Goal: Task Accomplishment & Management: Complete application form

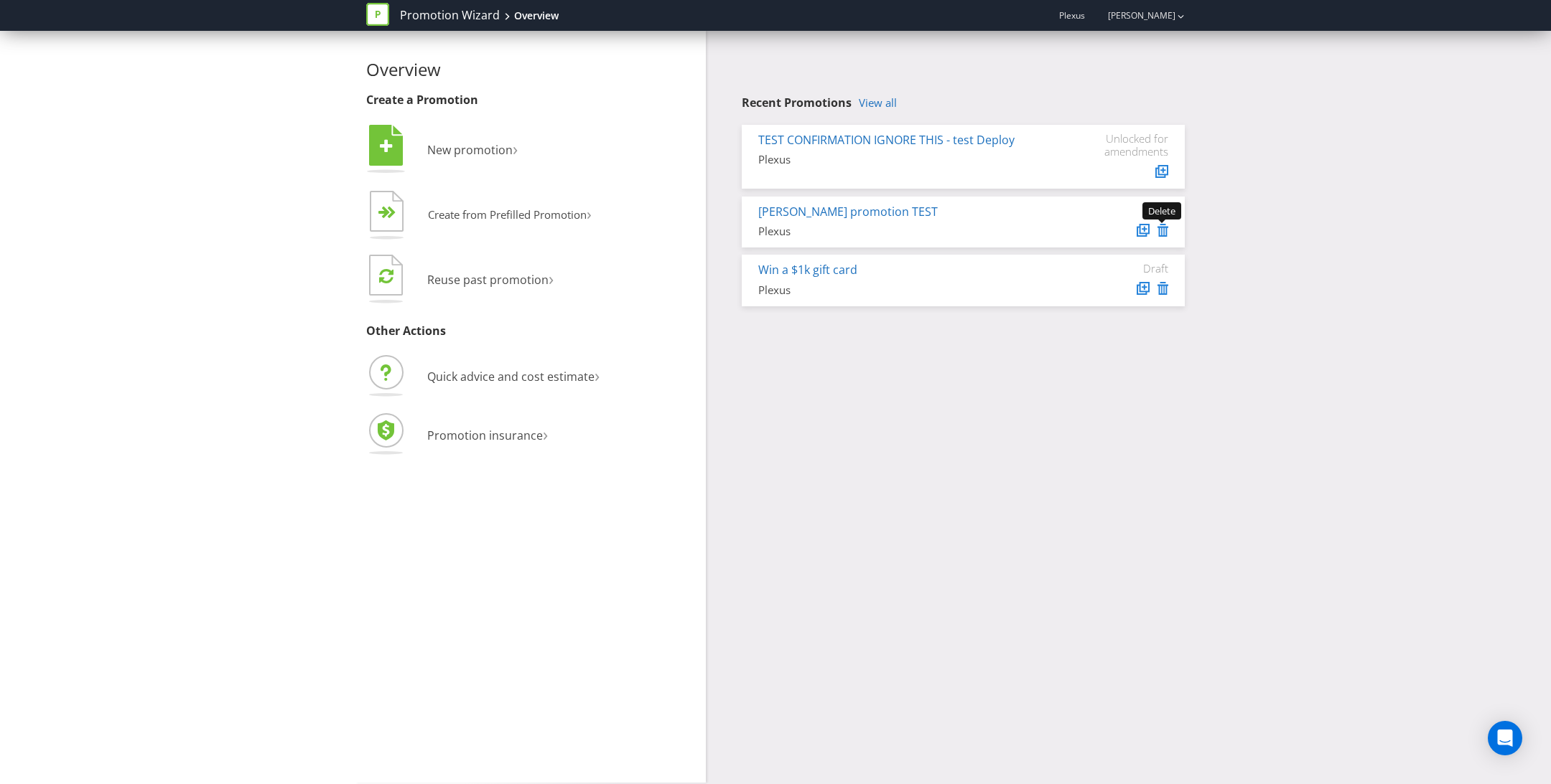
click at [1165, 230] on icon at bounding box center [1163, 230] width 11 height 13
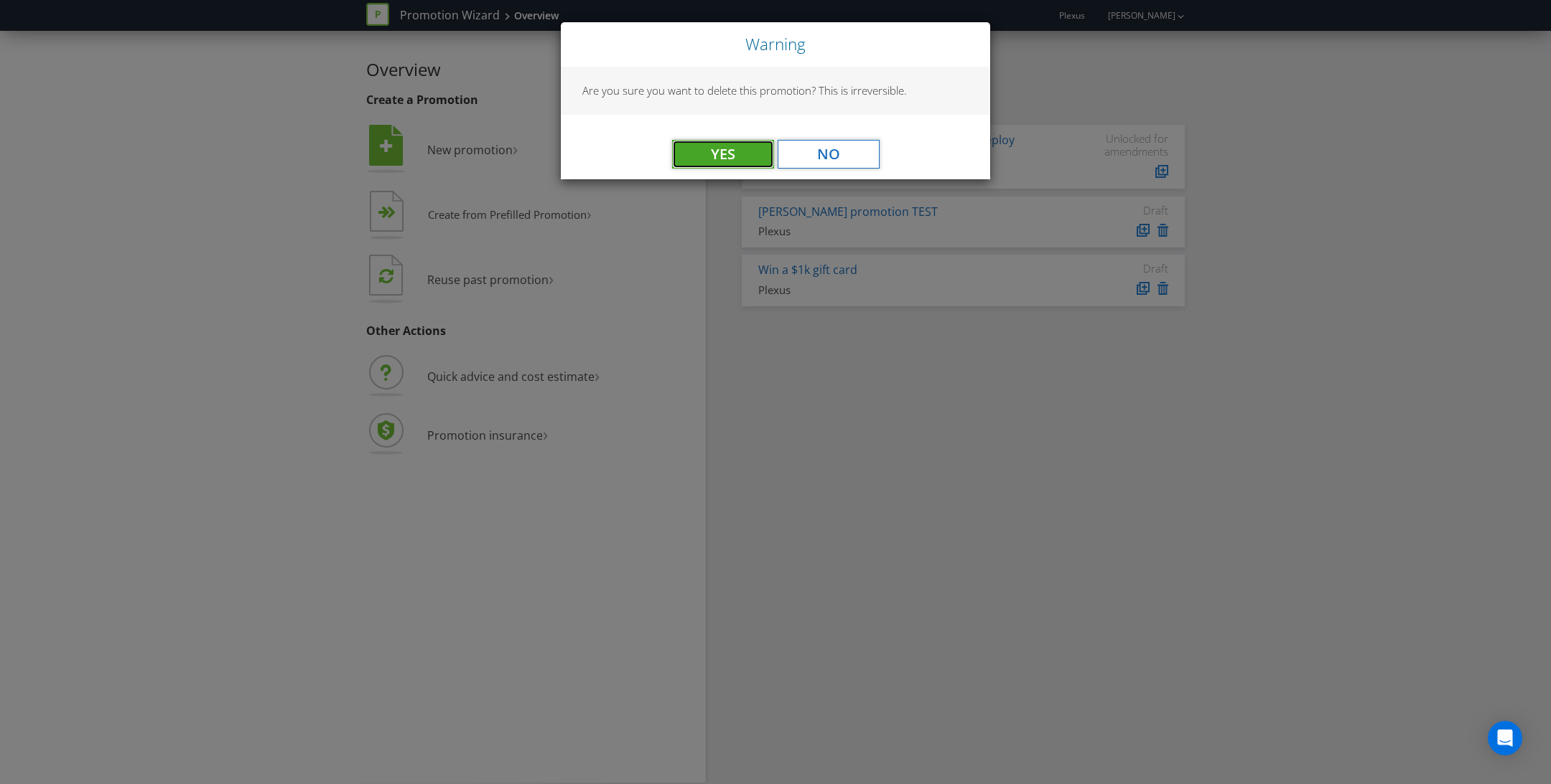
click at [717, 147] on button "Yes" at bounding box center [722, 154] width 102 height 28
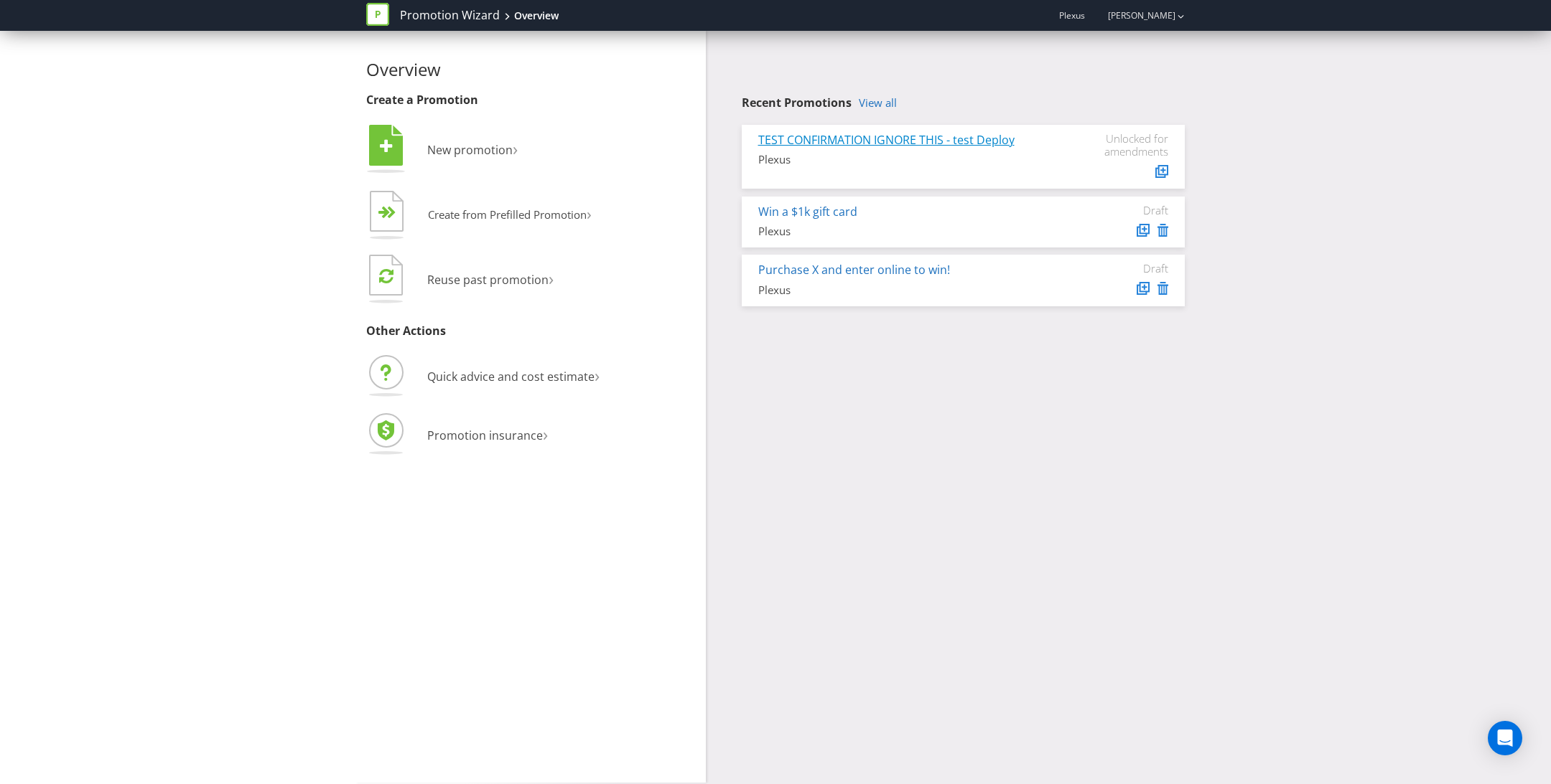
click at [911, 141] on link "TEST CONFIRMATION IGNORE THIS - test Deploy" at bounding box center [886, 140] width 257 height 16
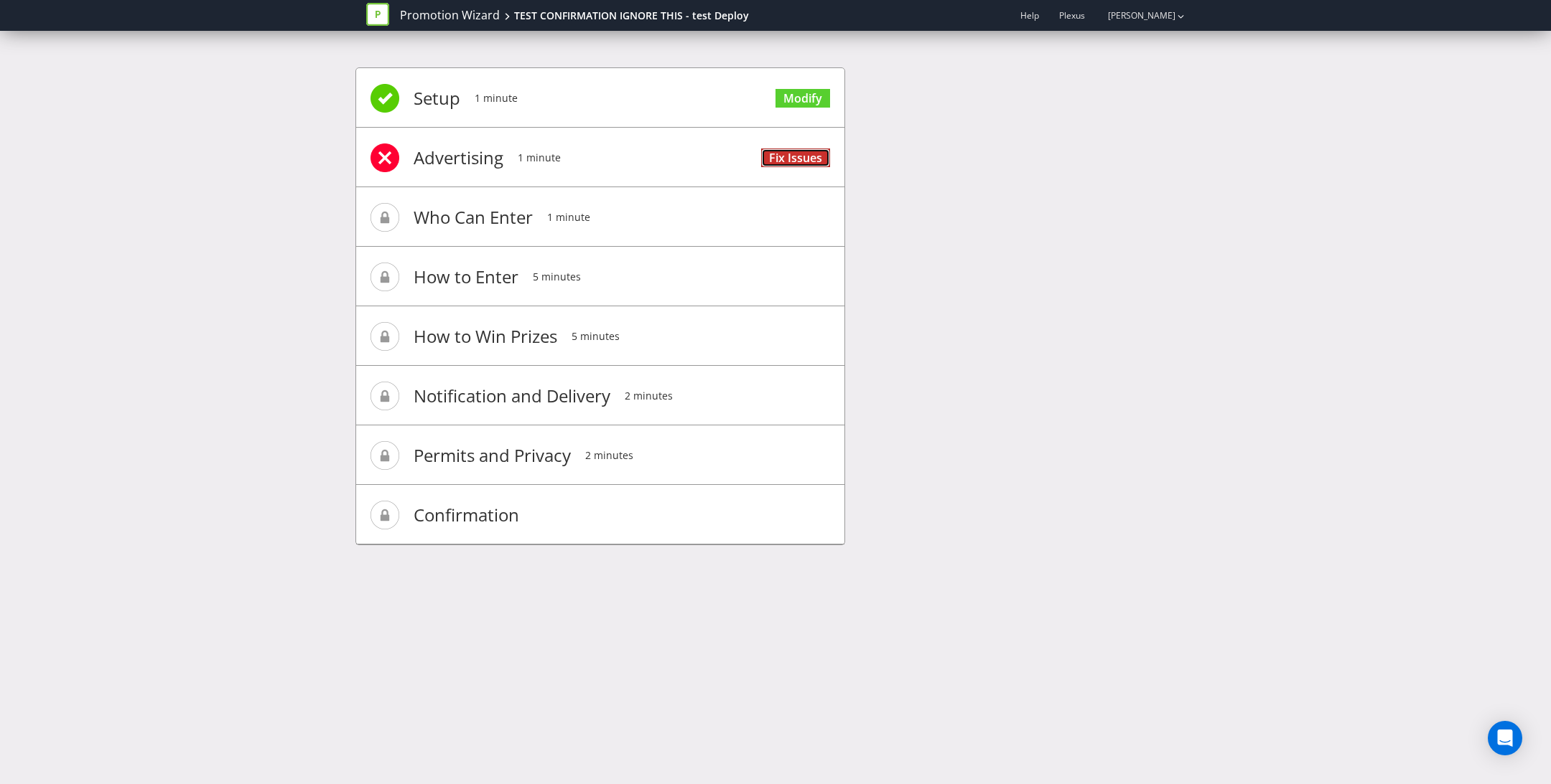
click at [787, 151] on link "Fix Issues" at bounding box center [796, 158] width 69 height 20
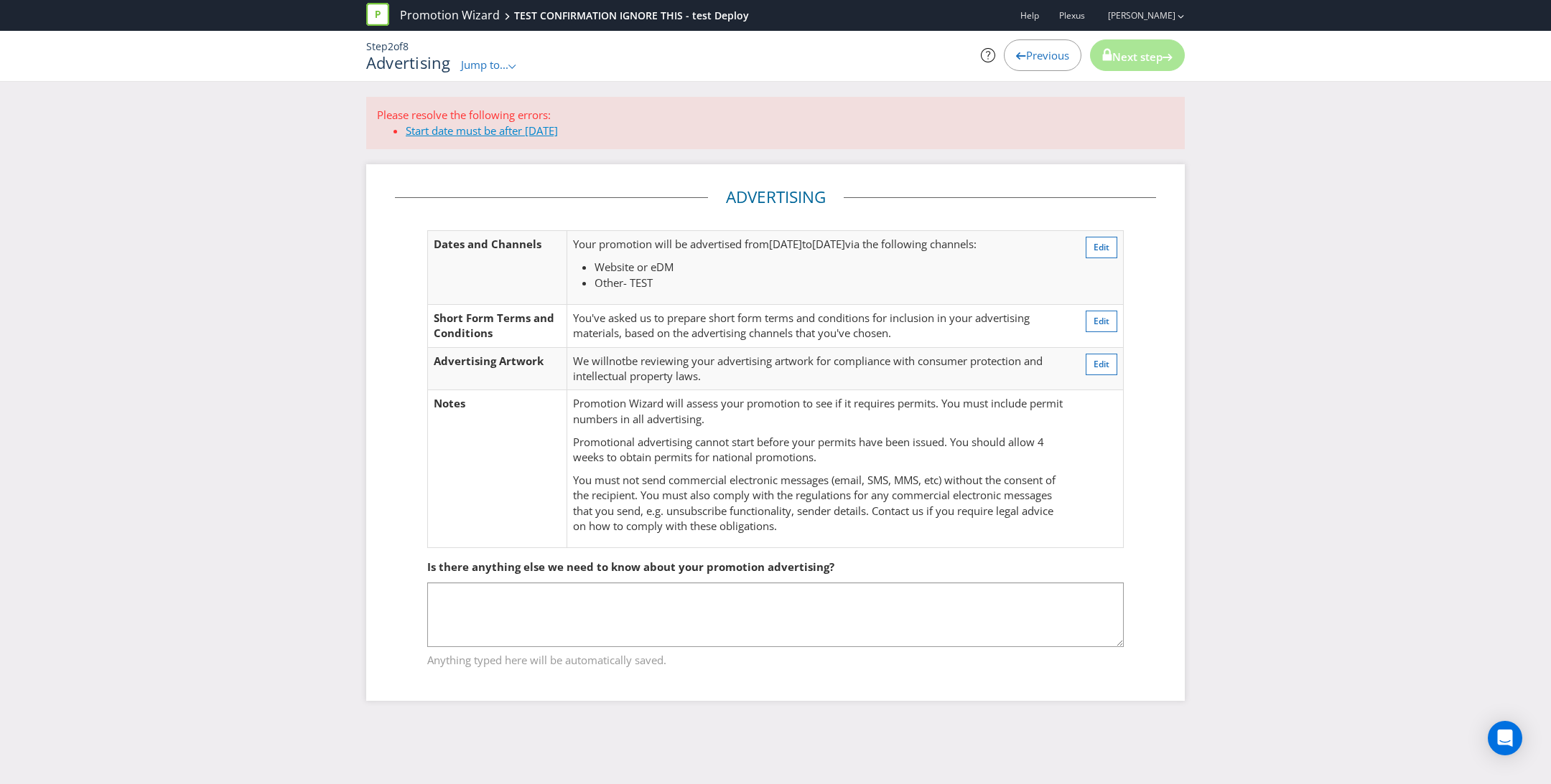
click at [433, 128] on link "Start date must be after today" at bounding box center [481, 131] width 152 height 14
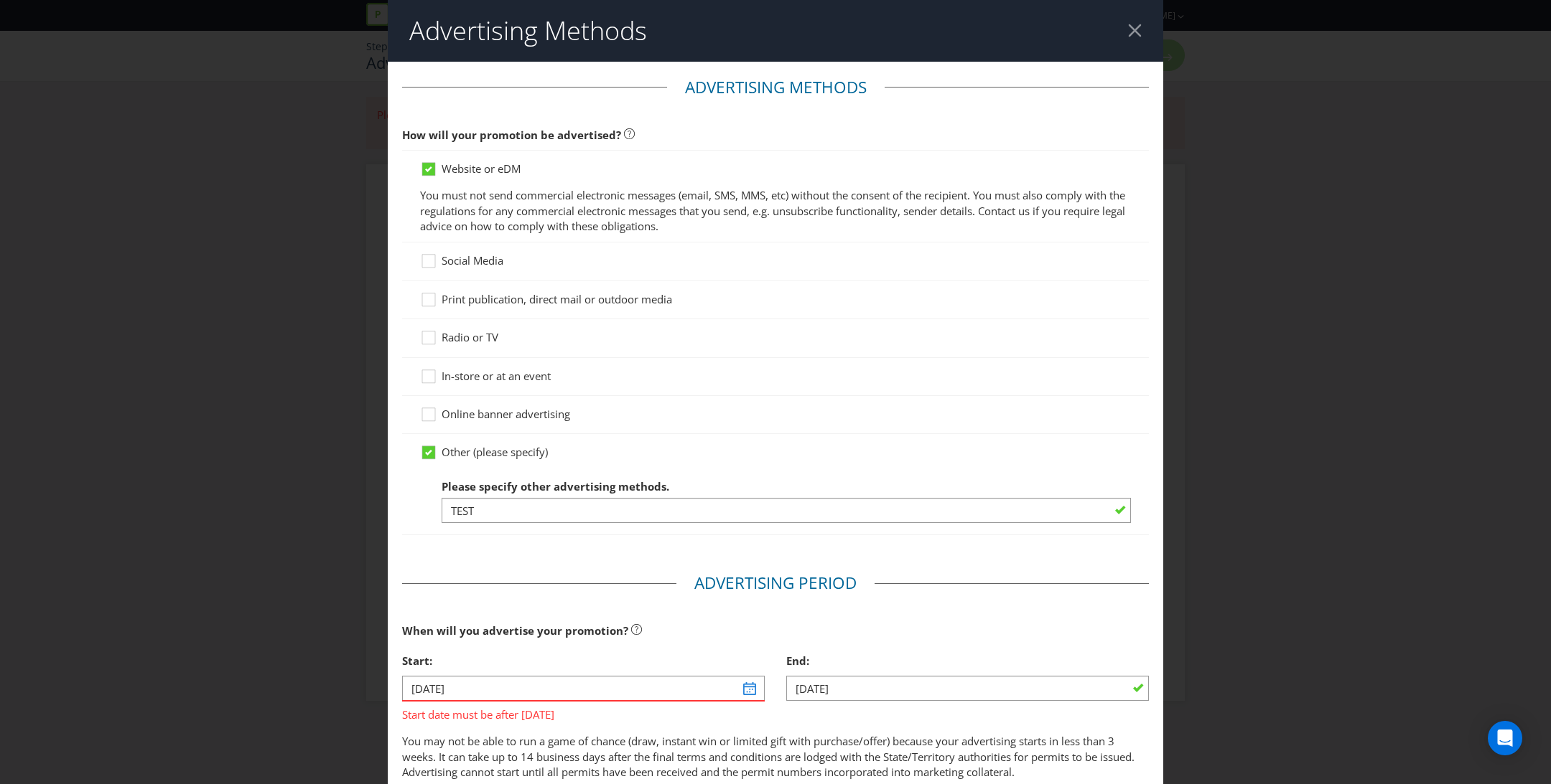
scroll to position [343, 0]
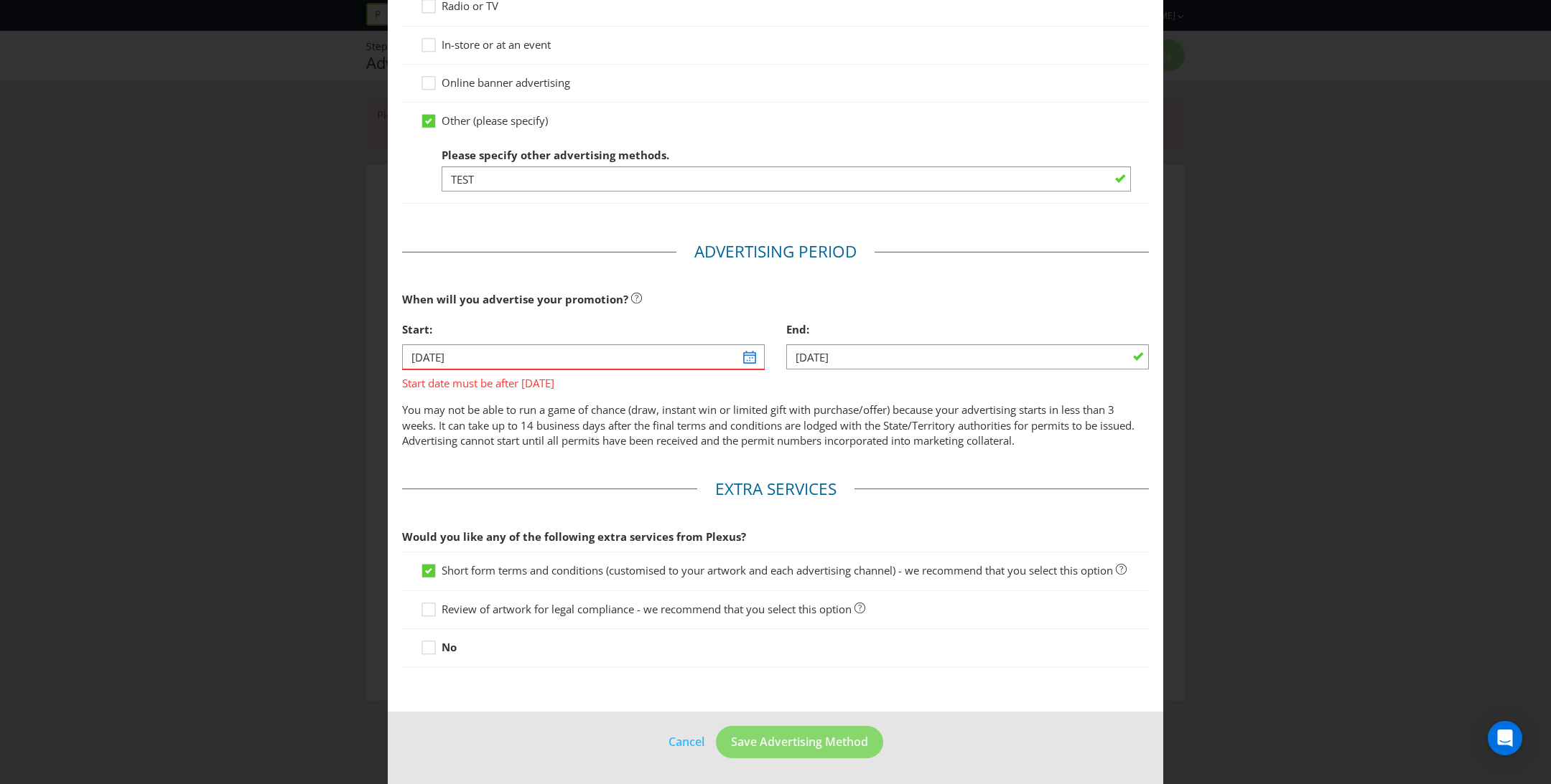
click at [280, 487] on div "Advertising Methods Advertising Methods How will your promotion be advertised? …" at bounding box center [776, 392] width 1551 height 784
click at [702, 740] on link "Cancel" at bounding box center [687, 742] width 37 height 18
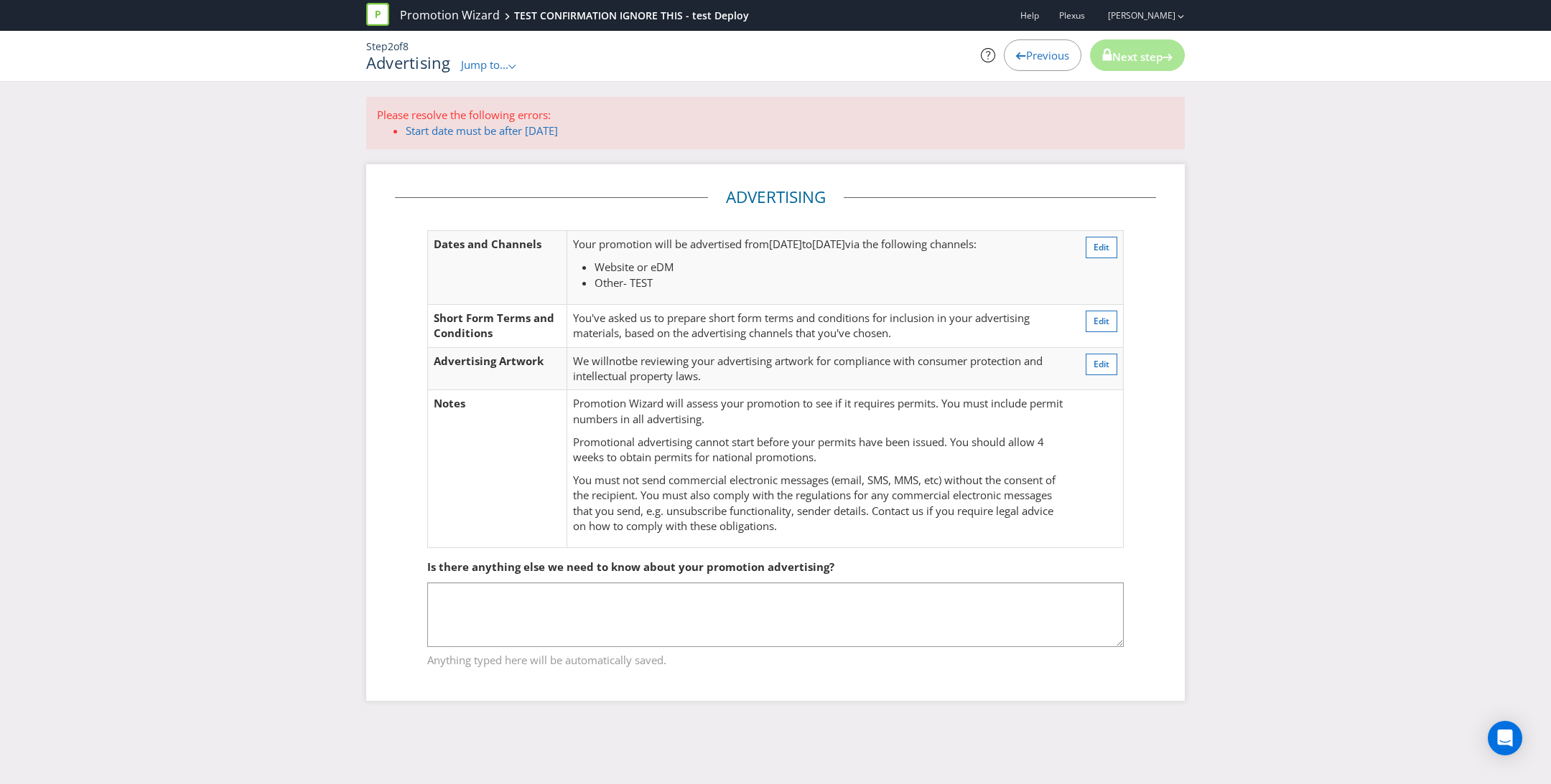
click at [1026, 51] on span "Previous" at bounding box center [1047, 55] width 43 height 14
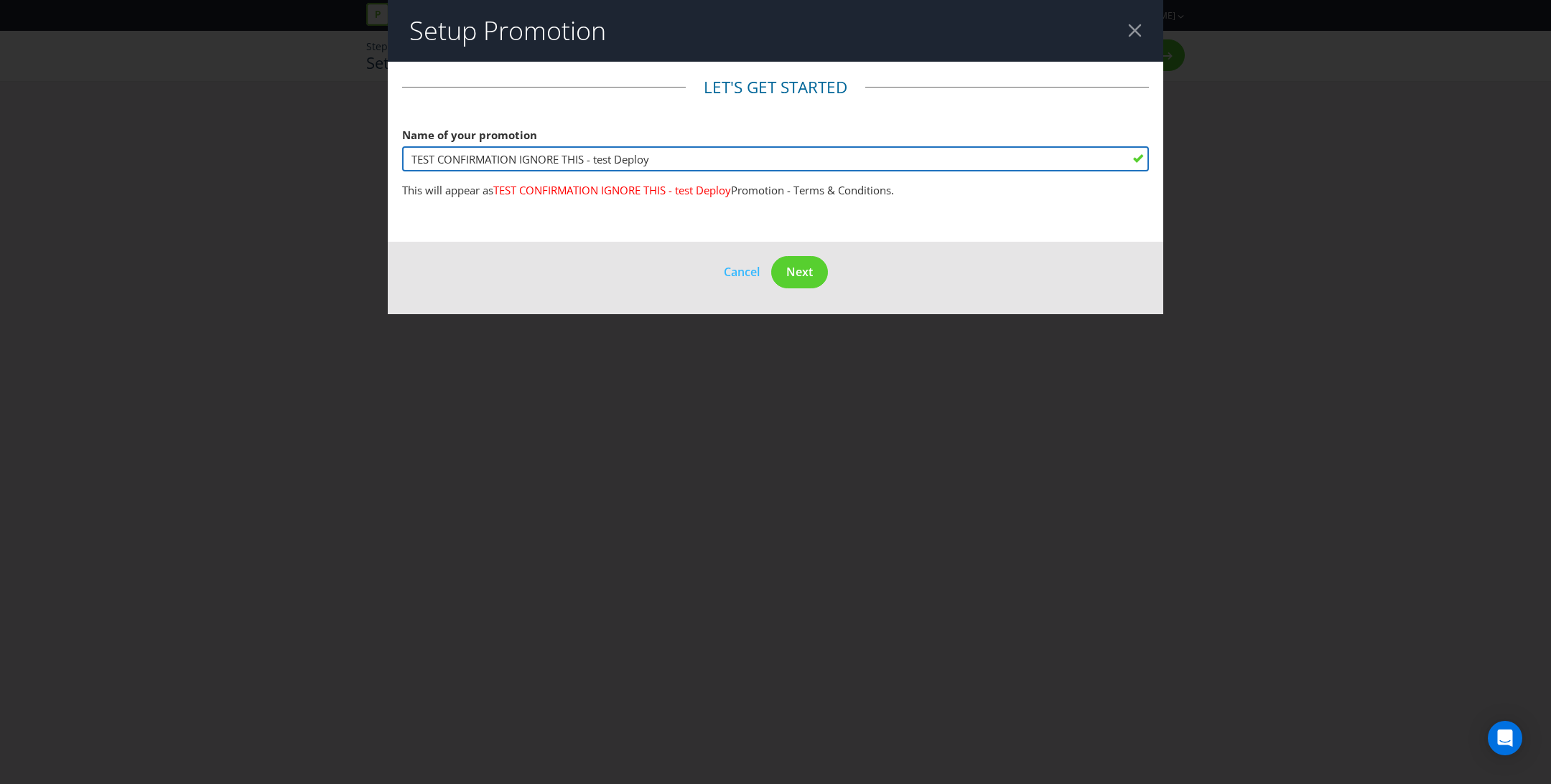
click at [489, 164] on input "TEST CONFIRMATION IGNORE THIS - test Deploy" at bounding box center [776, 159] width 747 height 25
type input "$"
type input "Around the World in 80 Days – Draw"
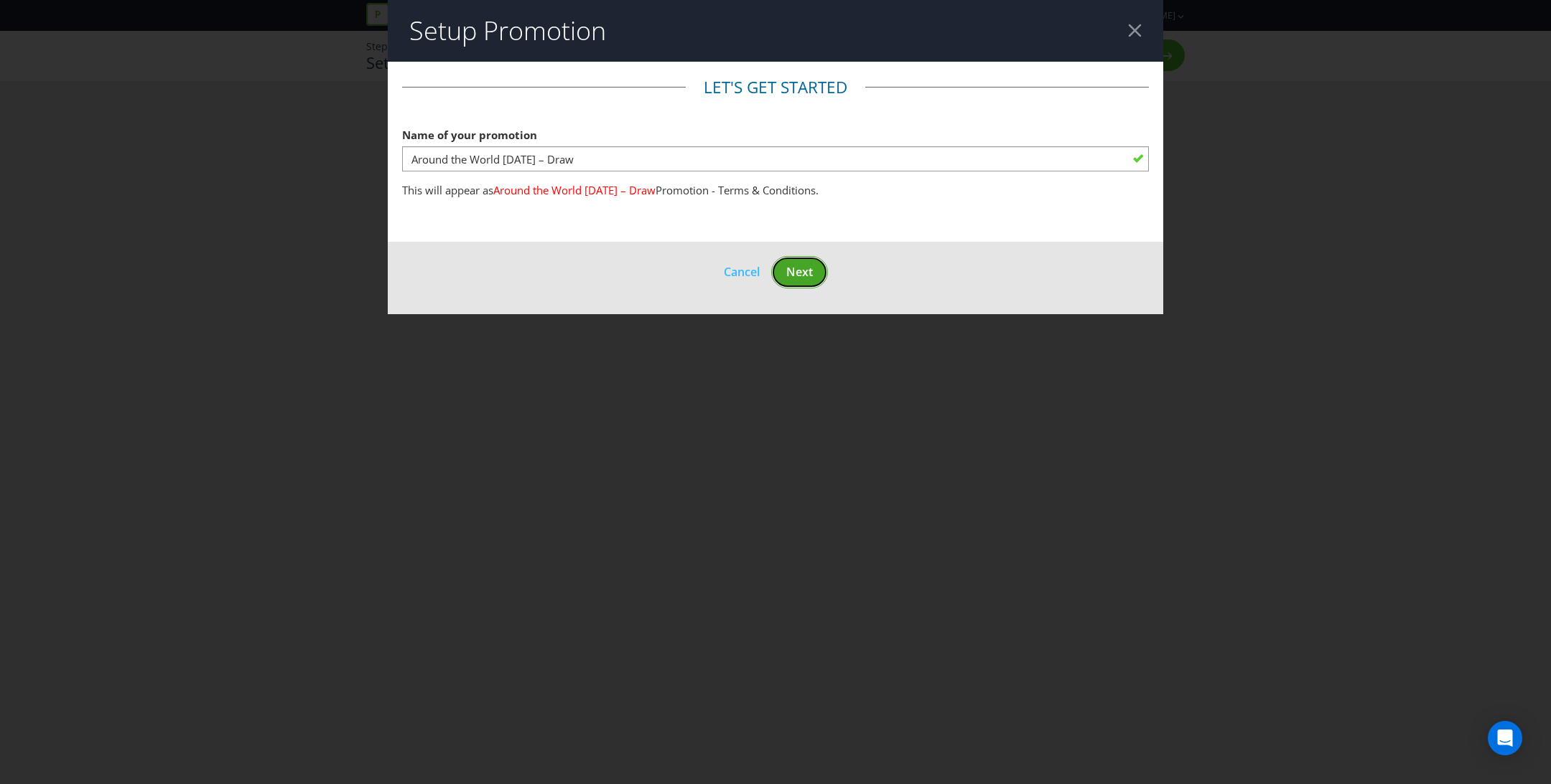
click at [799, 272] on span "Next" at bounding box center [799, 272] width 27 height 16
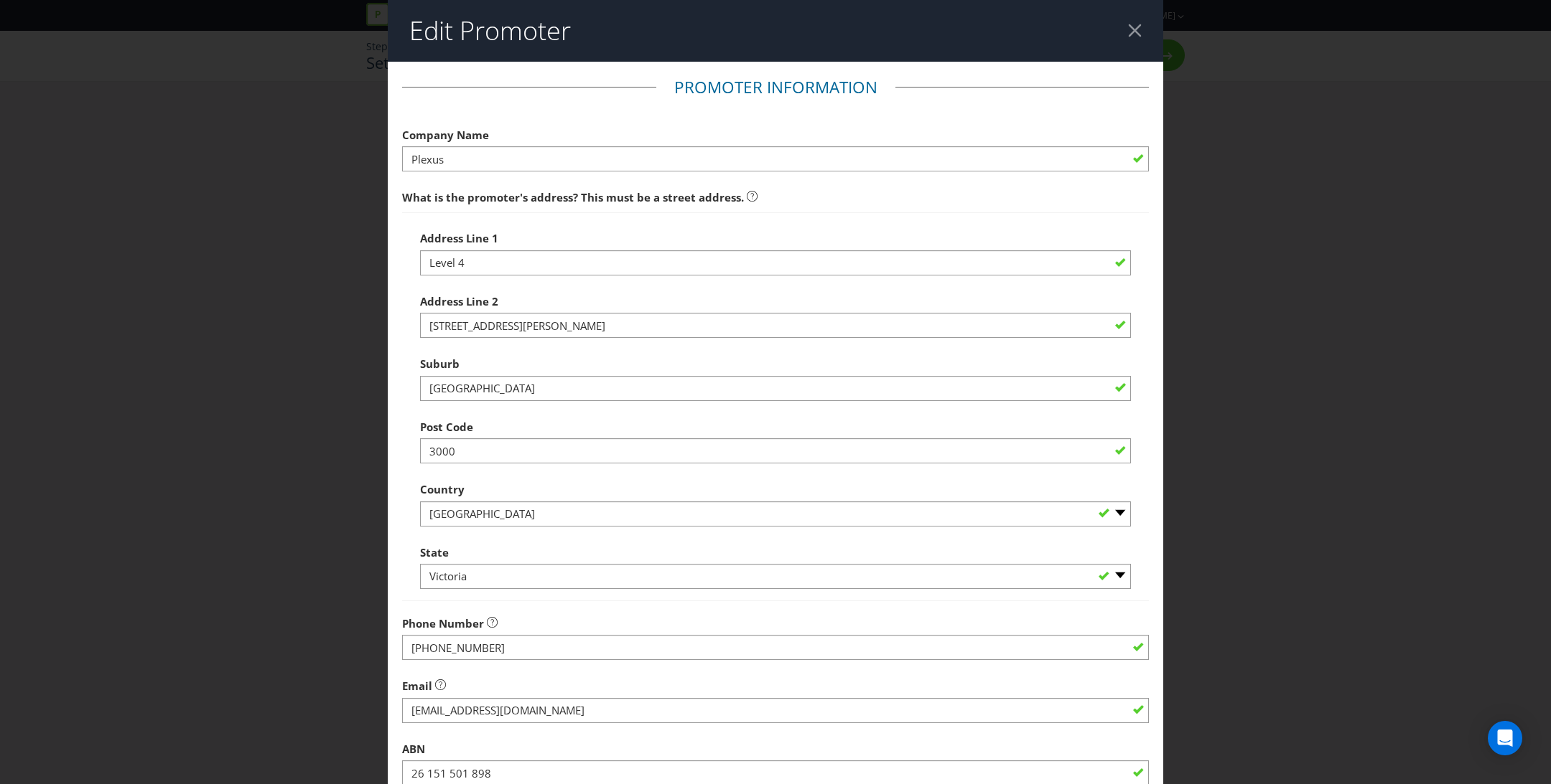
click at [1140, 33] on div at bounding box center [1134, 30] width 13 height 13
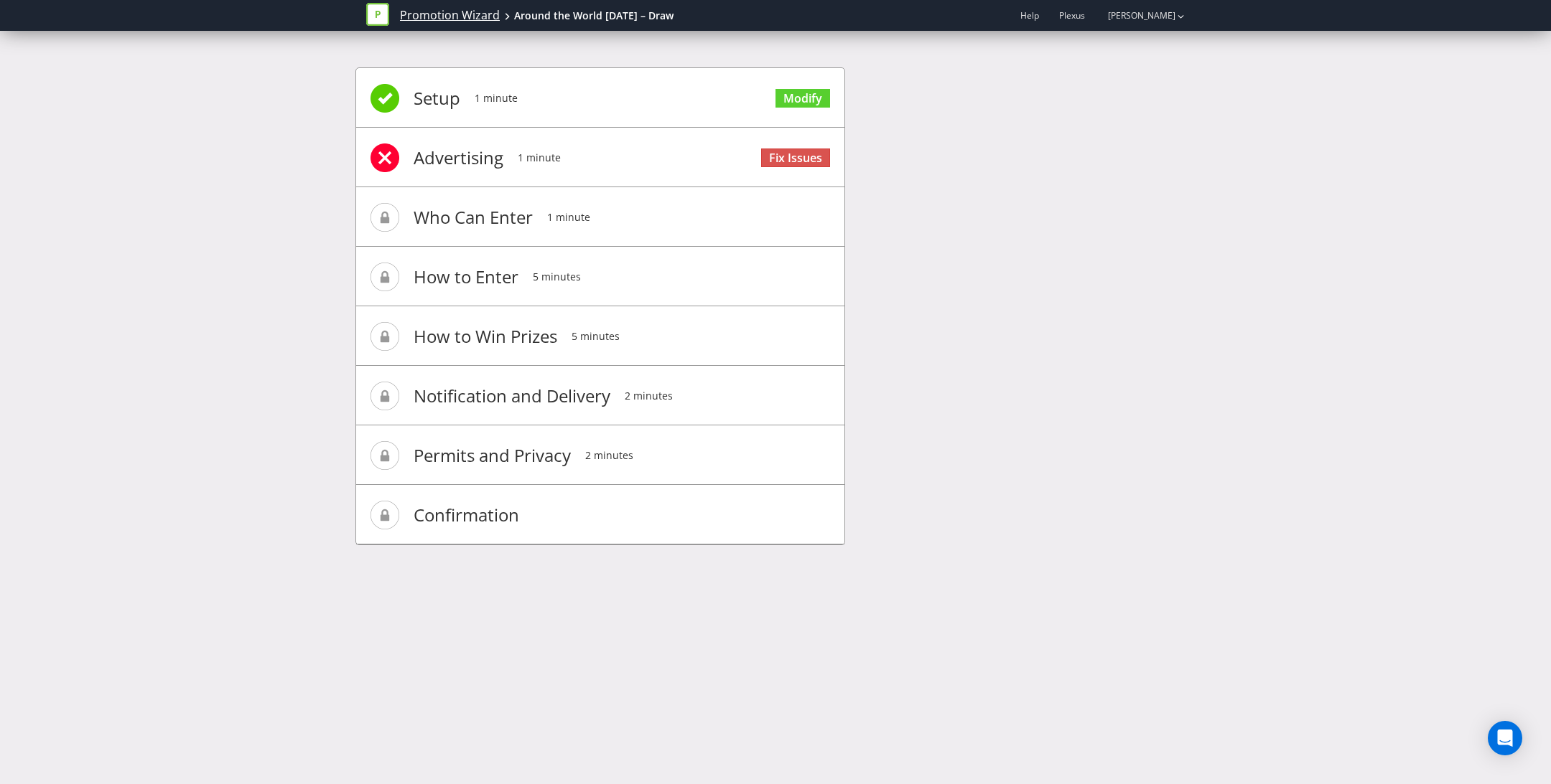
click at [443, 15] on link "Promotion Wizard" at bounding box center [449, 15] width 99 height 17
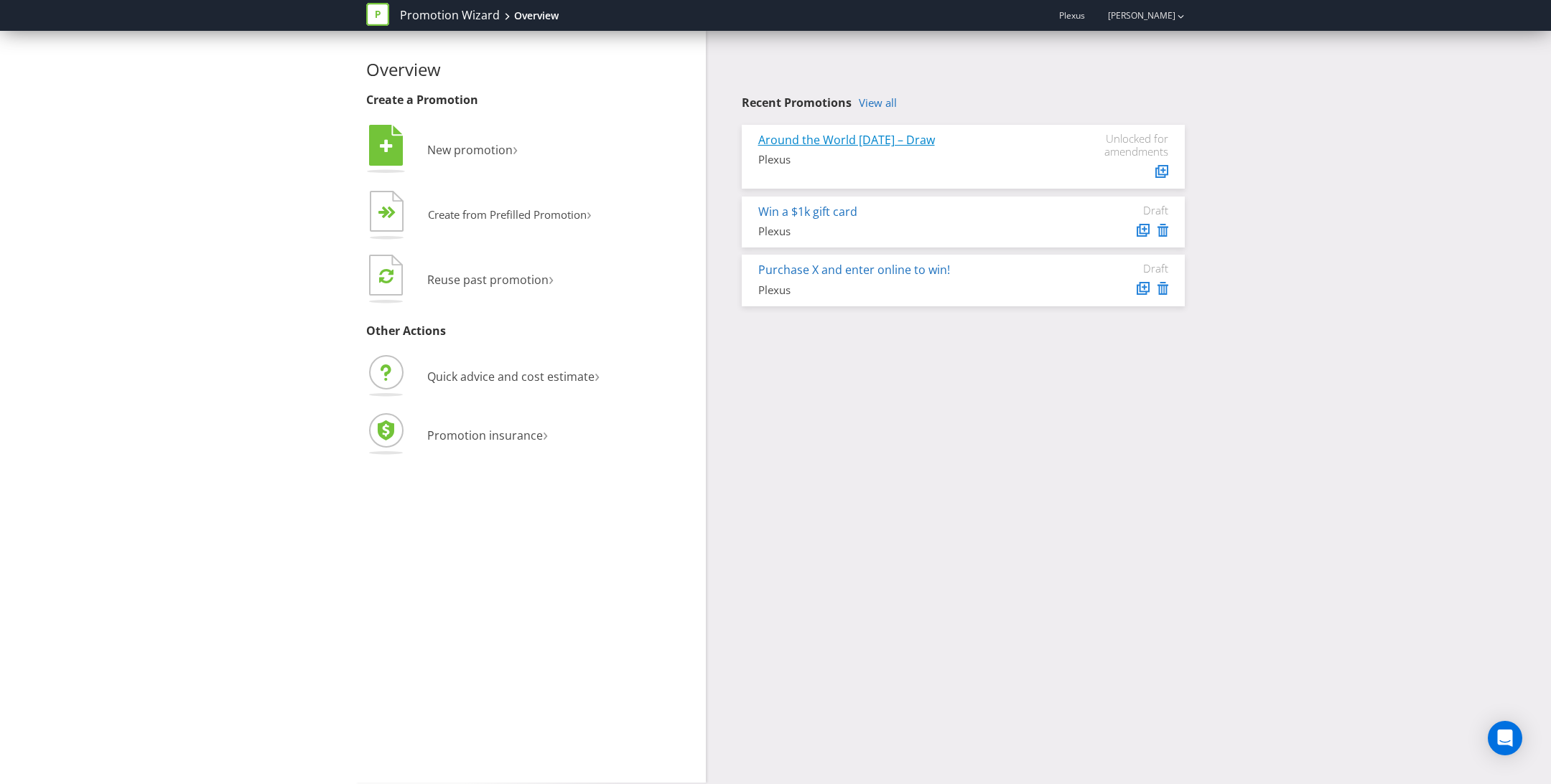
click at [875, 145] on link "Around the World in 80 Days – Draw" at bounding box center [846, 140] width 177 height 16
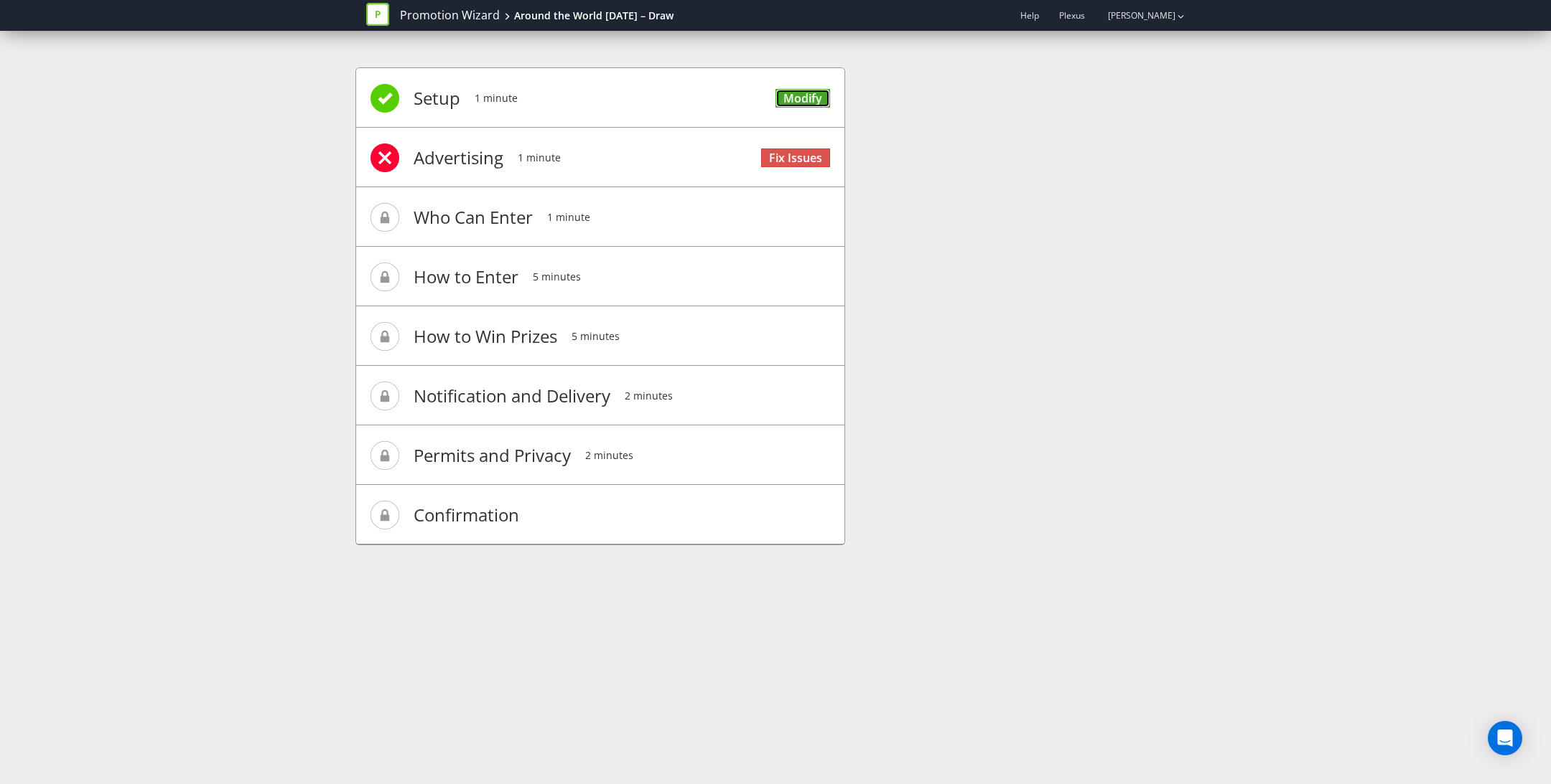
click at [823, 95] on link "Modify" at bounding box center [802, 99] width 54 height 20
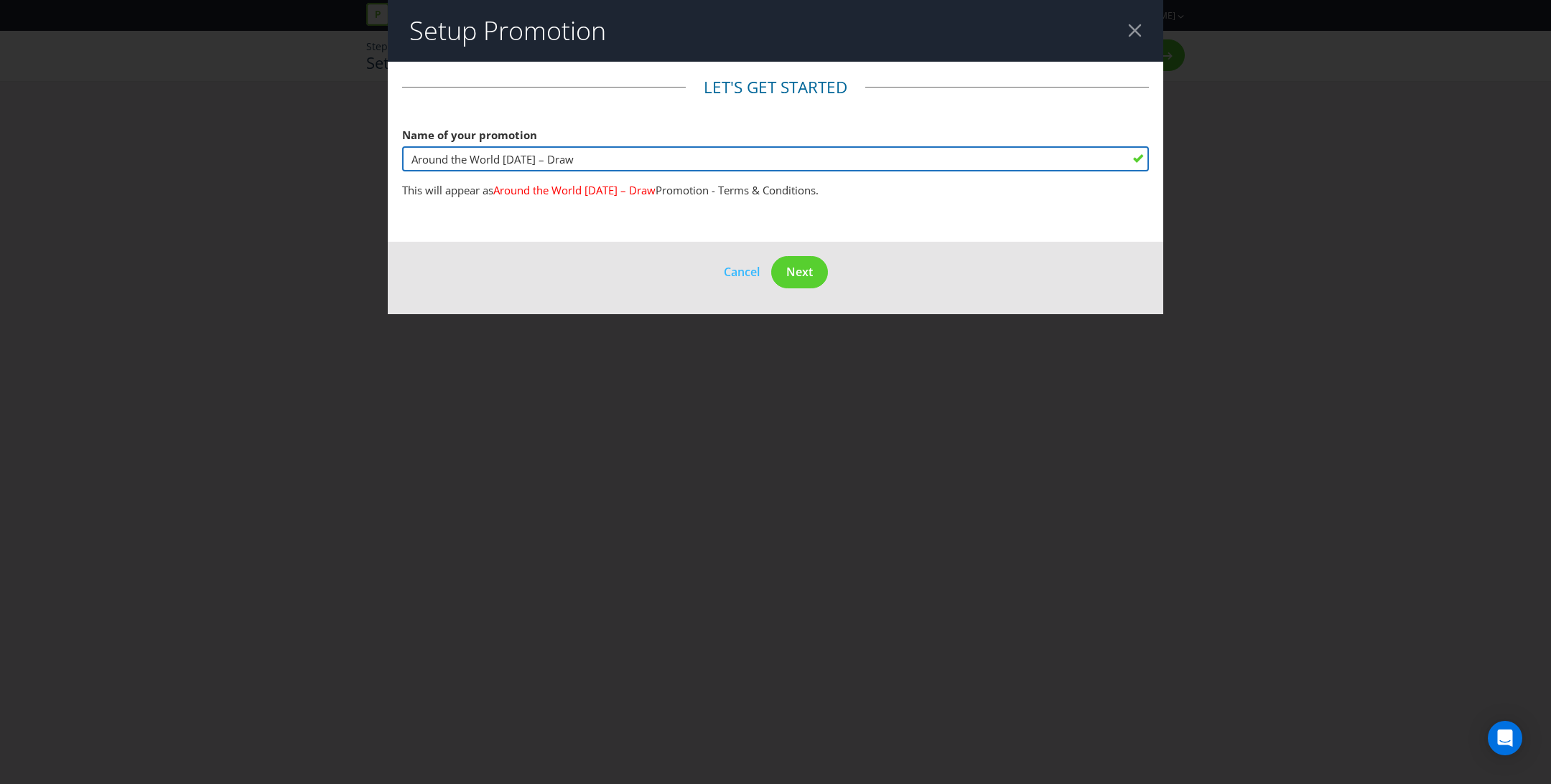
drag, startPoint x: 555, startPoint y: 156, endPoint x: 896, endPoint y: 156, distance: 341.0
click at [896, 156] on input "Around the World in 80 Days – Draw" at bounding box center [776, 159] width 747 height 25
type input "Around the World [DATE]"
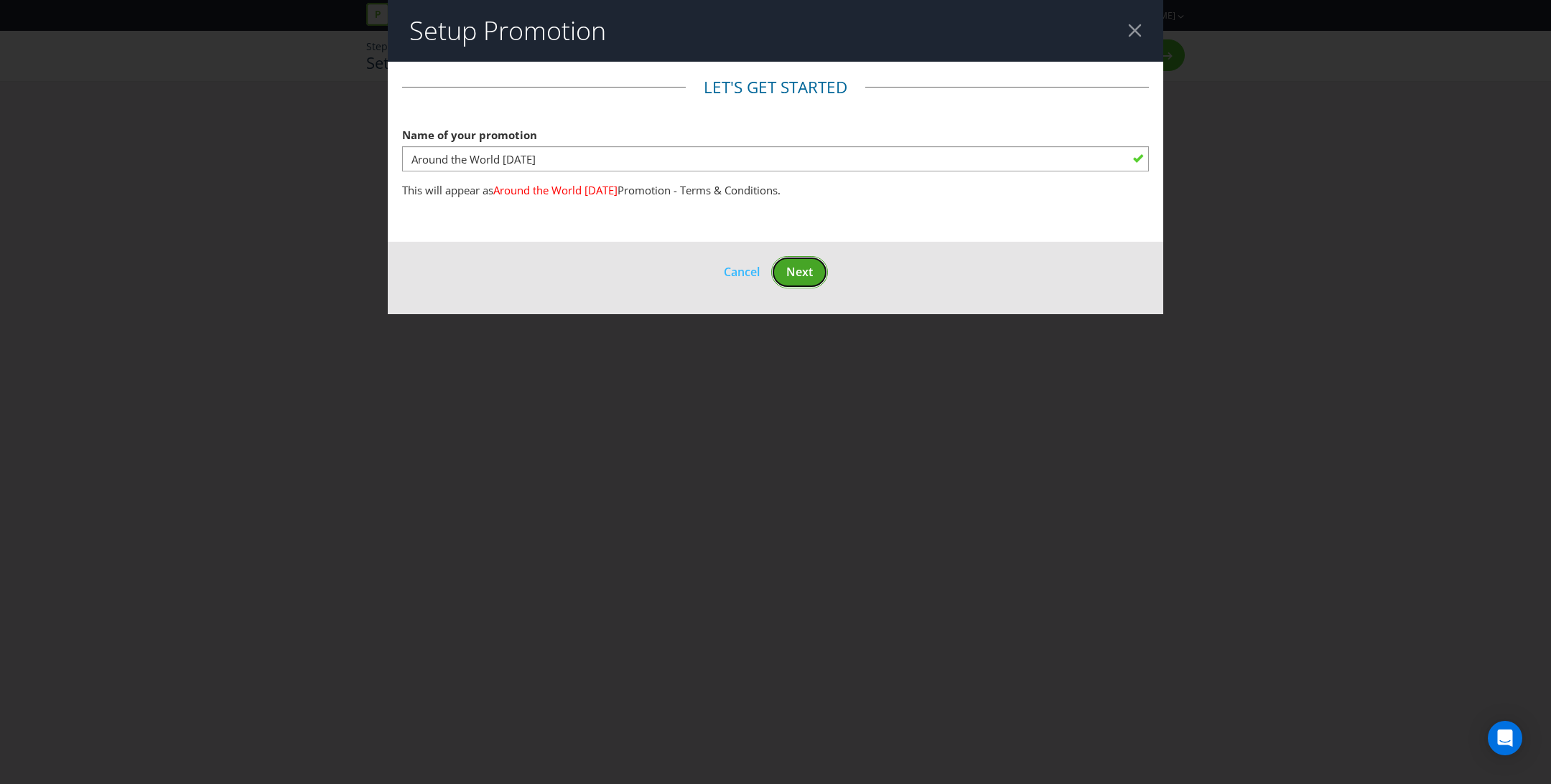
click at [788, 268] on span "Next" at bounding box center [799, 272] width 27 height 16
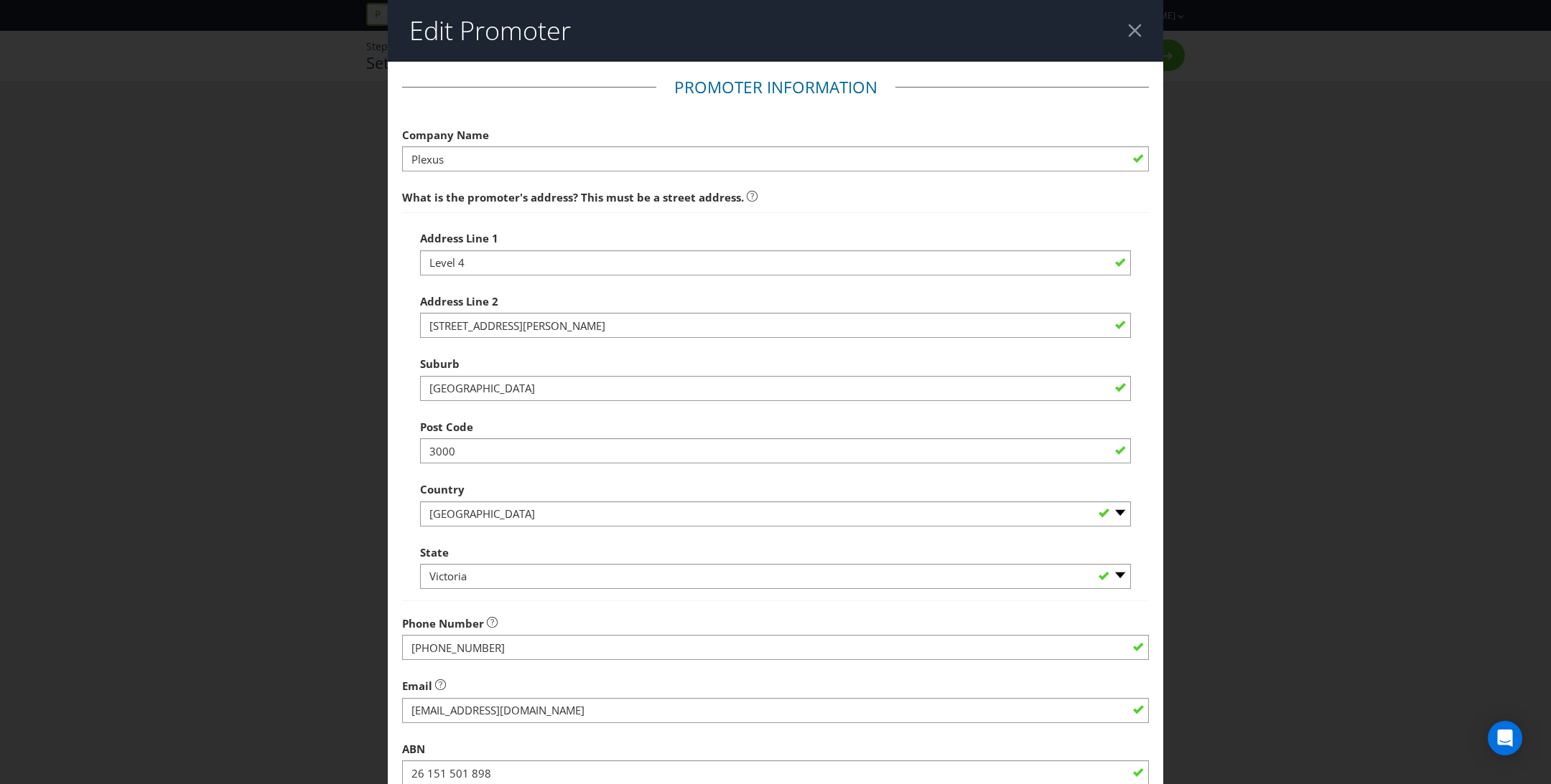
click at [1133, 21] on header "Edit Promoter" at bounding box center [775, 31] width 776 height 62
click at [1133, 28] on div at bounding box center [1134, 30] width 13 height 13
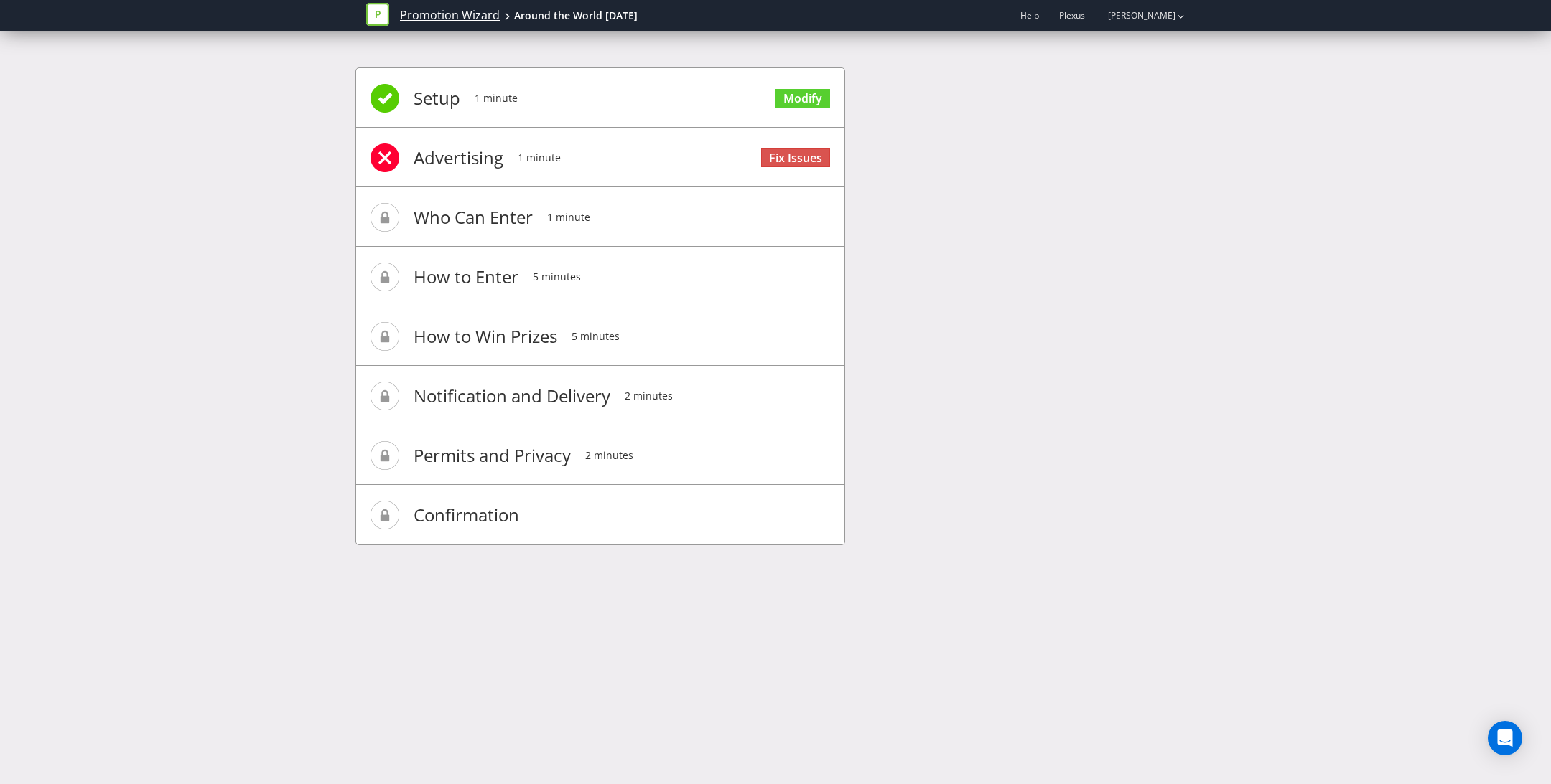
click at [433, 16] on link "Promotion Wizard" at bounding box center [449, 15] width 99 height 17
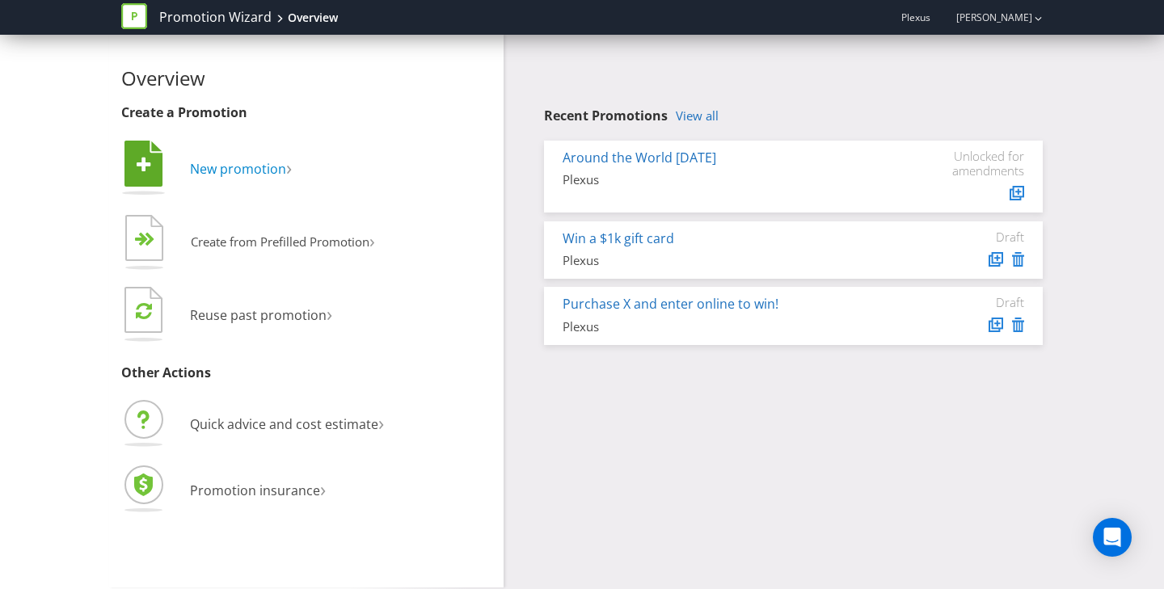
click at [242, 166] on span "New promotion" at bounding box center [238, 169] width 96 height 18
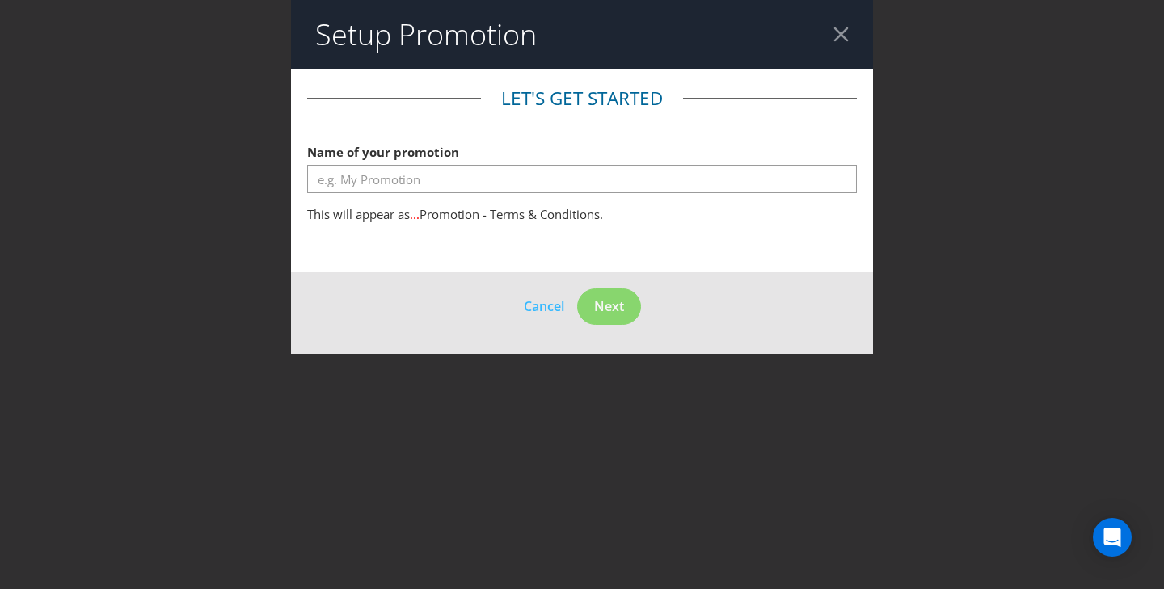
click at [832, 40] on header "Setup Promotion" at bounding box center [582, 35] width 582 height 70
click at [853, 40] on header "Setup Promotion" at bounding box center [582, 35] width 582 height 70
click at [847, 39] on div at bounding box center [840, 34] width 15 height 15
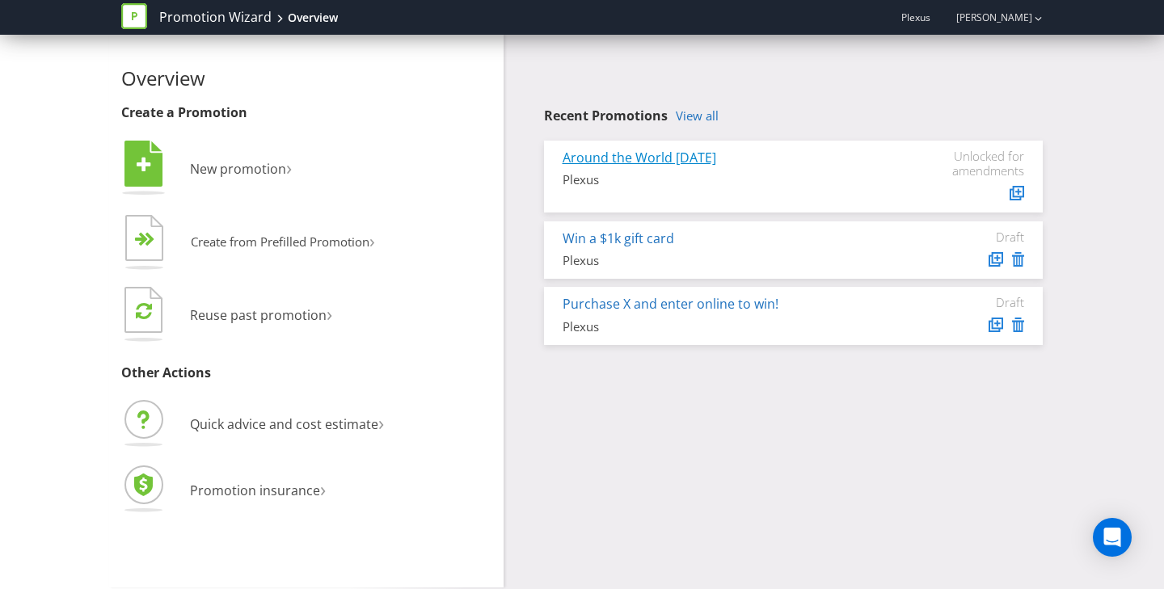
click at [662, 161] on link "Around the World [DATE]" at bounding box center [640, 158] width 154 height 18
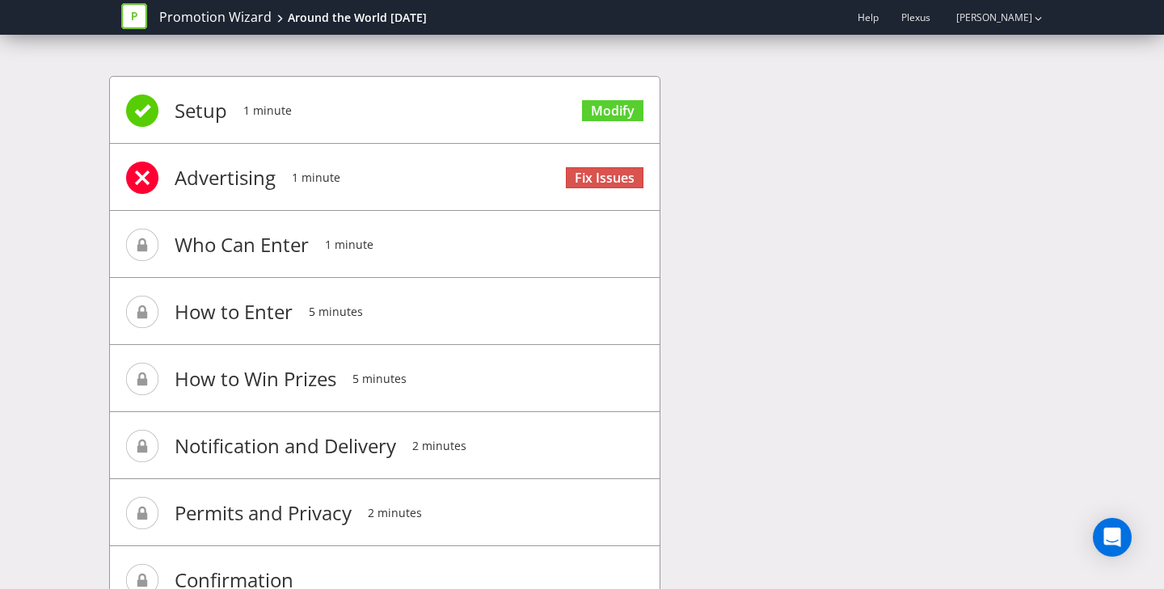
click at [206, 115] on span "Setup" at bounding box center [201, 110] width 53 height 65
click at [612, 109] on link "Modify" at bounding box center [612, 111] width 61 height 22
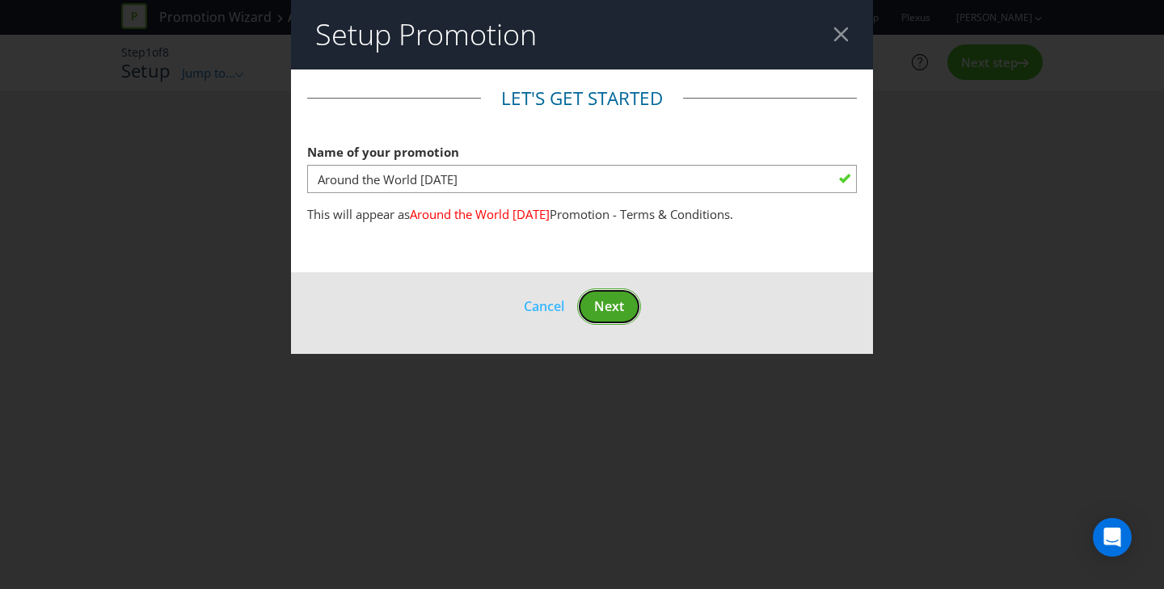
click at [613, 299] on span "Next" at bounding box center [609, 306] width 30 height 18
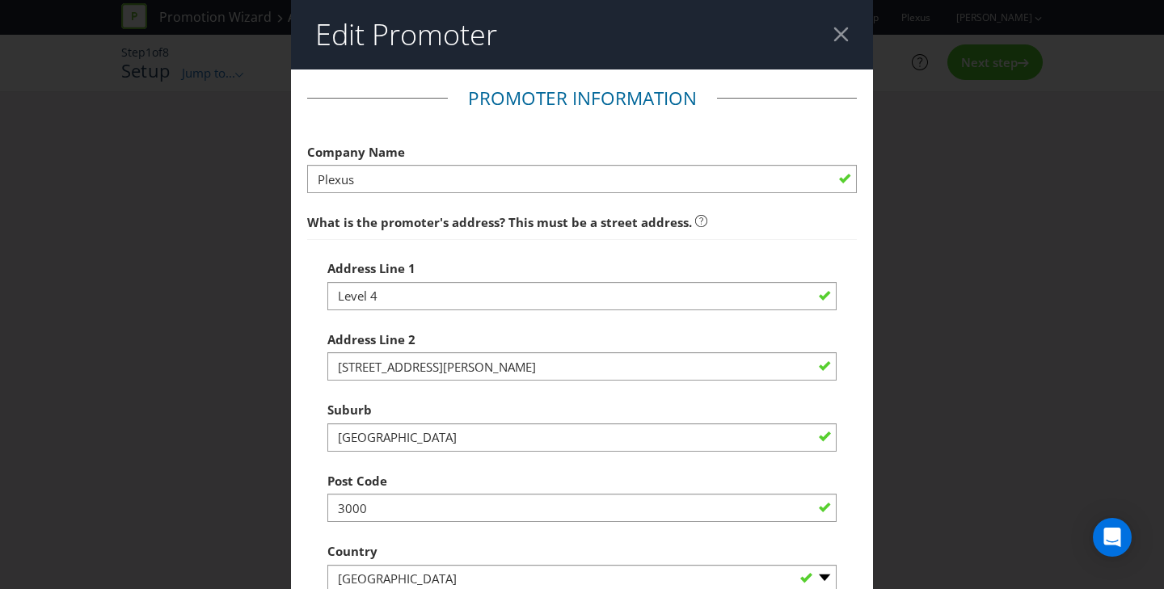
click at [837, 28] on div at bounding box center [840, 34] width 15 height 15
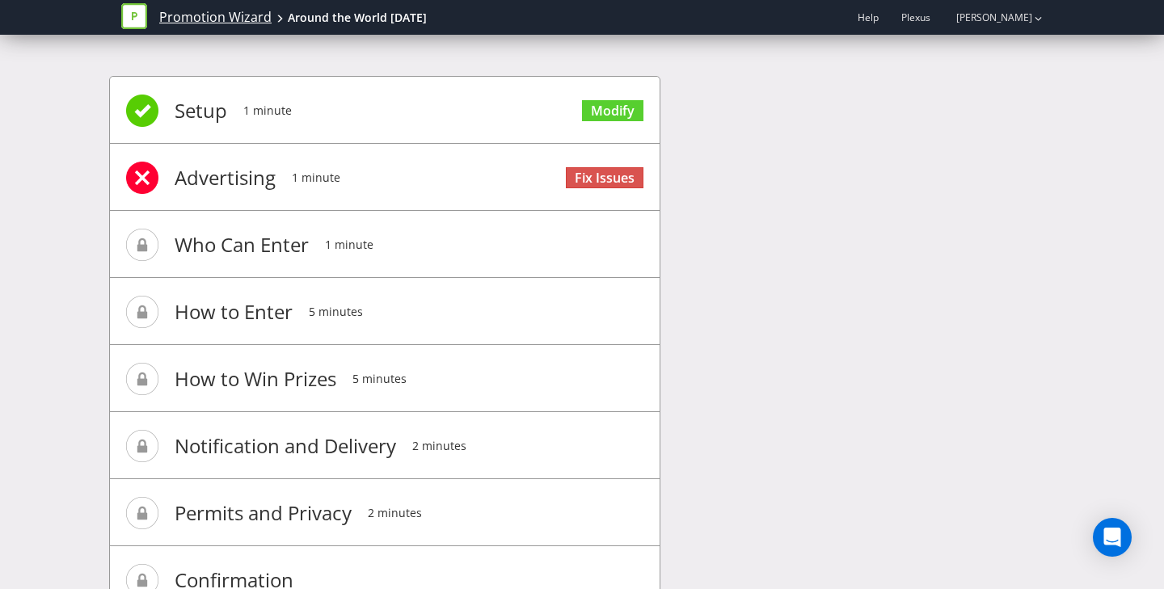
click at [181, 23] on link "Promotion Wizard" at bounding box center [215, 17] width 112 height 19
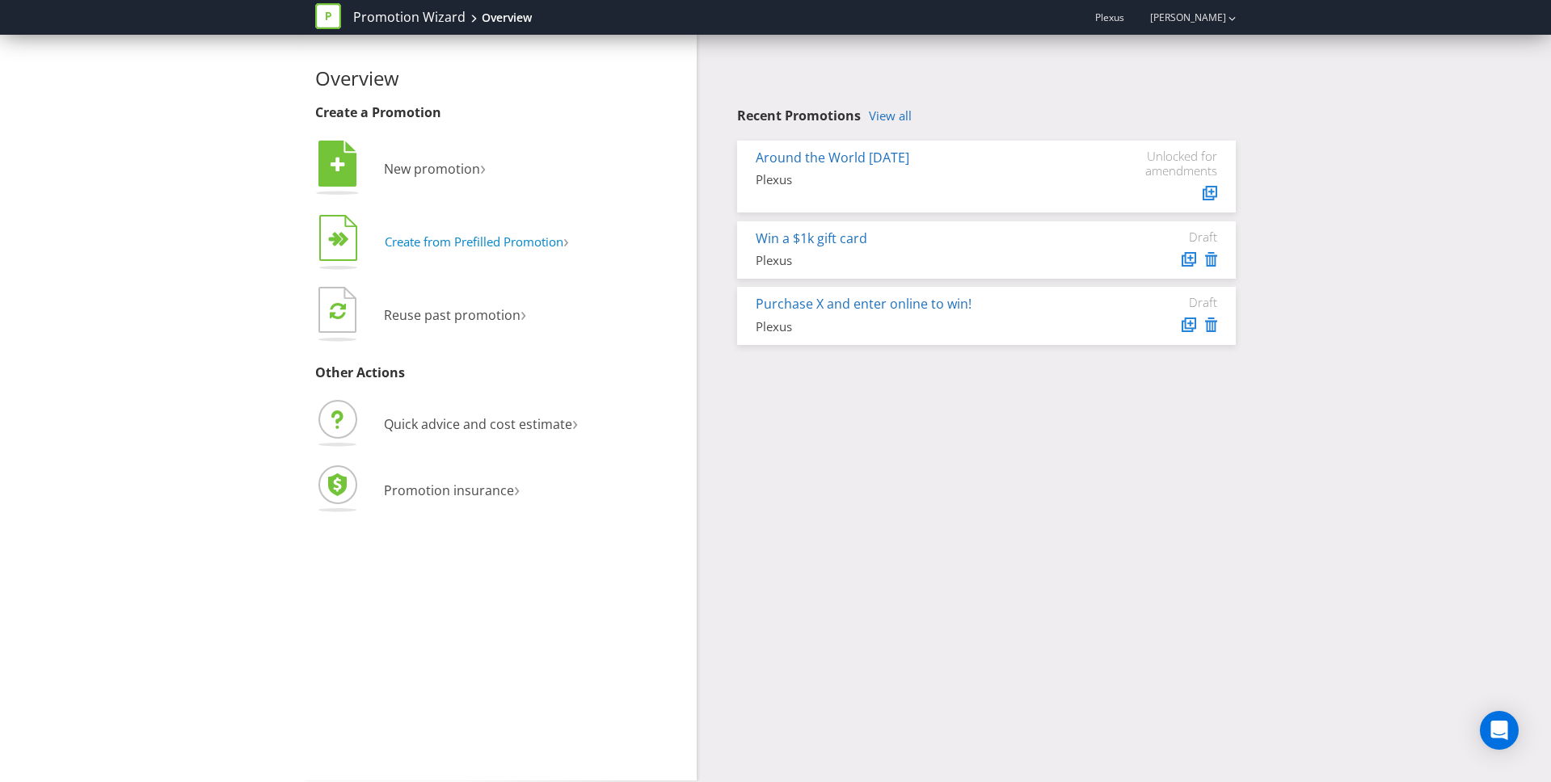
click at [548, 239] on span "Create from Prefilled Promotion" at bounding box center [474, 242] width 179 height 16
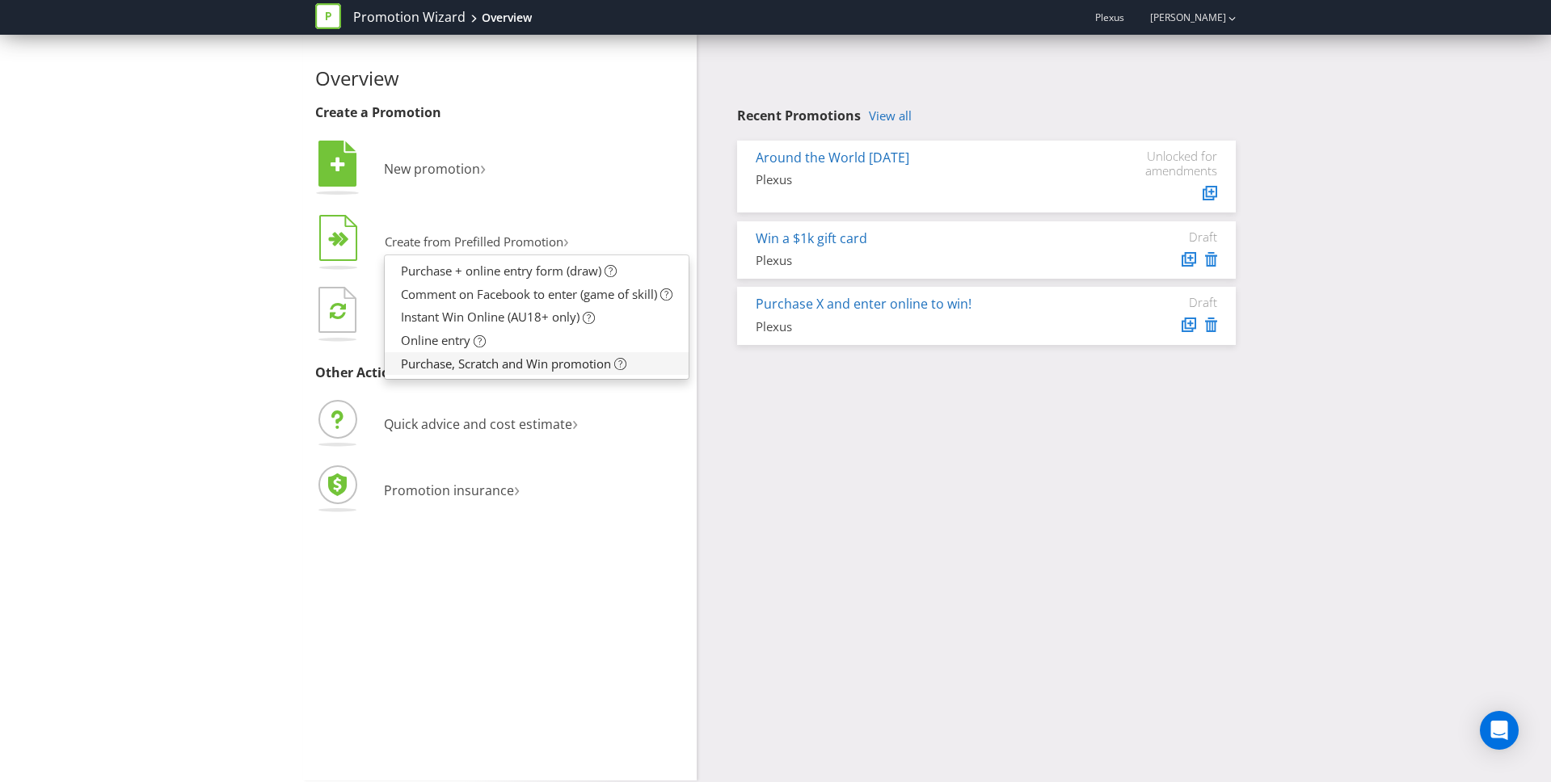
click at [668, 360] on link "Purchase, Scratch and Win promotion" at bounding box center [537, 363] width 304 height 23
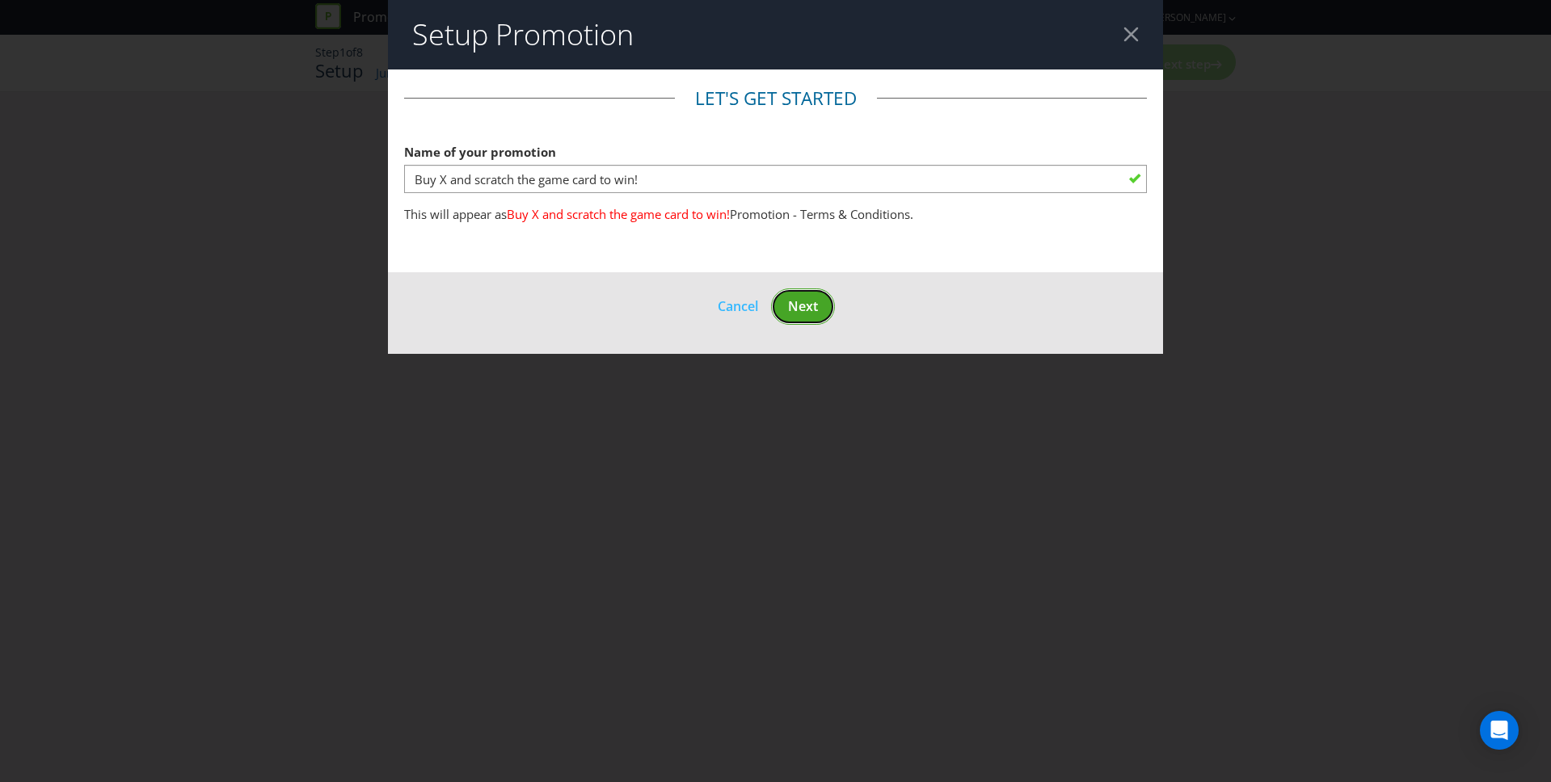
click at [794, 309] on span "Next" at bounding box center [803, 306] width 30 height 18
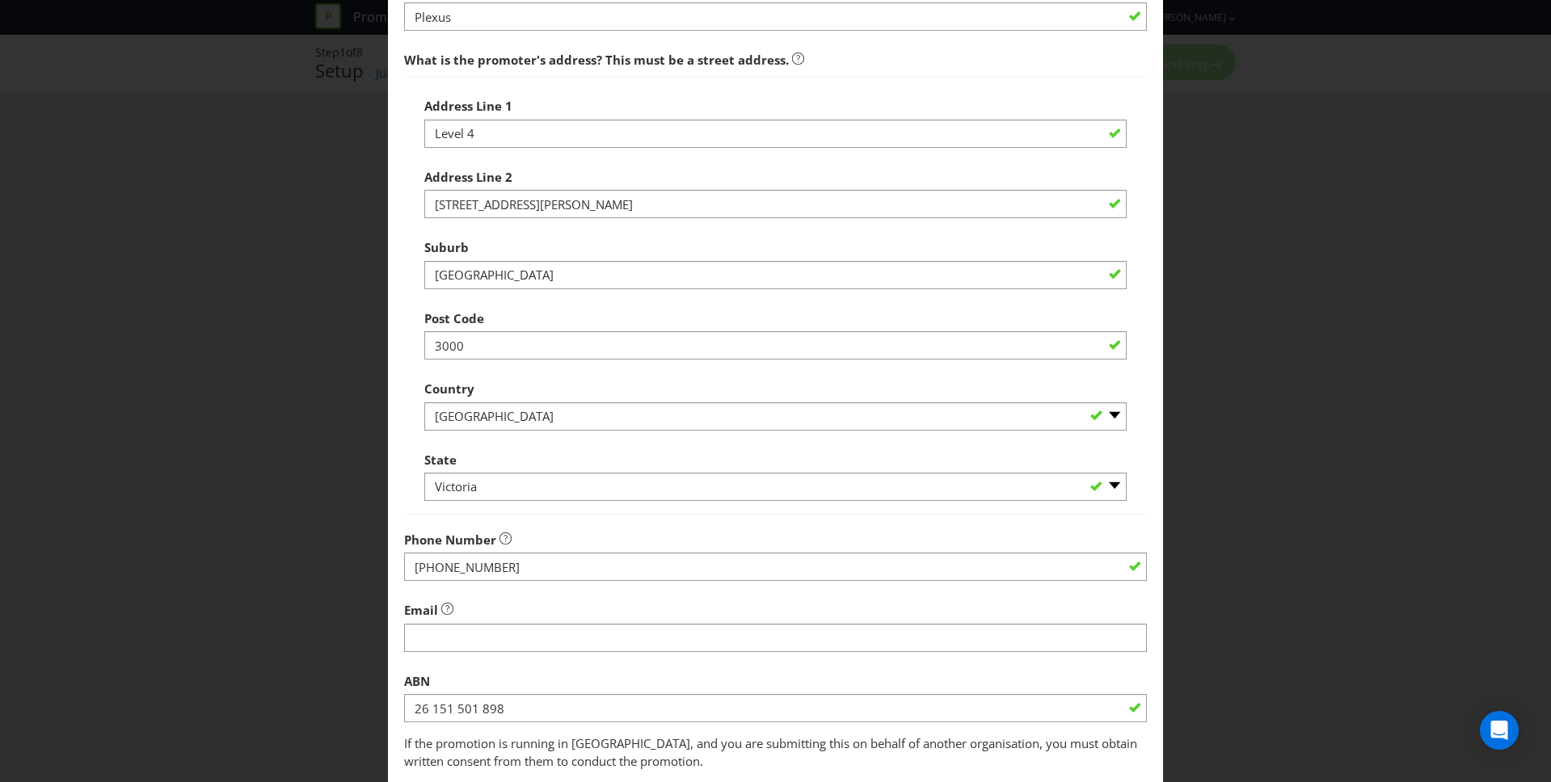
scroll to position [272, 0]
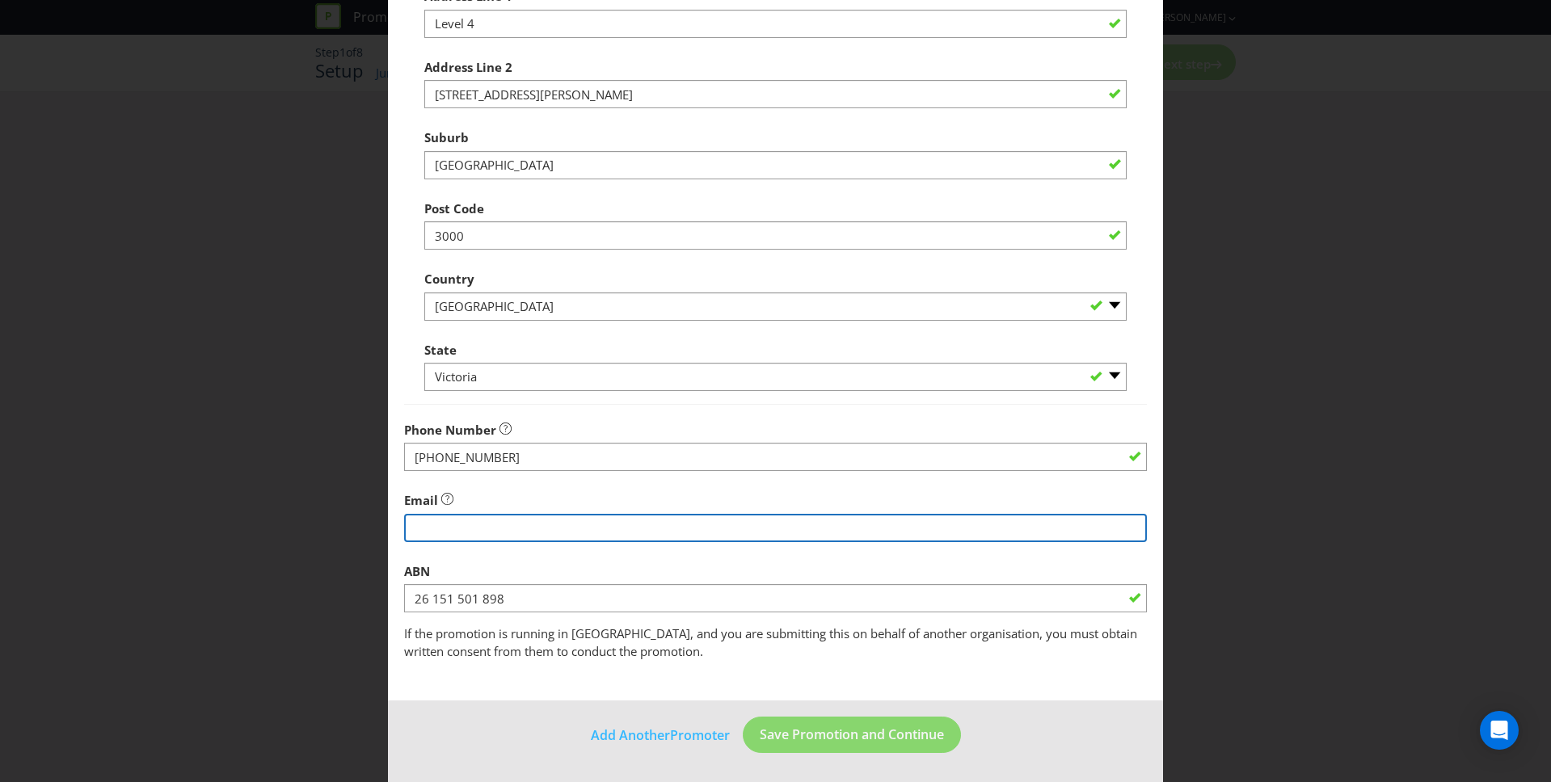
click at [807, 531] on input "string" at bounding box center [776, 528] width 744 height 28
type input "[EMAIL_ADDRESS][DOMAIN_NAME]"
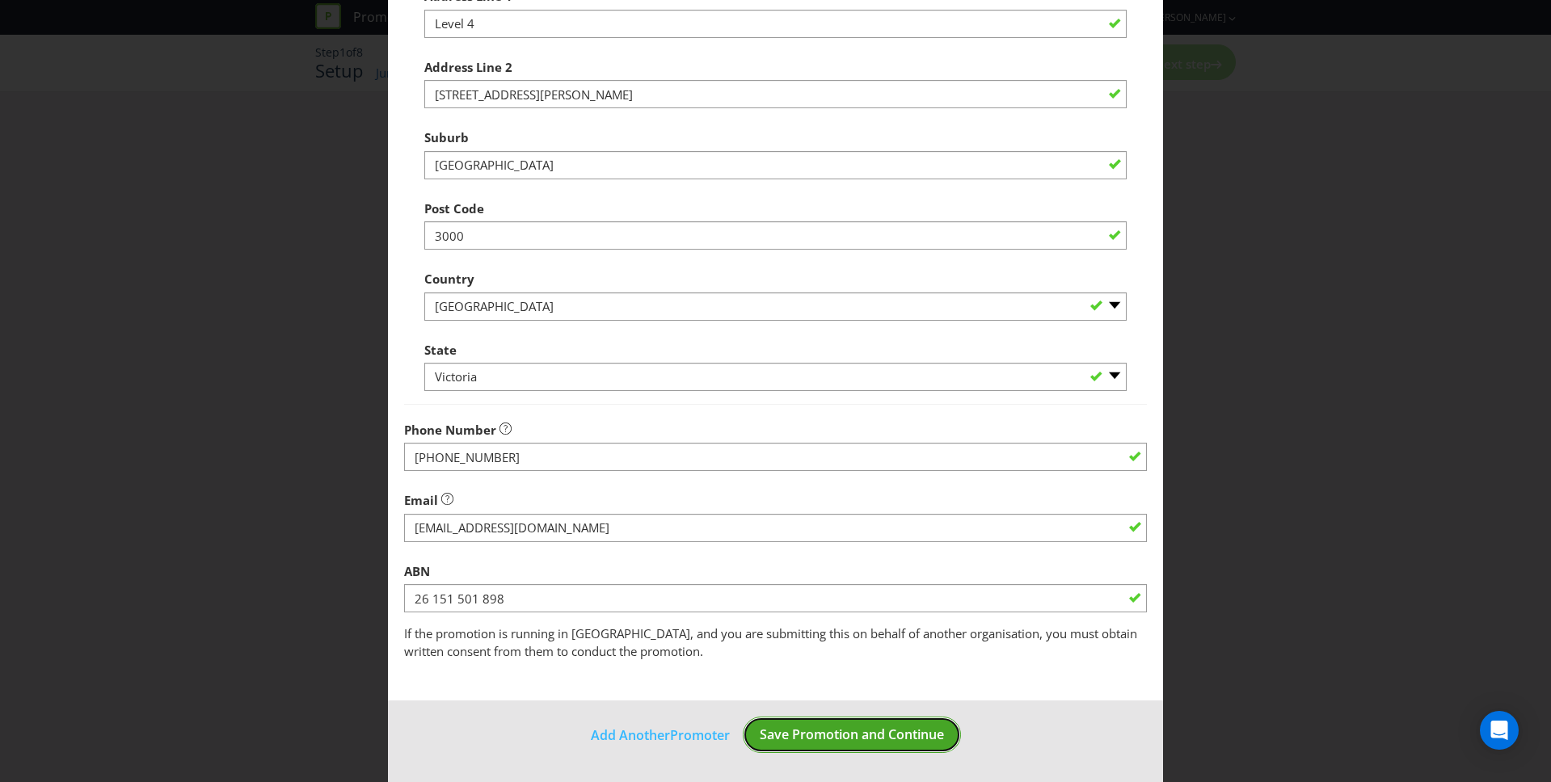
click at [853, 735] on span "Save Promotion and Continue" at bounding box center [852, 735] width 184 height 18
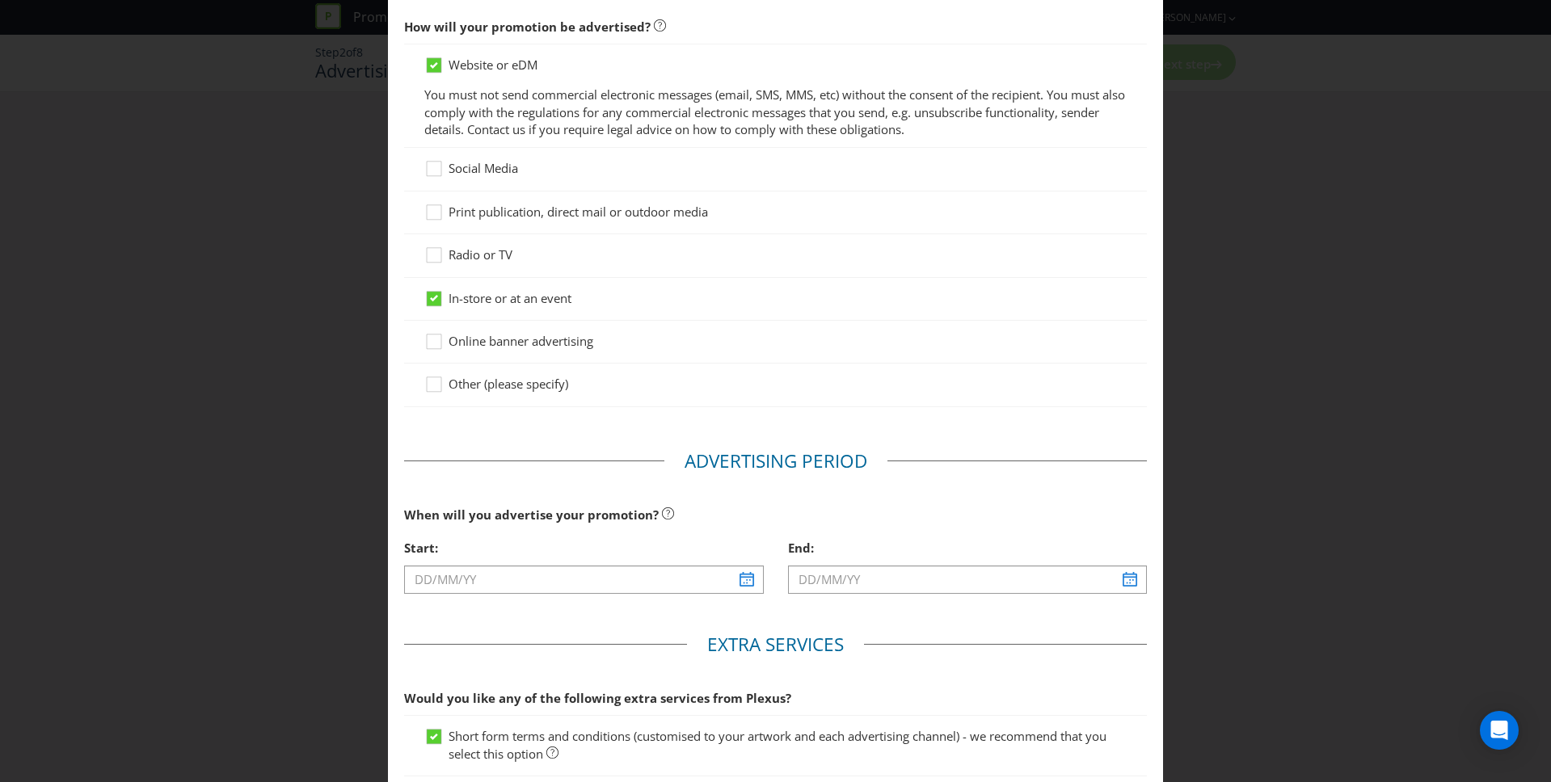
scroll to position [163, 0]
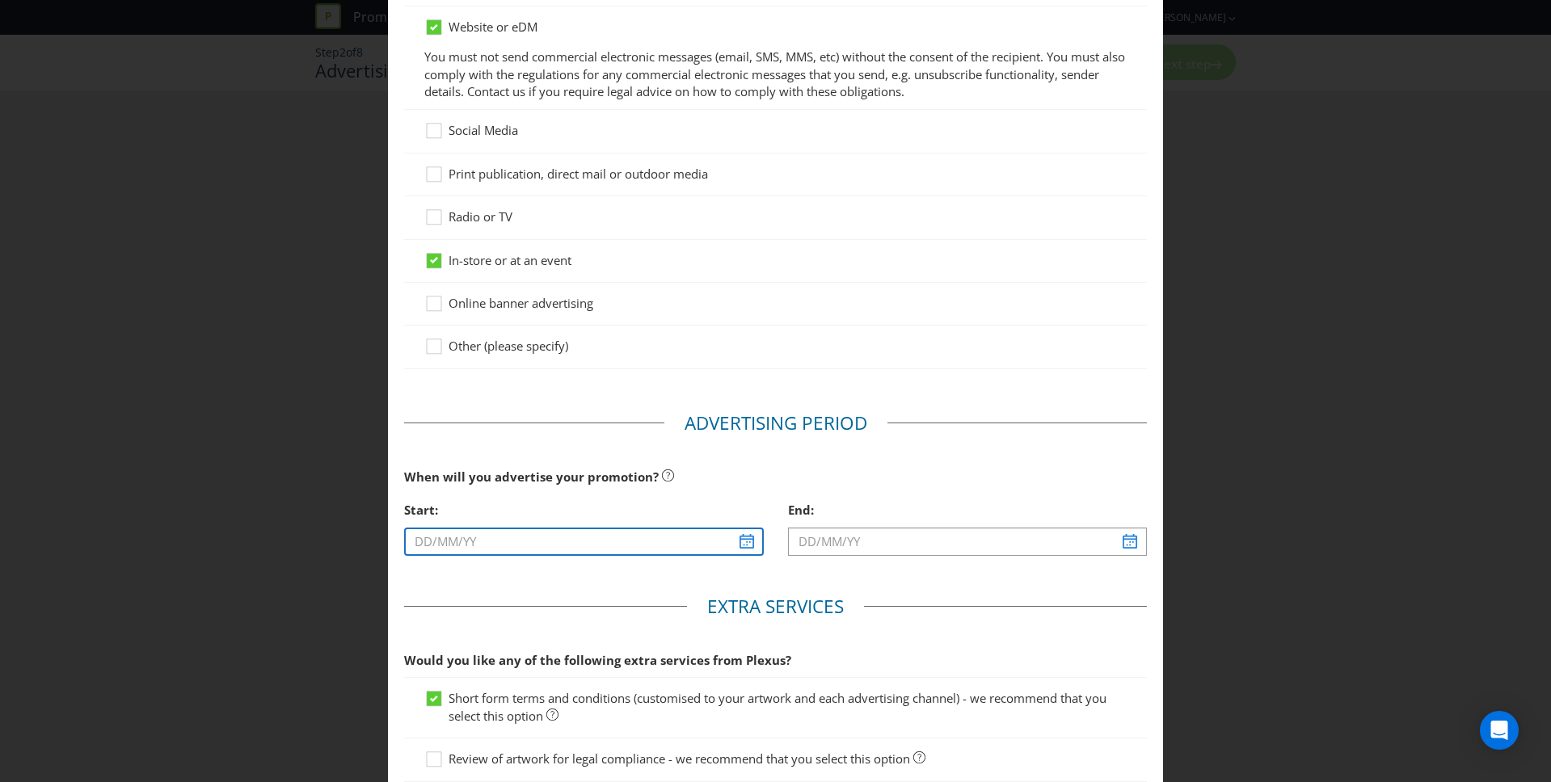
click at [609, 550] on input "text" at bounding box center [584, 542] width 360 height 28
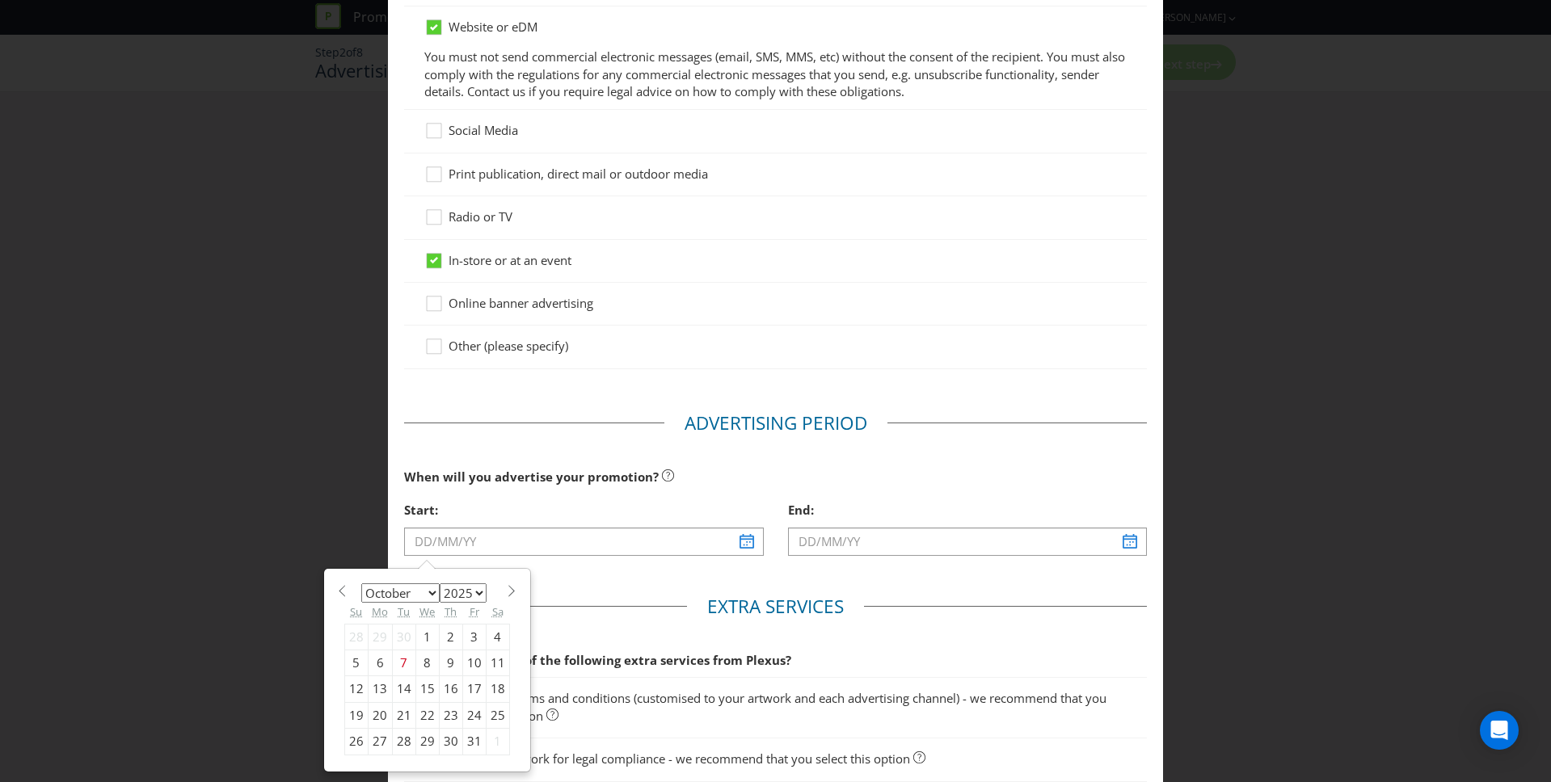
click at [452, 740] on div "30" at bounding box center [450, 742] width 23 height 26
type input "[DATE]"
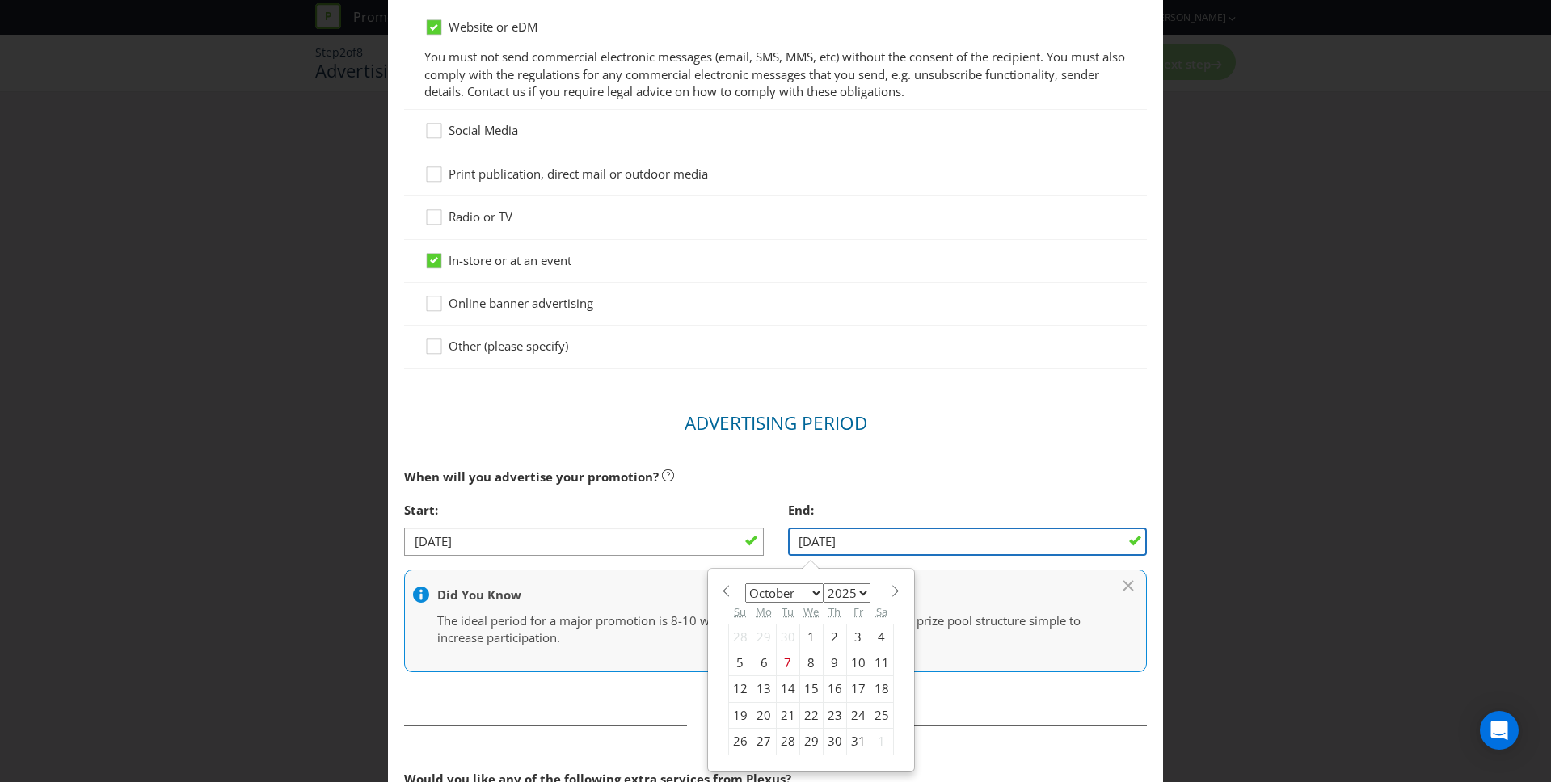
click at [855, 539] on input "[DATE]" at bounding box center [968, 542] width 360 height 28
click at [810, 590] on select "January February March April May June July August September October November De…" at bounding box center [784, 593] width 78 height 19
select select "10"
click at [745, 584] on select "January February March April May June July August September October November De…" at bounding box center [784, 593] width 78 height 19
click at [738, 769] on div "30" at bounding box center [739, 768] width 23 height 26
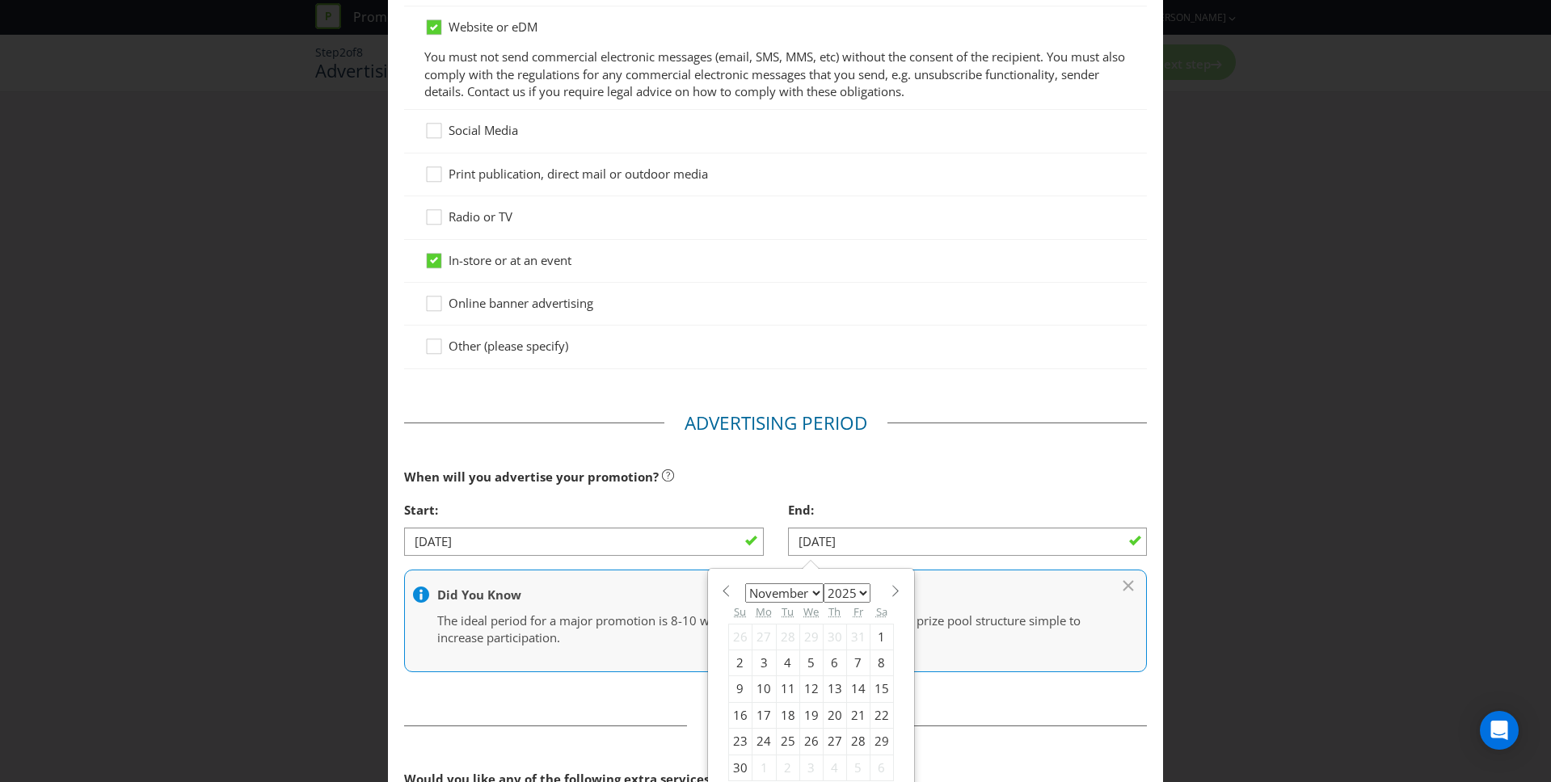
type input "[DATE]"
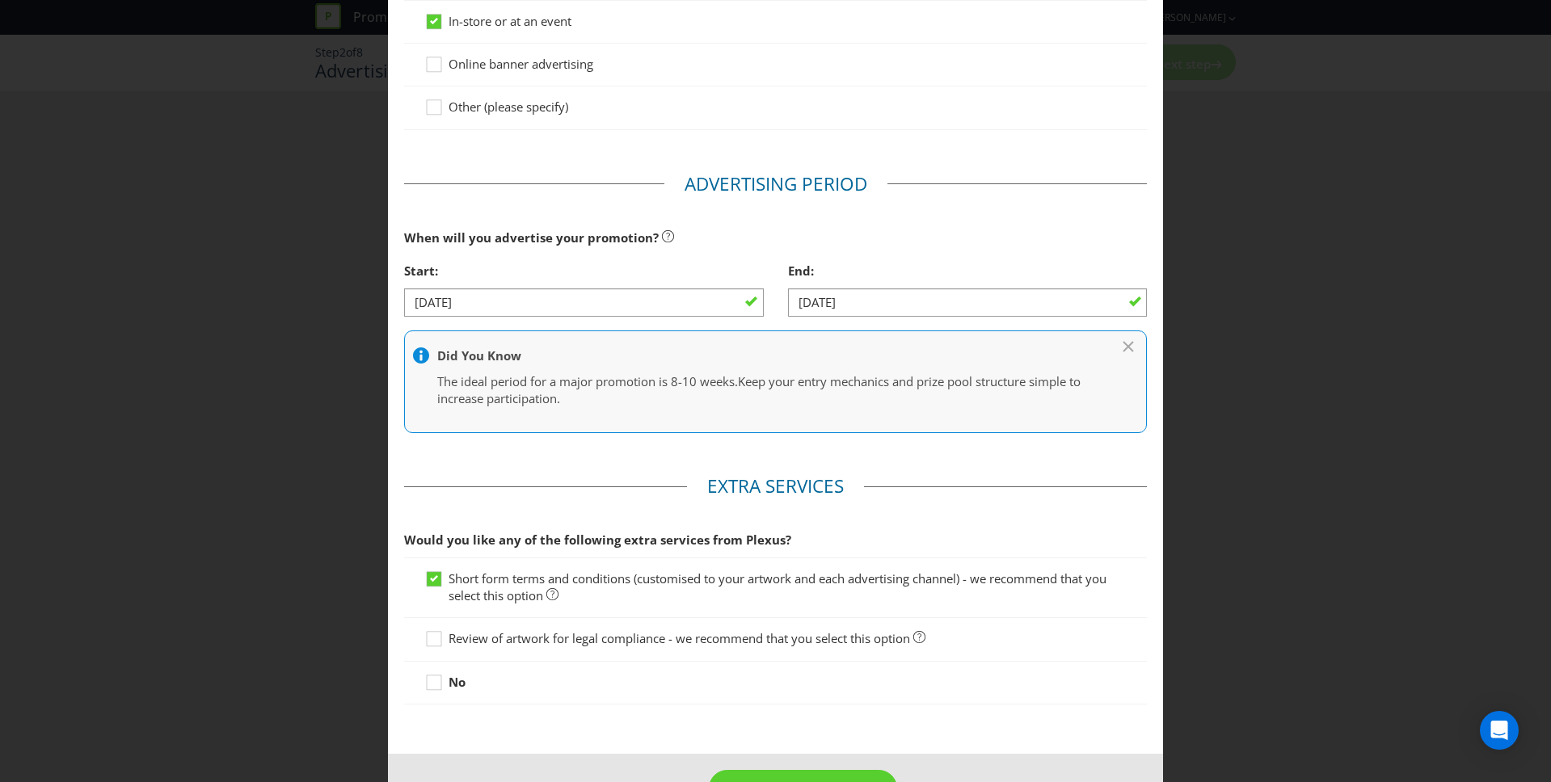
scroll to position [456, 0]
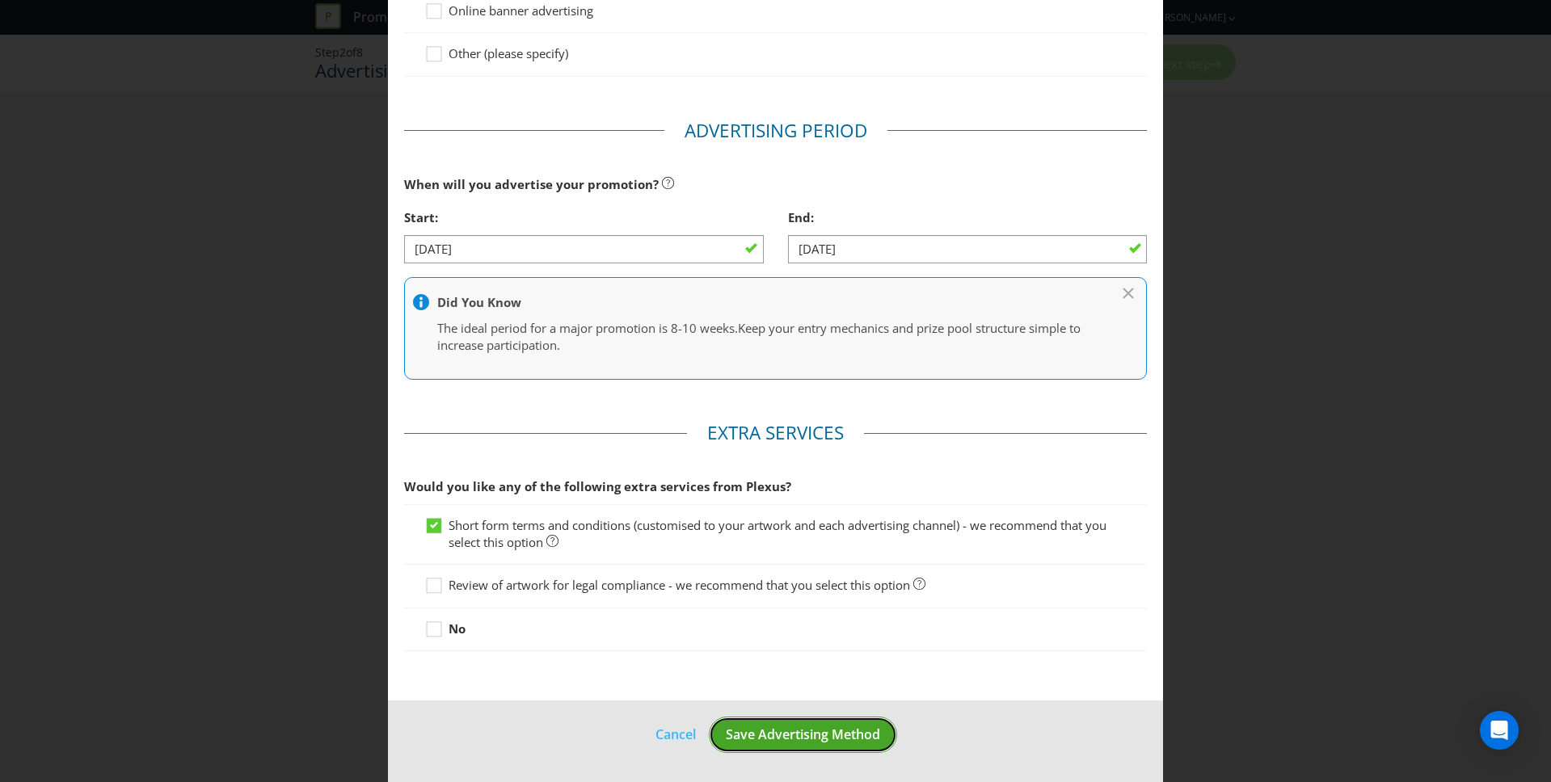
click at [780, 731] on span "Save Advertising Method" at bounding box center [803, 735] width 154 height 18
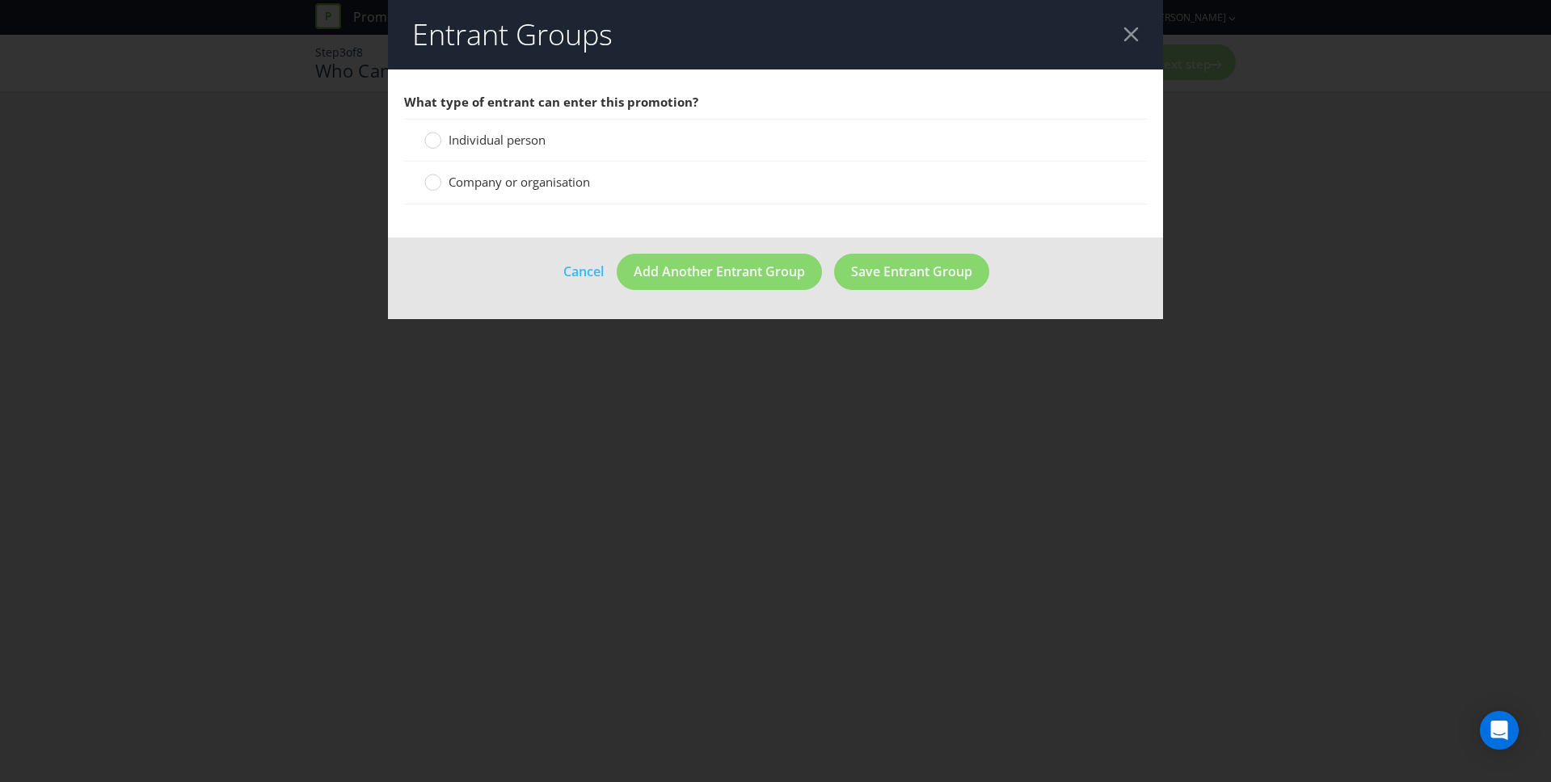
click at [513, 145] on span "Individual person" at bounding box center [497, 140] width 97 height 16
click at [0, 0] on input "Individual person" at bounding box center [0, 0] width 0 height 0
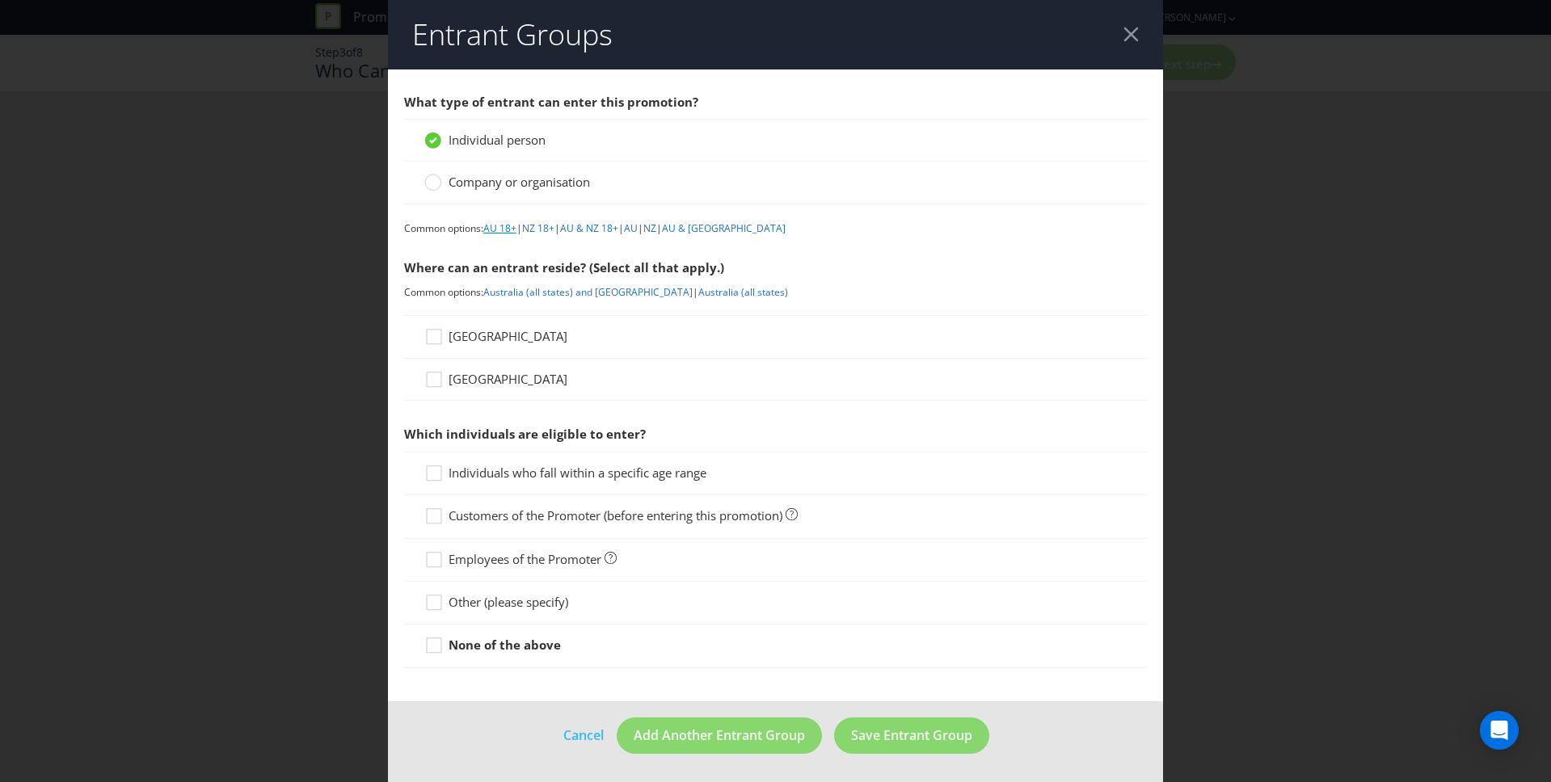
click at [508, 227] on link "AU 18+" at bounding box center [499, 228] width 33 height 14
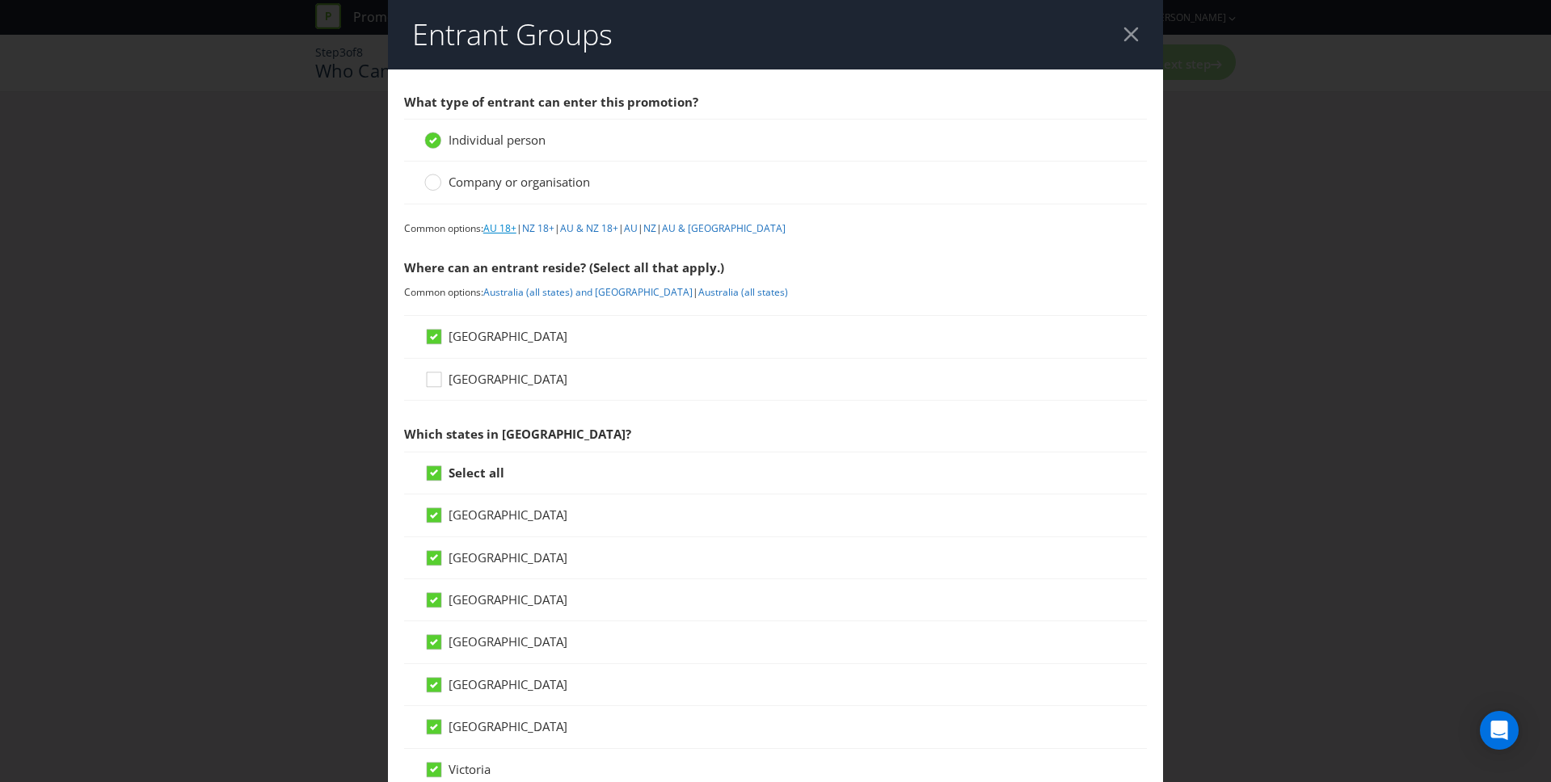
scroll to position [599, 0]
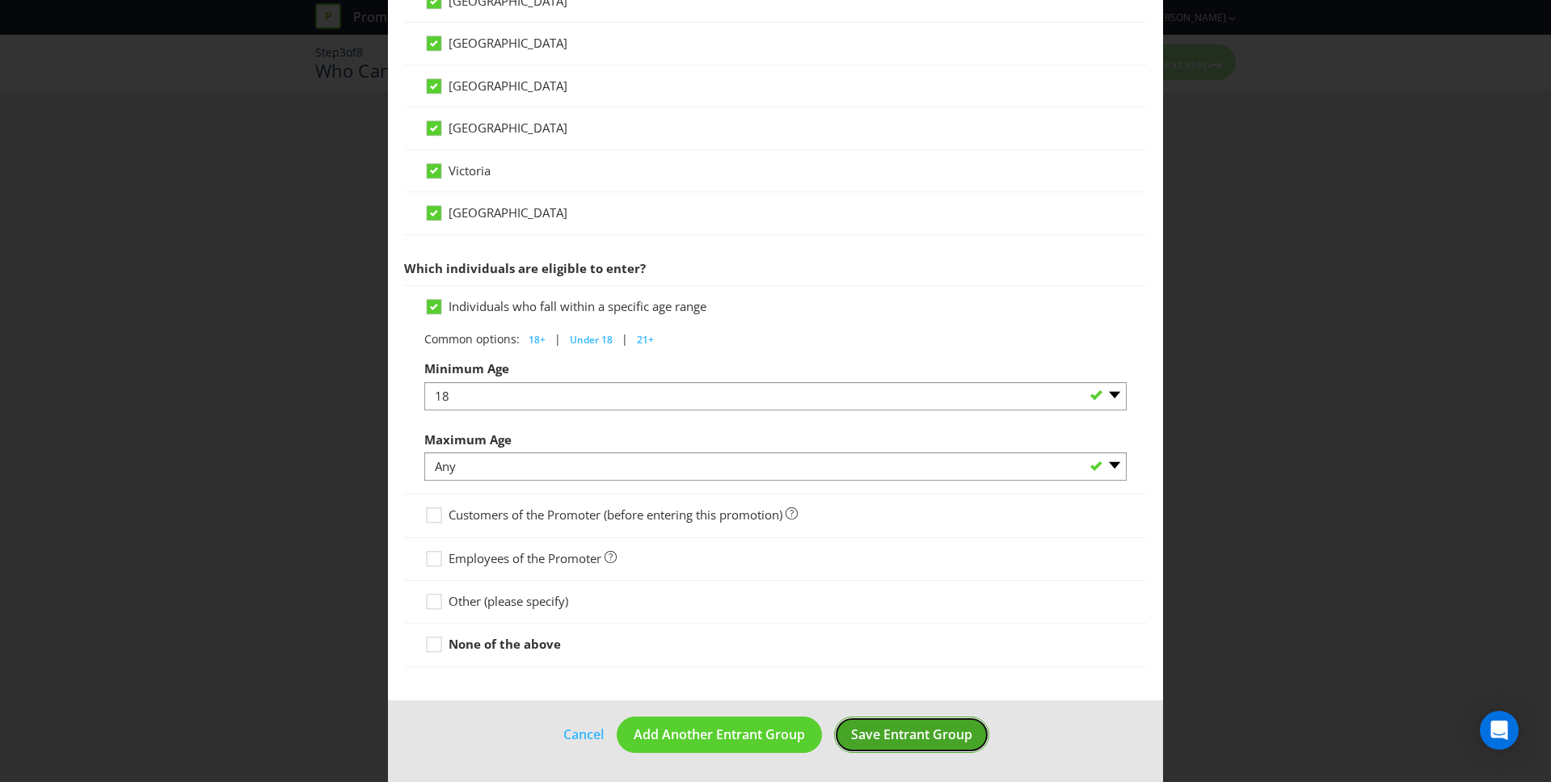
click at [871, 747] on button "Save Entrant Group" at bounding box center [911, 735] width 155 height 36
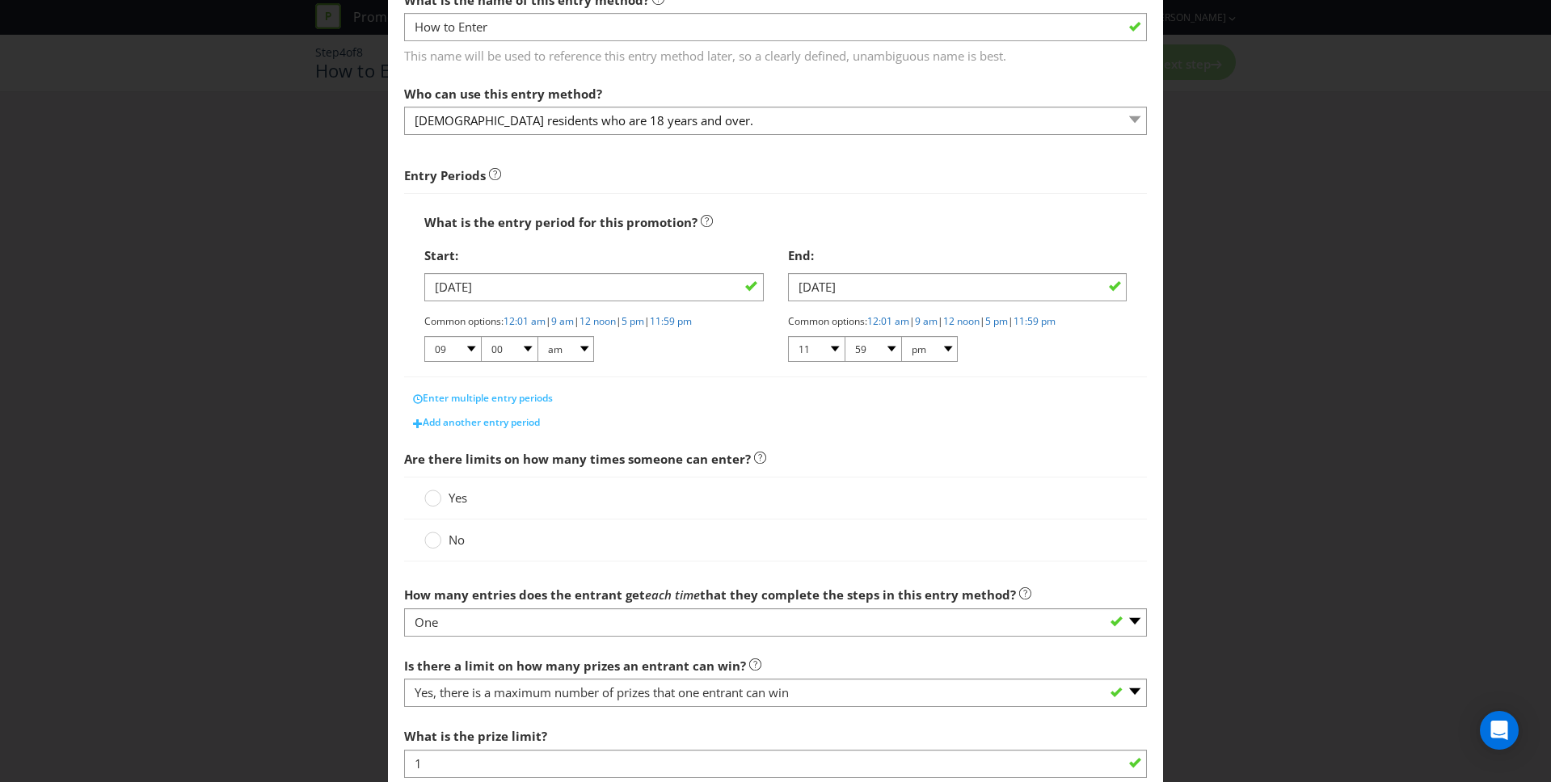
scroll to position [112, 0]
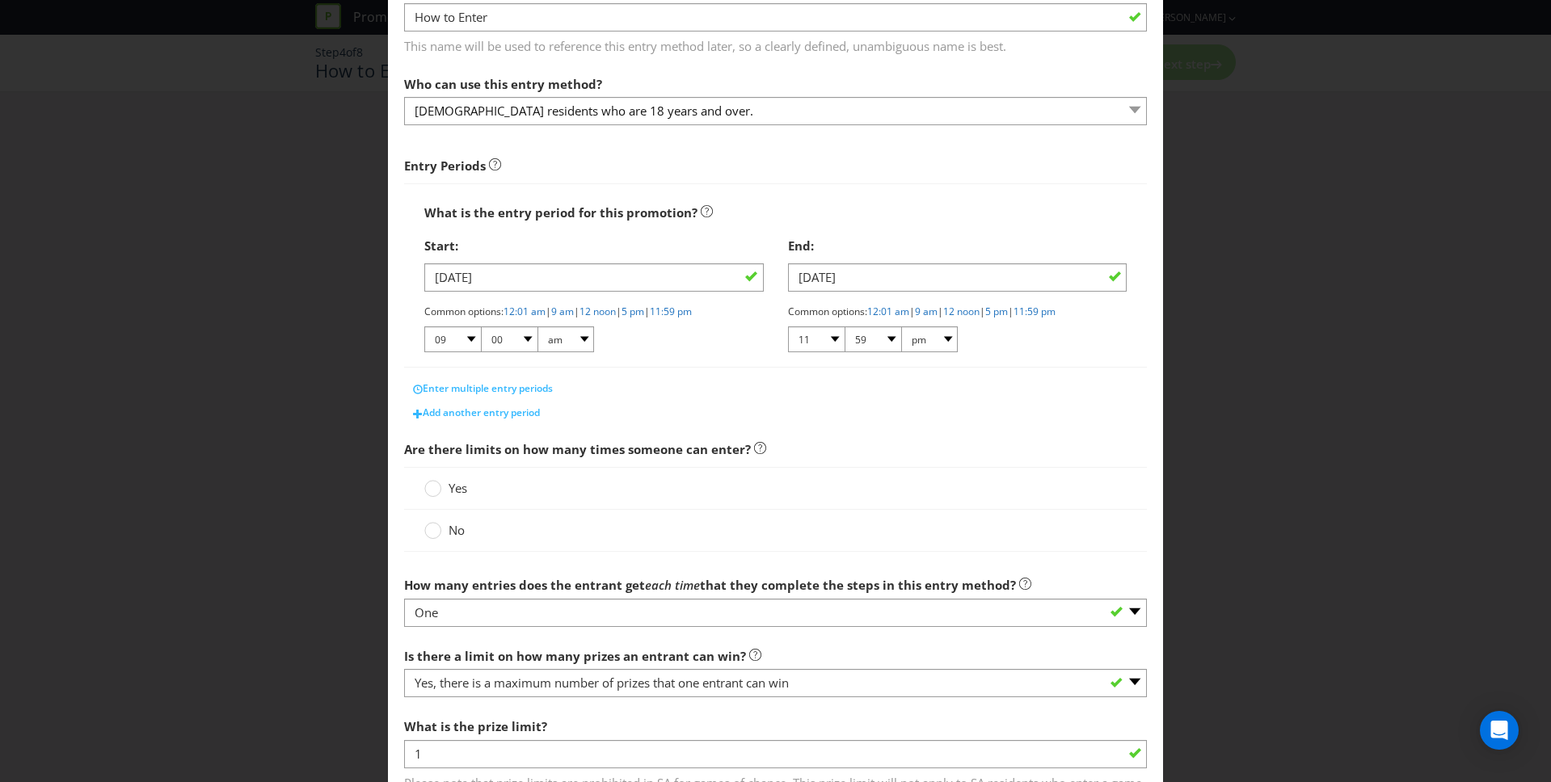
click at [441, 536] on label "No" at bounding box center [446, 530] width 44 height 17
click at [0, 0] on input "No" at bounding box center [0, 0] width 0 height 0
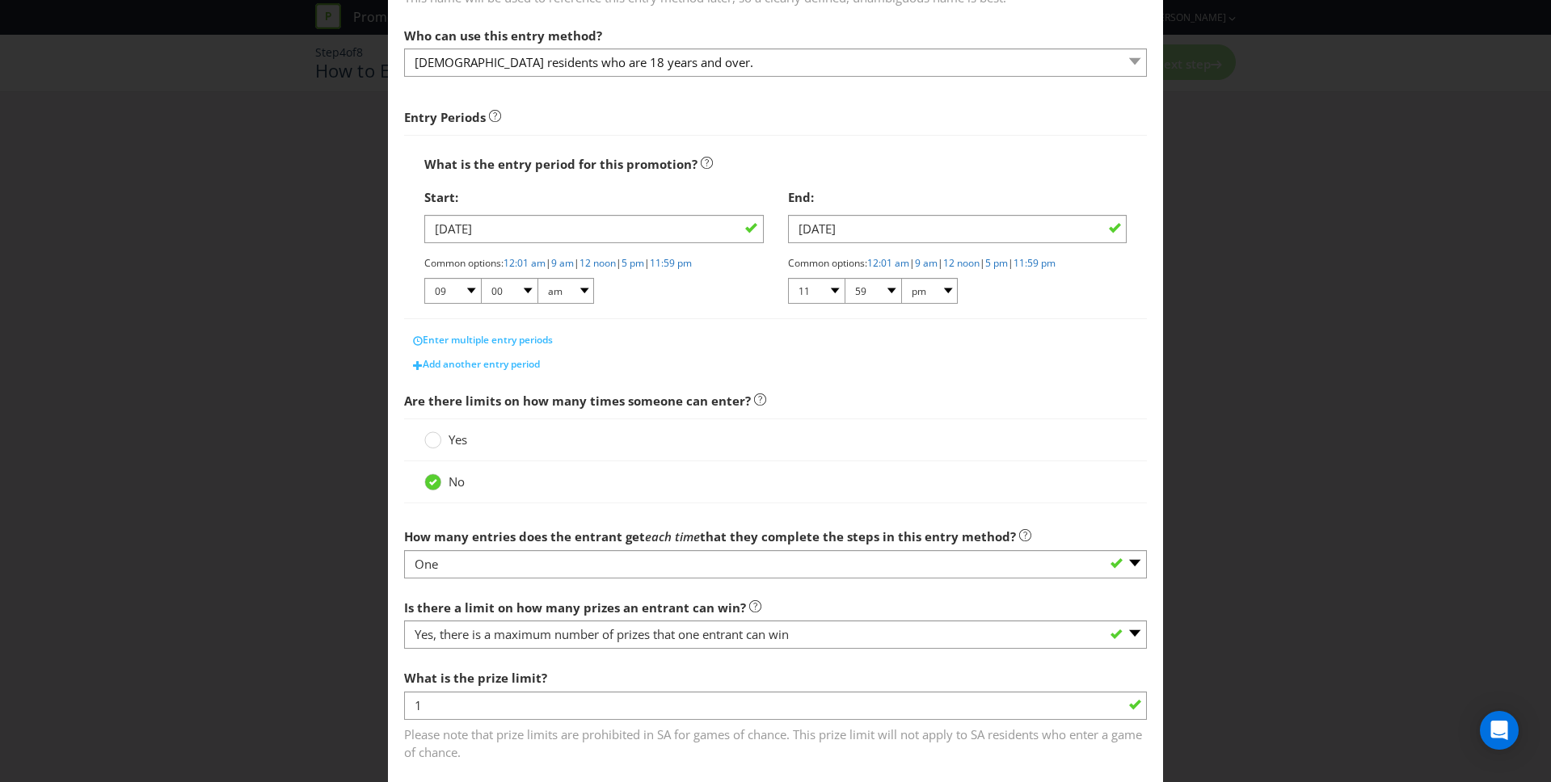
scroll to position [249, 0]
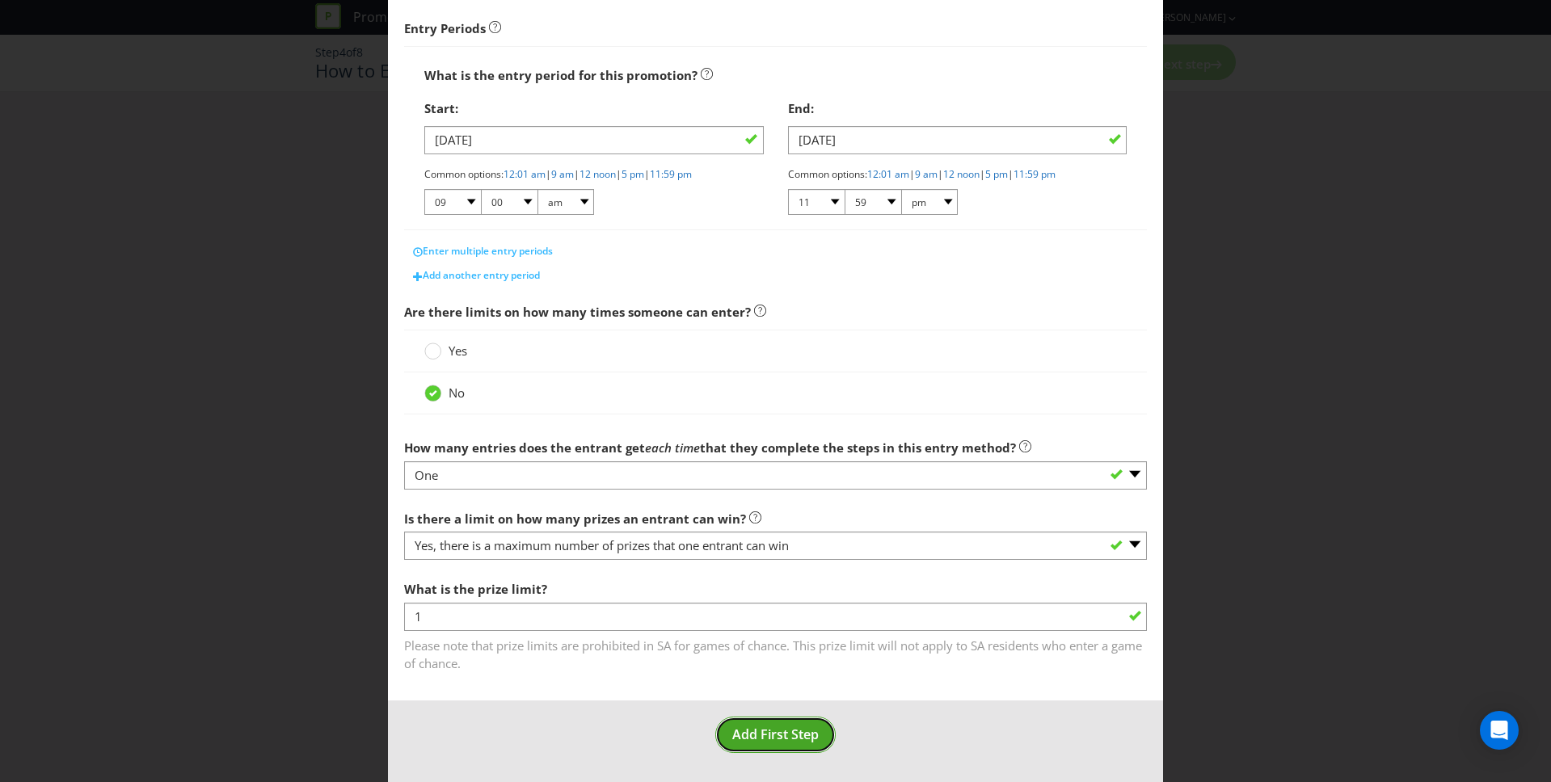
click at [790, 733] on span "Add First Step" at bounding box center [775, 735] width 86 height 18
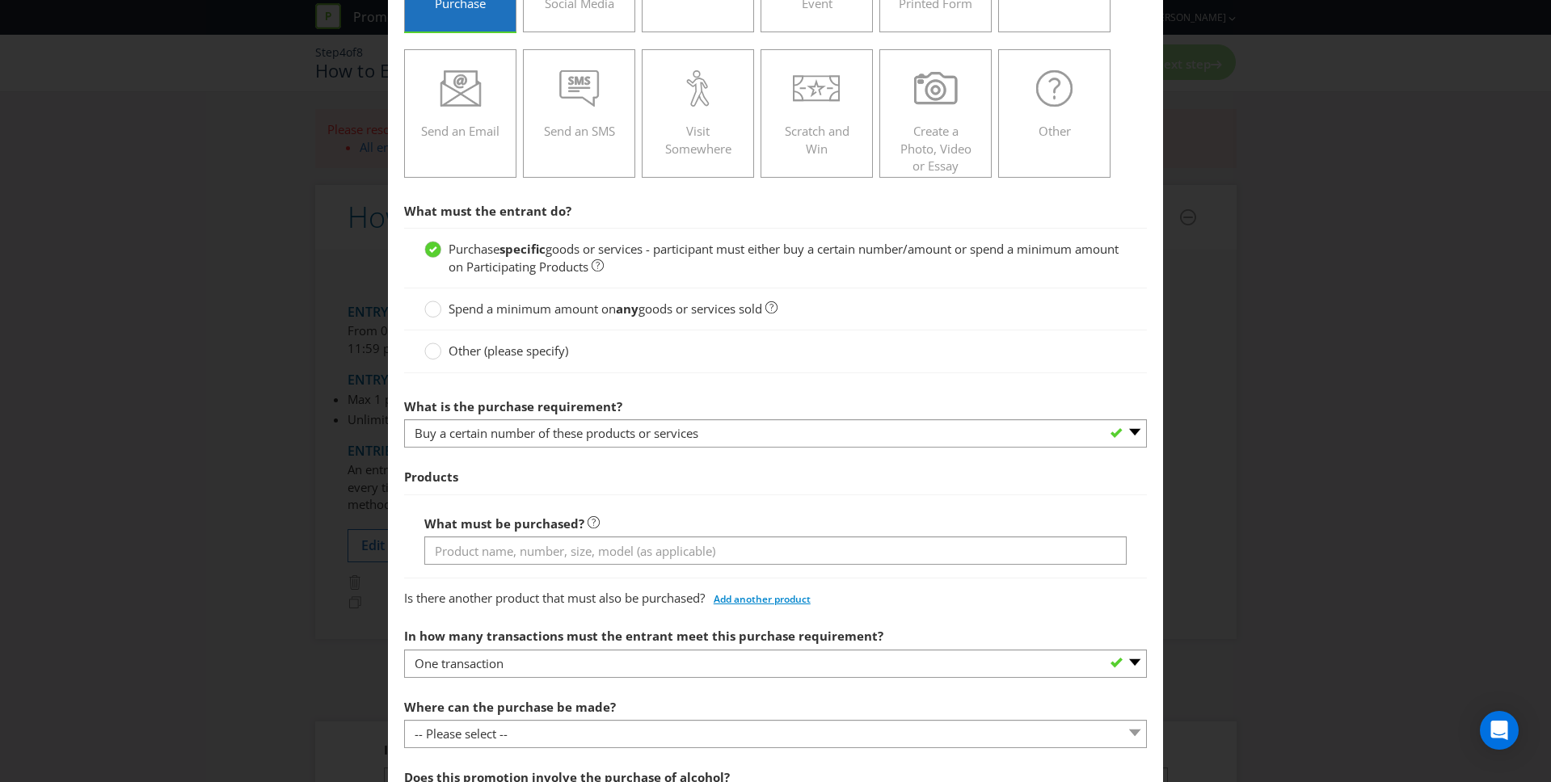
scroll to position [209, 0]
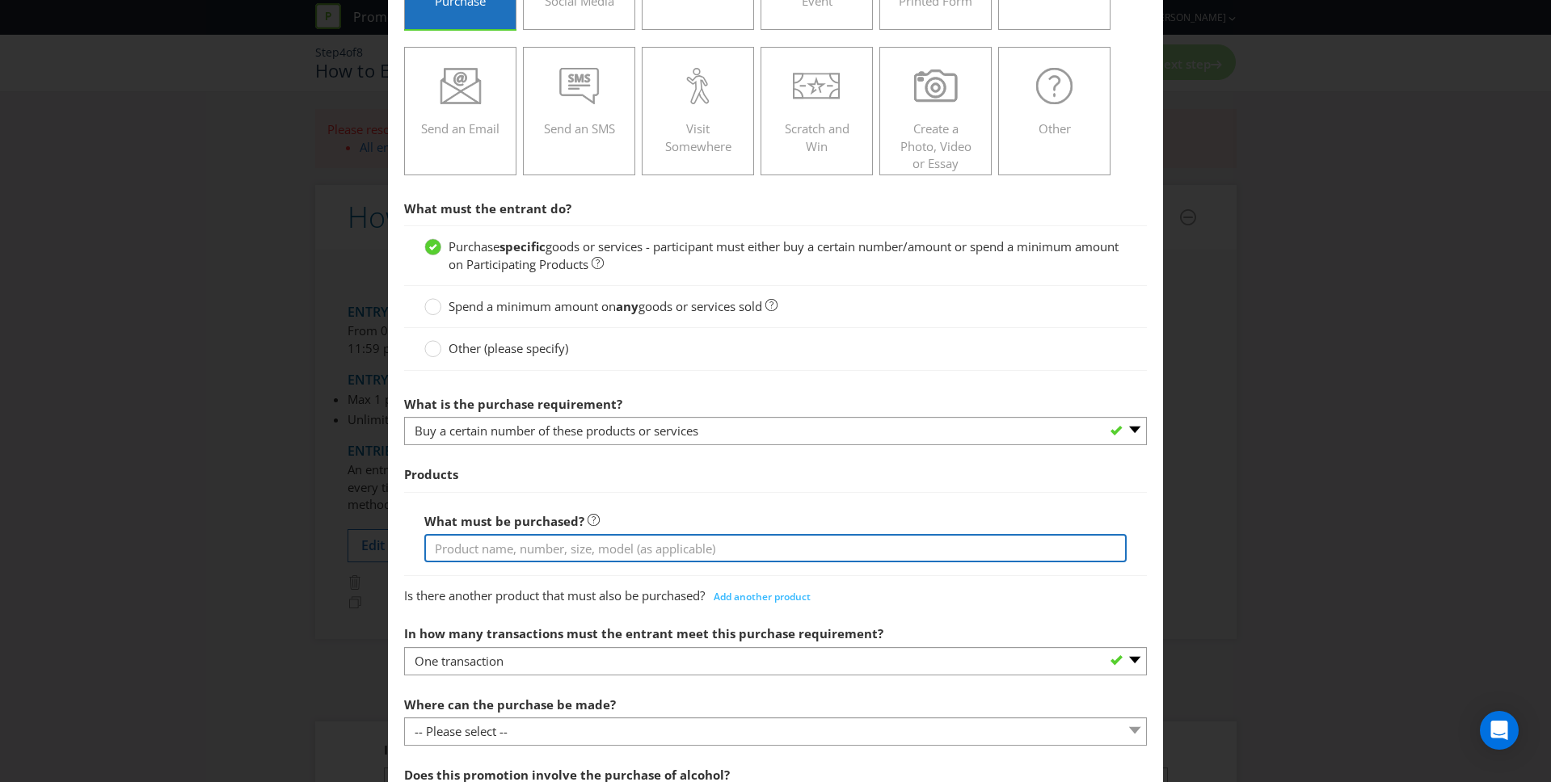
click at [648, 543] on input "text" at bounding box center [775, 548] width 703 height 28
type input "1x 250ML Bottle of Spirits from Participating Retailers"
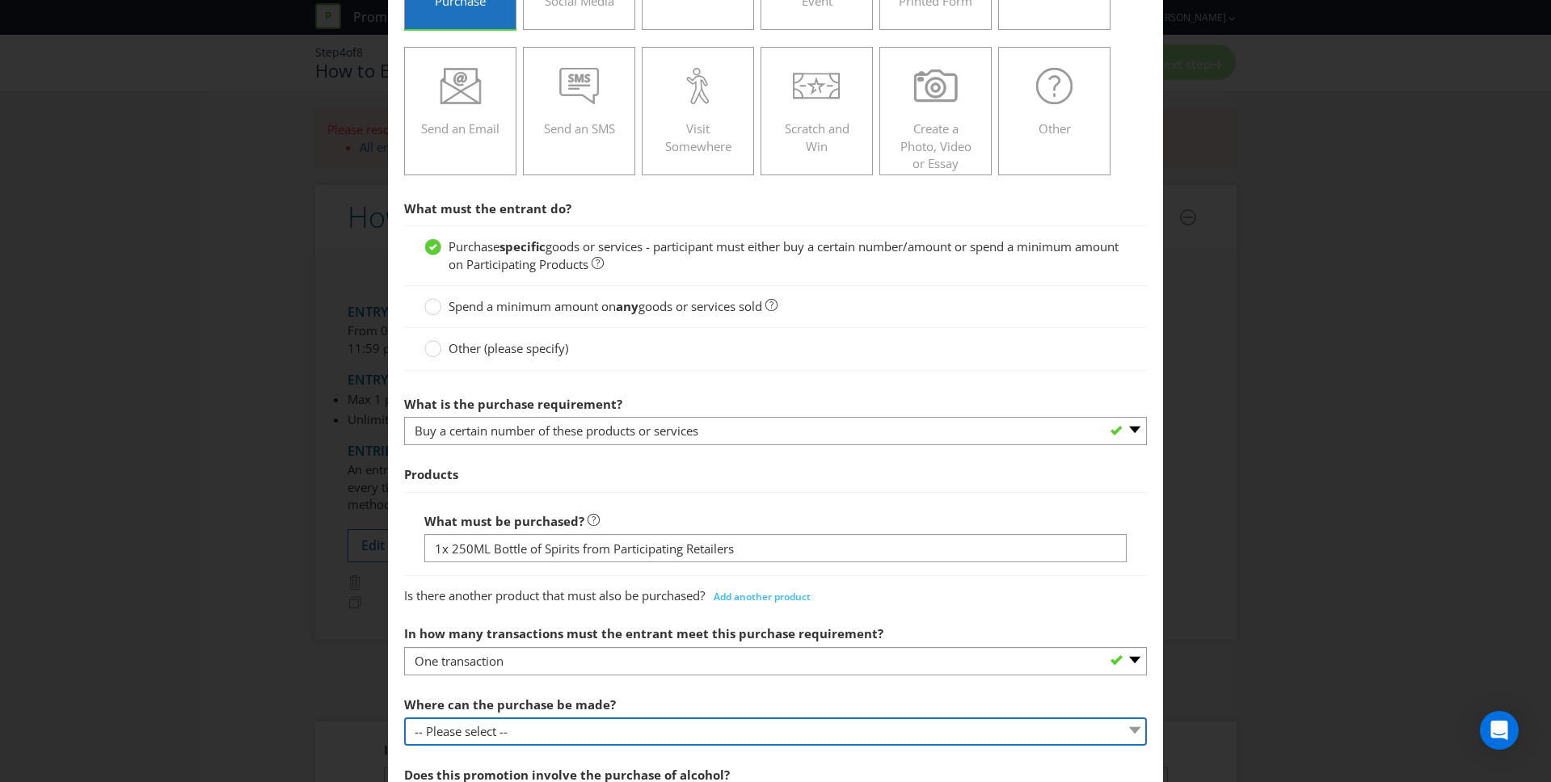
click at [503, 730] on select "-- Please select -- Any stores displaying promotional material (including onlin…" at bounding box center [776, 732] width 744 height 28
select select "ANY_DISPLAYING_PROMOTIONAL_MATERIAL"
click at [404, 718] on select "-- Please select -- Any stores displaying promotional material (including onlin…" at bounding box center [776, 732] width 744 height 28
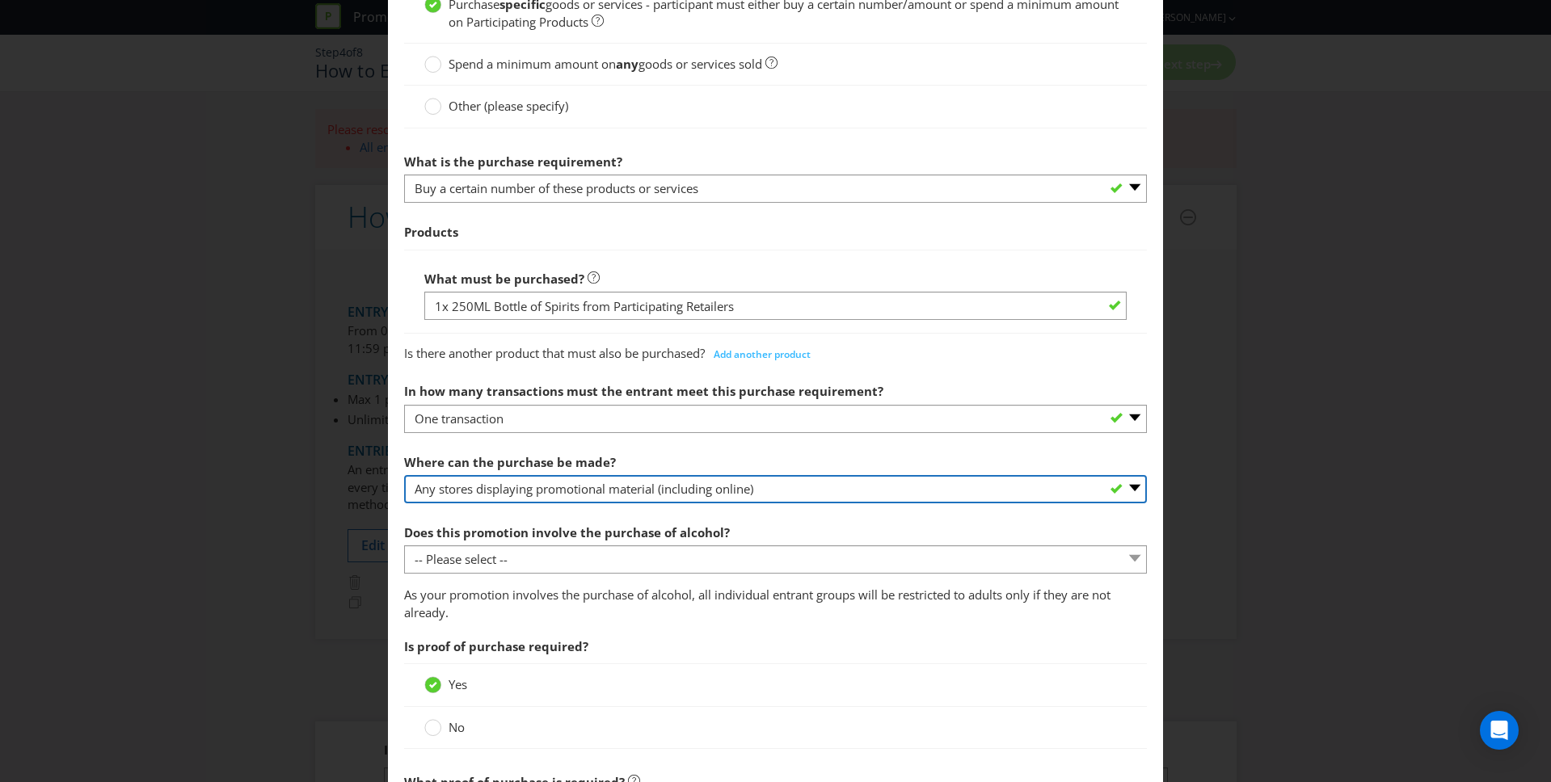
scroll to position [453, 0]
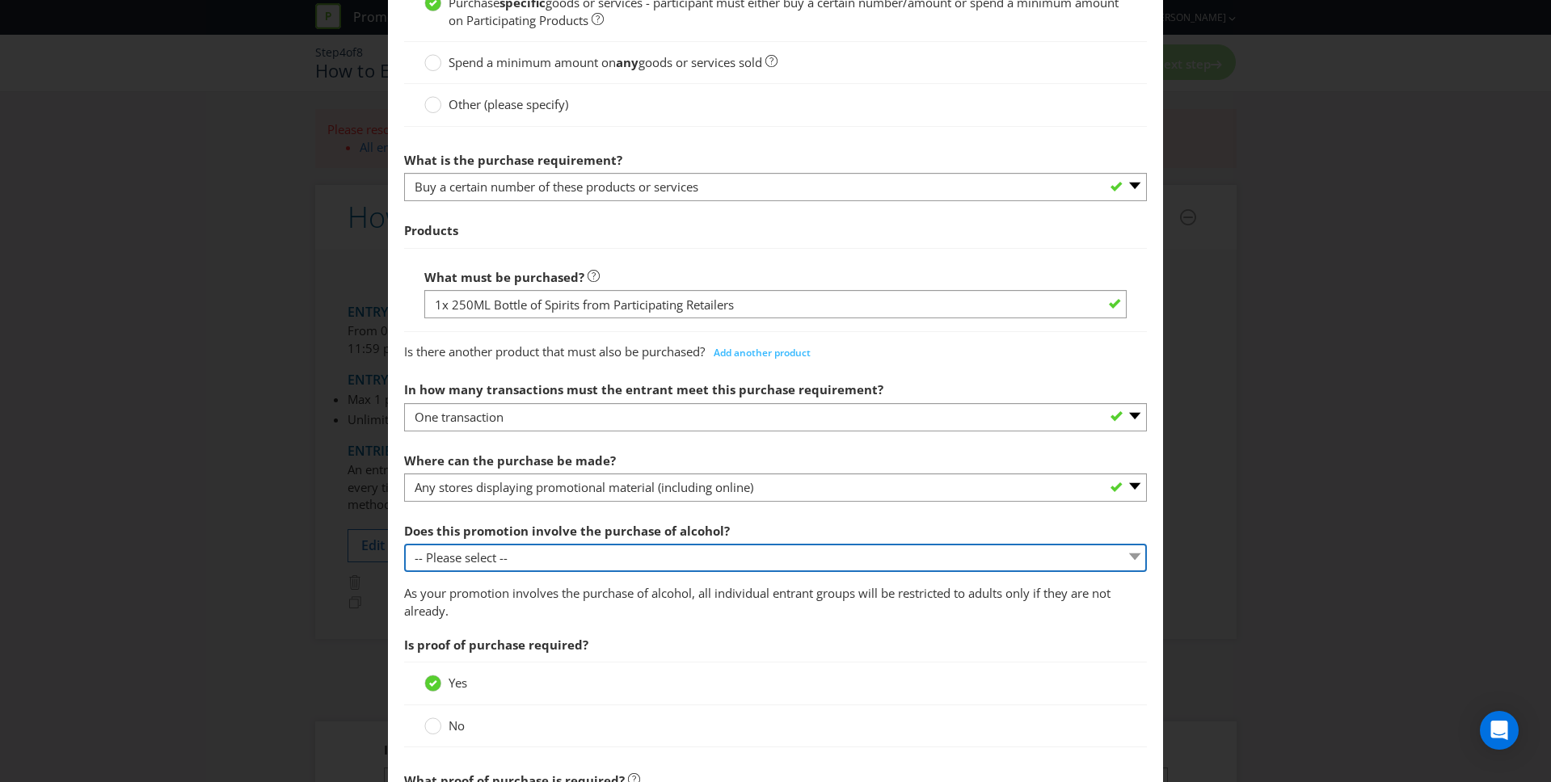
click at [522, 567] on select "-- Please select -- Yes, for on-premises consumption Yes, for off-premises cons…" at bounding box center [776, 558] width 744 height 28
select select "YES_ON_PREMISES"
click at [404, 544] on select "-- Please select -- Yes, for on-premises consumption Yes, for off-premises cons…" at bounding box center [776, 558] width 744 height 28
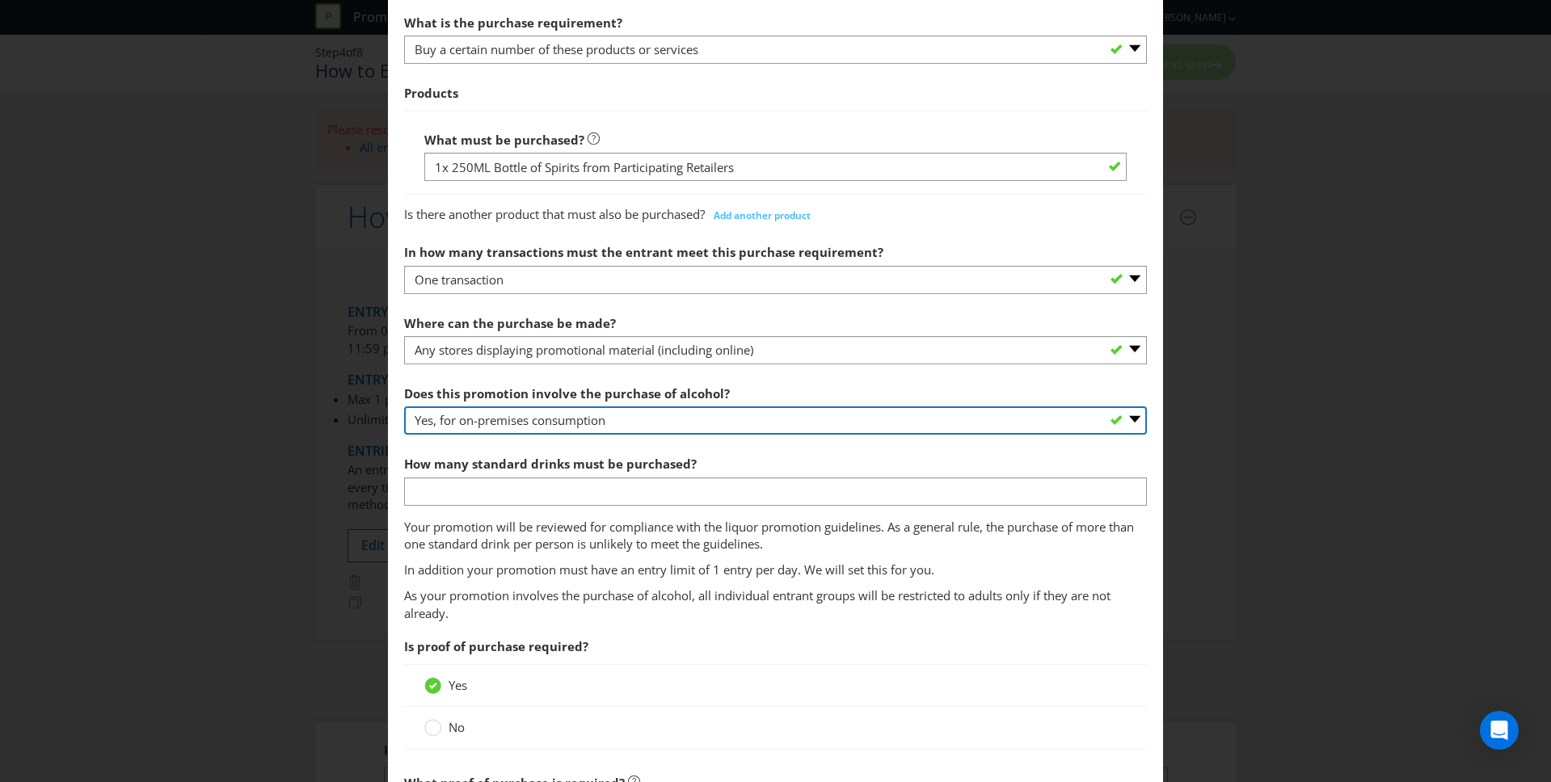
scroll to position [594, 0]
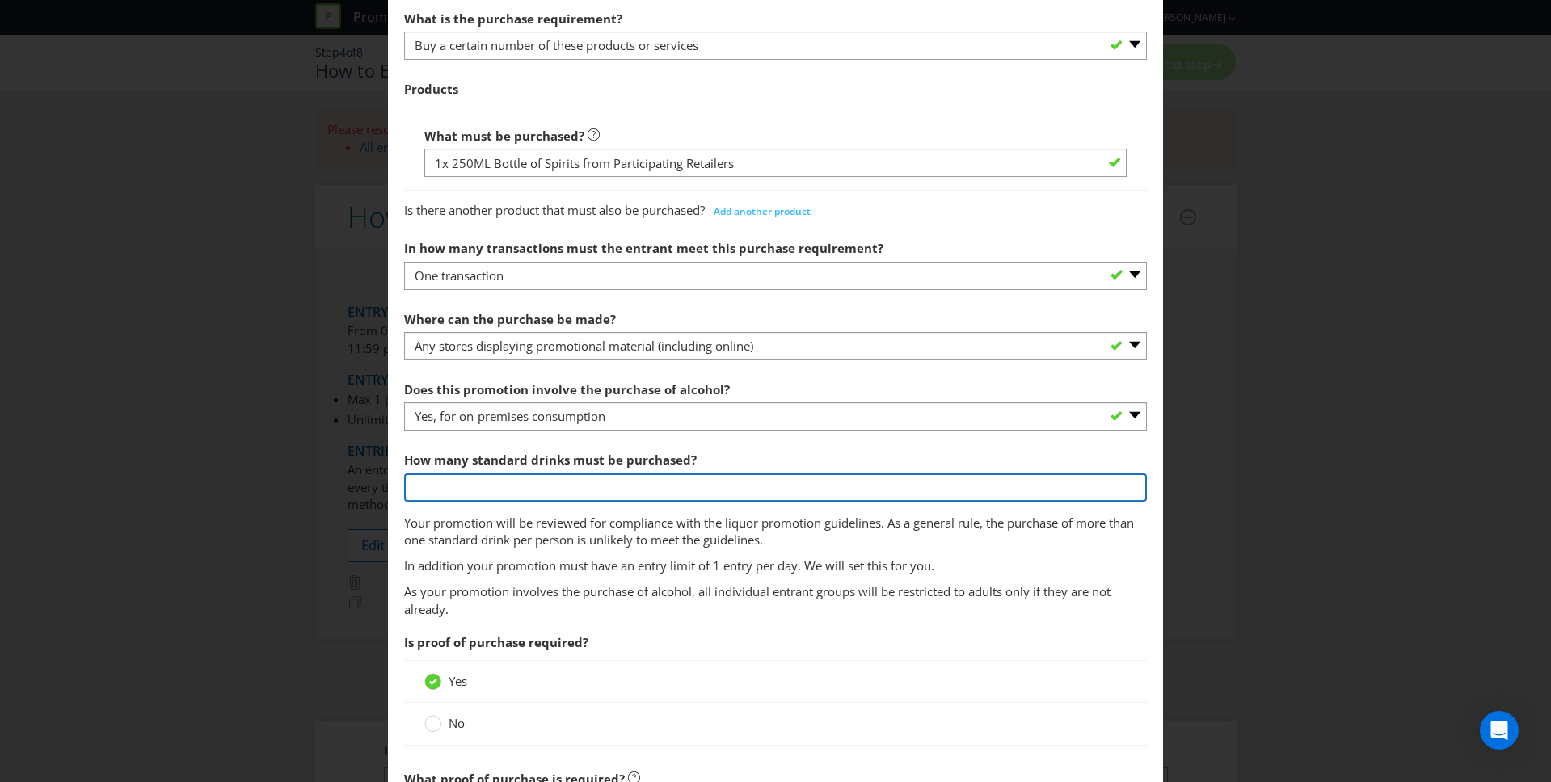
click at [516, 484] on input "number" at bounding box center [776, 488] width 744 height 28
type input "1"
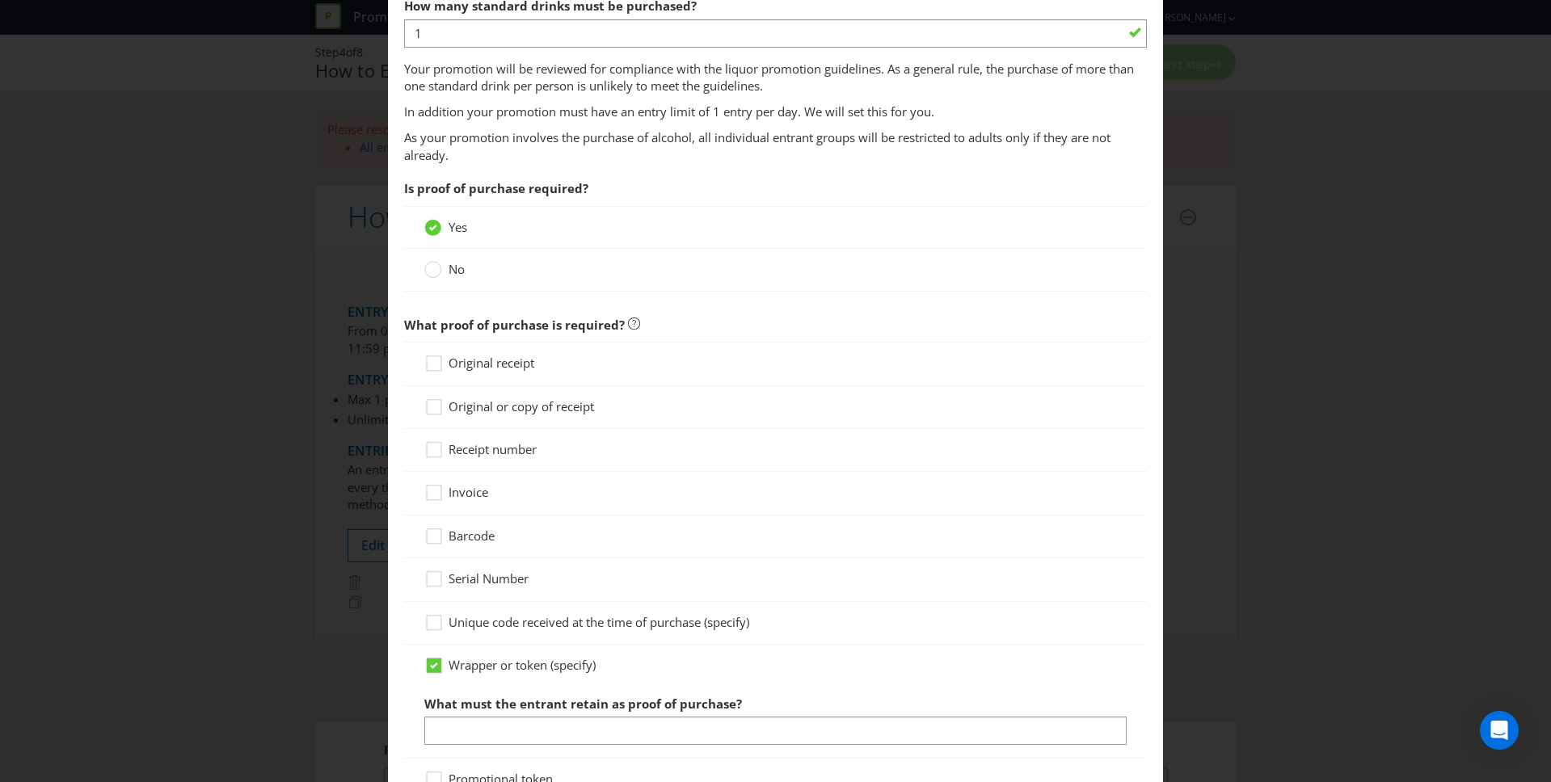
scroll to position [1050, 0]
click at [516, 413] on div at bounding box center [775, 414] width 703 height 2
click at [491, 445] on span "Receipt number" at bounding box center [493, 448] width 88 height 16
click at [0, 0] on input "Receipt number" at bounding box center [0, 0] width 0 height 0
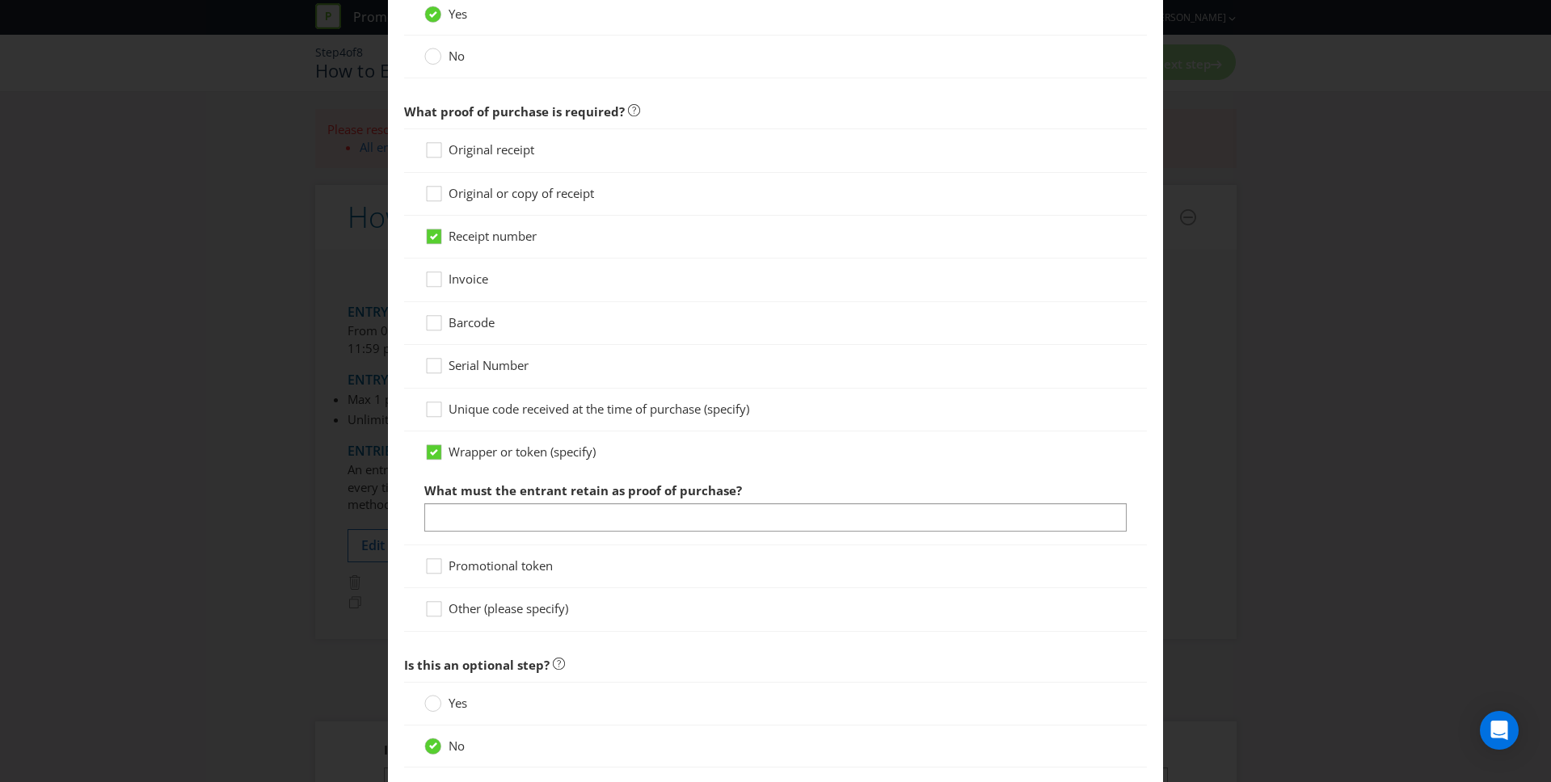
scroll to position [1359, 0]
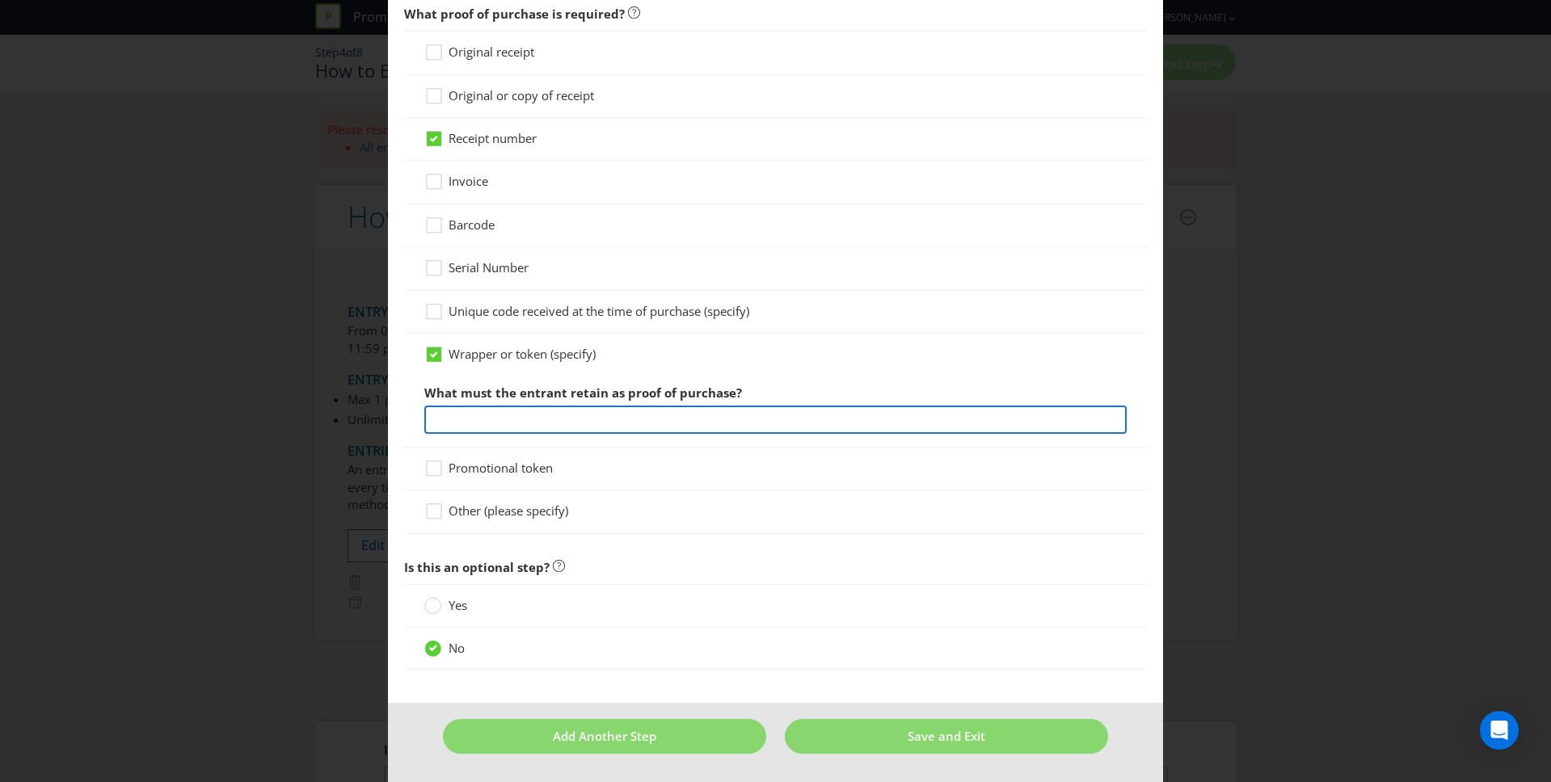
click at [494, 426] on input "text" at bounding box center [775, 420] width 703 height 28
type input "B"
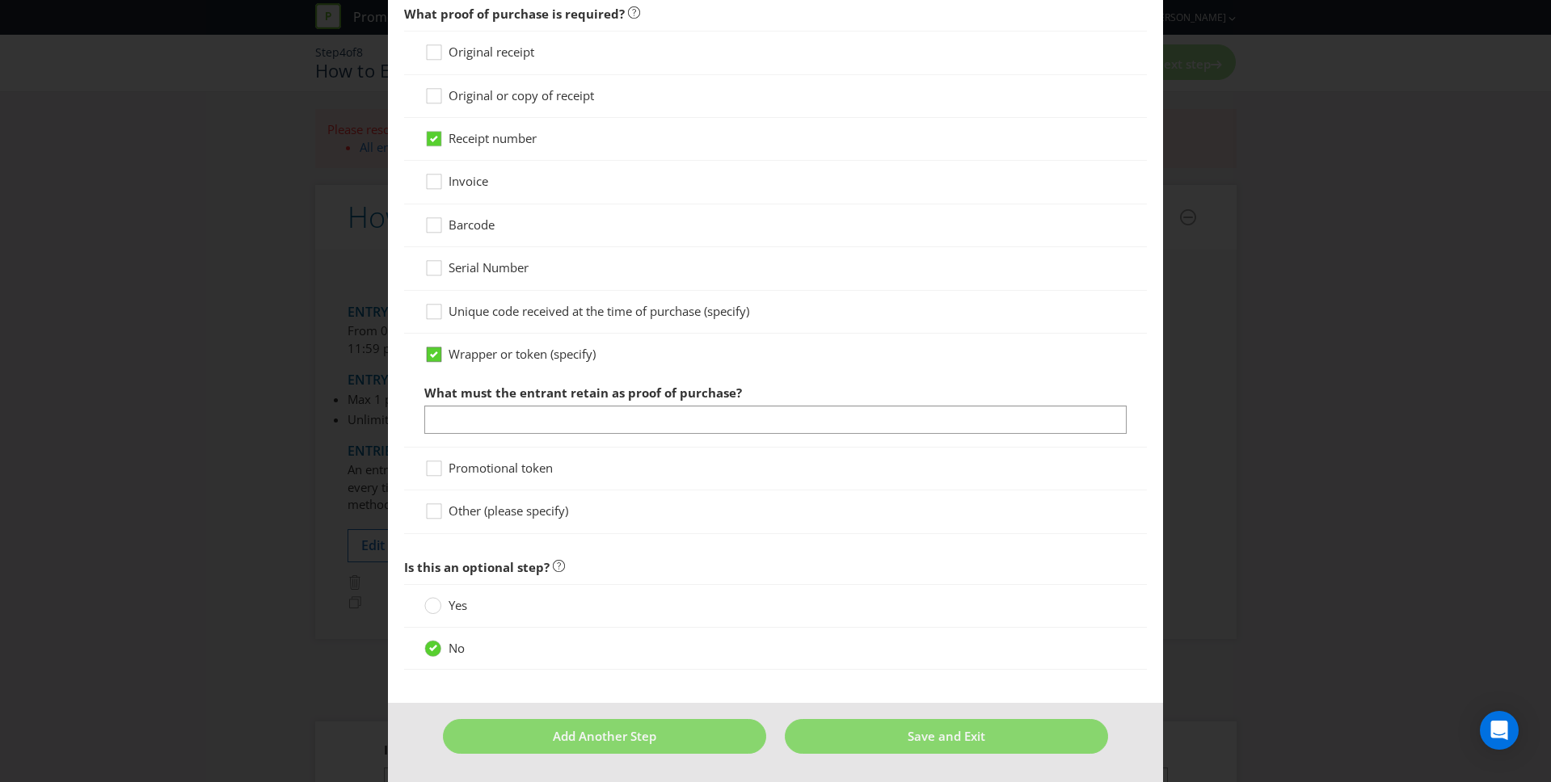
click at [432, 352] on icon at bounding box center [434, 355] width 8 height 6
click at [0, 0] on input "Wrapper or token (specify)" at bounding box center [0, 0] width 0 height 0
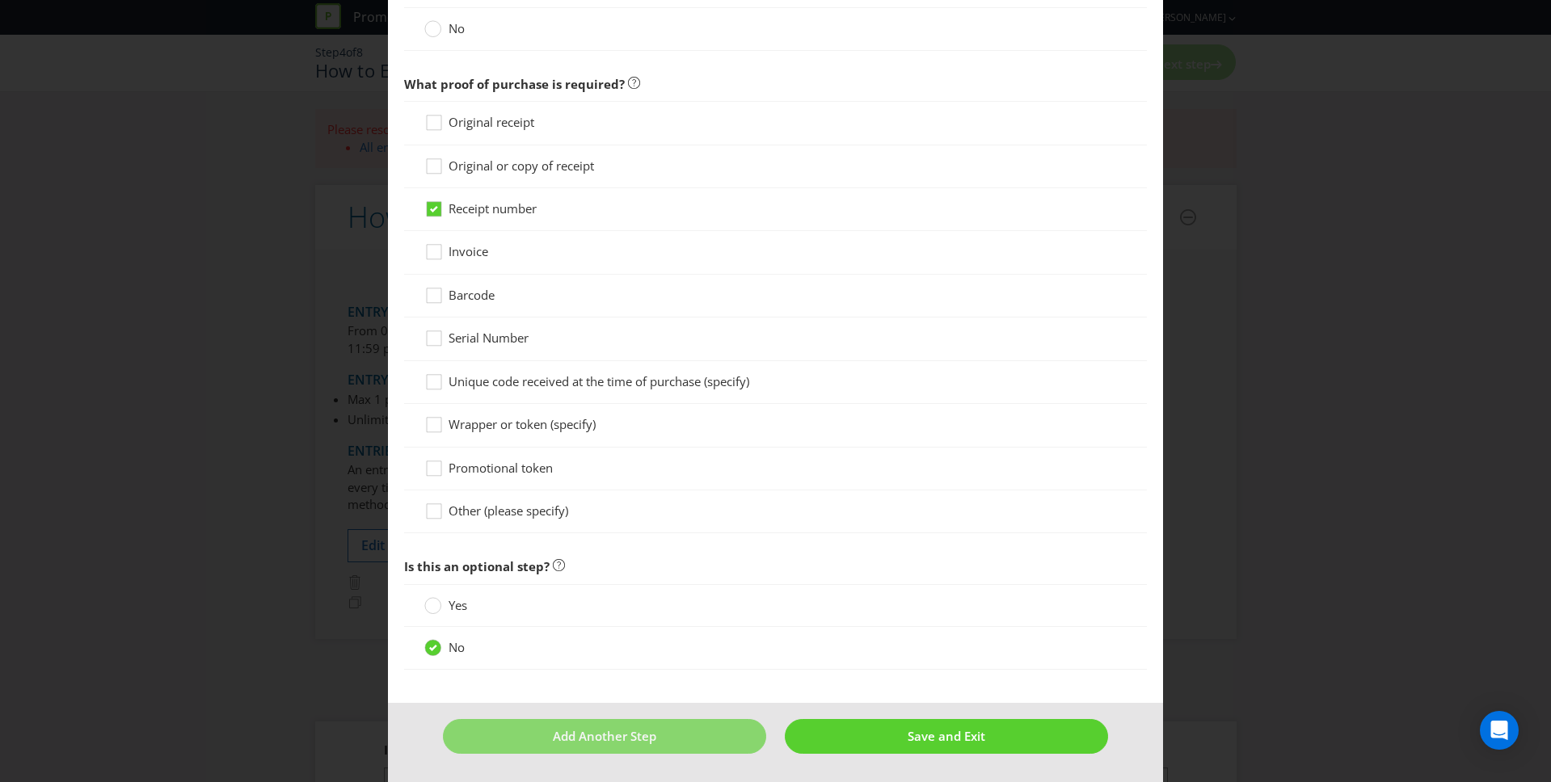
scroll to position [1289, 0]
click at [929, 747] on button "Save and Exit" at bounding box center [946, 736] width 323 height 35
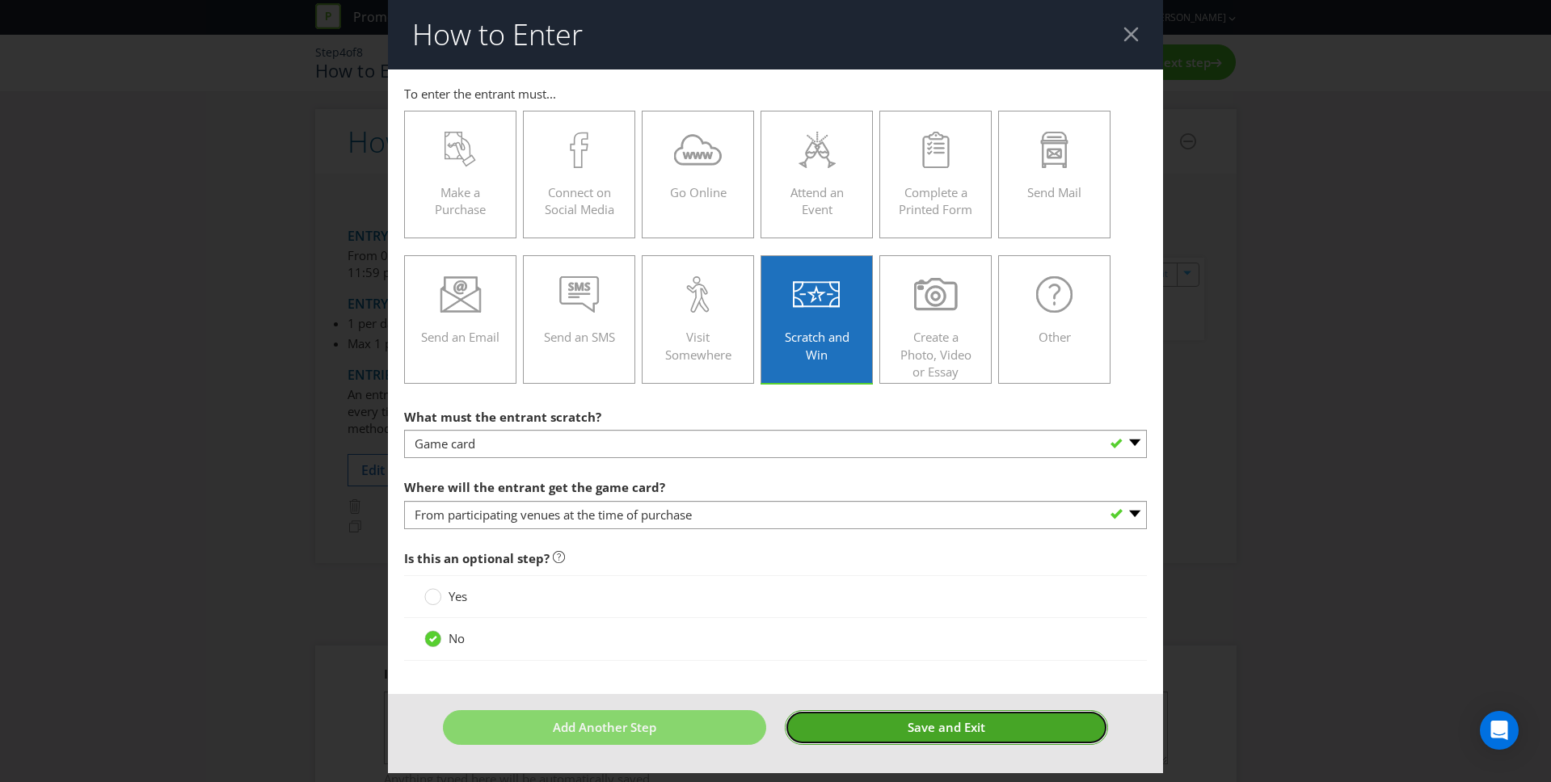
click at [937, 724] on span "Save and Exit" at bounding box center [947, 727] width 78 height 16
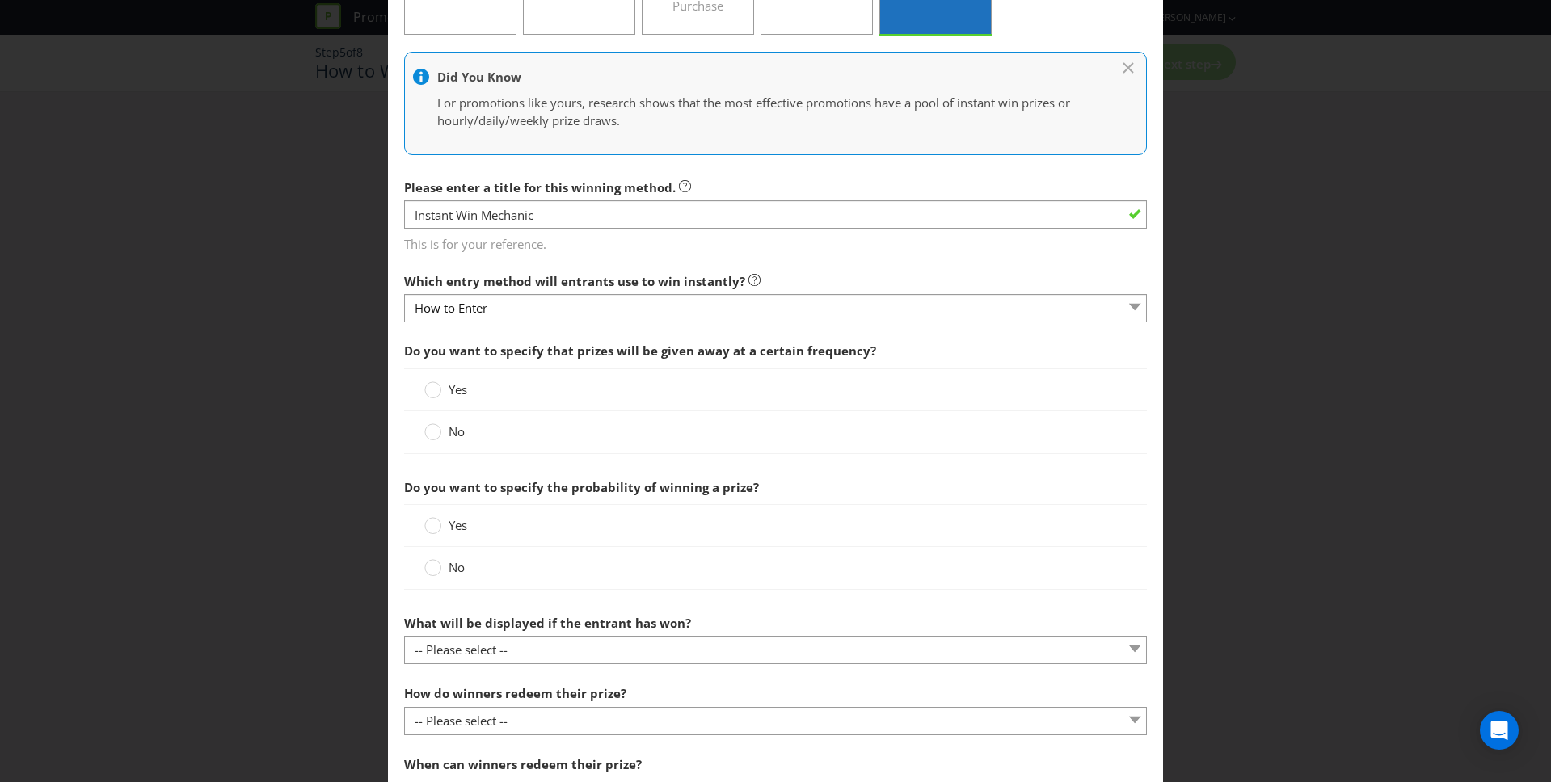
scroll to position [209, 0]
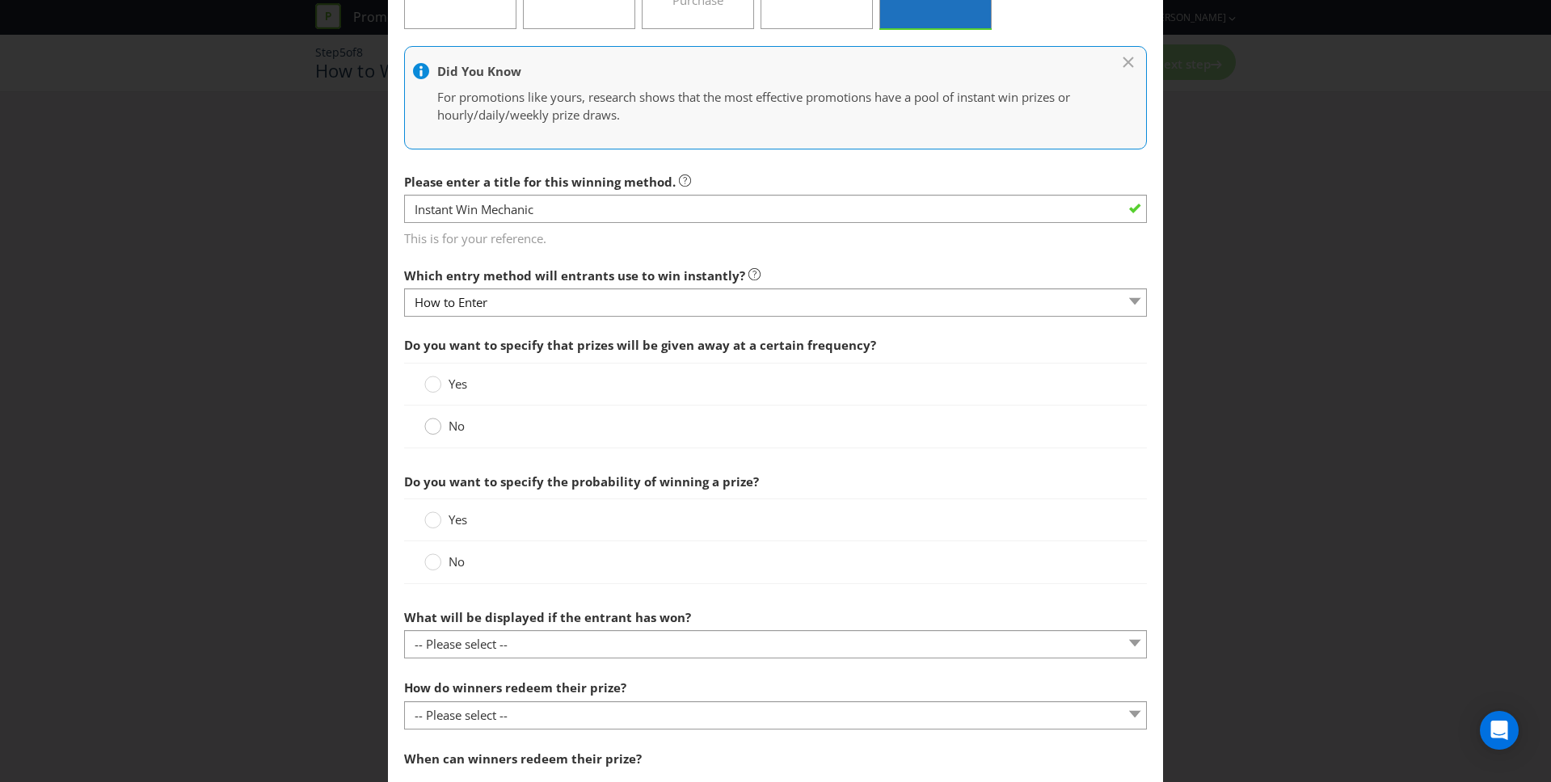
click at [438, 422] on circle at bounding box center [433, 427] width 16 height 16
click at [0, 0] on input "No" at bounding box center [0, 0] width 0 height 0
click at [434, 562] on circle at bounding box center [433, 562] width 16 height 16
click at [0, 0] on input "No" at bounding box center [0, 0] width 0 height 0
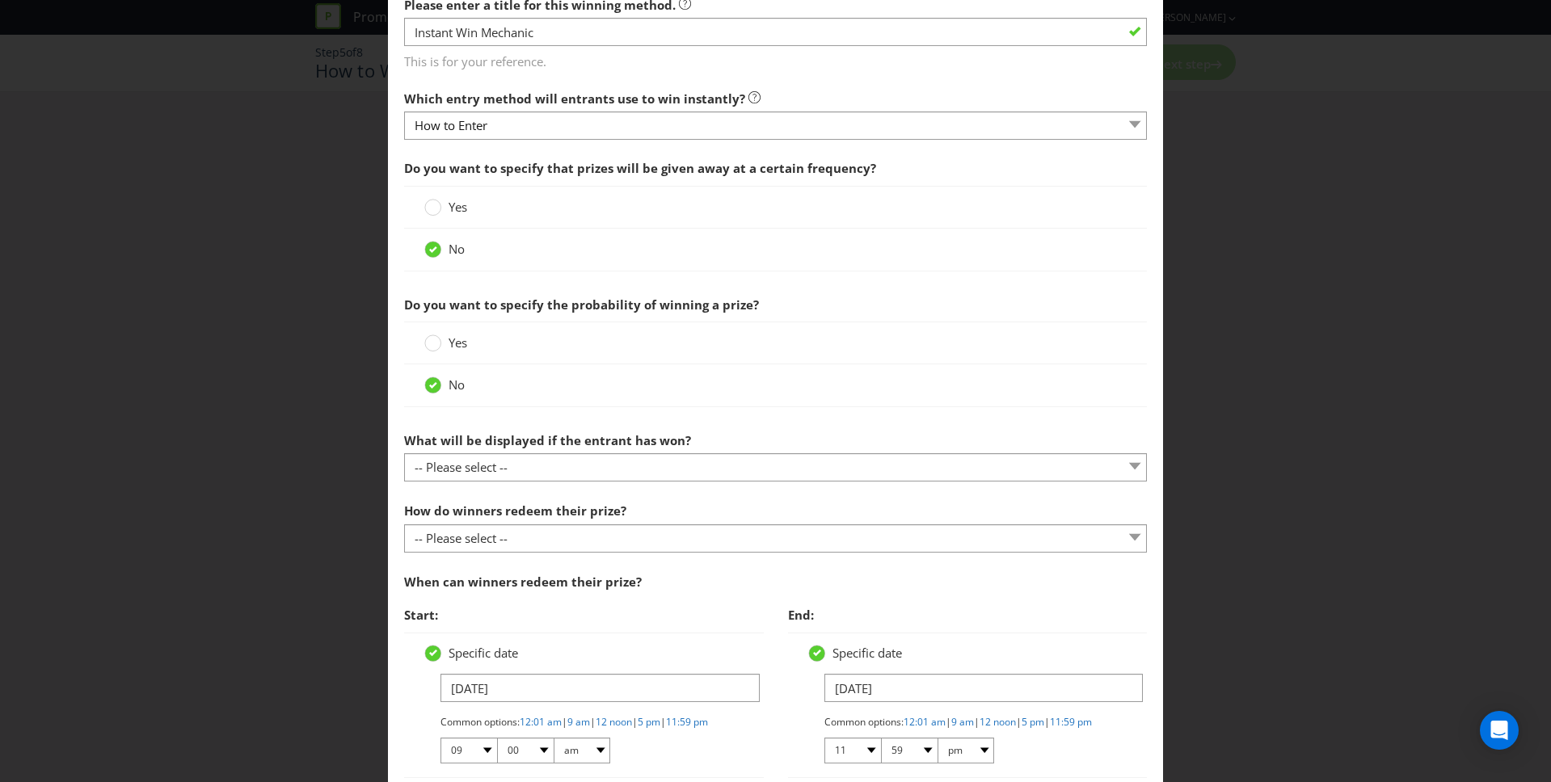
scroll to position [405, 0]
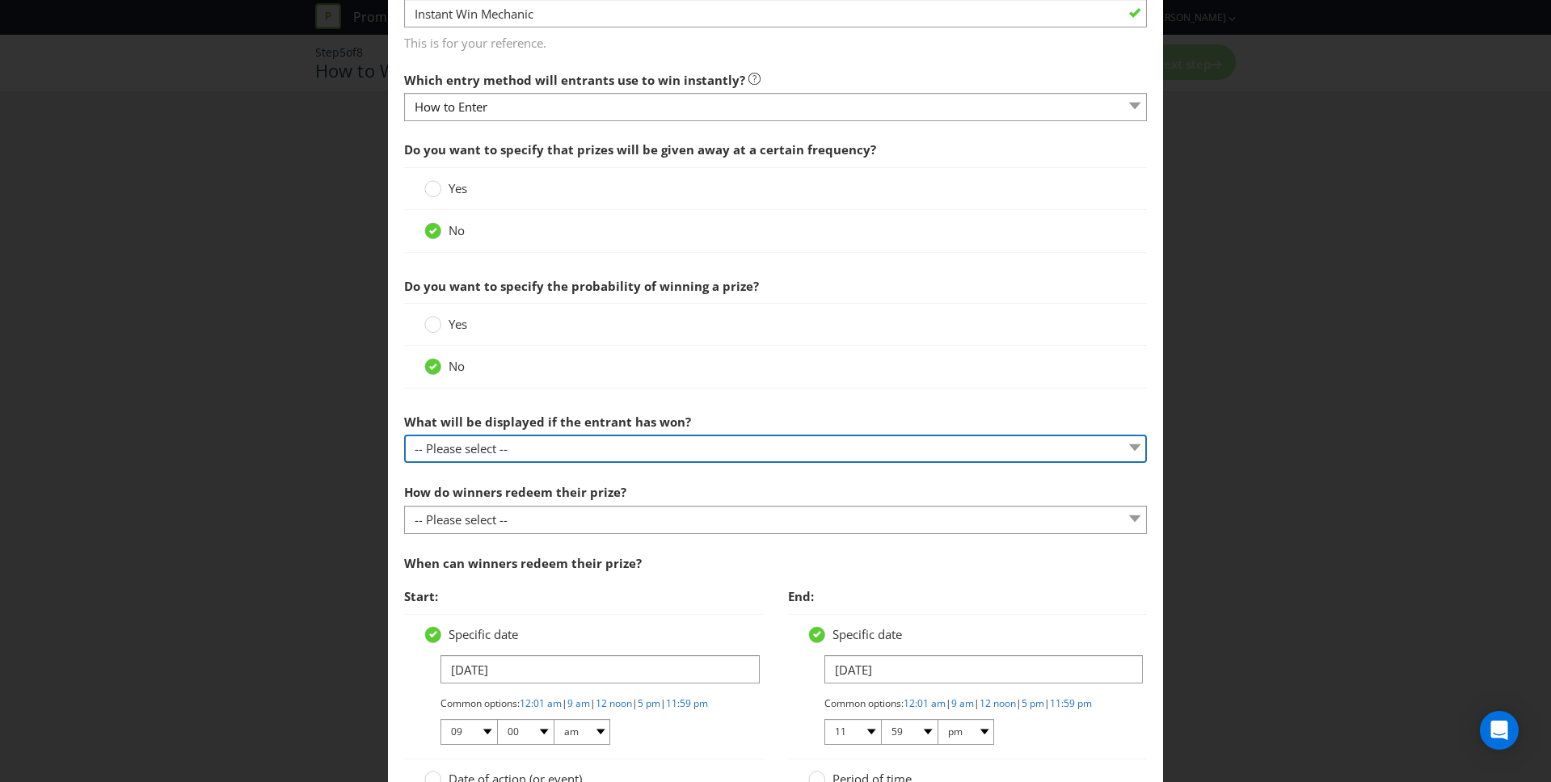
click at [464, 456] on select "-- Please select -- The winner will be notified as appropriate for the entry me…" at bounding box center [776, 449] width 744 height 28
select select "ENTRY_MECHANIC"
click at [404, 435] on select "-- Please select -- The winner will be notified as appropriate for the entry me…" at bounding box center [776, 449] width 744 height 28
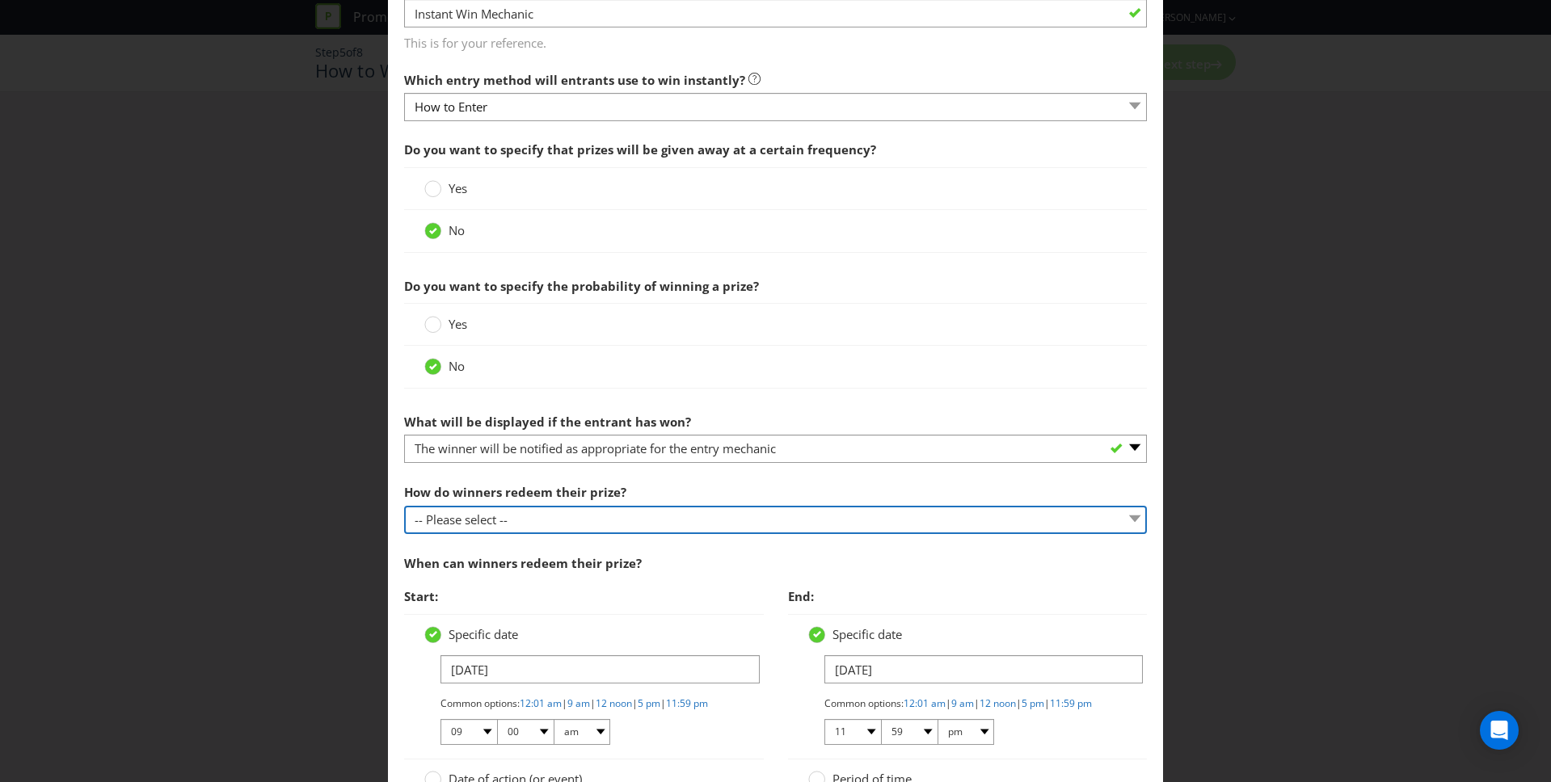
click at [468, 517] on select "-- Please select -- Present winning message to venue staff Follow instructions …" at bounding box center [776, 520] width 744 height 28
select select "VENUE"
click at [404, 506] on select "-- Please select -- Present winning message to venue staff Follow instructions …" at bounding box center [776, 520] width 744 height 28
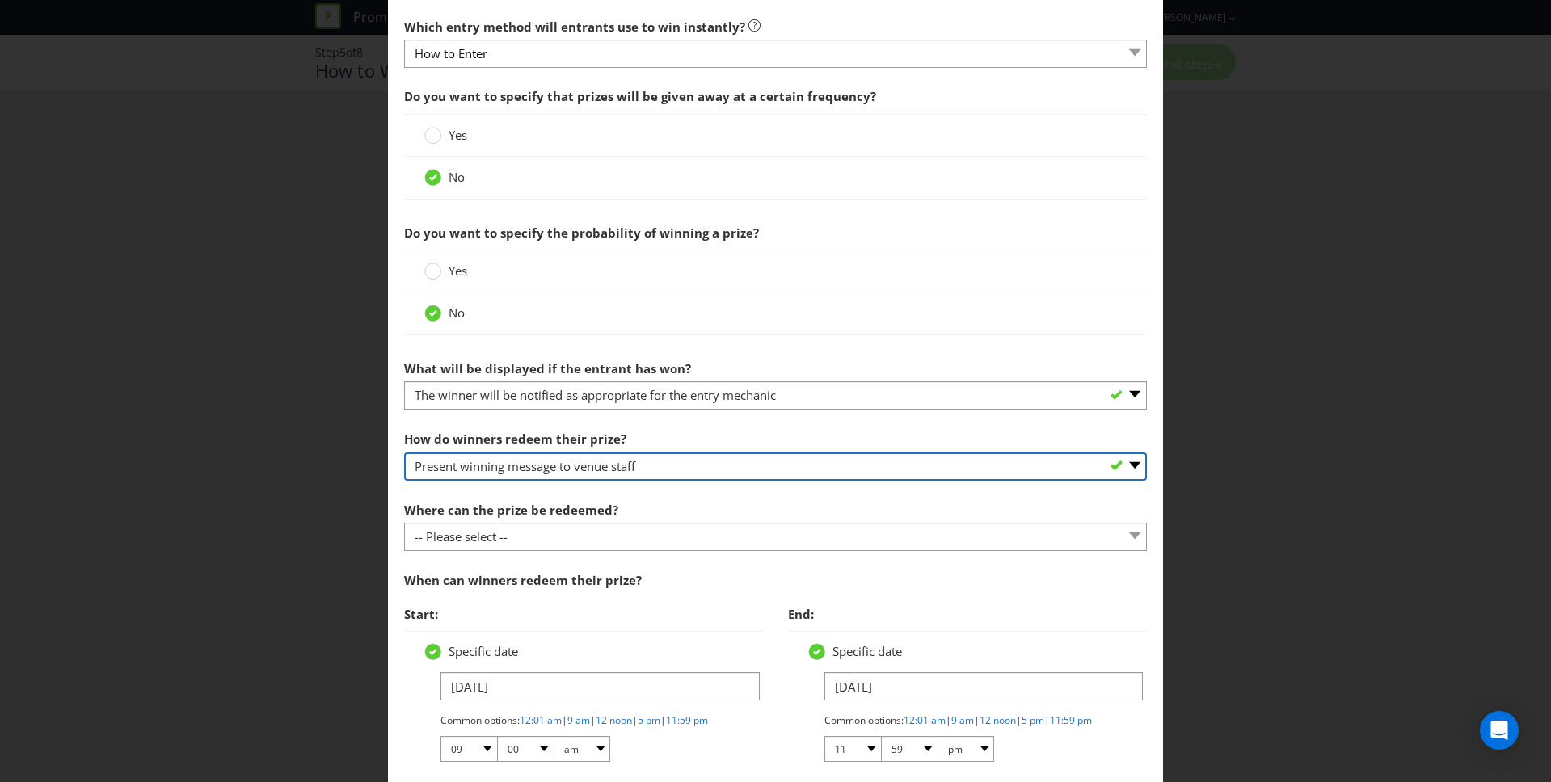
scroll to position [479, 0]
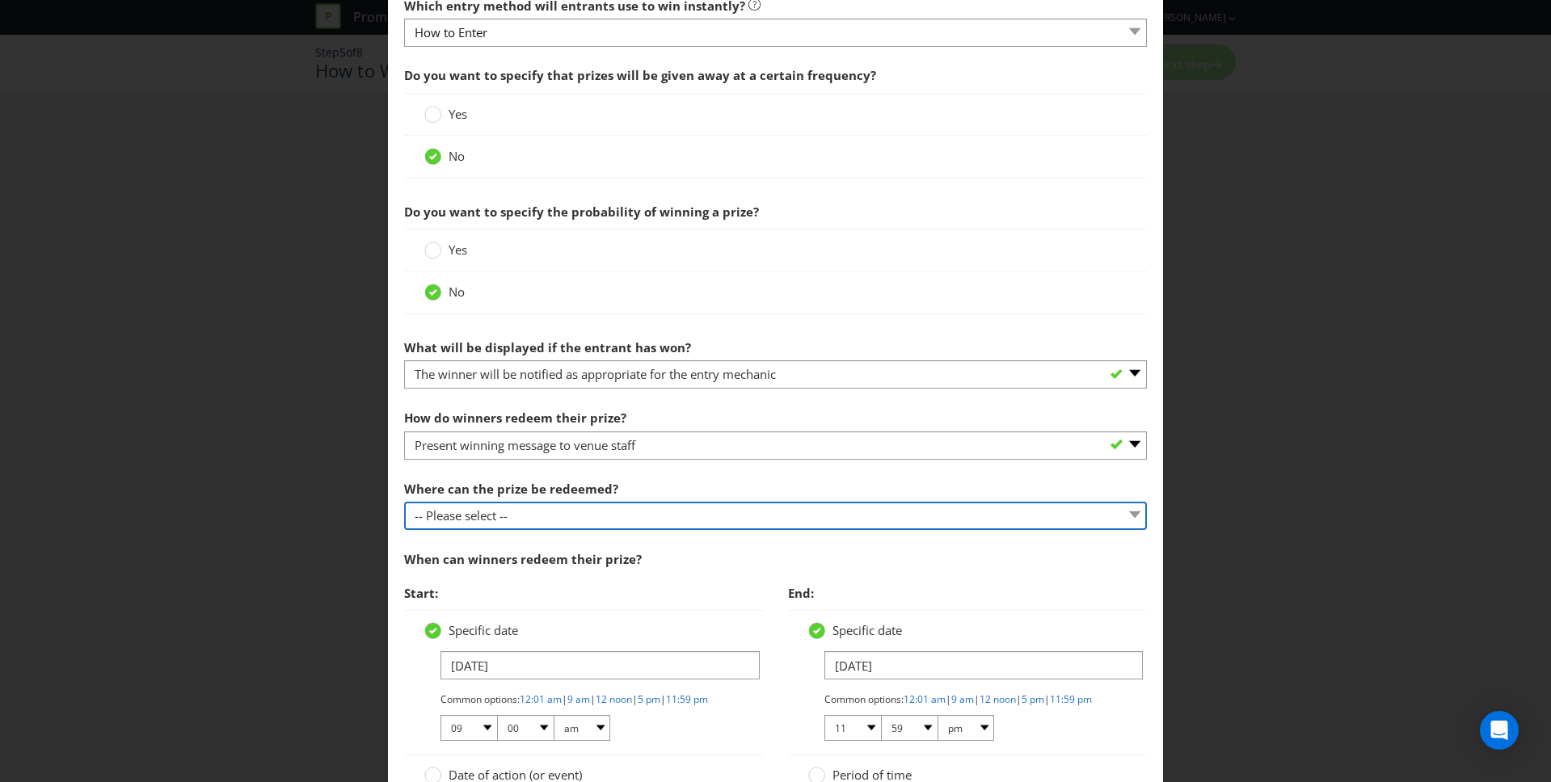
click at [472, 511] on select "-- Please select -- At a Participating Venue At specific locations (please spec…" at bounding box center [776, 516] width 744 height 28
select select "PARTICIPATING"
click at [404, 502] on select "-- Please select -- At a Participating Venue At specific locations (please spec…" at bounding box center [776, 516] width 744 height 28
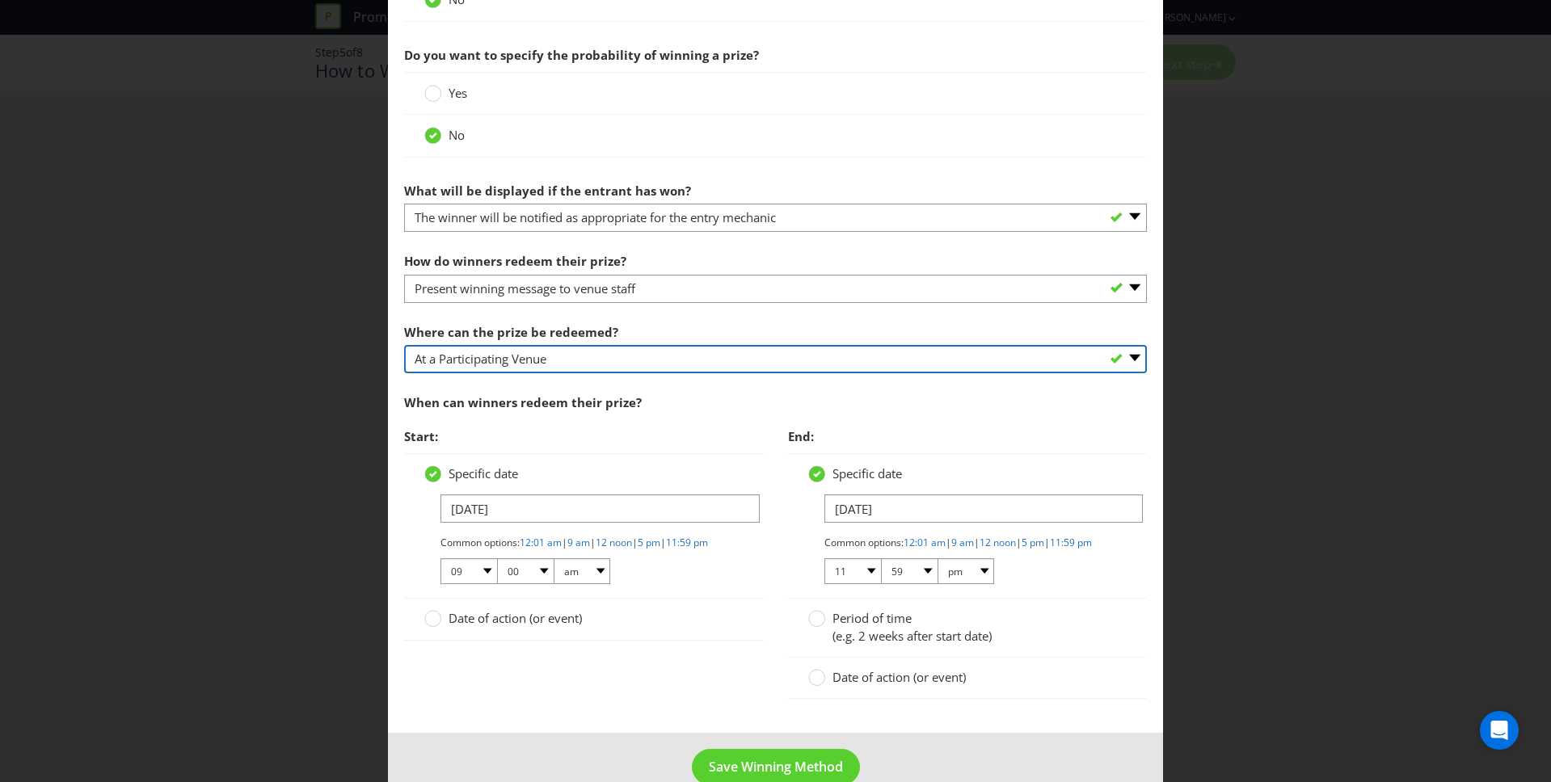
scroll to position [682, 0]
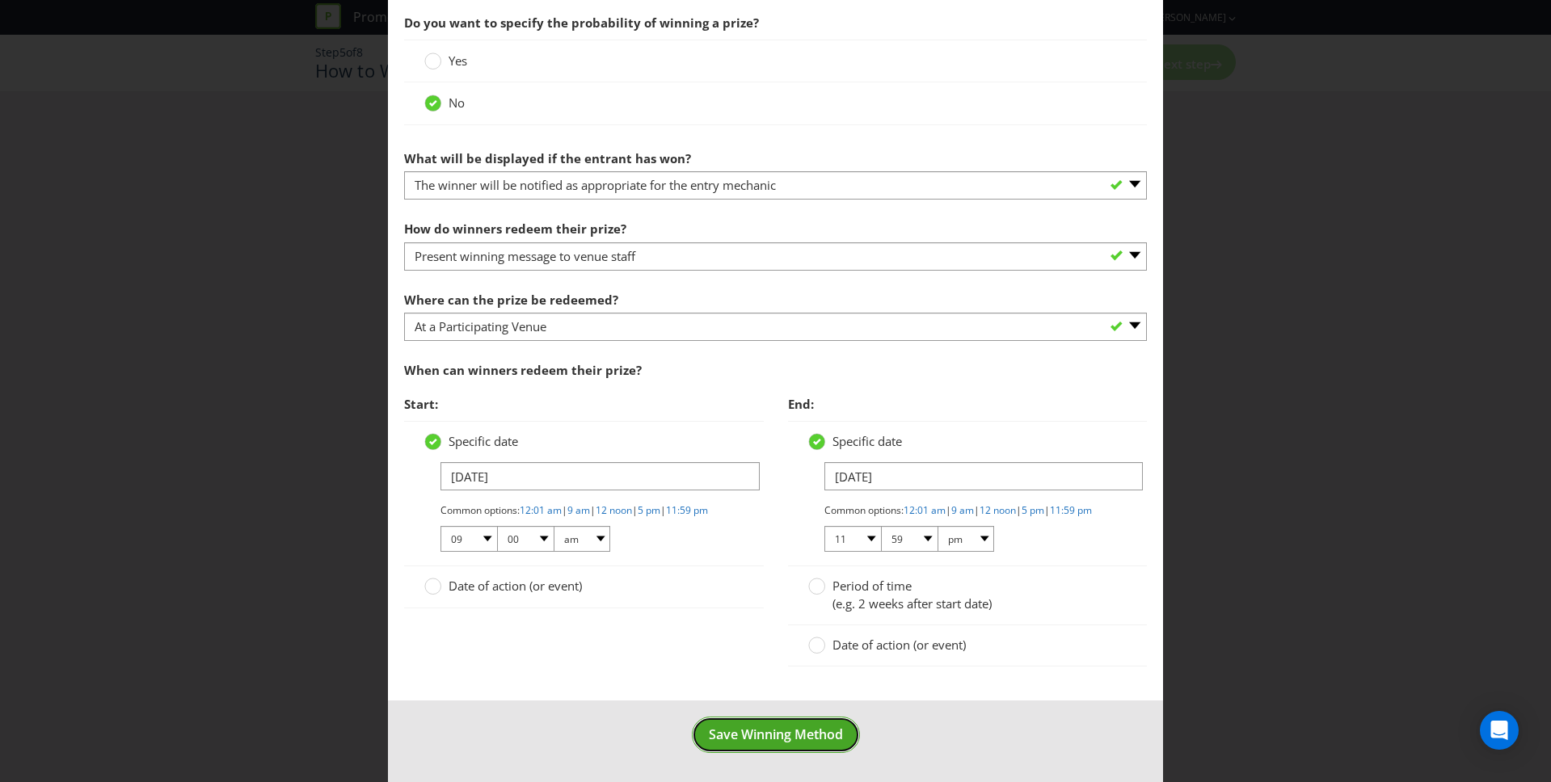
click at [756, 744] on button "Save Winning Method" at bounding box center [776, 735] width 168 height 36
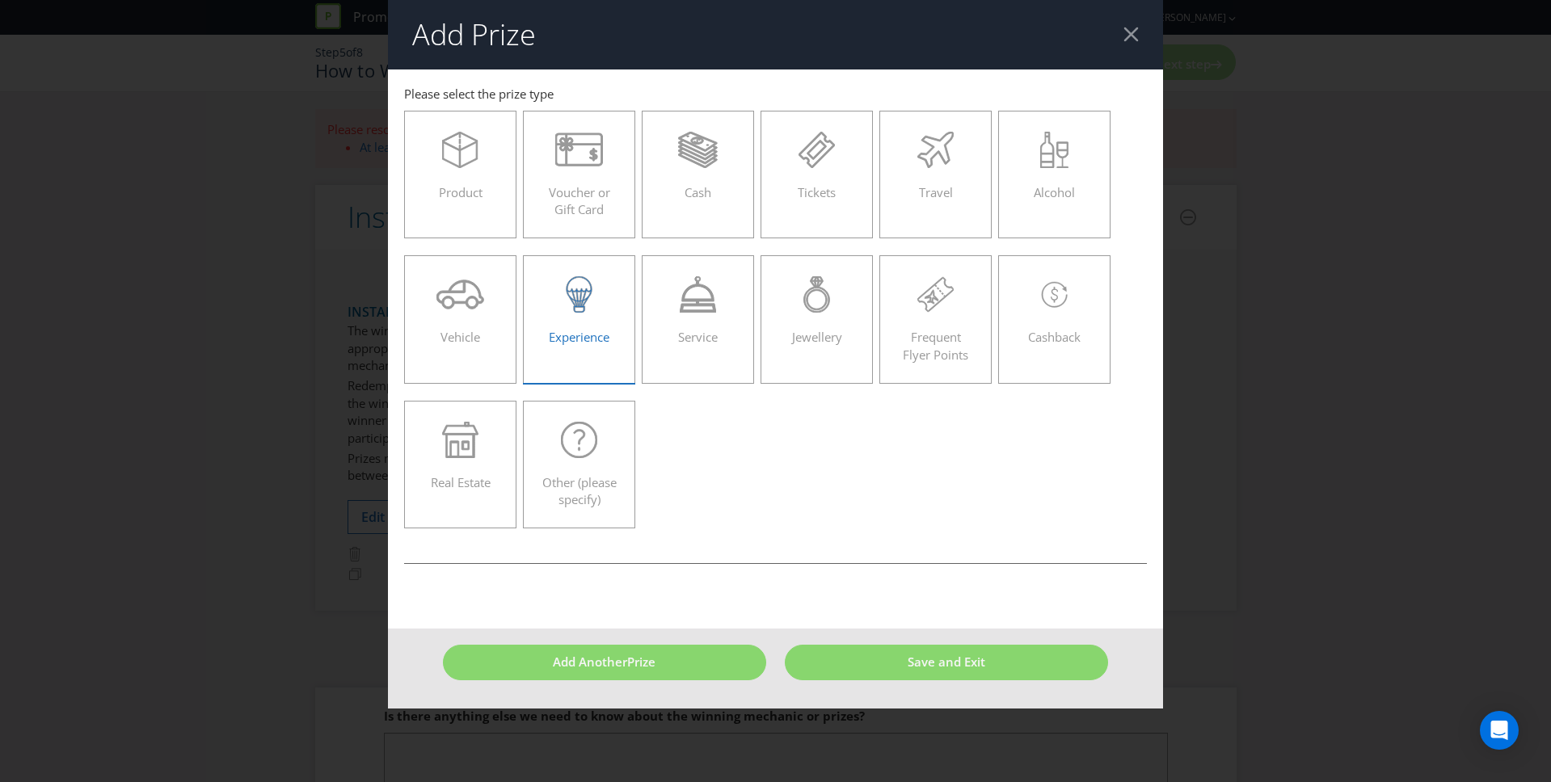
click at [585, 379] on label "Experience" at bounding box center [579, 319] width 113 height 128
click at [0, 0] on input "Experience" at bounding box center [0, 0] width 0 height 0
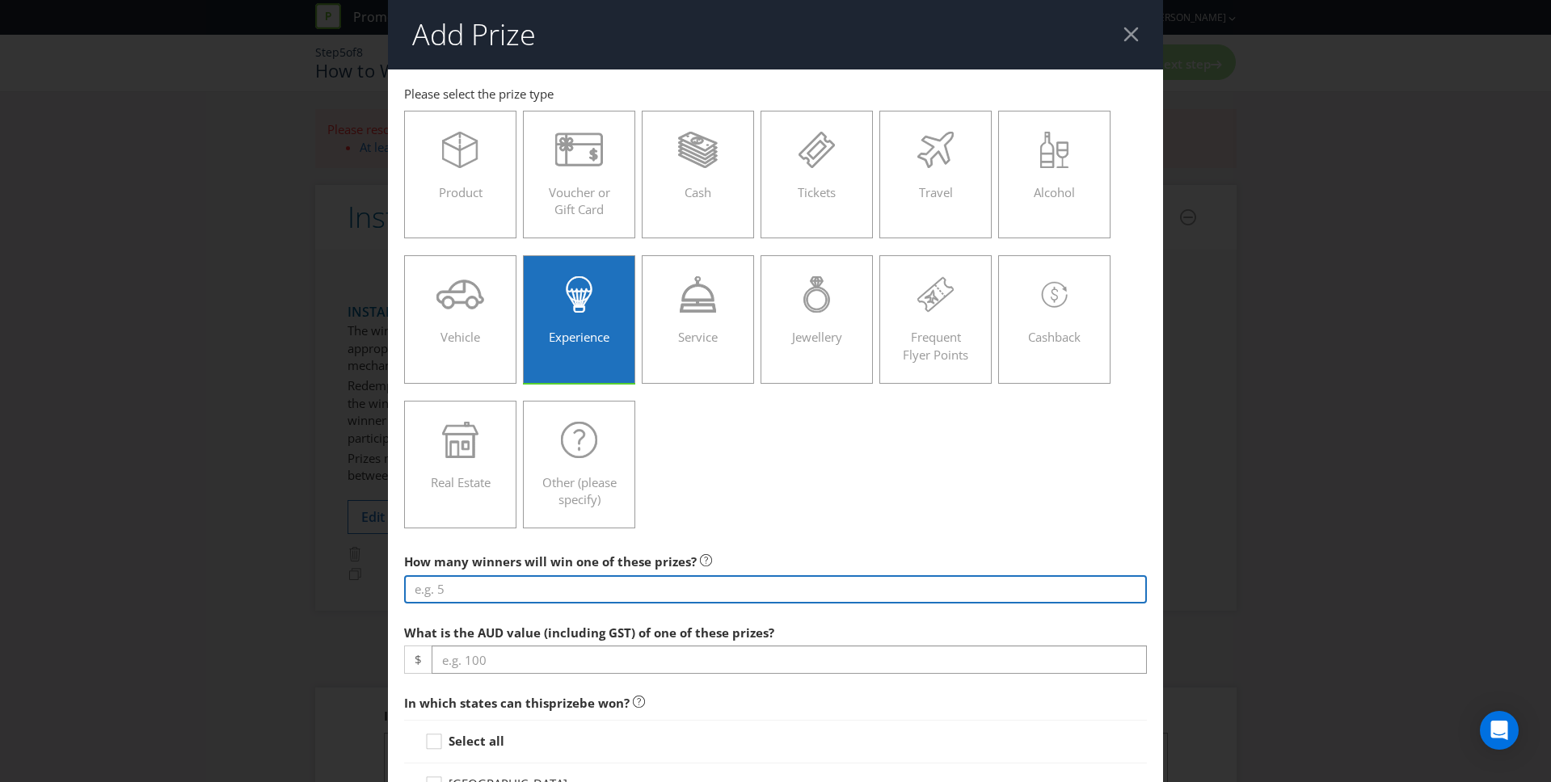
click at [644, 579] on input "number" at bounding box center [776, 589] width 744 height 28
type input "5"
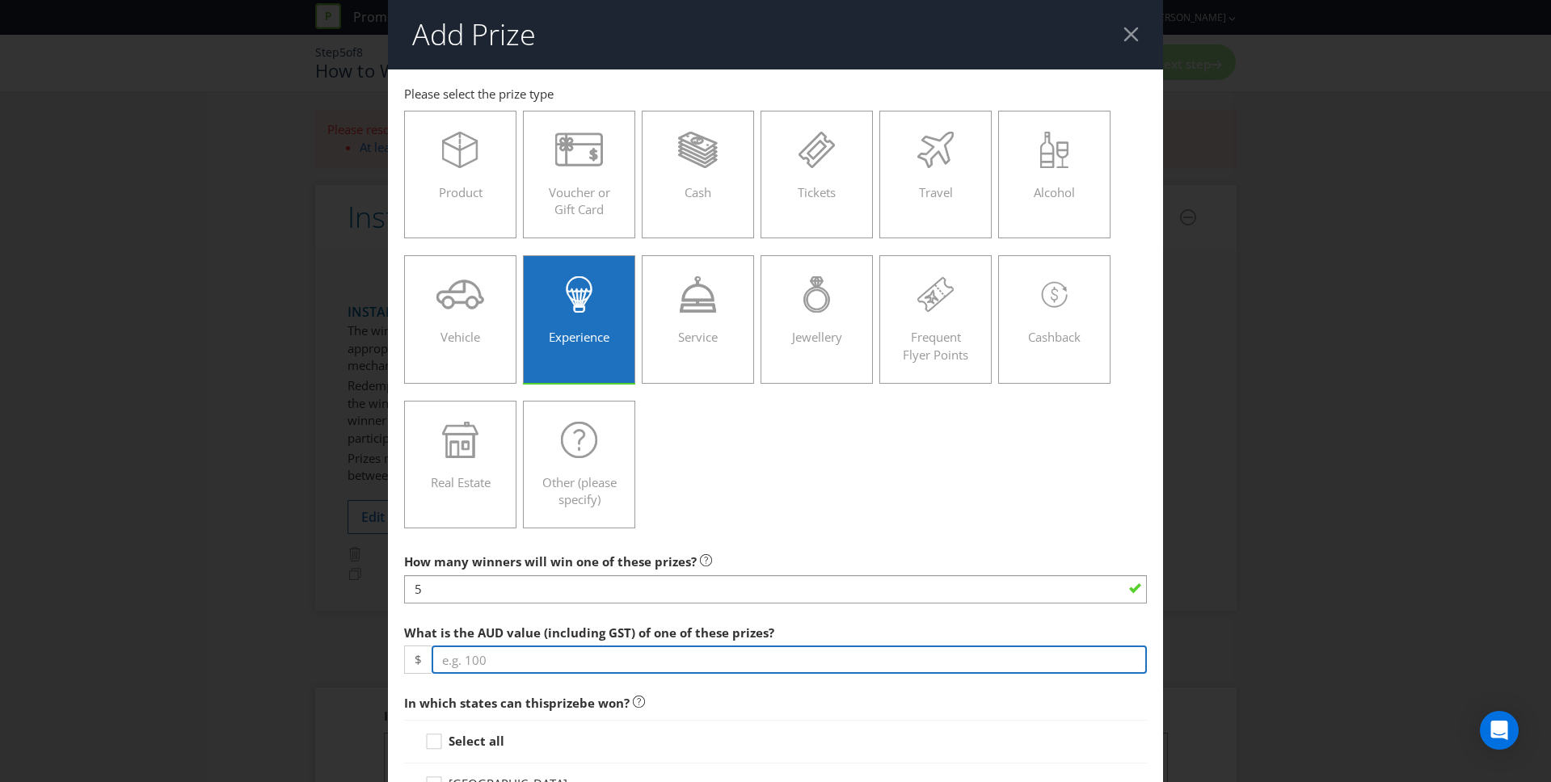
click at [607, 668] on input "number" at bounding box center [790, 660] width 716 height 28
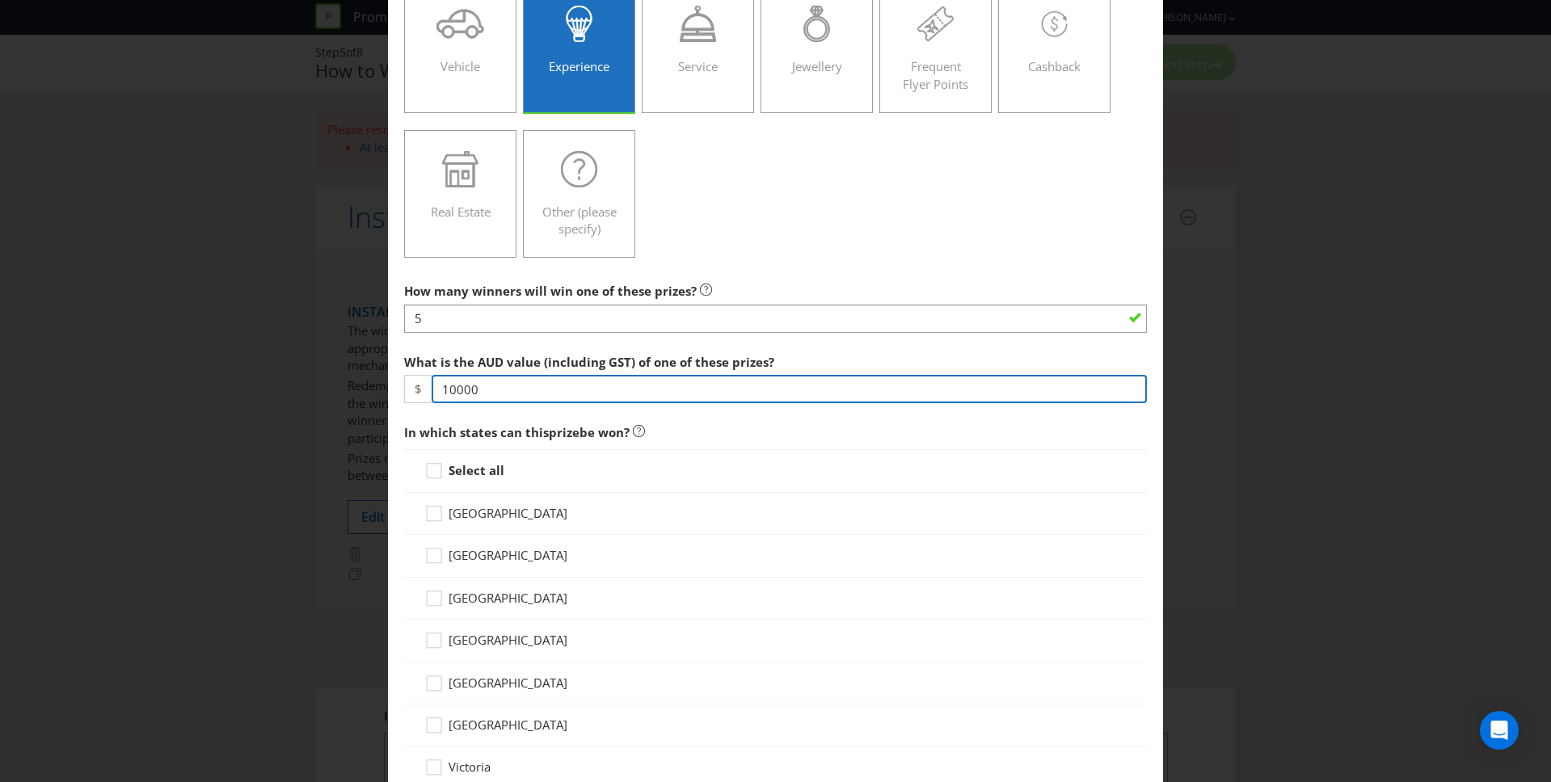
type input "10000"
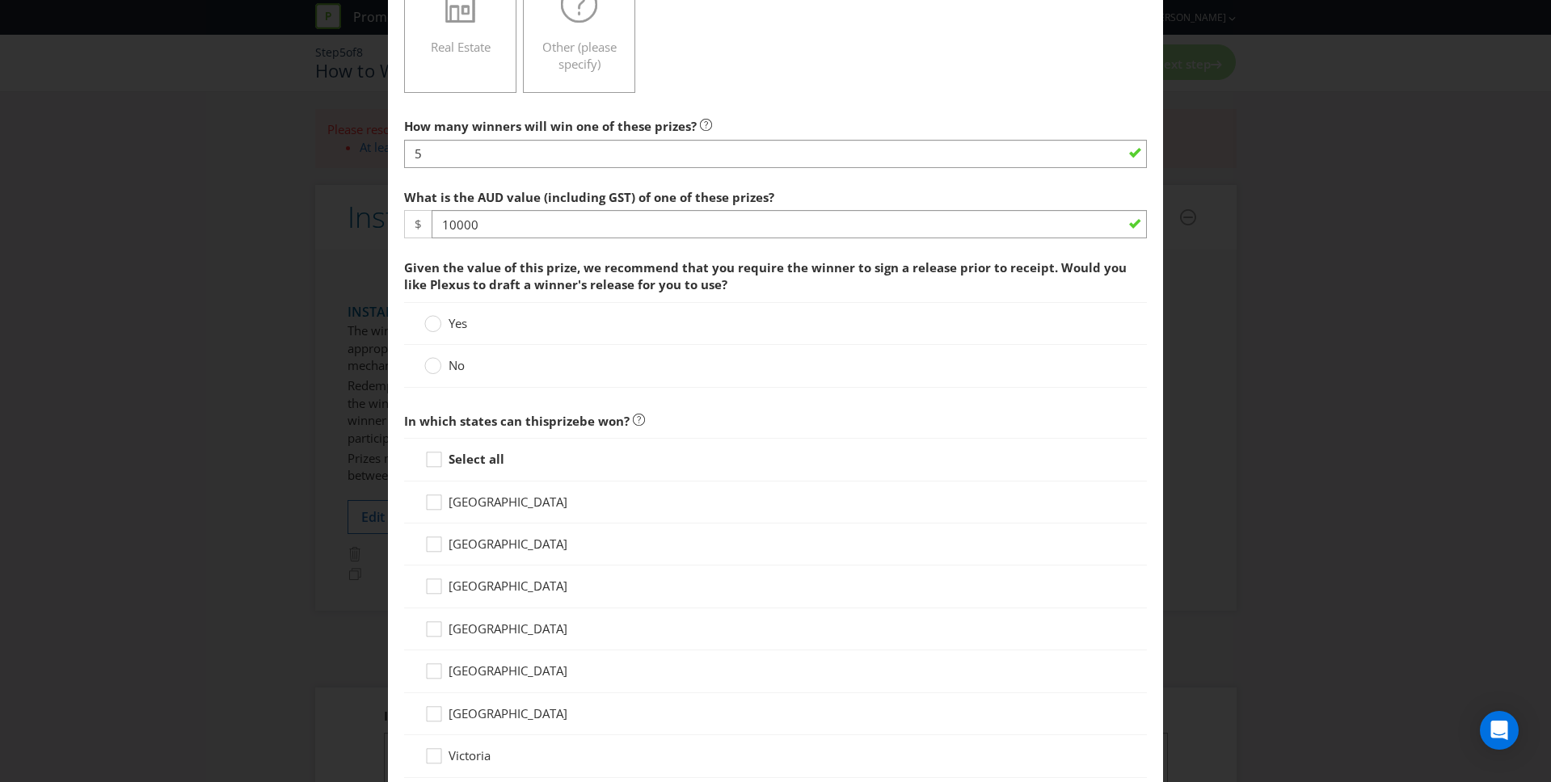
scroll to position [440, 0]
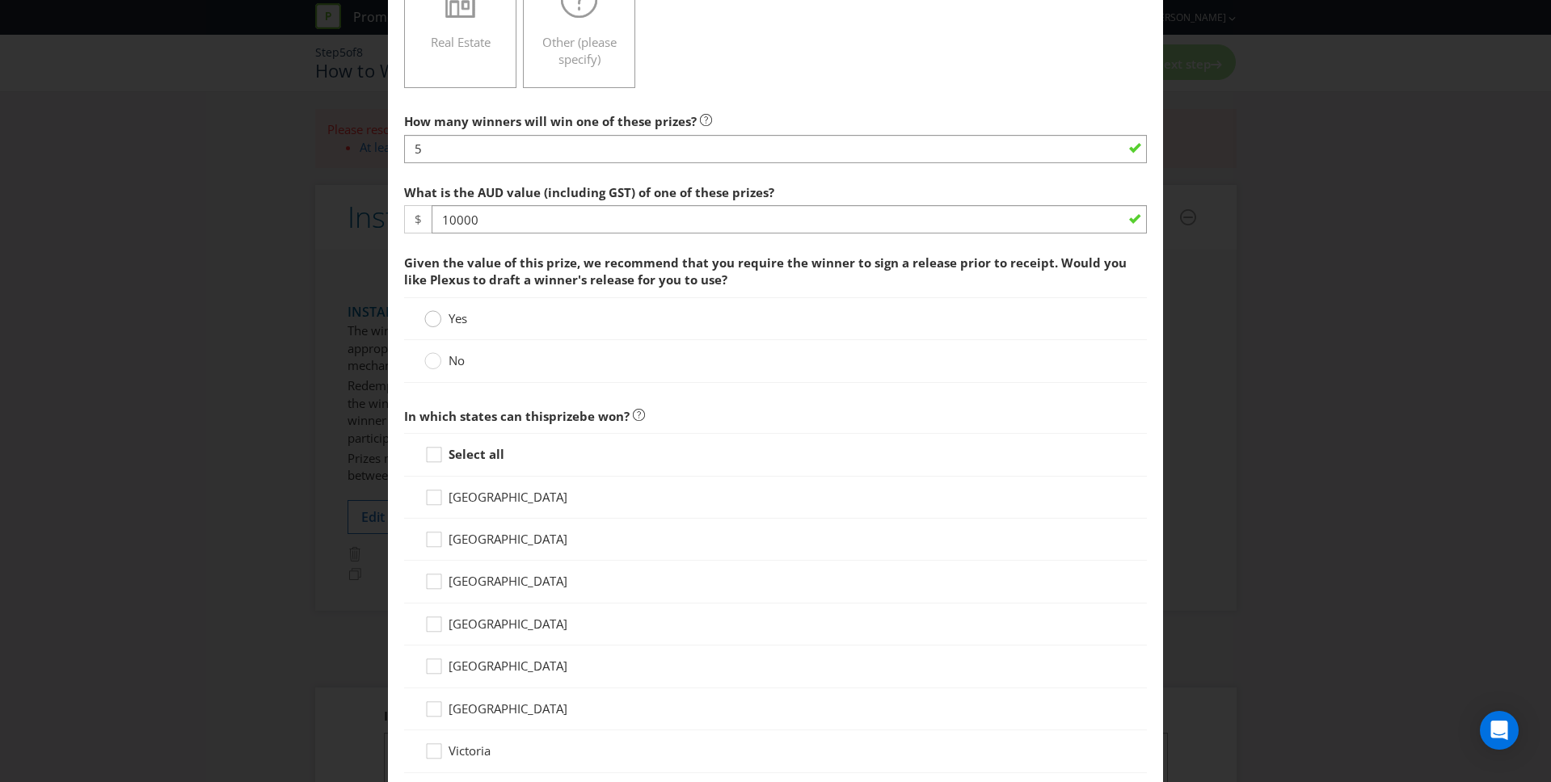
click at [439, 314] on circle at bounding box center [433, 319] width 16 height 16
click at [0, 0] on input "Yes" at bounding box center [0, 0] width 0 height 0
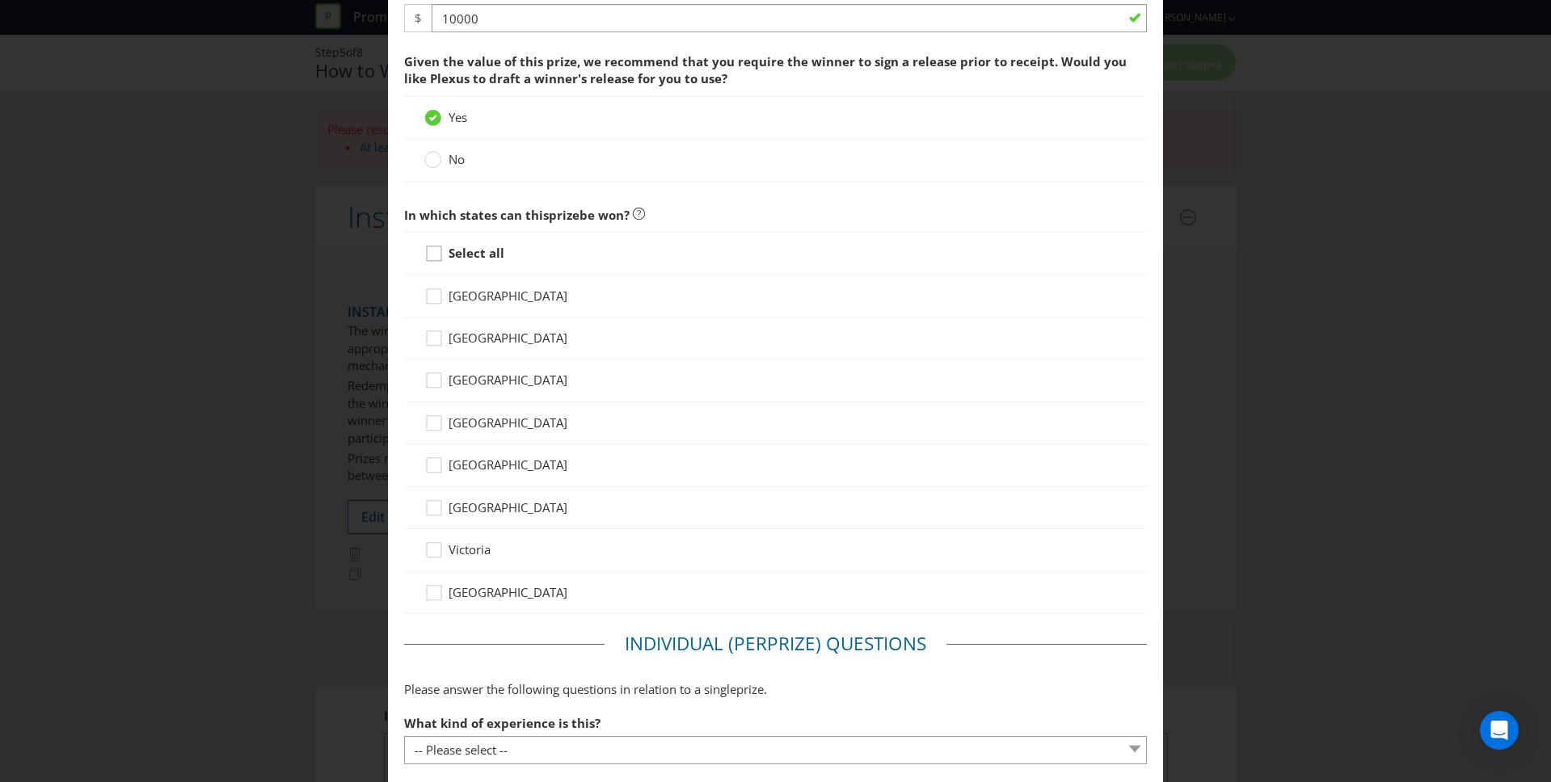
click at [435, 252] on icon at bounding box center [436, 257] width 24 height 24
click at [0, 0] on input "Select all" at bounding box center [0, 0] width 0 height 0
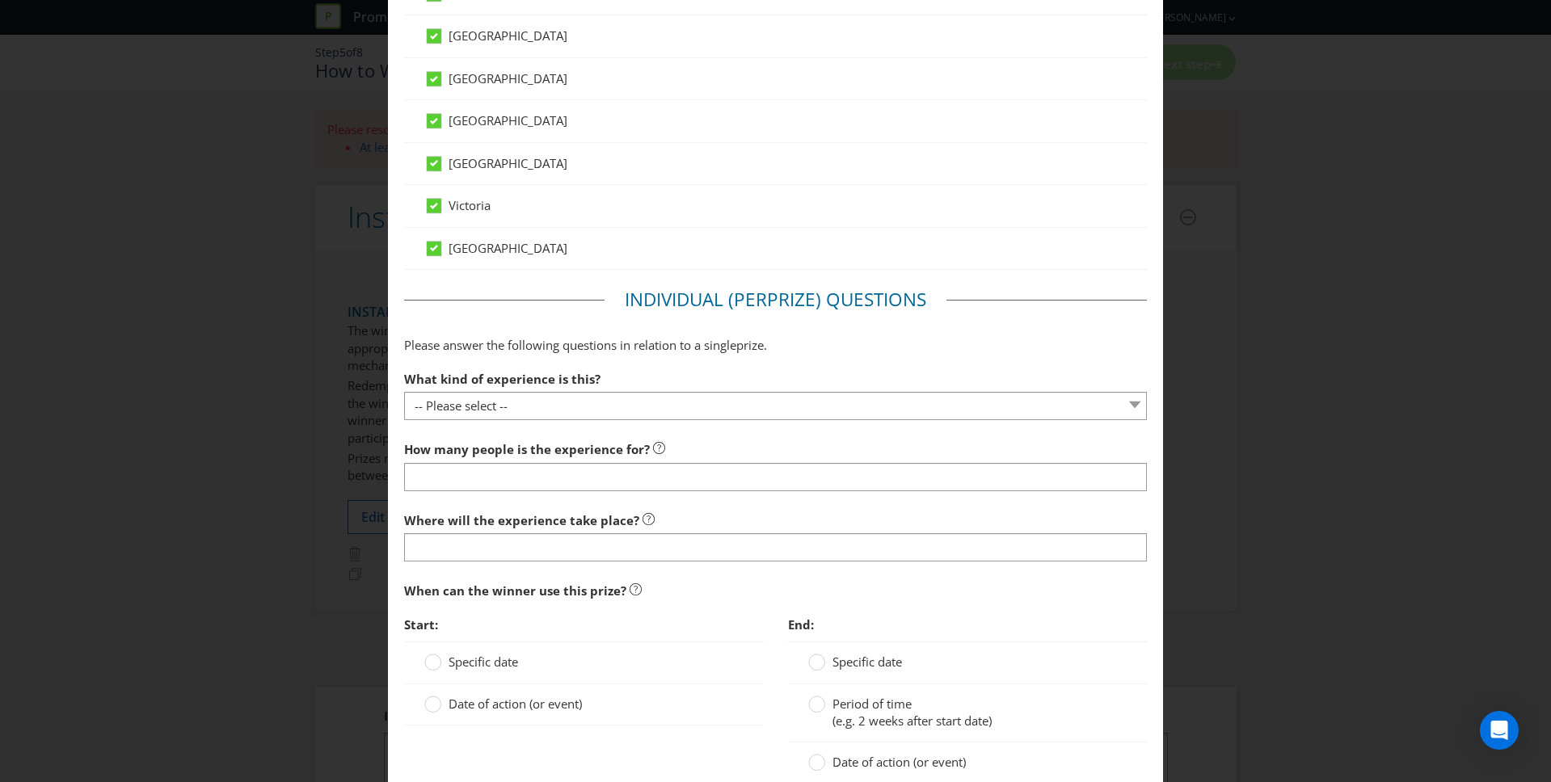
scroll to position [1060, 0]
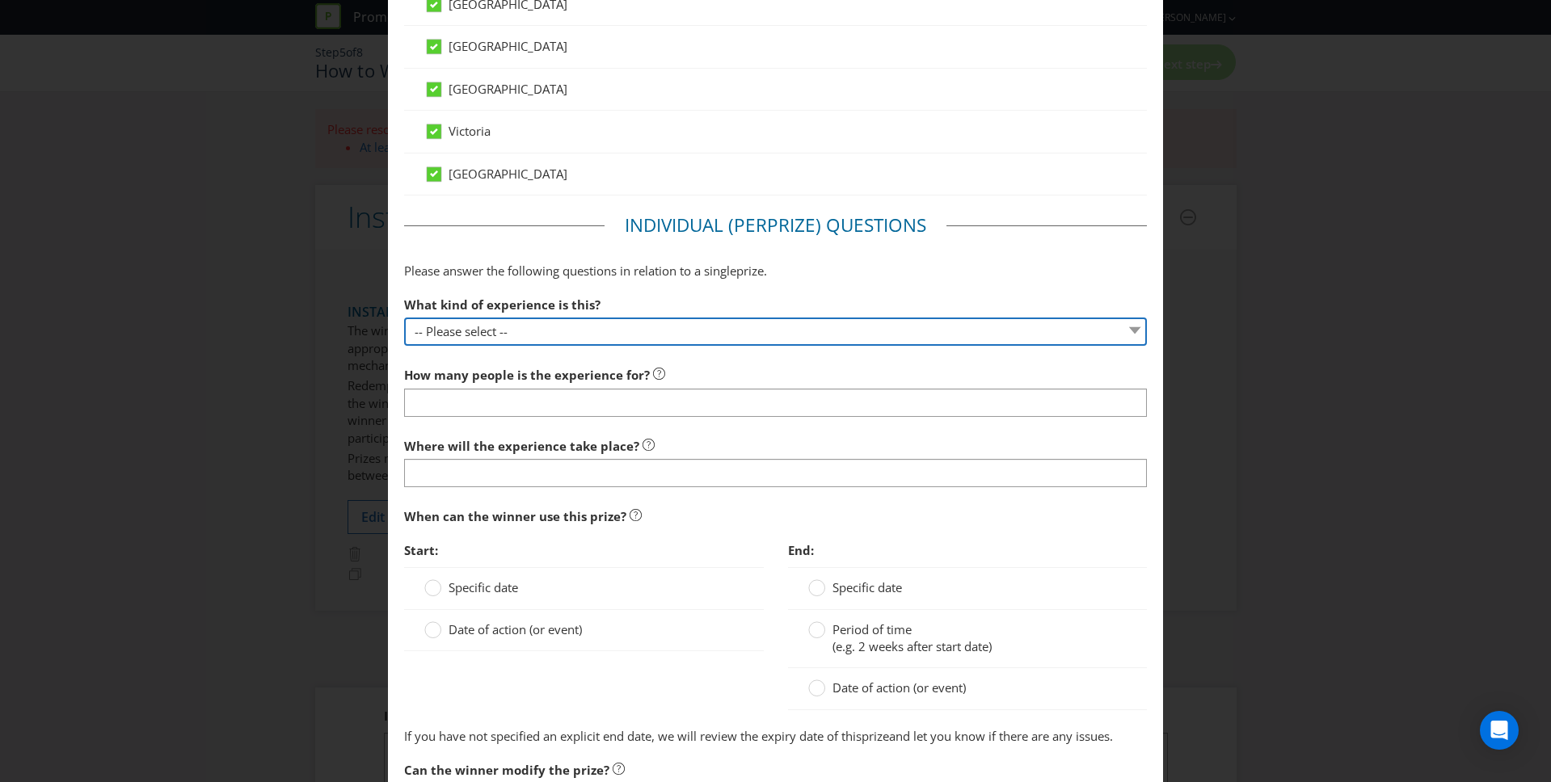
click at [457, 338] on select "-- Please select -- Dining Wellness Celebrity Encounter Activities and Sports O…" at bounding box center [776, 332] width 744 height 28
select select "WELLNESS"
click at [404, 318] on select "-- Please select -- Dining Wellness Celebrity Encounter Activities and Sports O…" at bounding box center [776, 332] width 744 height 28
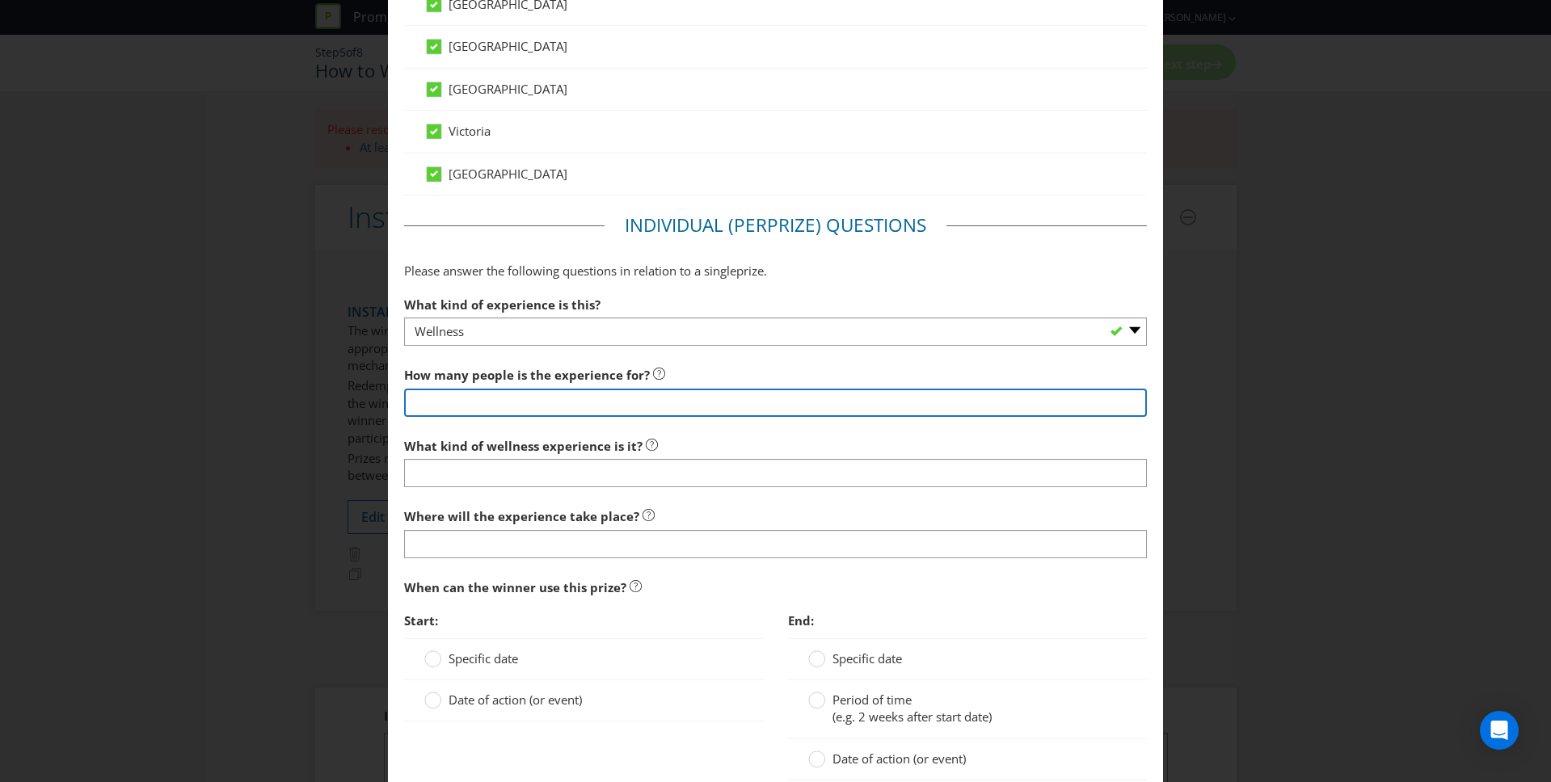
click at [462, 406] on input "number" at bounding box center [776, 403] width 744 height 28
type input "5"
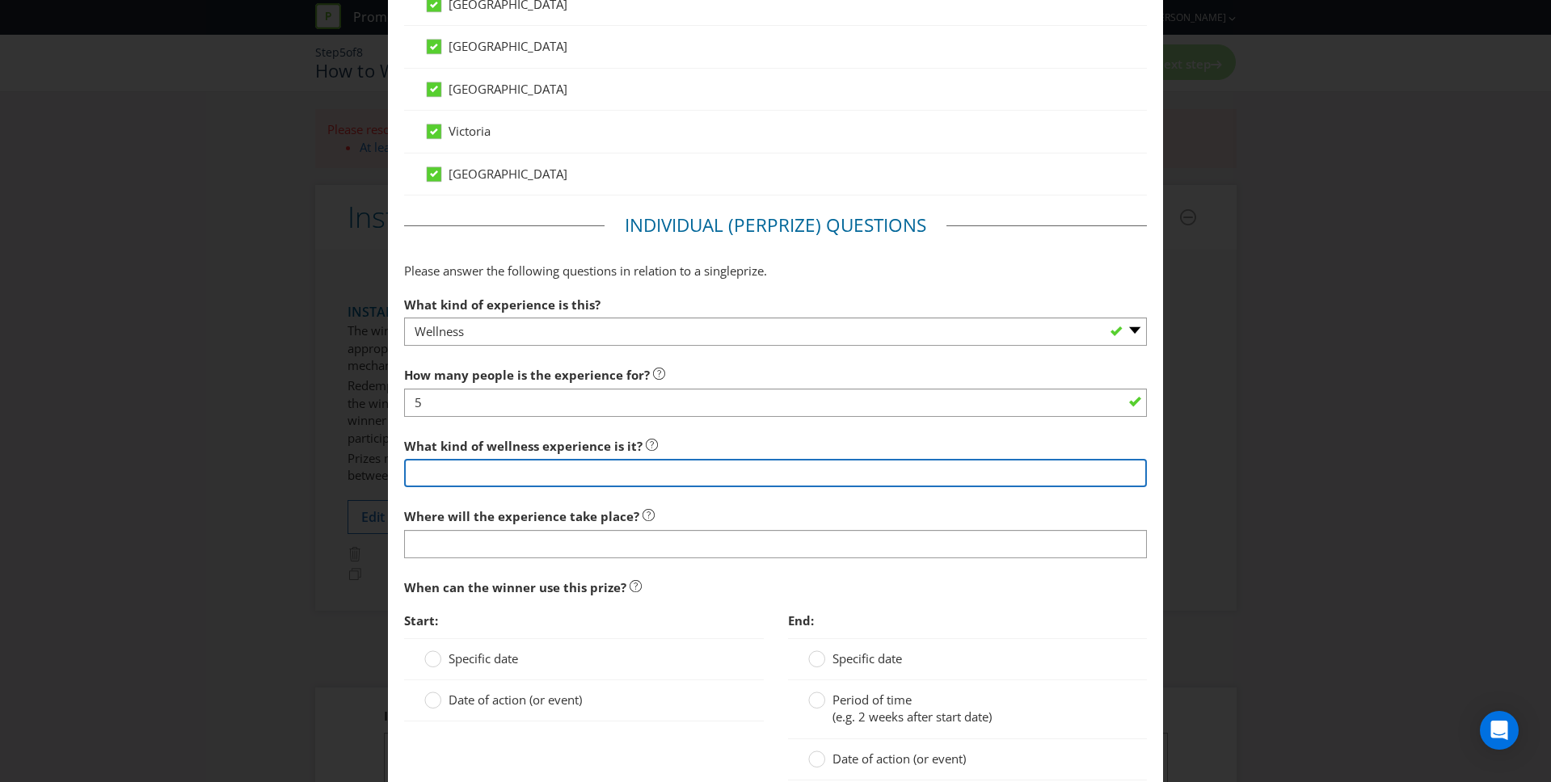
click at [489, 477] on input "text" at bounding box center [776, 473] width 744 height 28
type input "Yoga Retreat"
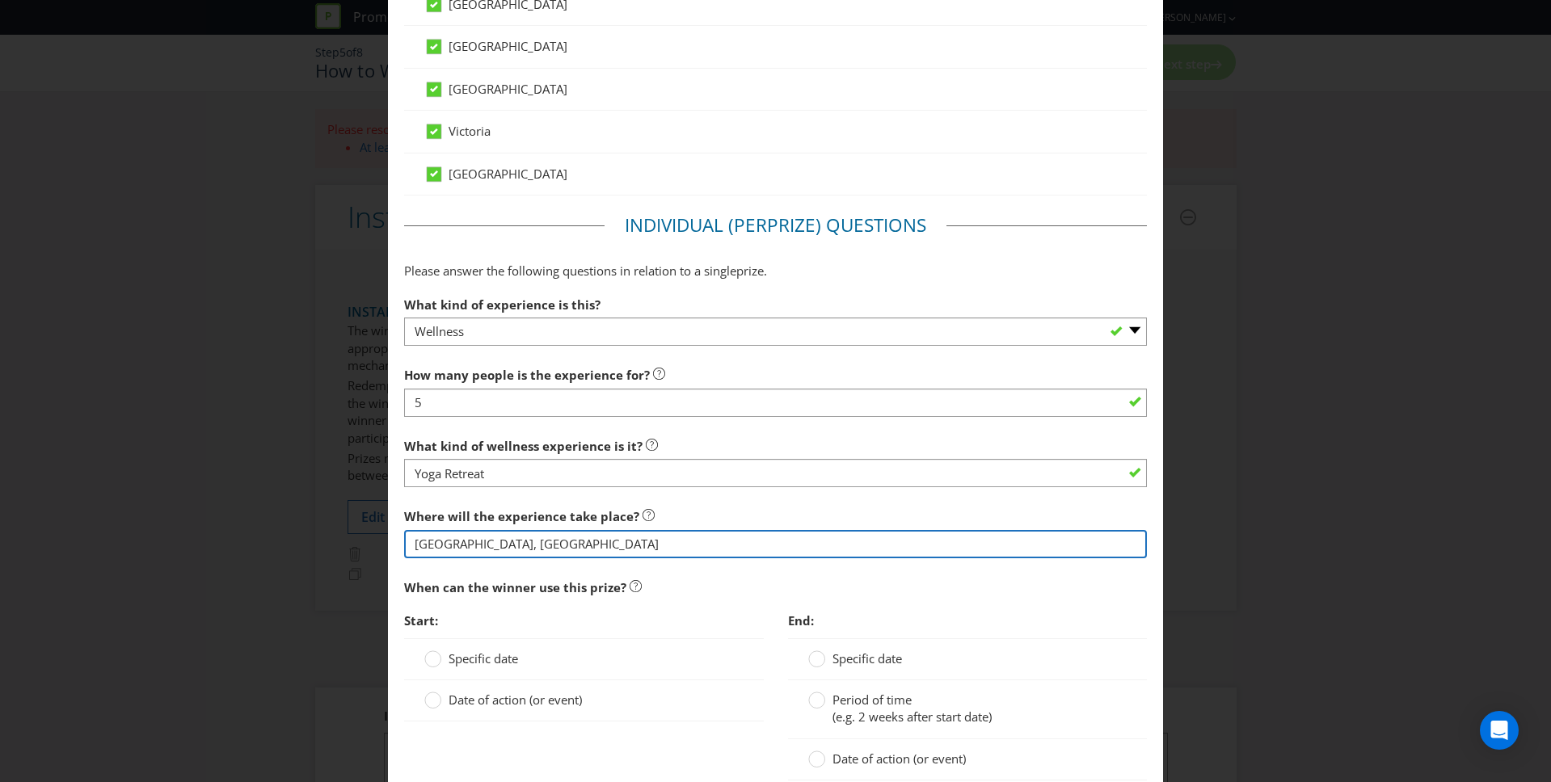
type input "[GEOGRAPHIC_DATA], [GEOGRAPHIC_DATA]"
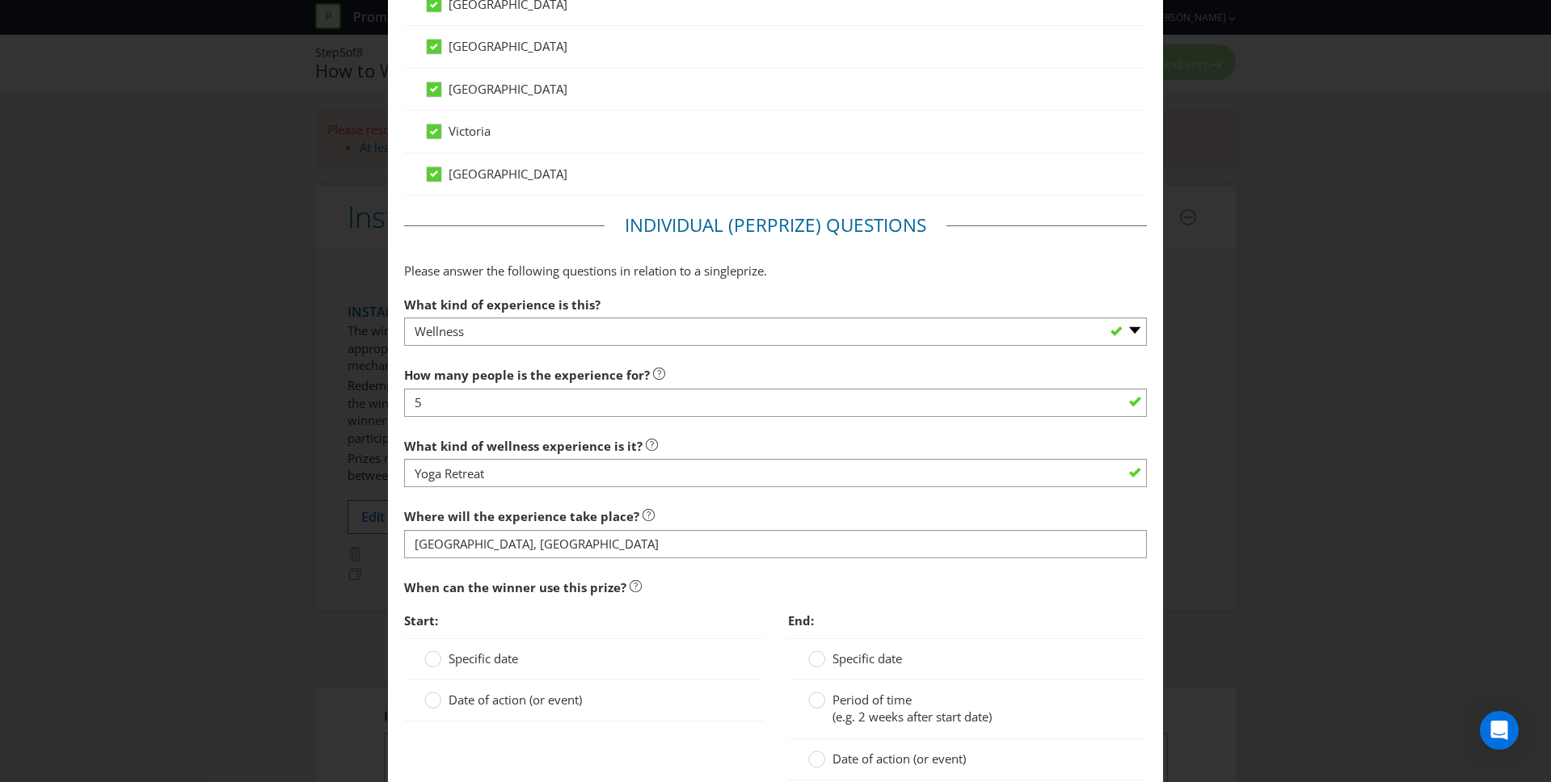
click at [480, 656] on span "Specific date" at bounding box center [484, 659] width 70 height 16
click at [0, 0] on input "Specific date" at bounding box center [0, 0] width 0 height 0
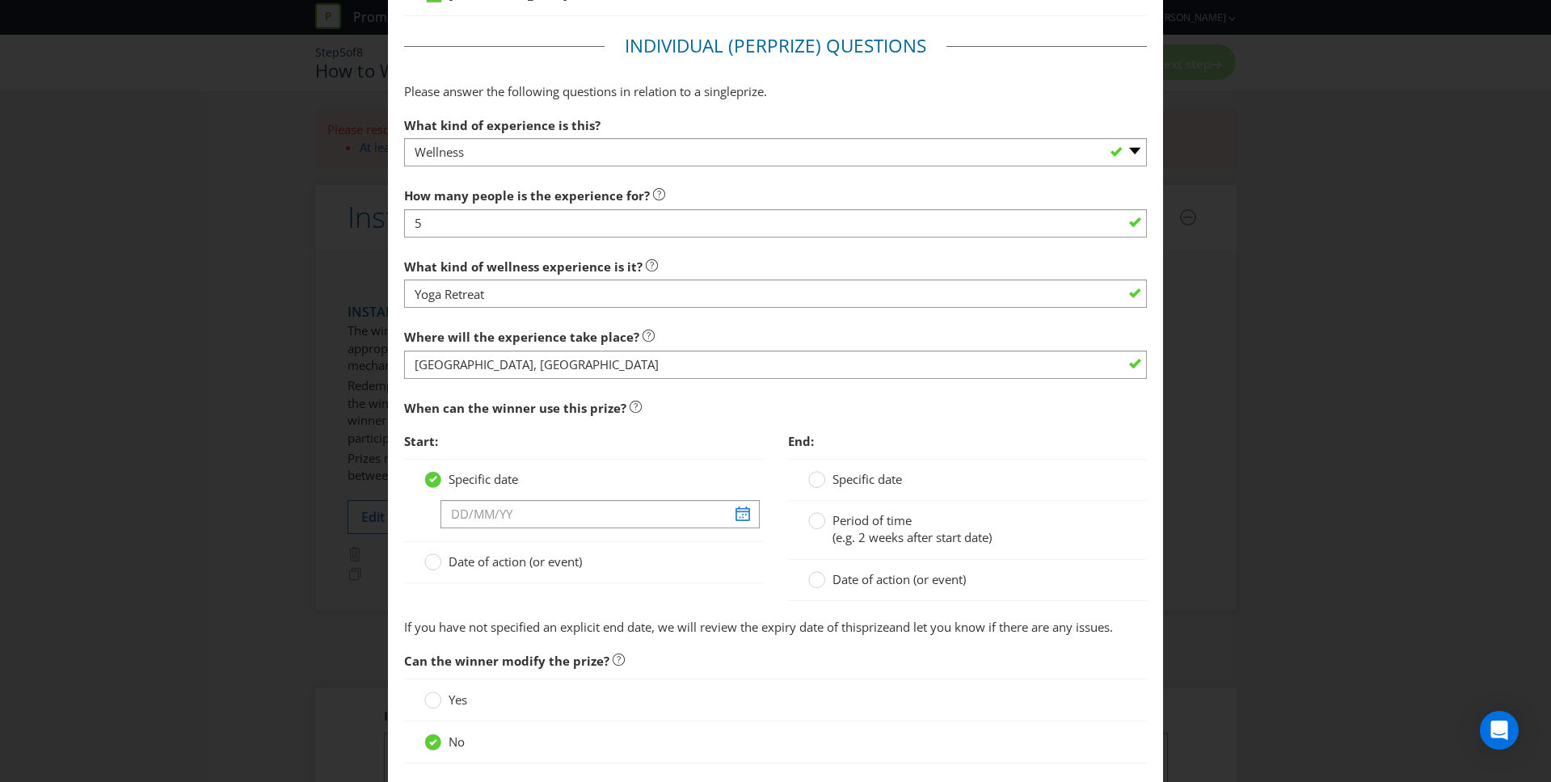
scroll to position [1279, 0]
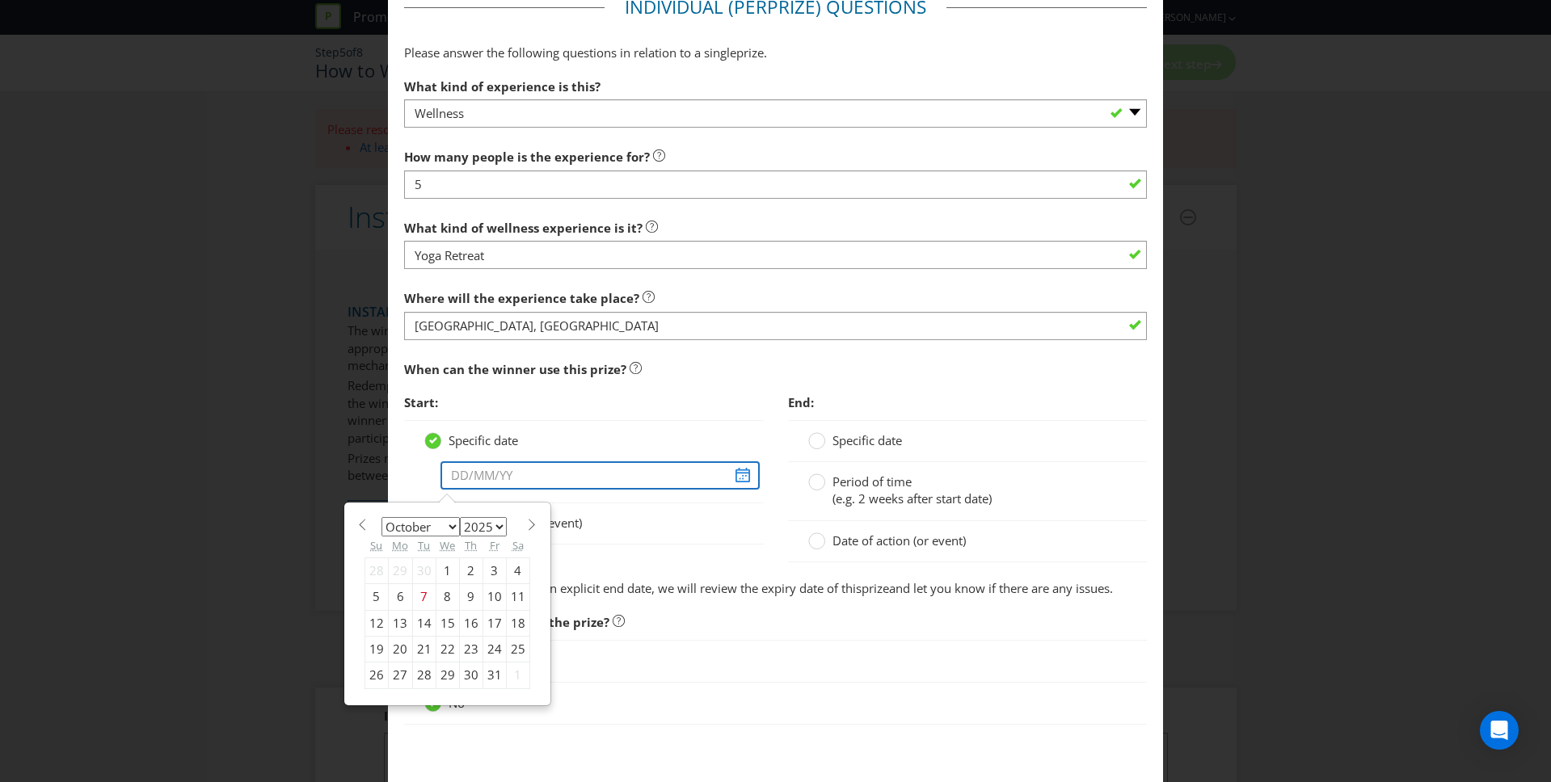
click at [443, 468] on input "text" at bounding box center [599, 475] width 319 height 28
click at [429, 515] on div "January February March April May June July August September October November [D…" at bounding box center [447, 604] width 182 height 187
click at [429, 529] on select "January February March April May June July August September October November De…" at bounding box center [420, 526] width 78 height 19
select select "11"
click at [381, 517] on select "January February March April May June July August September October November De…" at bounding box center [420, 526] width 78 height 19
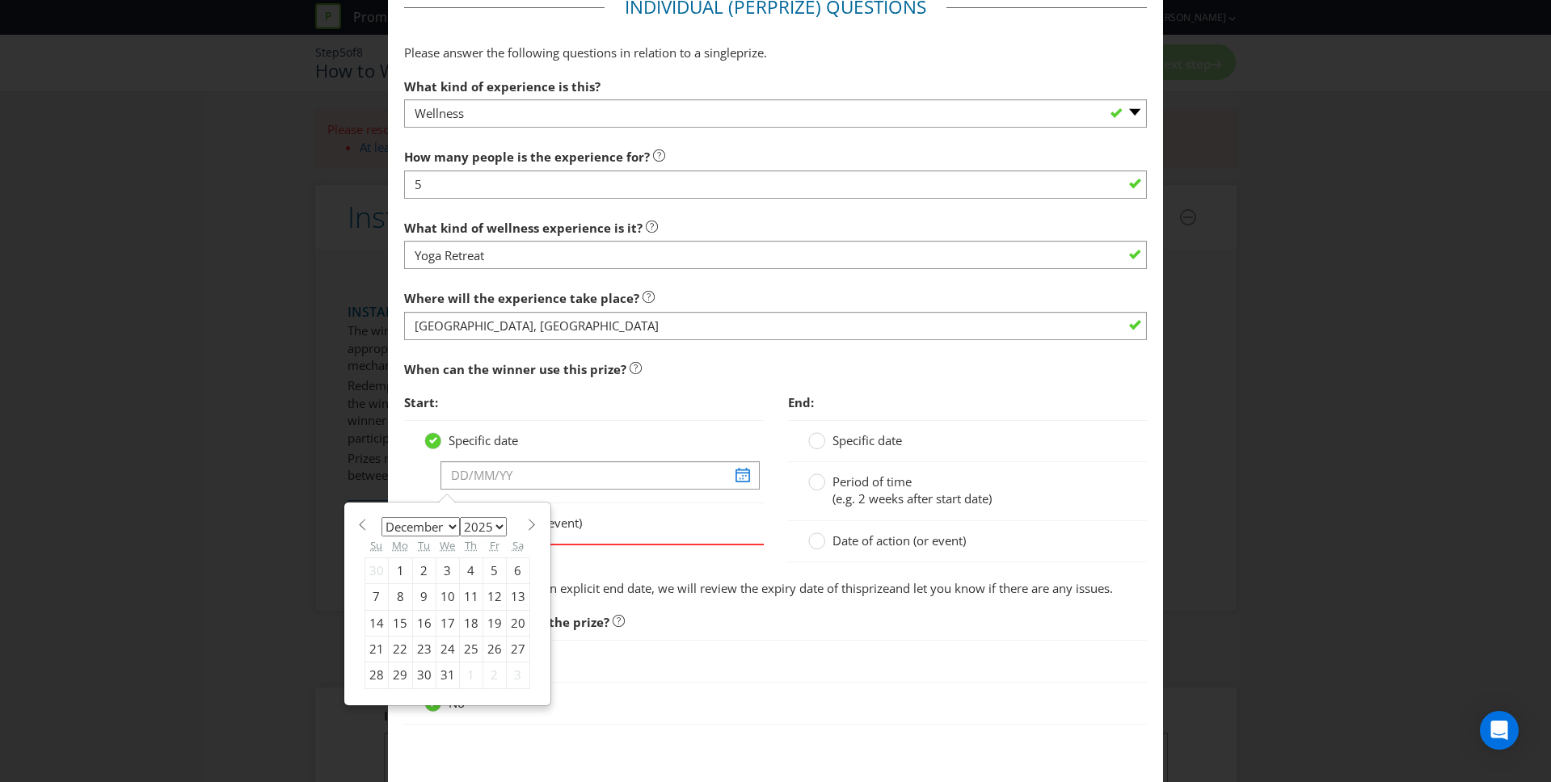
click at [427, 674] on div "30" at bounding box center [423, 676] width 23 height 26
type input "[DATE]"
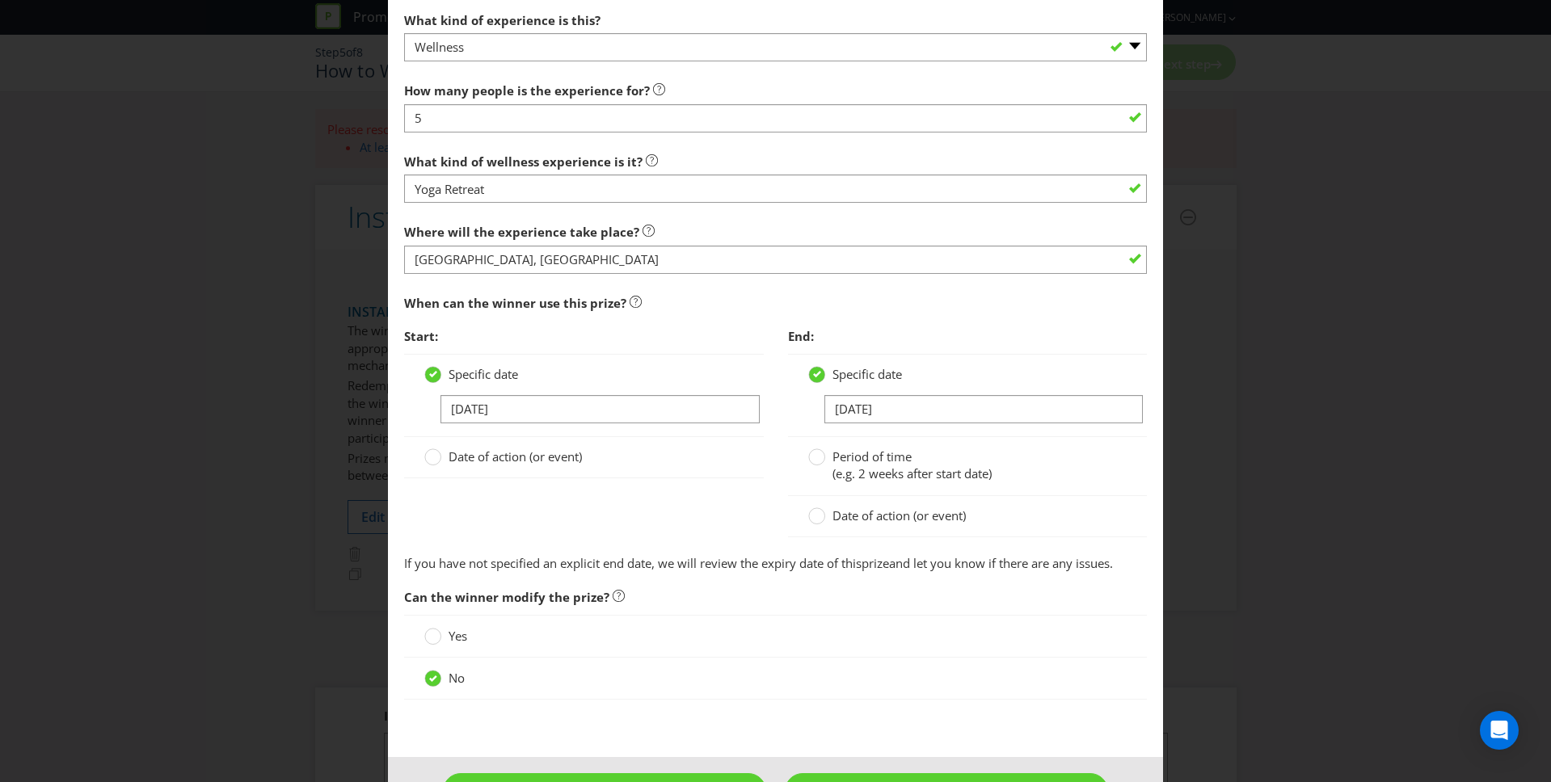
scroll to position [1400, 0]
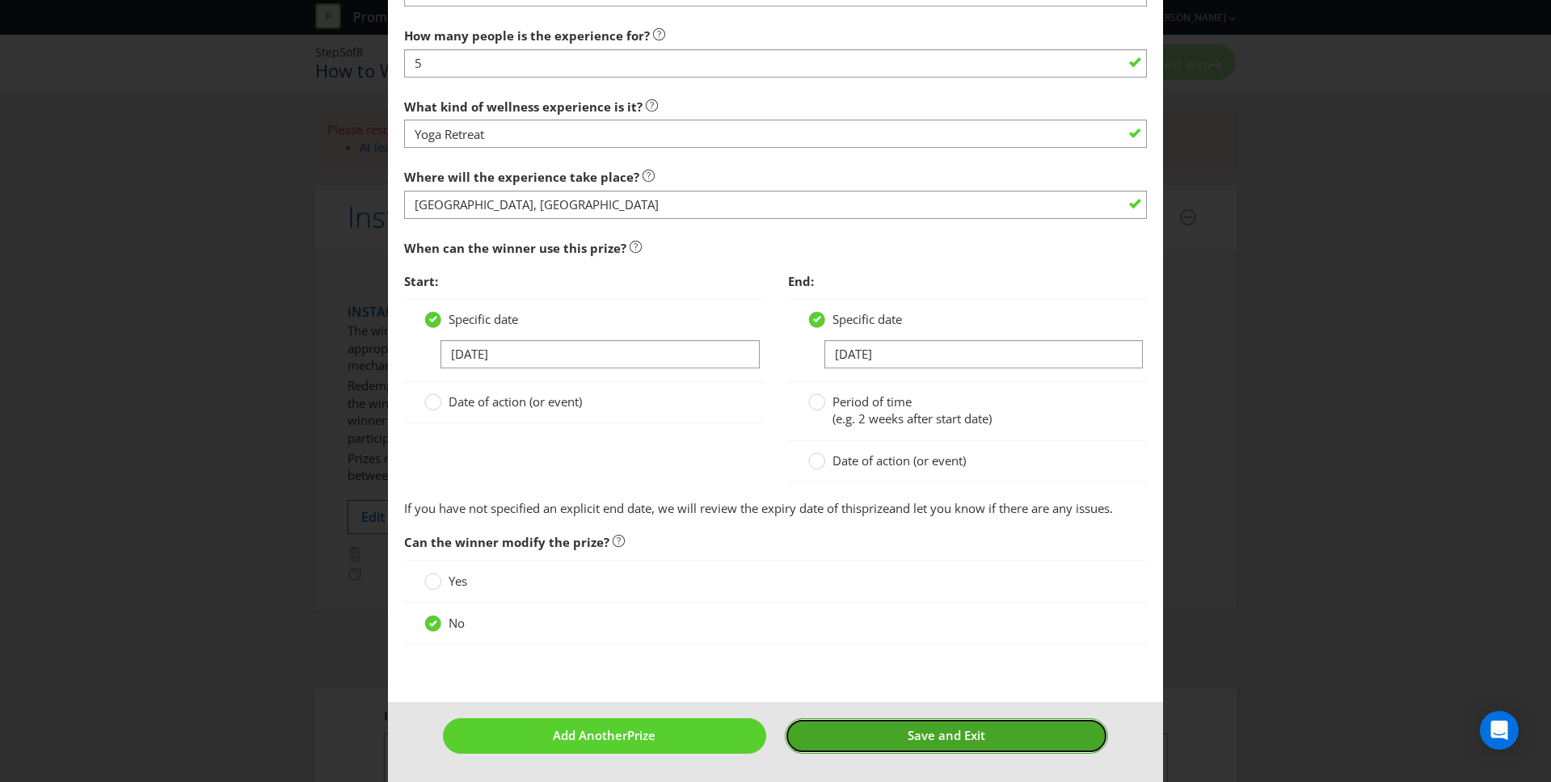
click at [837, 726] on button "Save and Exit" at bounding box center [946, 736] width 323 height 35
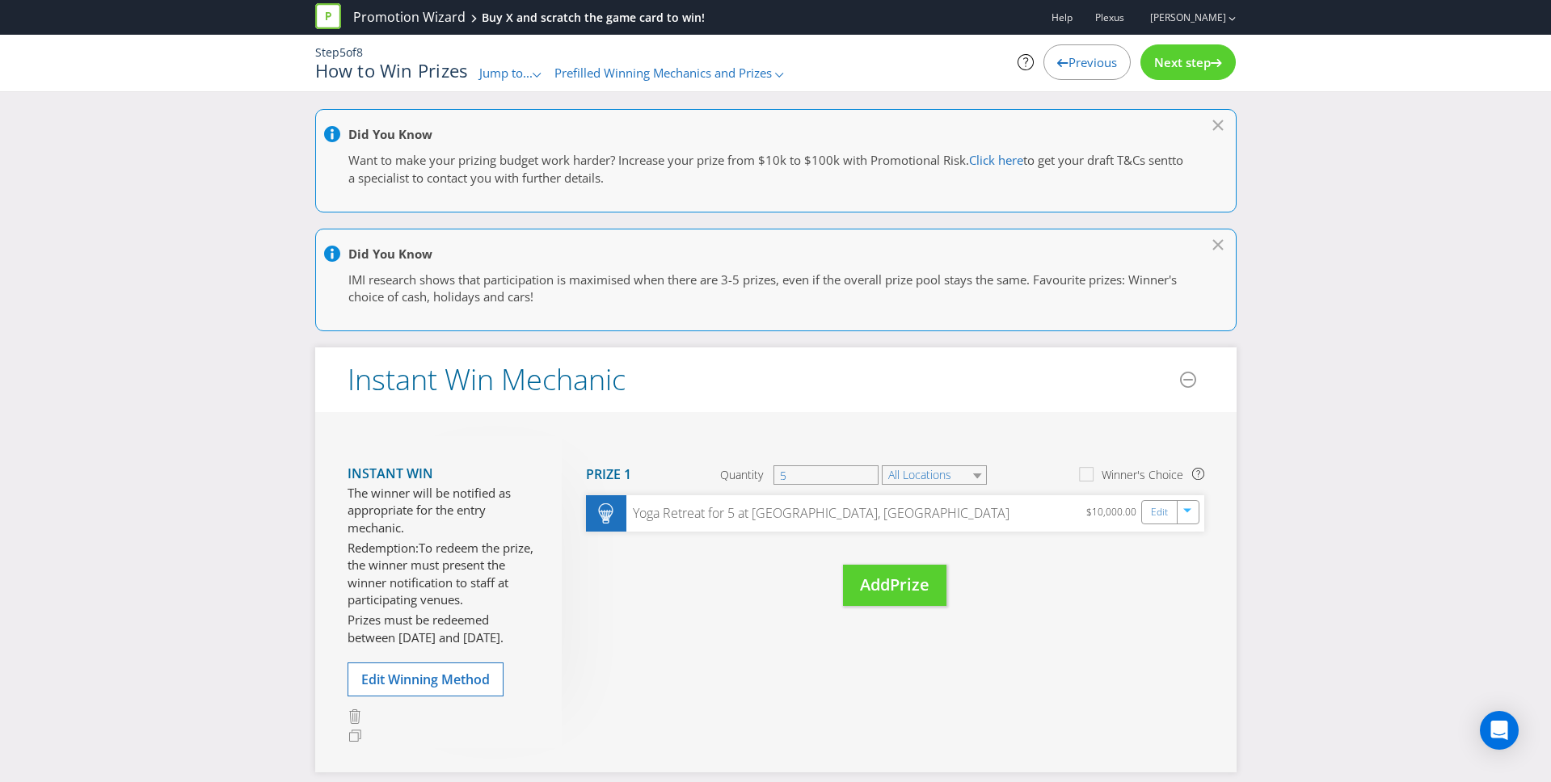
click at [1183, 90] on div "Step 5 of 8 How to Win Prizes Jump to... .st0{fill-rule:evenodd;clip-rule:eveno…" at bounding box center [776, 63] width 946 height 57
click at [1183, 74] on div "Next step" at bounding box center [1187, 62] width 95 height 36
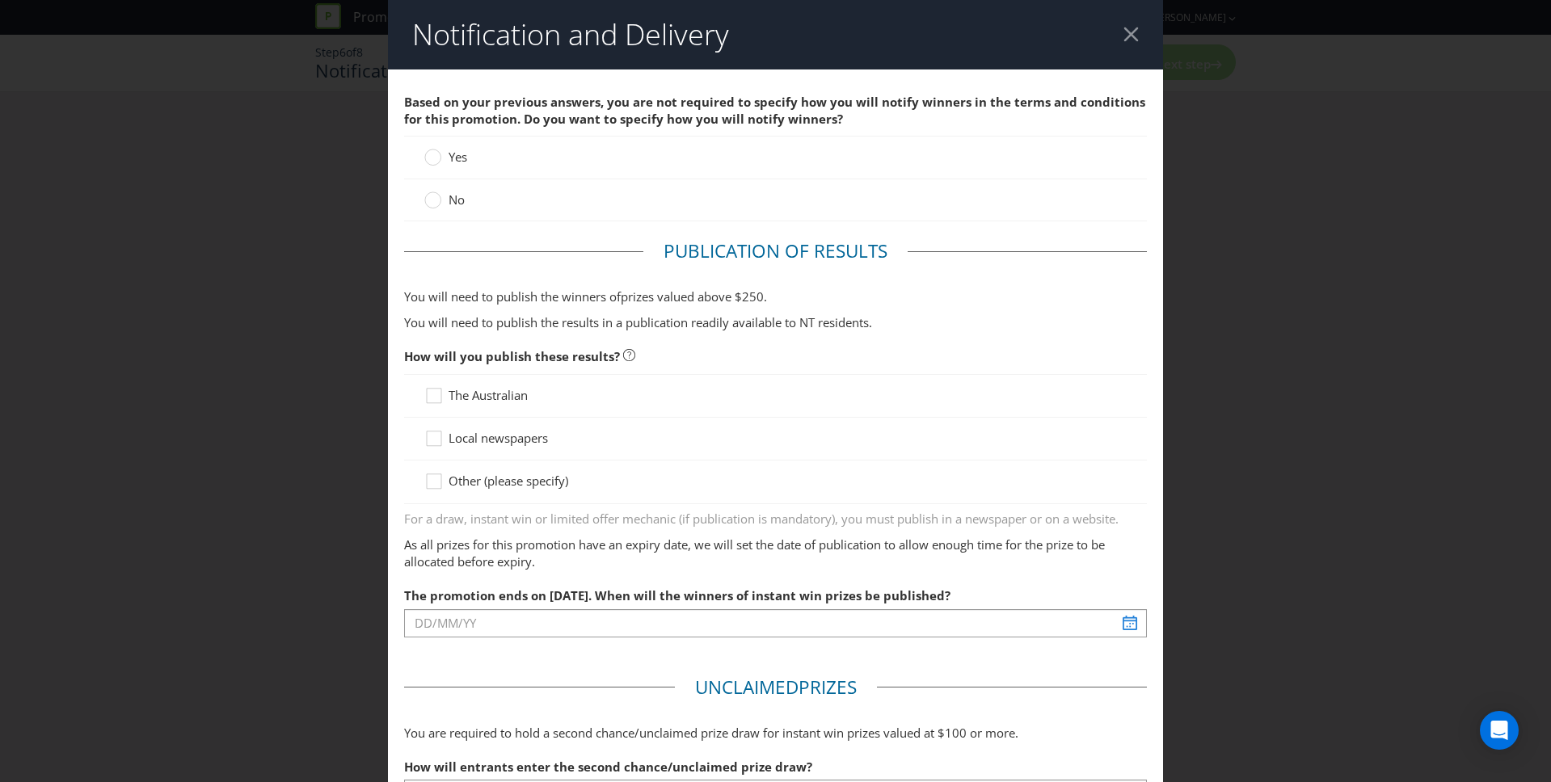
click at [445, 202] on label "No" at bounding box center [446, 200] width 44 height 17
click at [0, 0] on input "No" at bounding box center [0, 0] width 0 height 0
click at [435, 441] on icon at bounding box center [436, 442] width 24 height 24
click at [0, 0] on input "Local newspapers" at bounding box center [0, 0] width 0 height 0
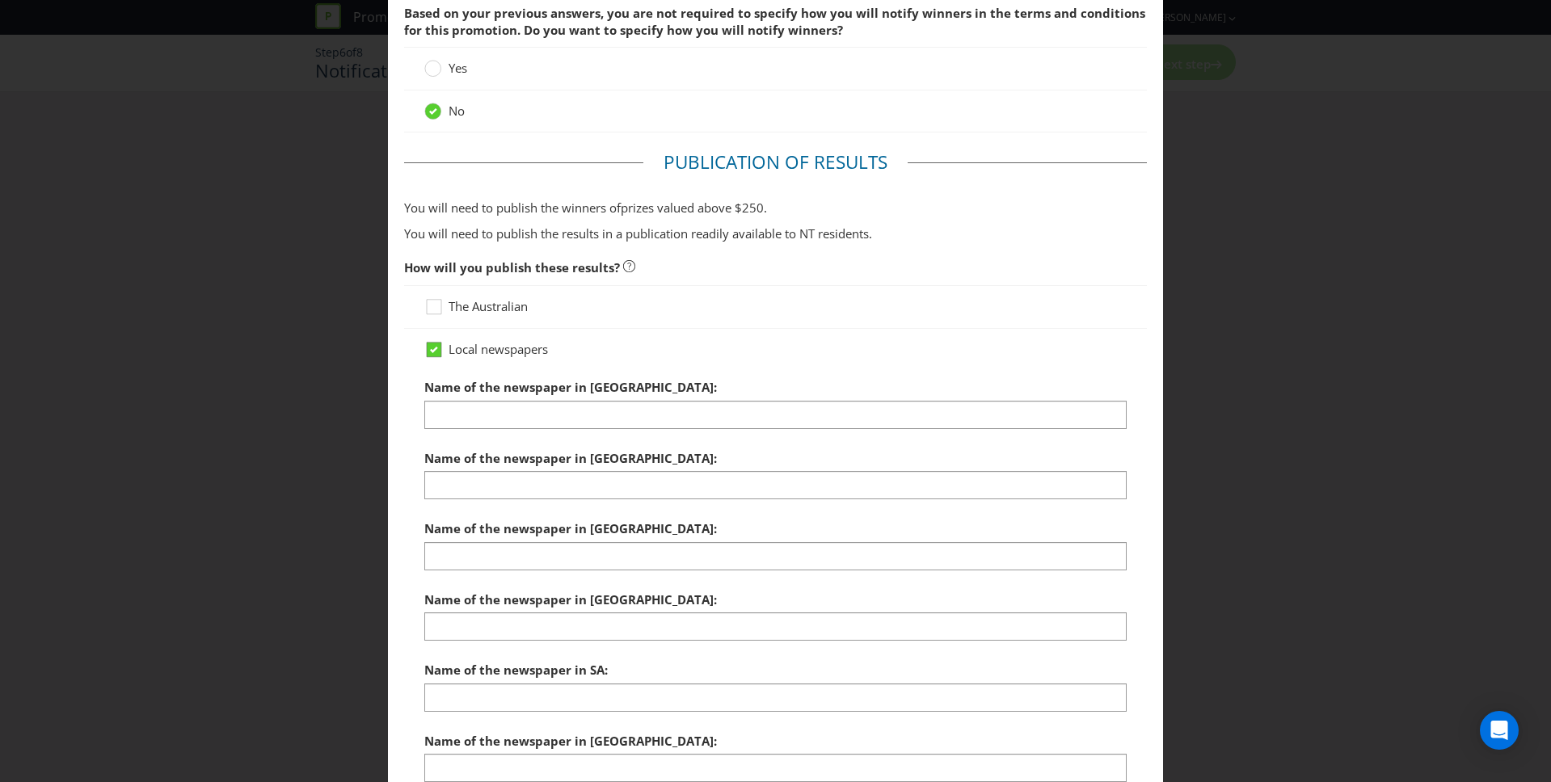
scroll to position [97, 0]
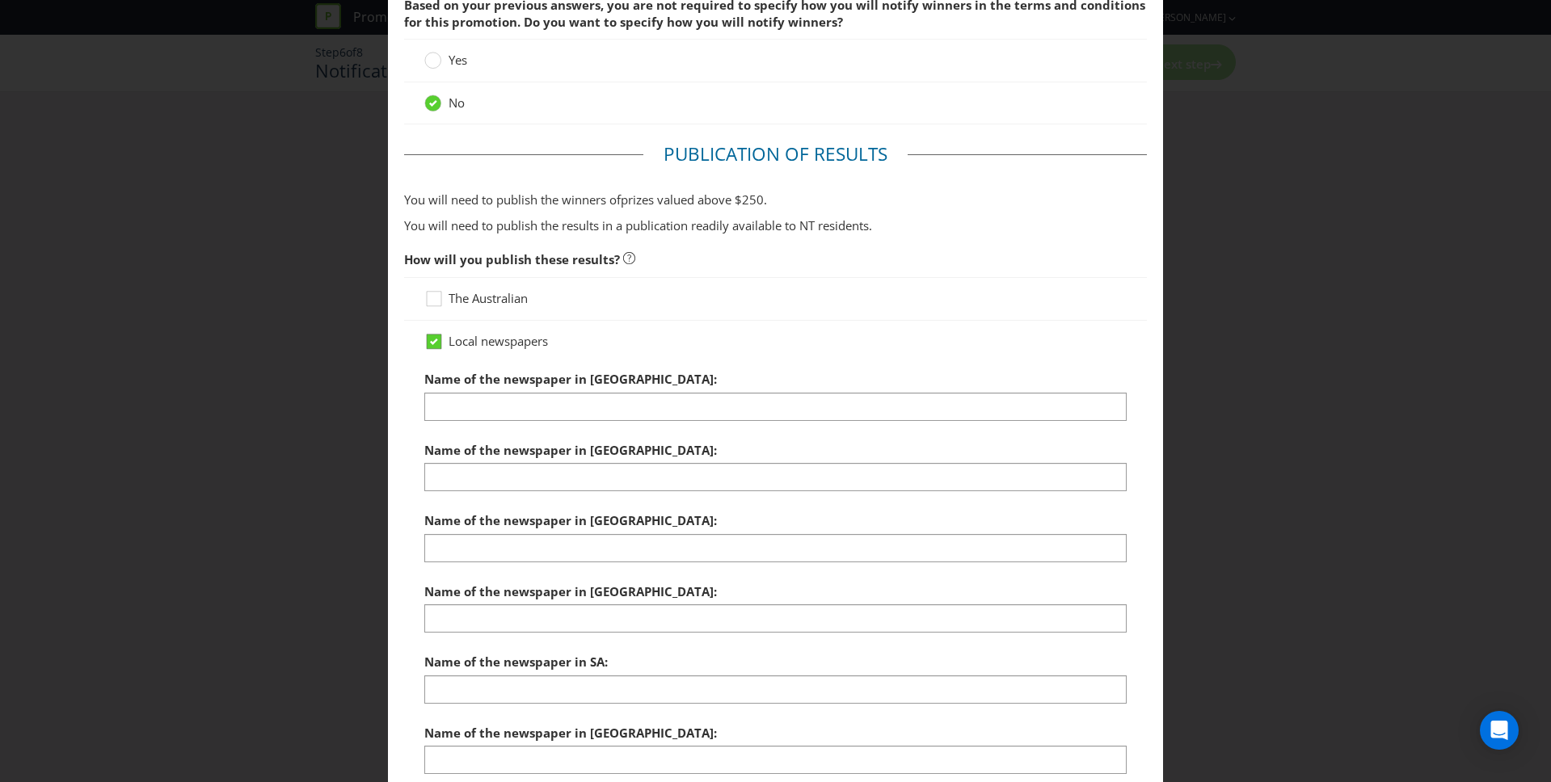
click at [436, 346] on icon at bounding box center [434, 342] width 15 height 15
click at [0, 0] on input "Local newspapers" at bounding box center [0, 0] width 0 height 0
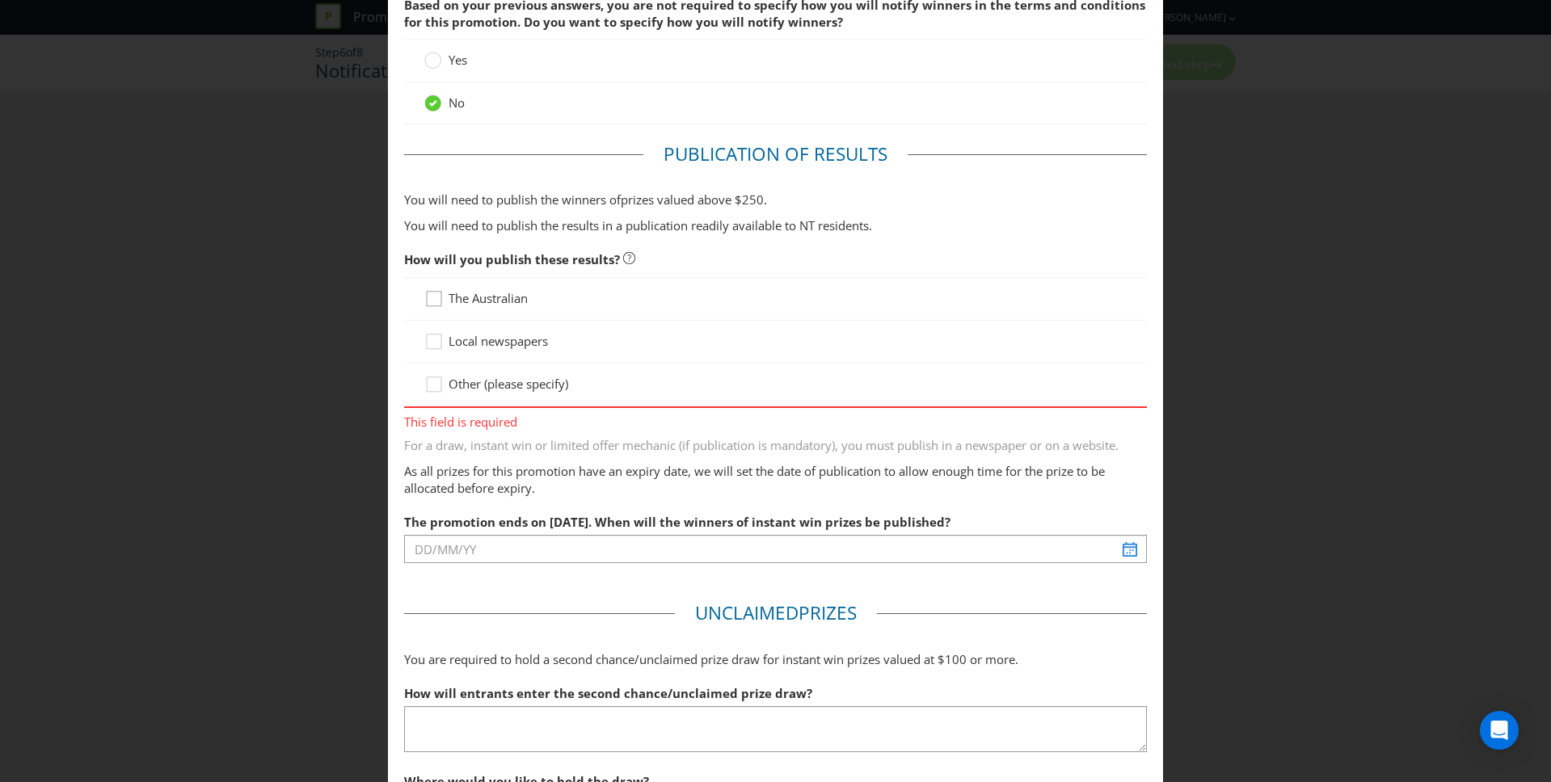
click at [436, 301] on icon at bounding box center [436, 302] width 24 height 24
click at [0, 0] on input "The Australian" at bounding box center [0, 0] width 0 height 0
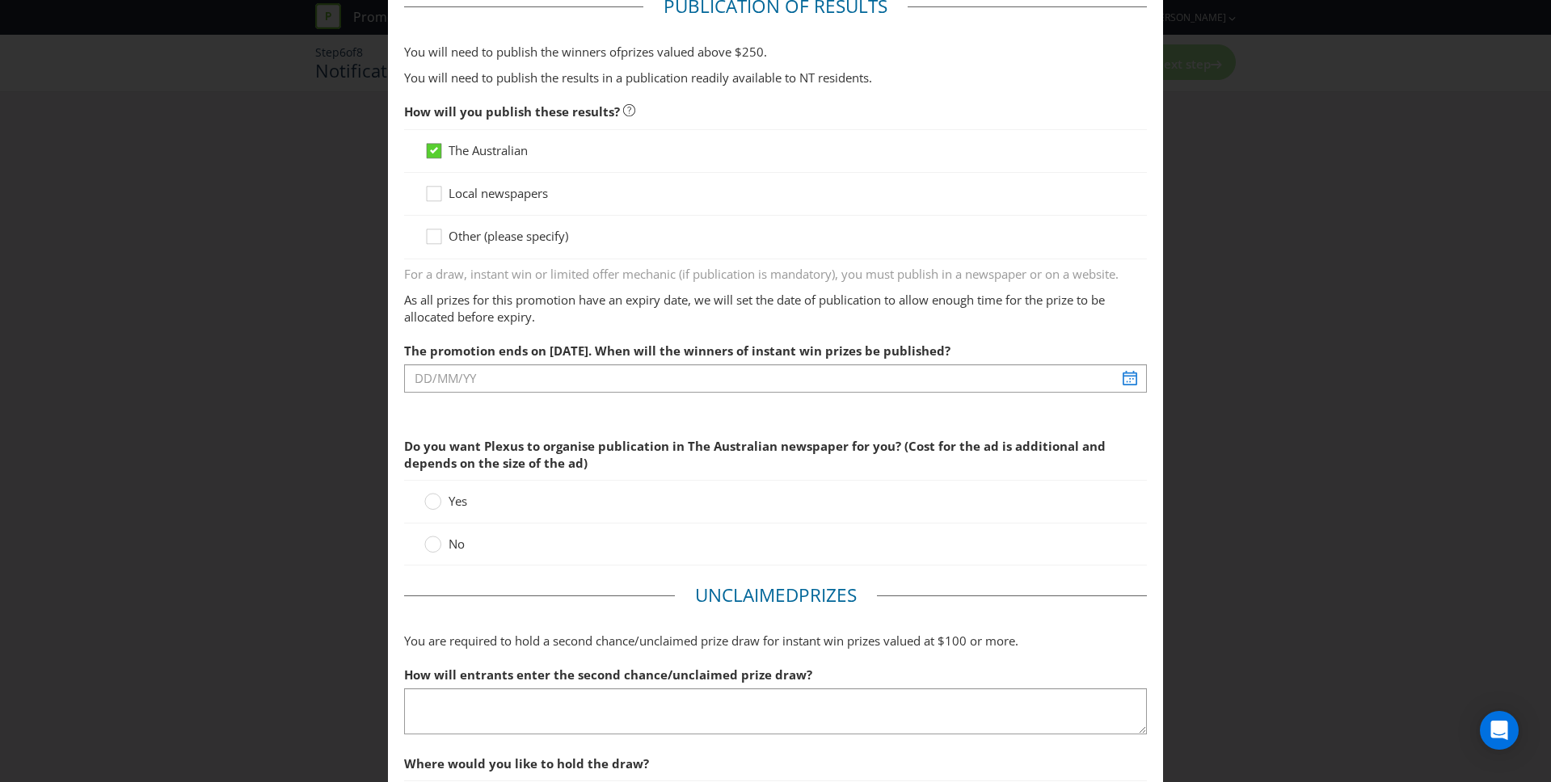
scroll to position [246, 0]
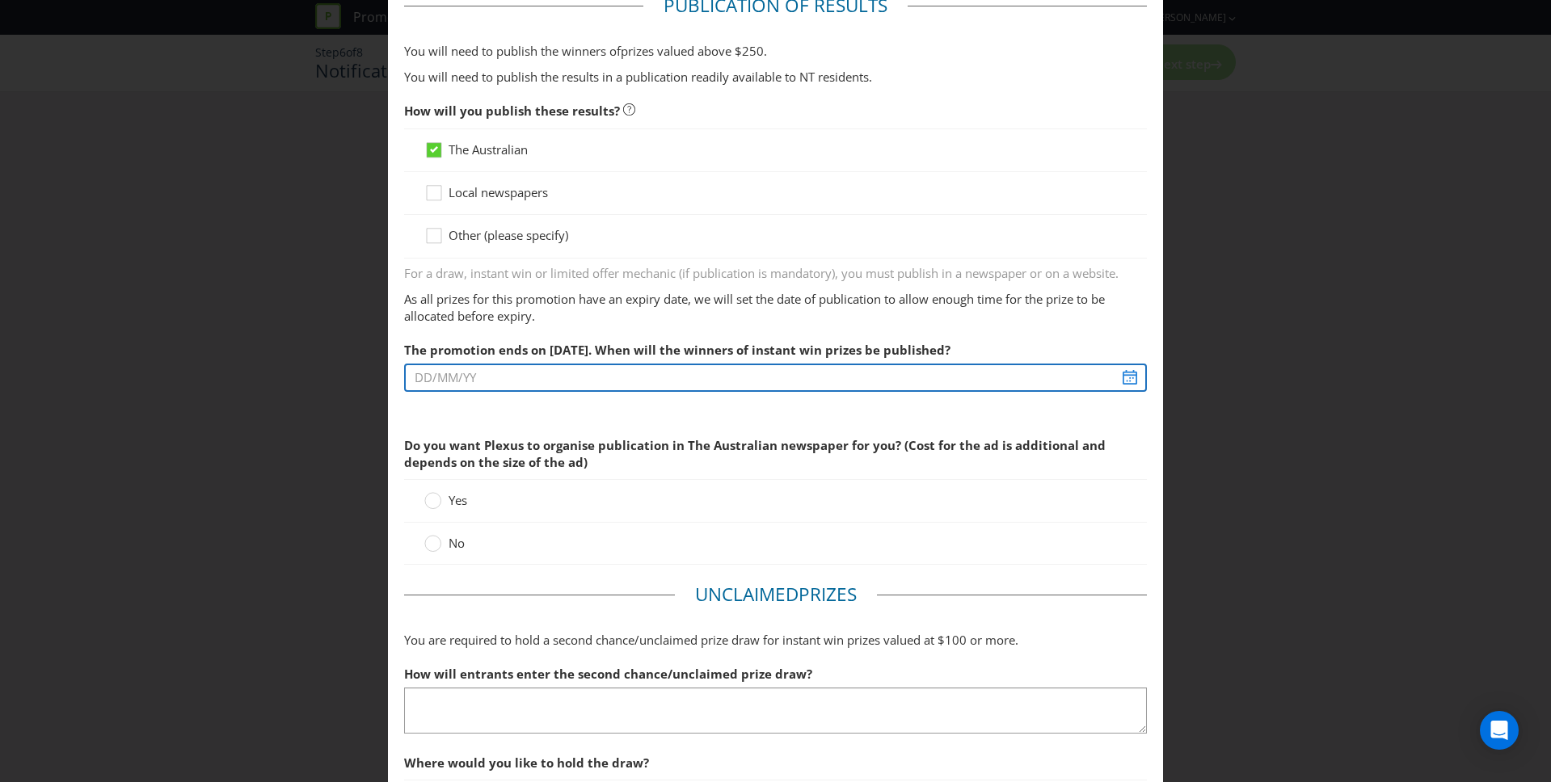
click at [440, 375] on input "text" at bounding box center [776, 378] width 744 height 28
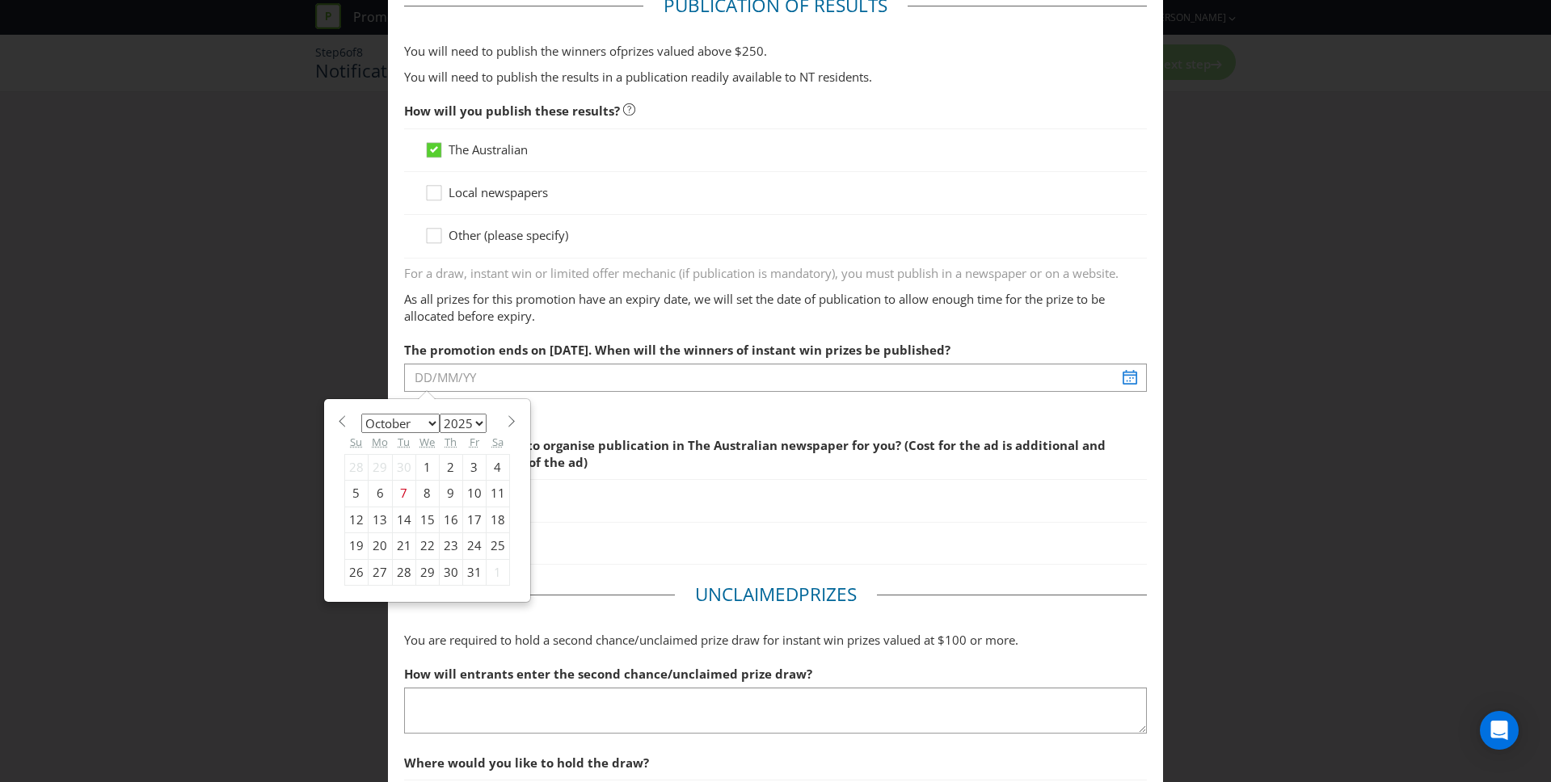
click at [420, 423] on select "January February March April May June July August September October November De…" at bounding box center [400, 423] width 78 height 19
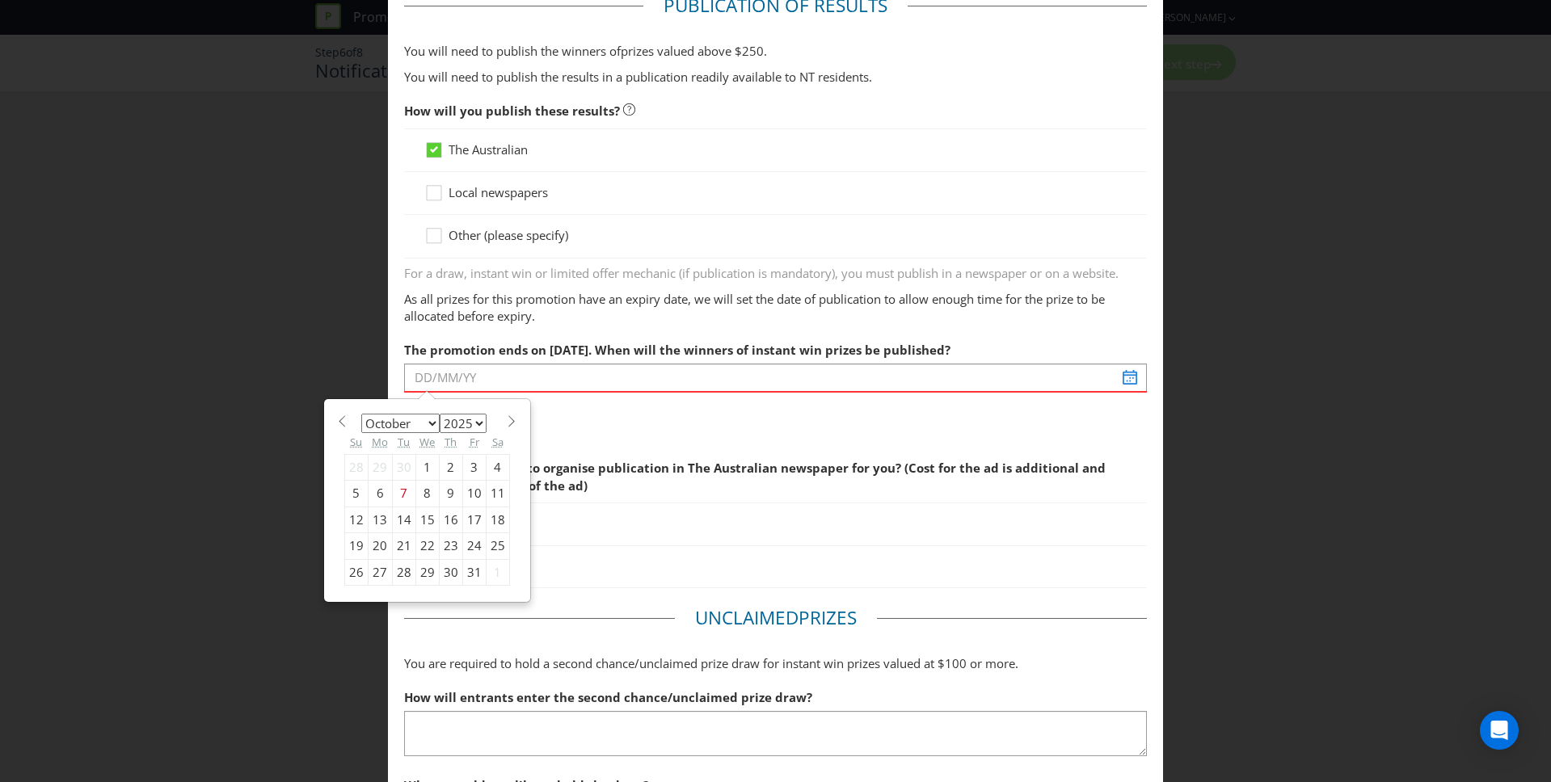
select select "11"
click at [361, 414] on select "January February March April May June July August September October November De…" at bounding box center [400, 423] width 78 height 19
click at [381, 467] on div "1" at bounding box center [380, 467] width 24 height 26
type input "[DATE]"
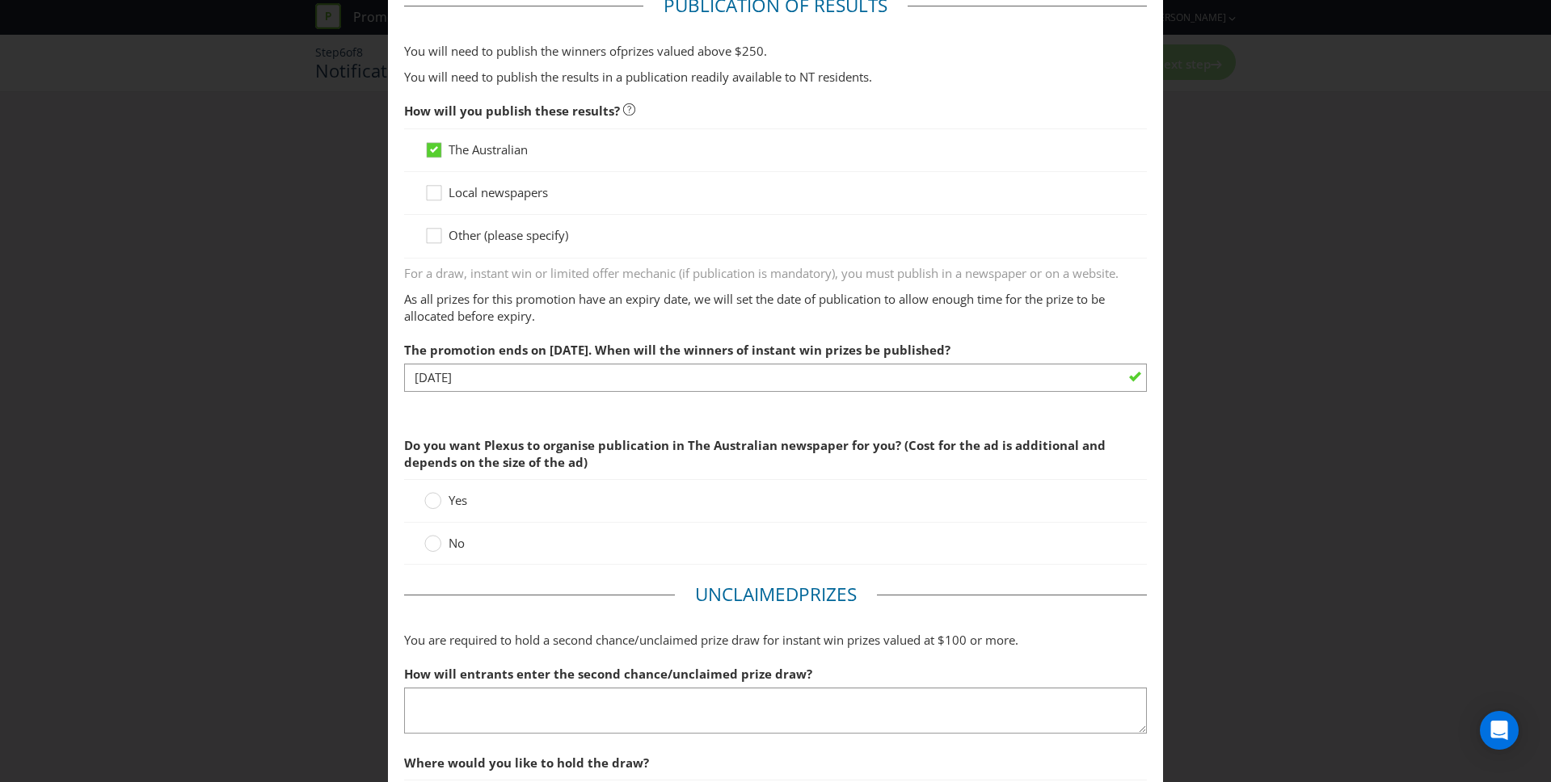
click at [442, 541] on label "No" at bounding box center [446, 543] width 44 height 17
click at [0, 0] on input "No" at bounding box center [0, 0] width 0 height 0
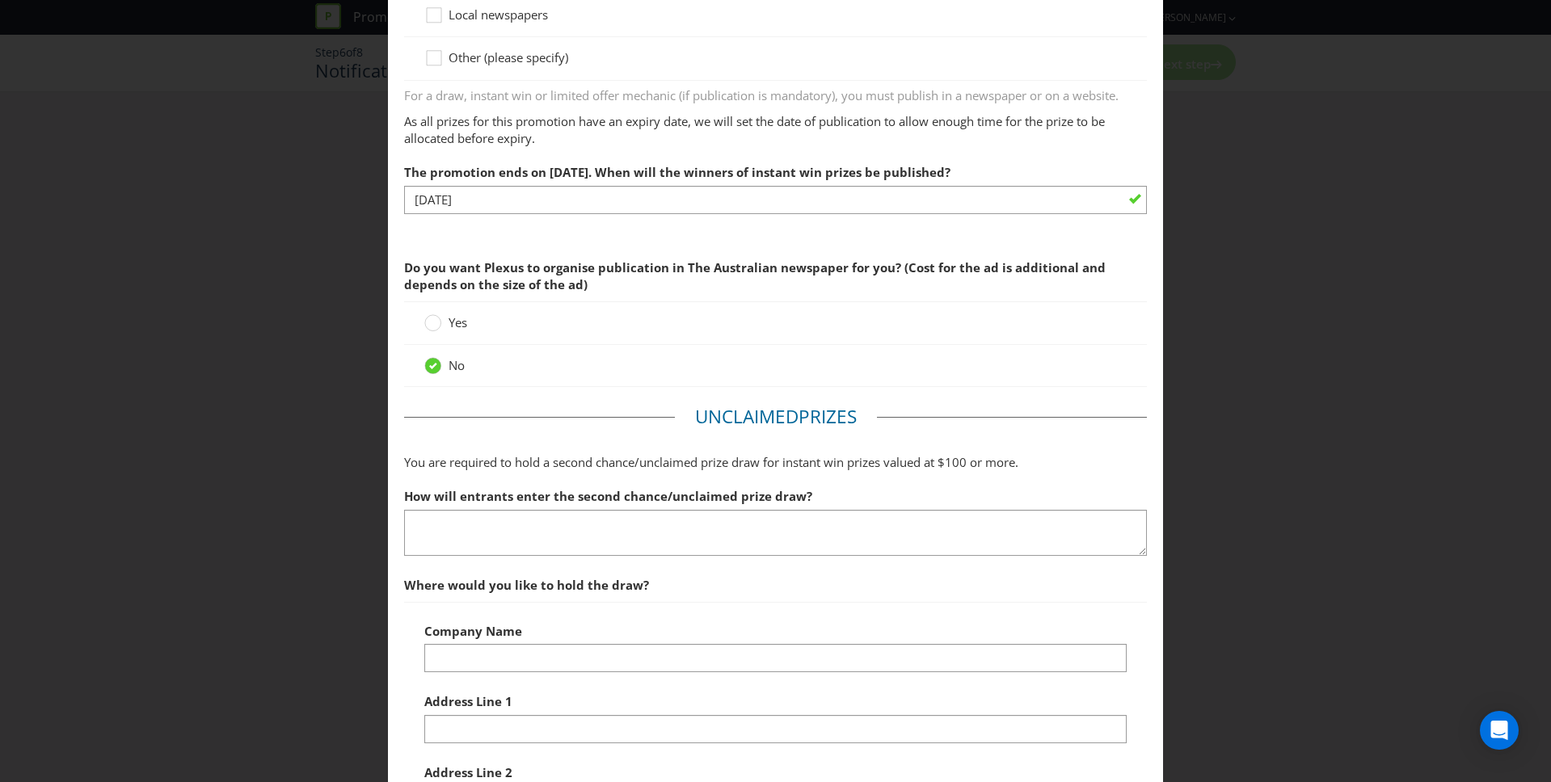
scroll to position [443, 0]
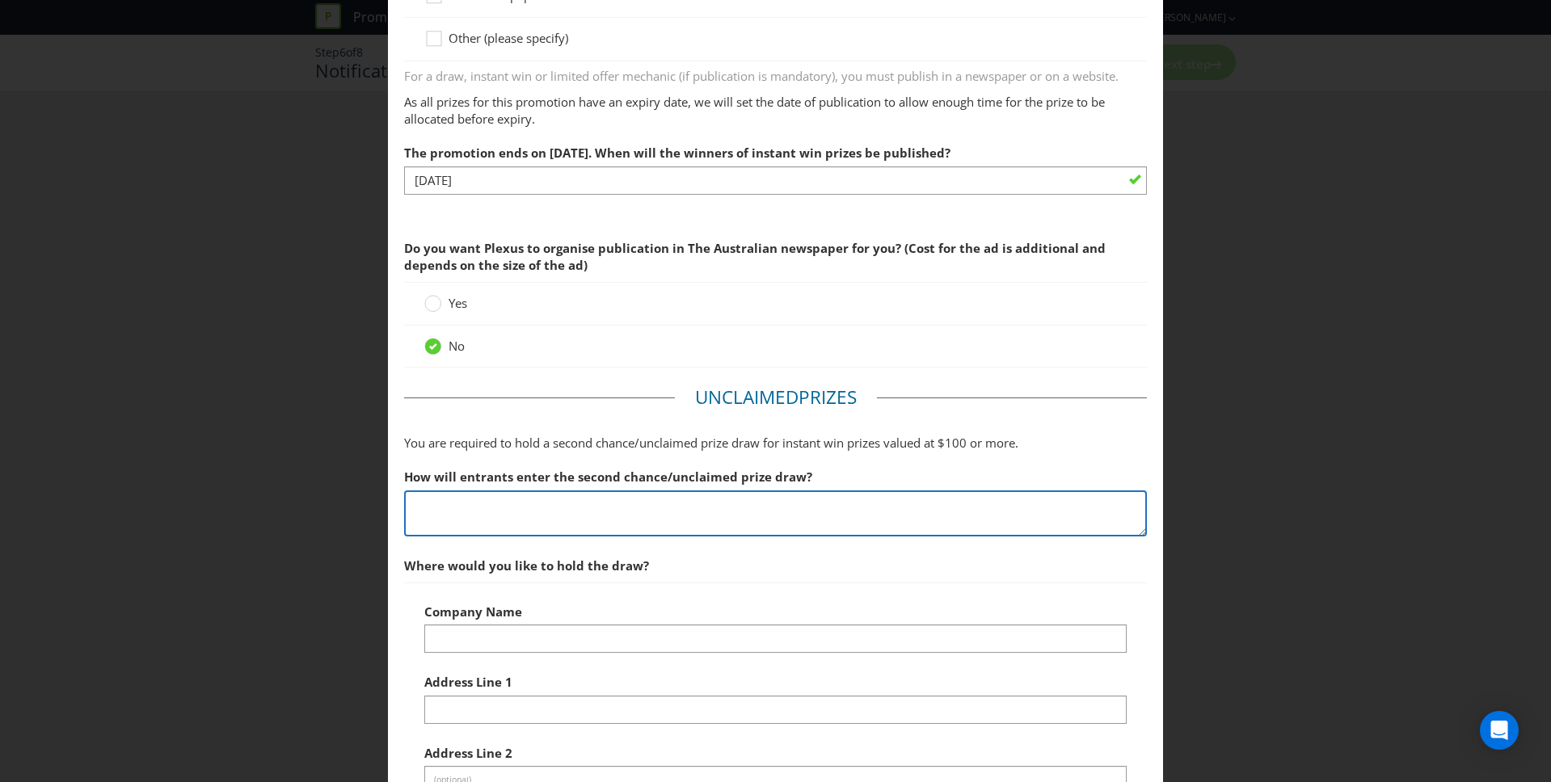
click at [449, 520] on textarea at bounding box center [776, 514] width 744 height 46
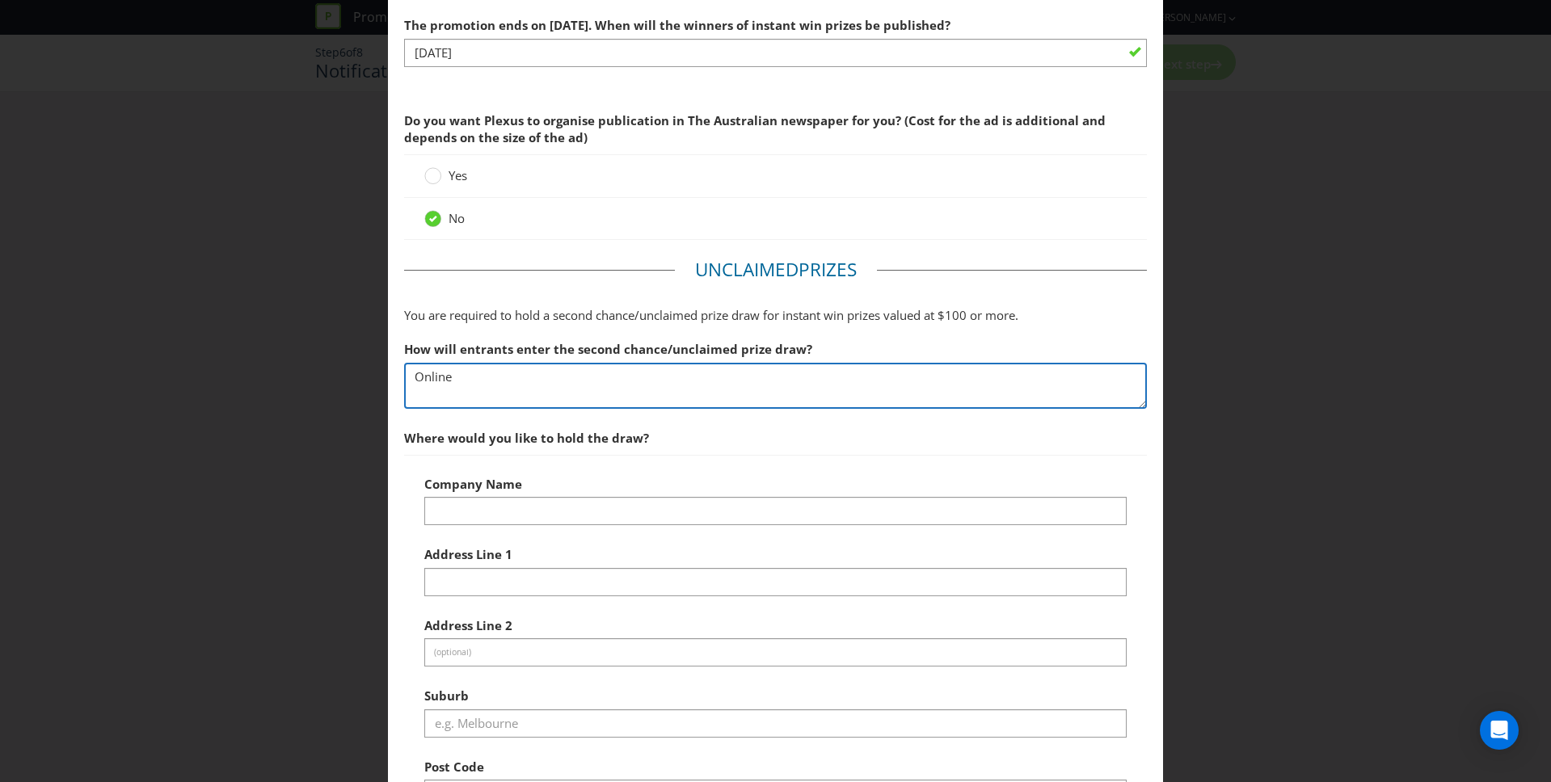
scroll to position [675, 0]
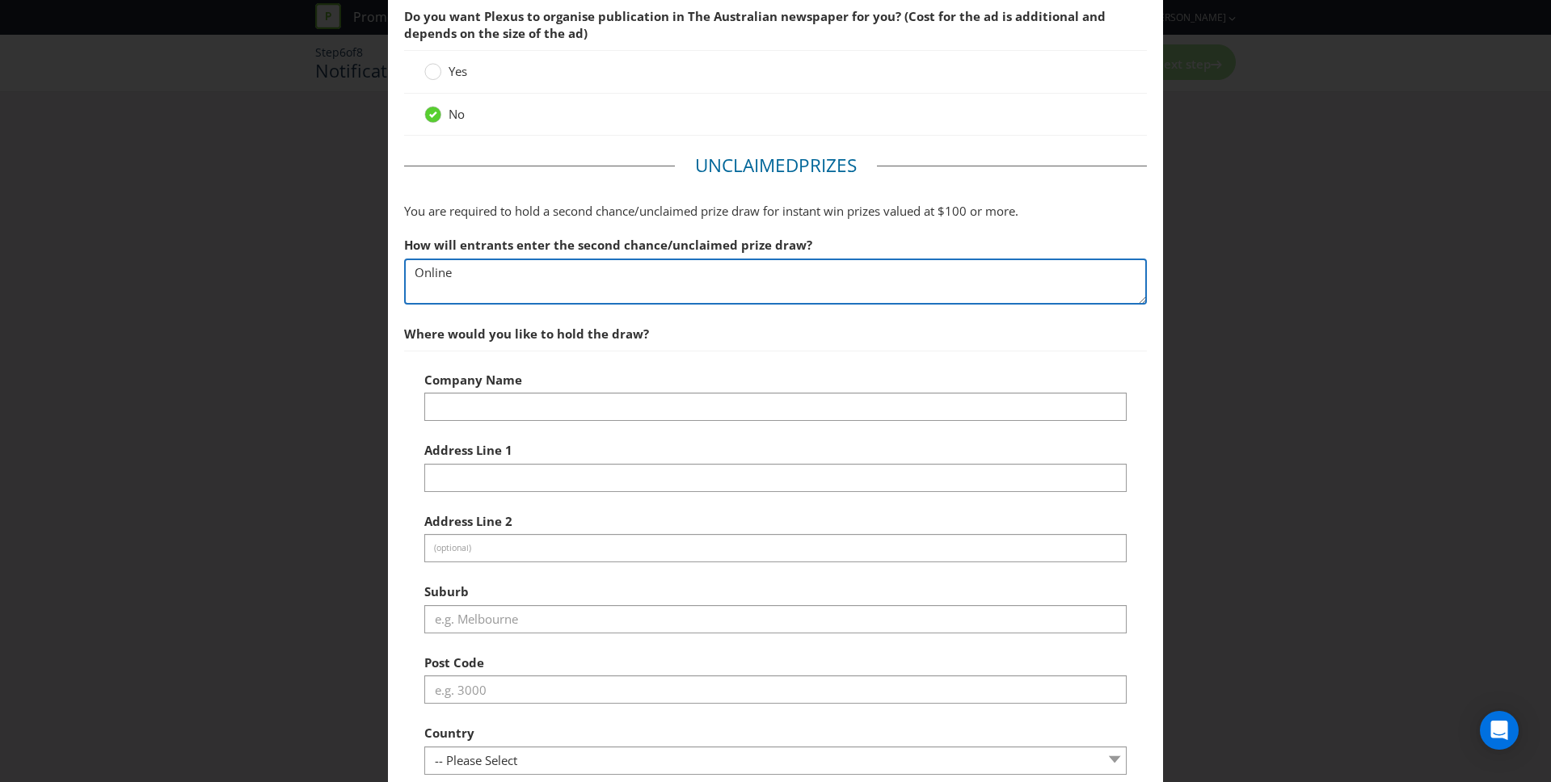
type textarea "Online"
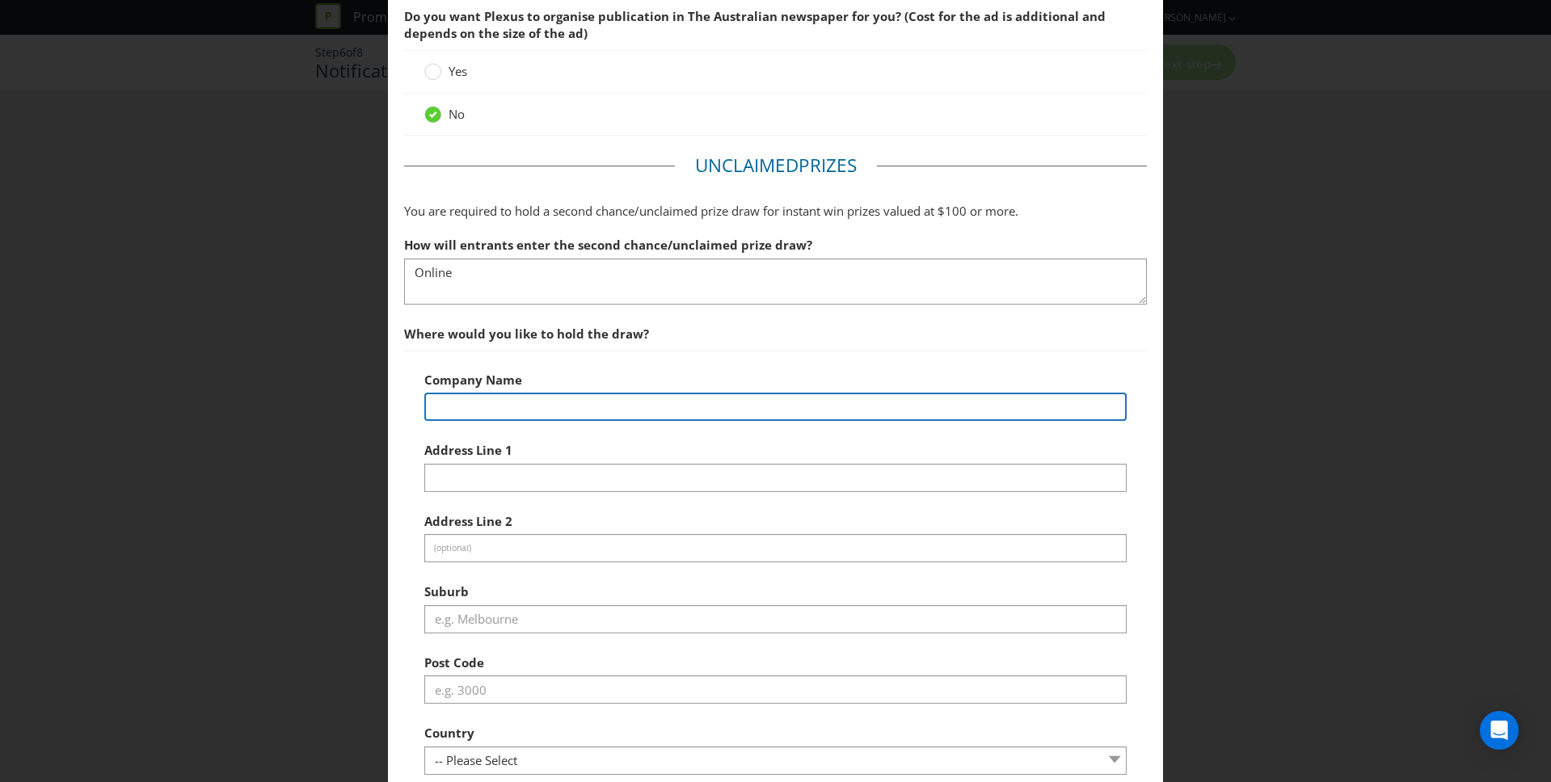
click at [493, 412] on input "text" at bounding box center [775, 407] width 703 height 28
type input "Plexus"
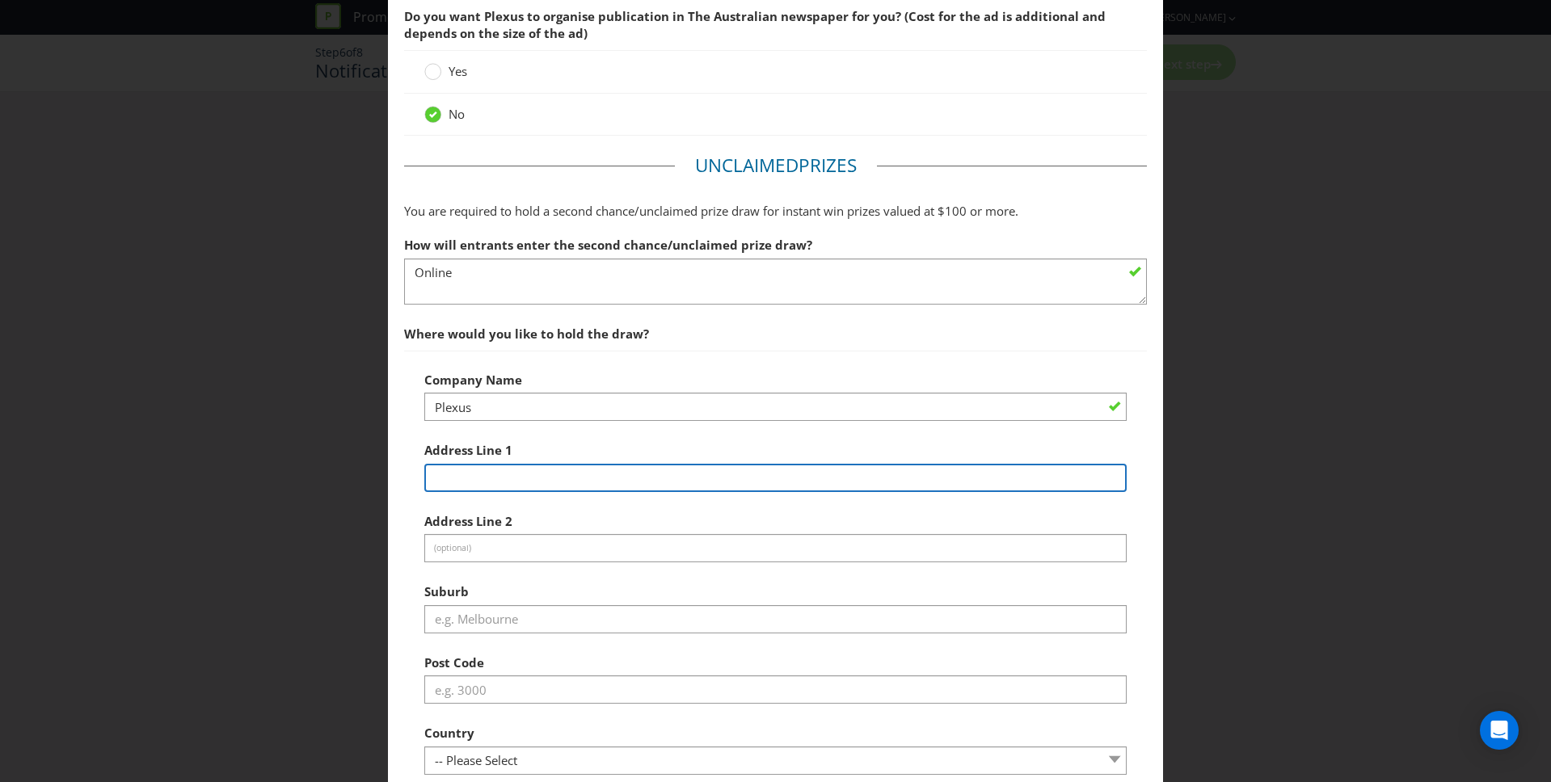
click at [516, 478] on input "text" at bounding box center [775, 478] width 703 height 28
type input "[STREET_ADDRESS][PERSON_NAME]"
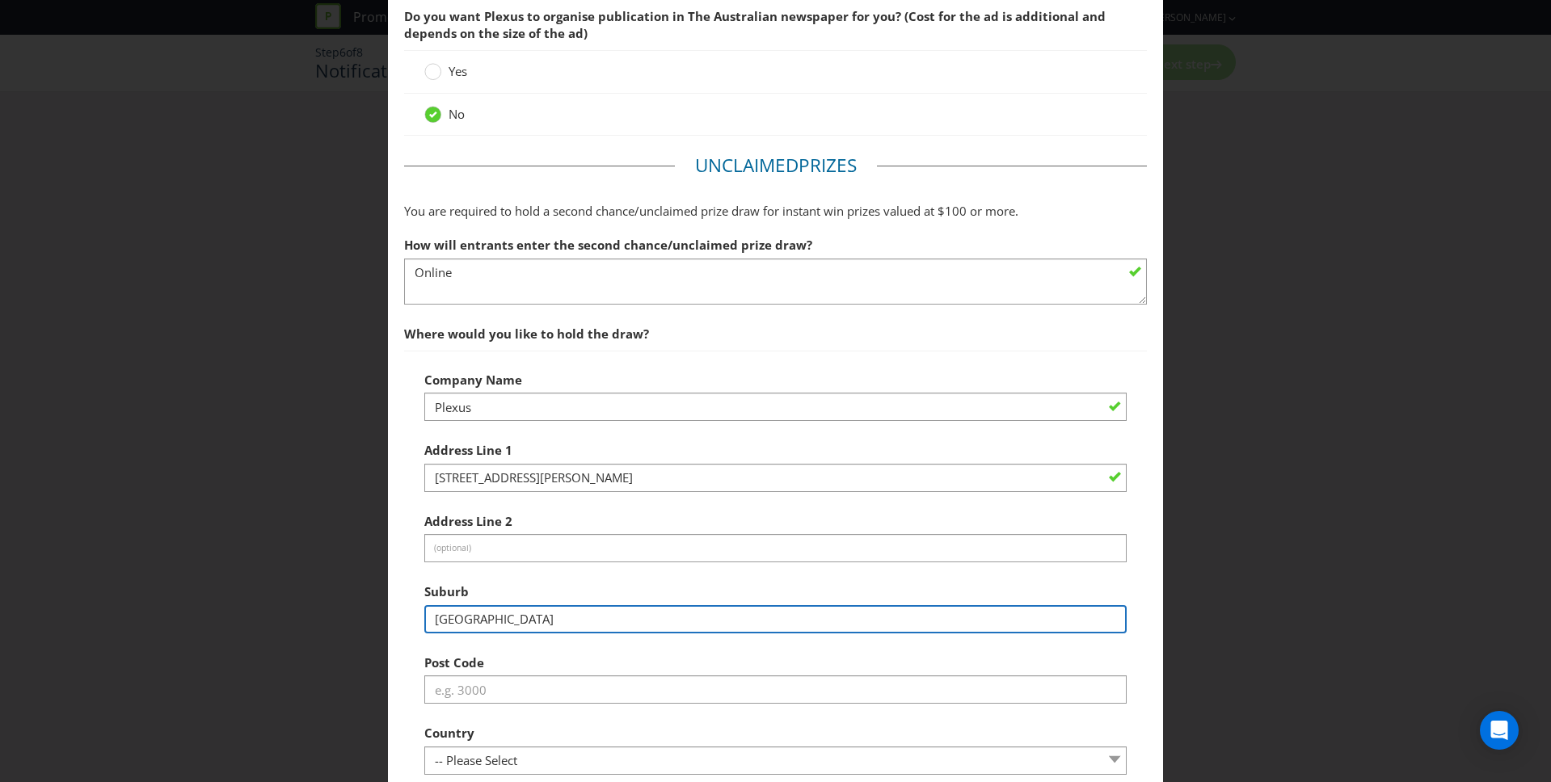
type input "[GEOGRAPHIC_DATA]"
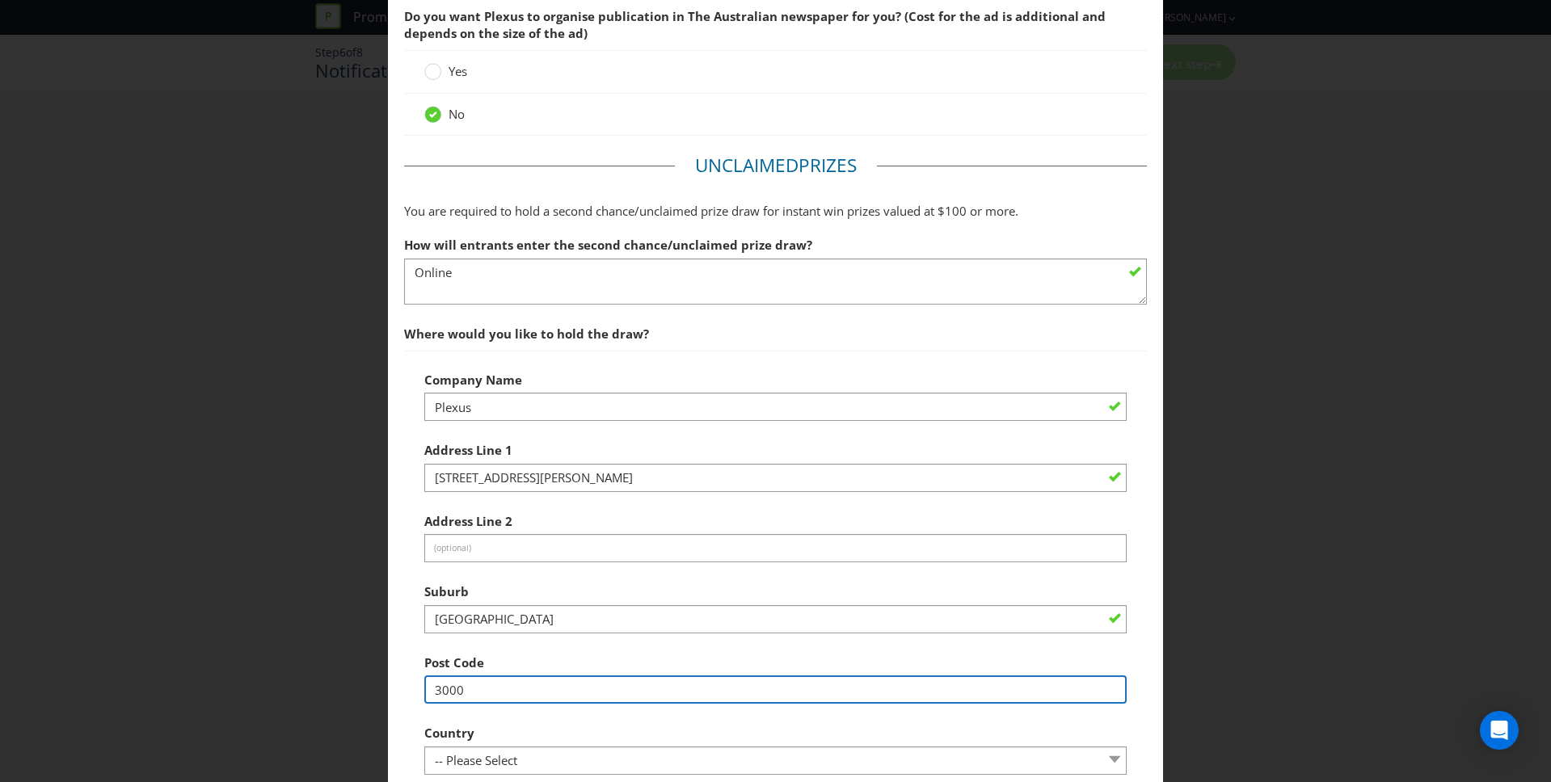
type input "3000"
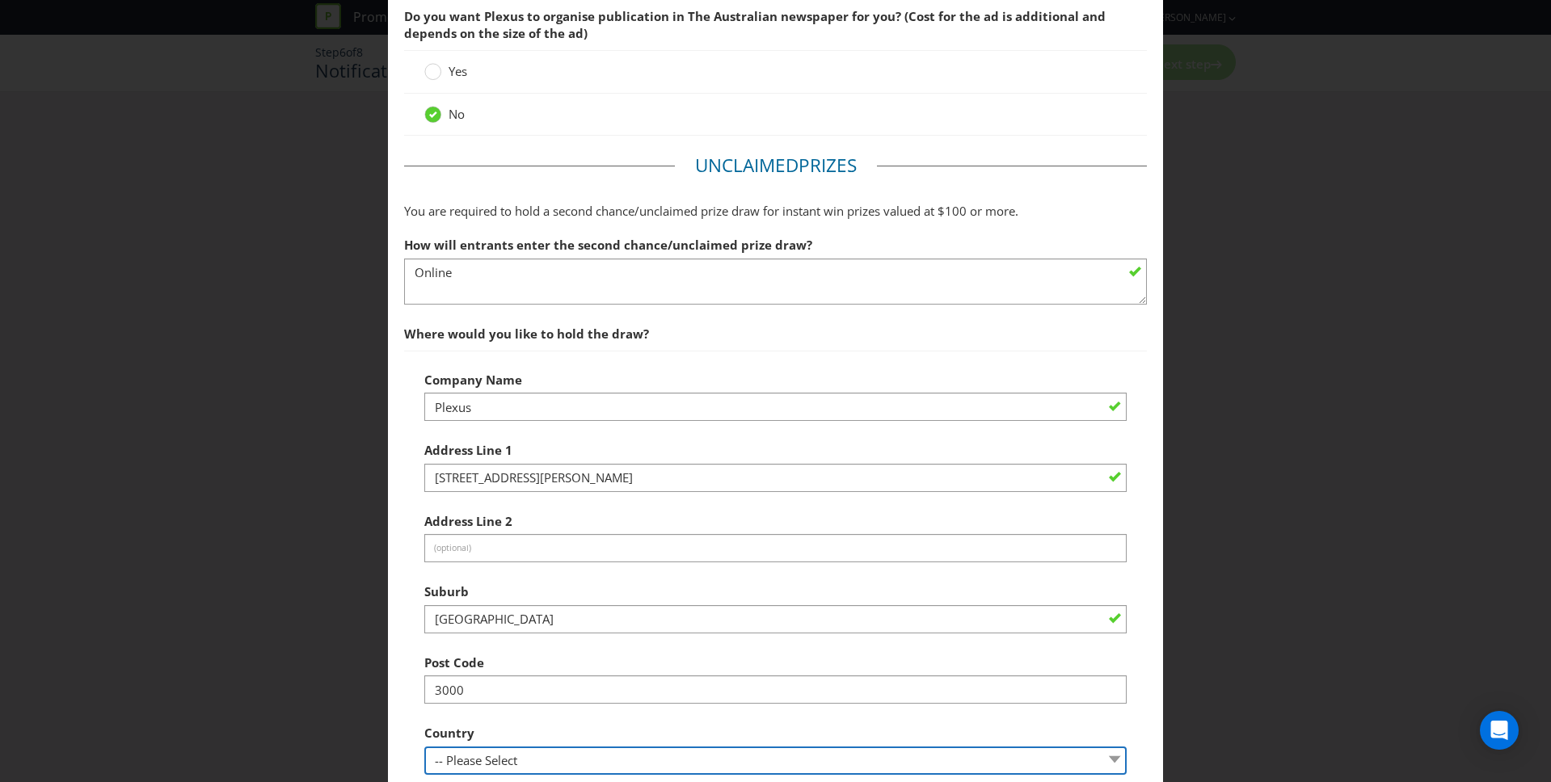
select select "AU"
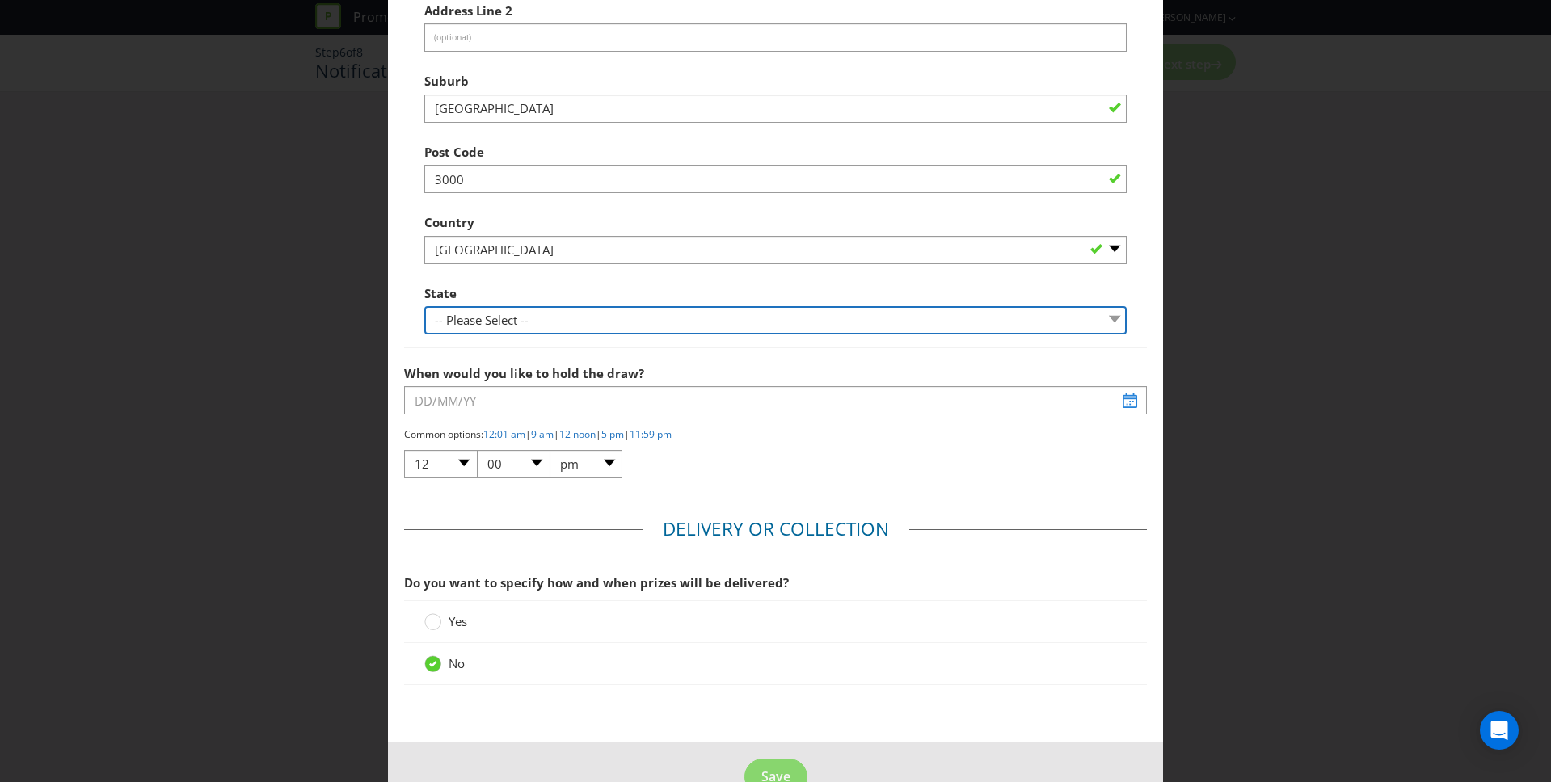
scroll to position [1187, 0]
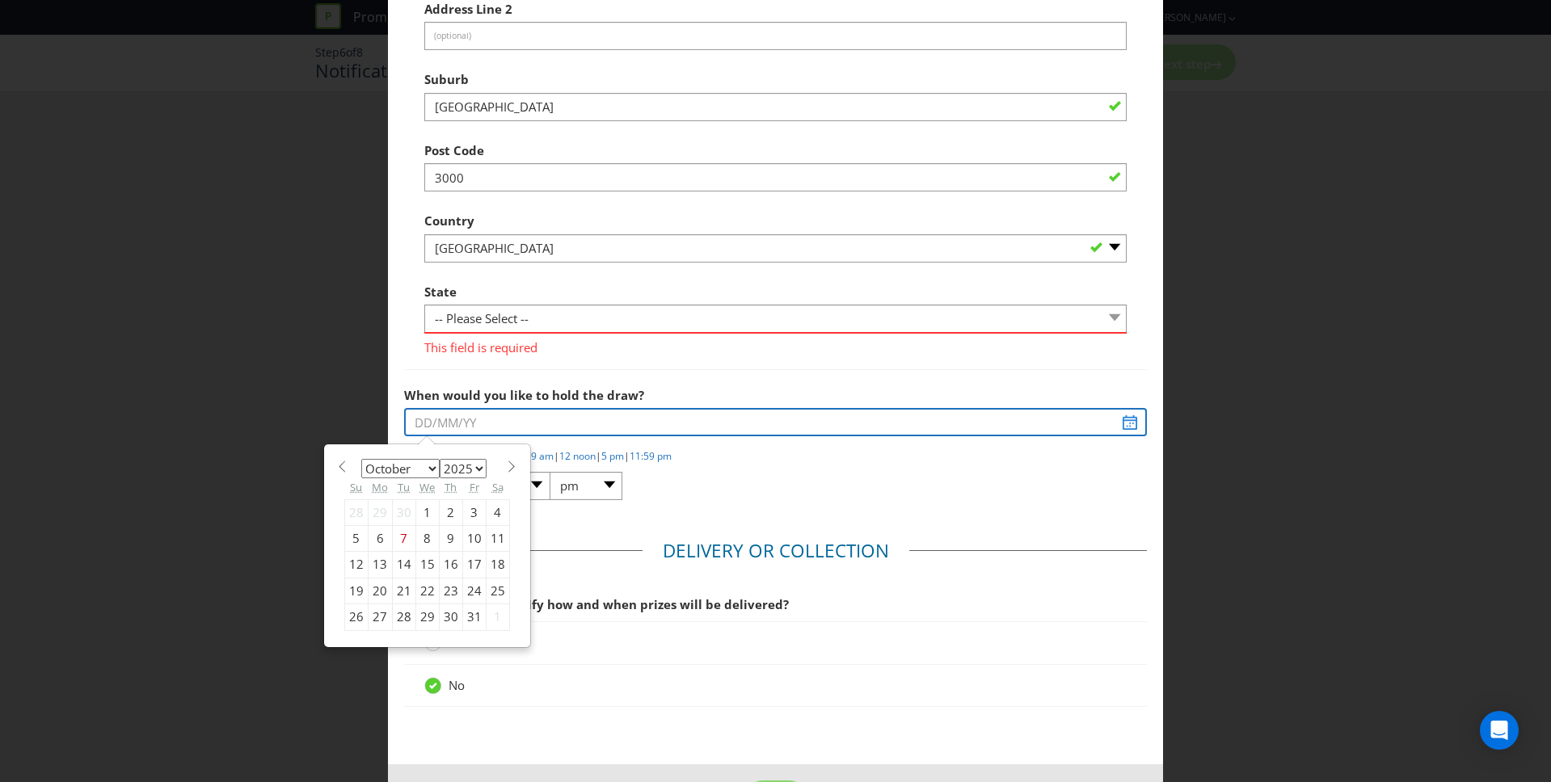
click at [482, 409] on input "text" at bounding box center [776, 422] width 744 height 28
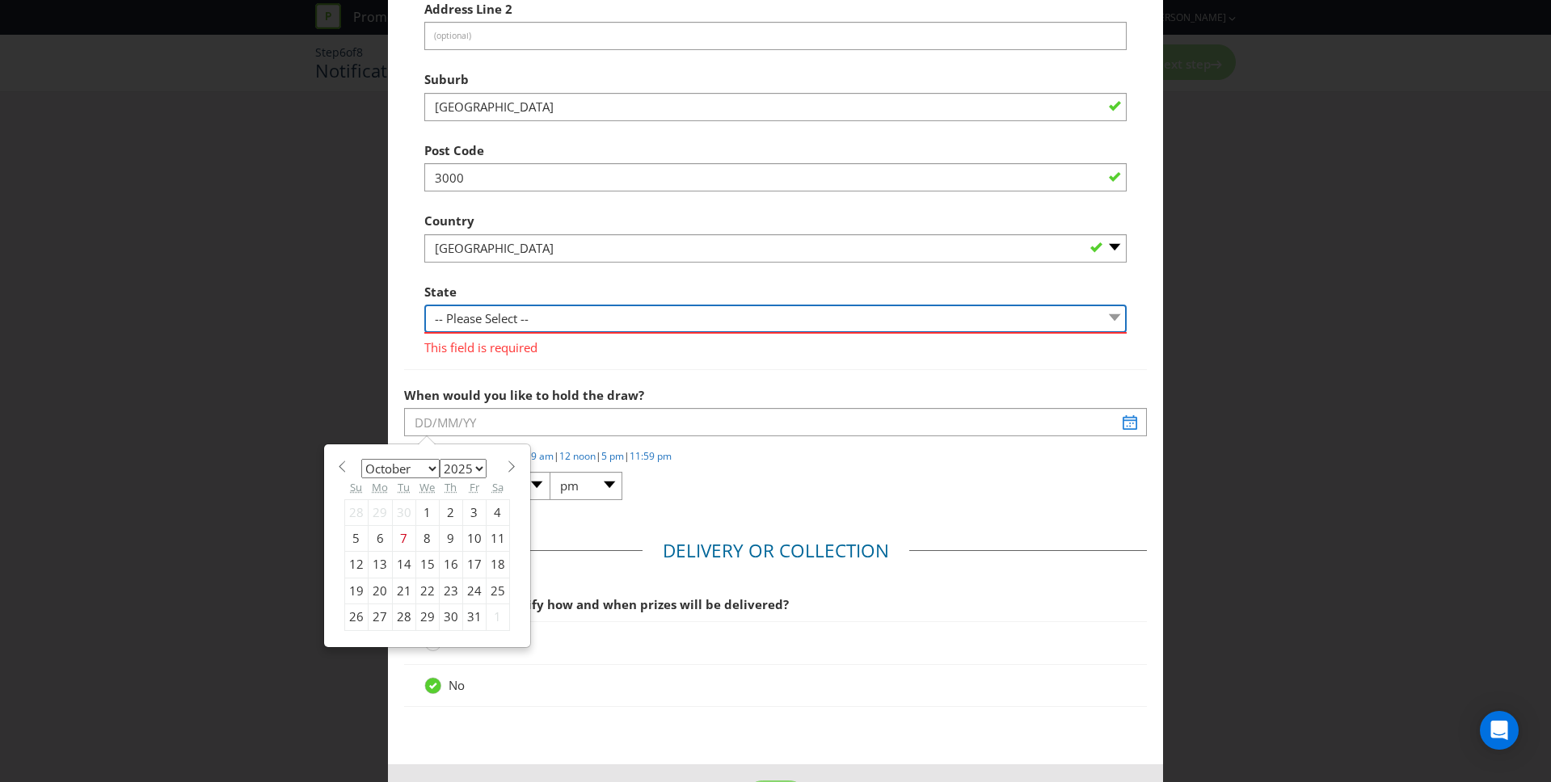
click at [472, 310] on select "-- Please Select -- [GEOGRAPHIC_DATA] [GEOGRAPHIC_DATA] [GEOGRAPHIC_DATA] [GEOG…" at bounding box center [775, 319] width 703 height 28
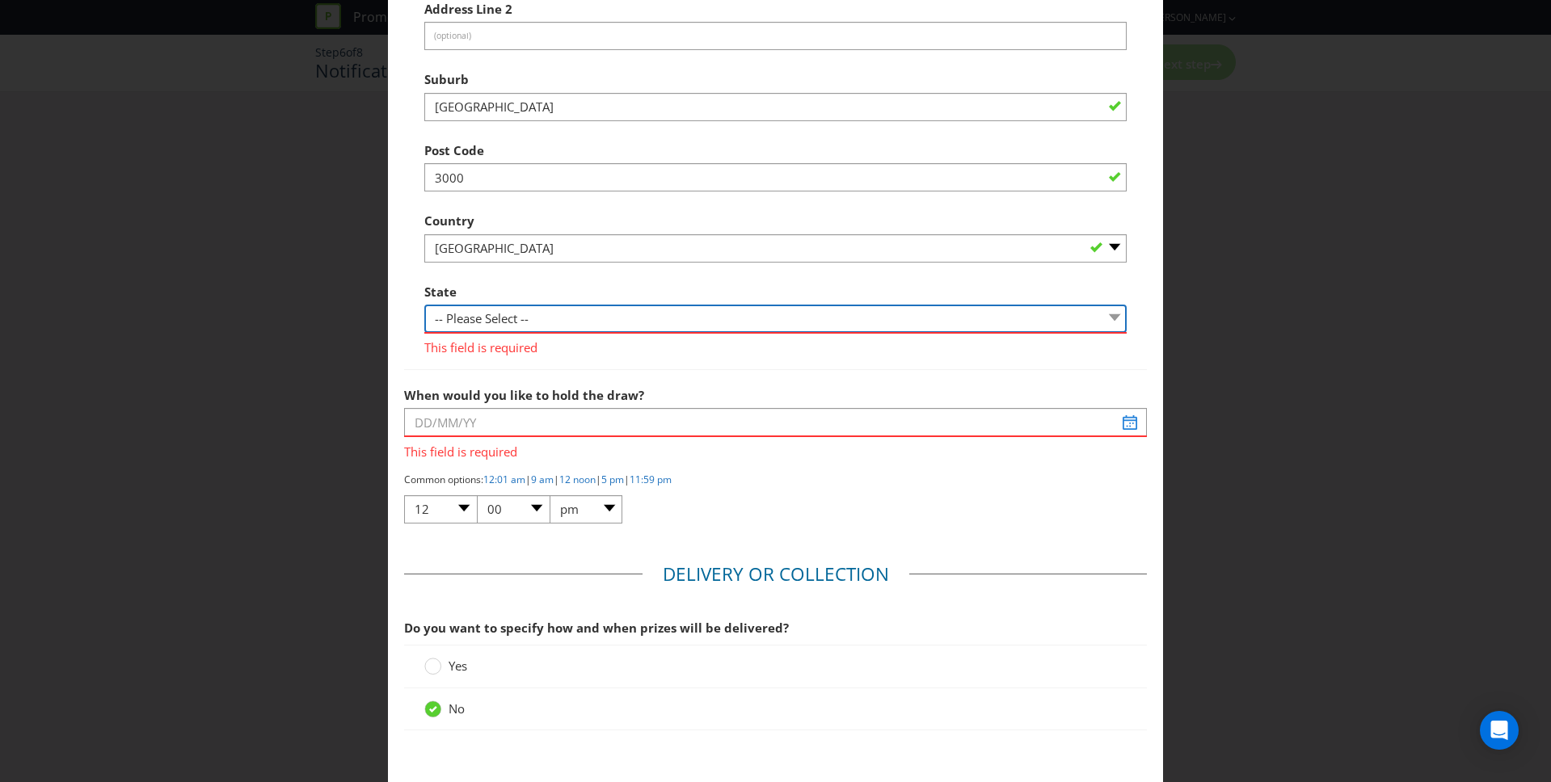
select select "VIC"
click at [424, 305] on select "-- Please Select -- [GEOGRAPHIC_DATA] [GEOGRAPHIC_DATA] [GEOGRAPHIC_DATA] [GEOG…" at bounding box center [775, 319] width 703 height 28
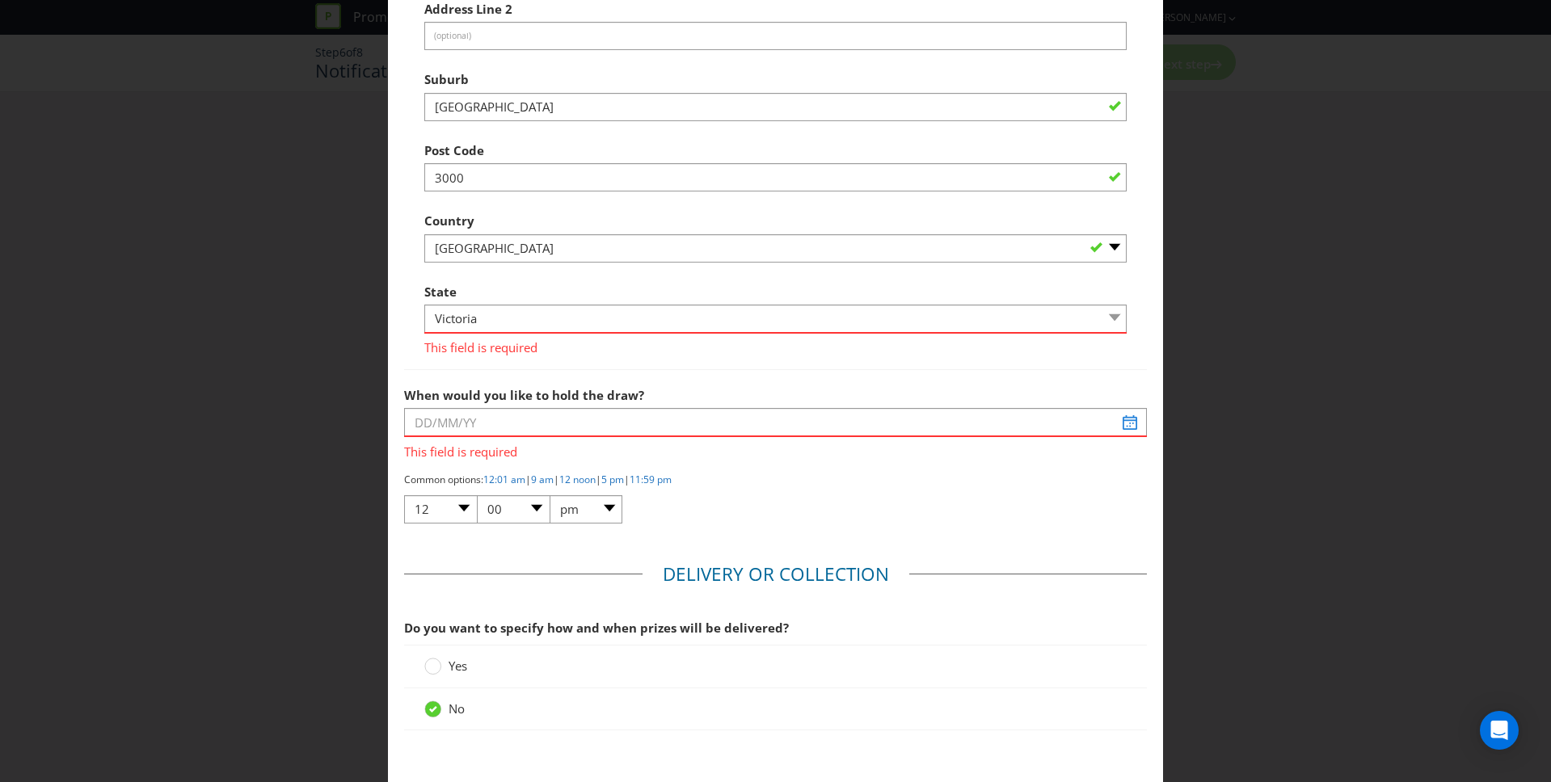
click at [449, 437] on span "This field is required" at bounding box center [776, 448] width 744 height 23
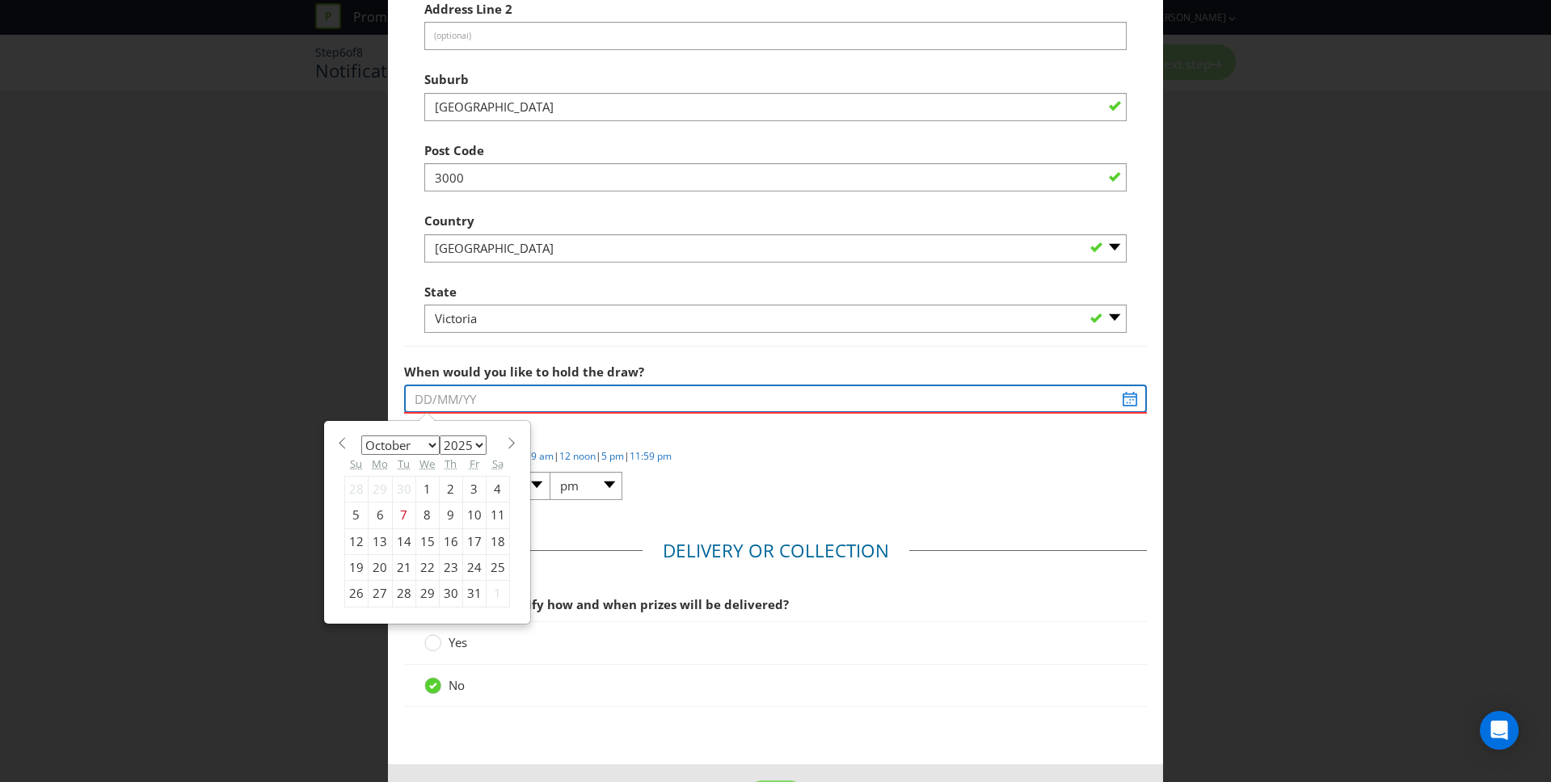
click at [439, 397] on input "text" at bounding box center [776, 399] width 744 height 28
click at [410, 437] on select "January February March April May June July August September October November De…" at bounding box center [400, 445] width 78 height 19
select select "11"
click at [361, 436] on select "January February March April May June July August September October November De…" at bounding box center [400, 445] width 78 height 19
click at [381, 487] on div "1" at bounding box center [380, 489] width 24 height 26
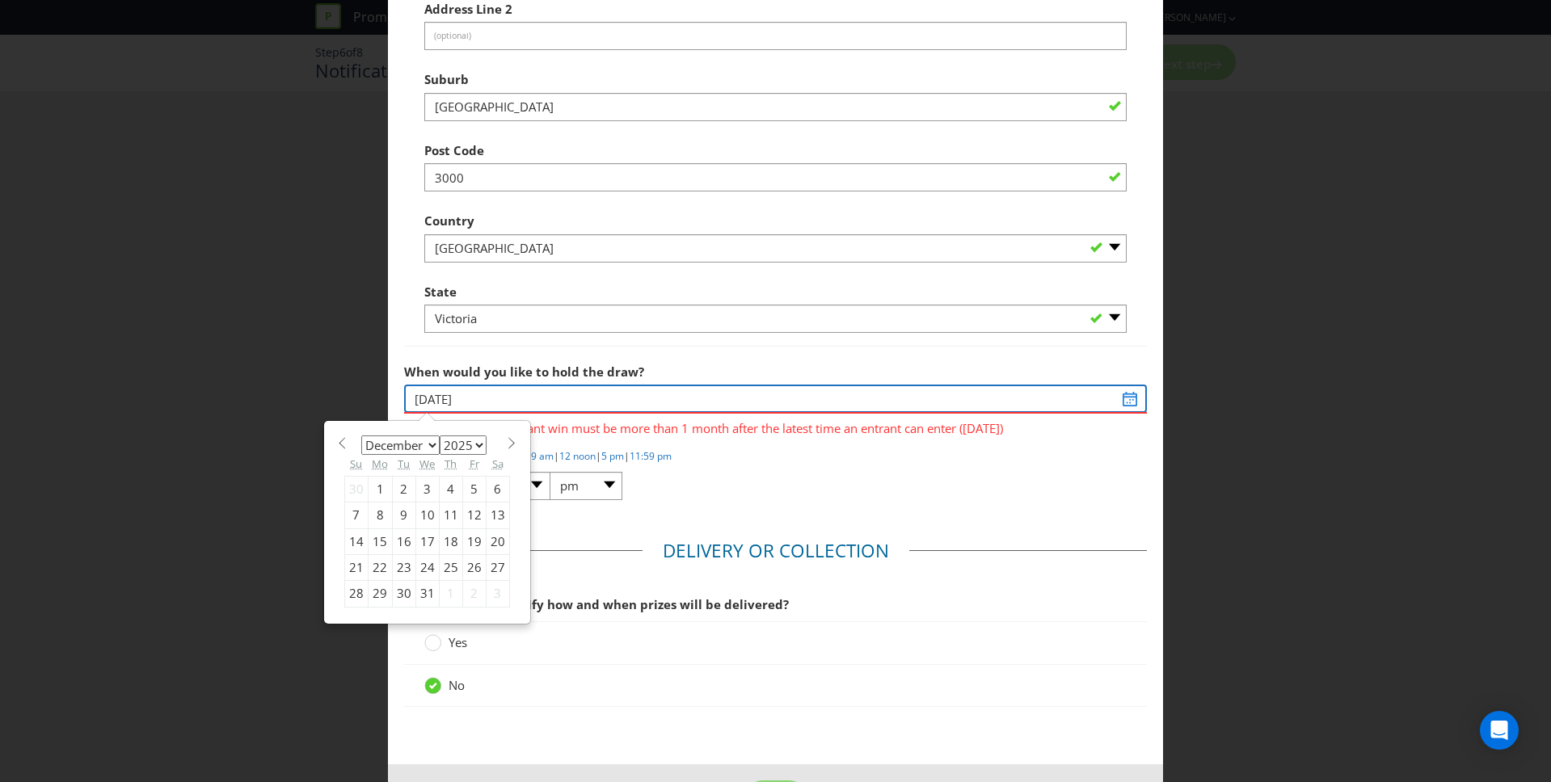
click at [519, 394] on input "[DATE]" at bounding box center [776, 399] width 744 height 28
click at [426, 596] on div "31" at bounding box center [426, 594] width 23 height 26
type input "[DATE]"
click at [471, 399] on input "[DATE]" at bounding box center [776, 399] width 744 height 28
click at [455, 447] on select "2025 2026 2027 2028 2029 2030 2031 2032 2033 2034 2035" at bounding box center [463, 445] width 47 height 19
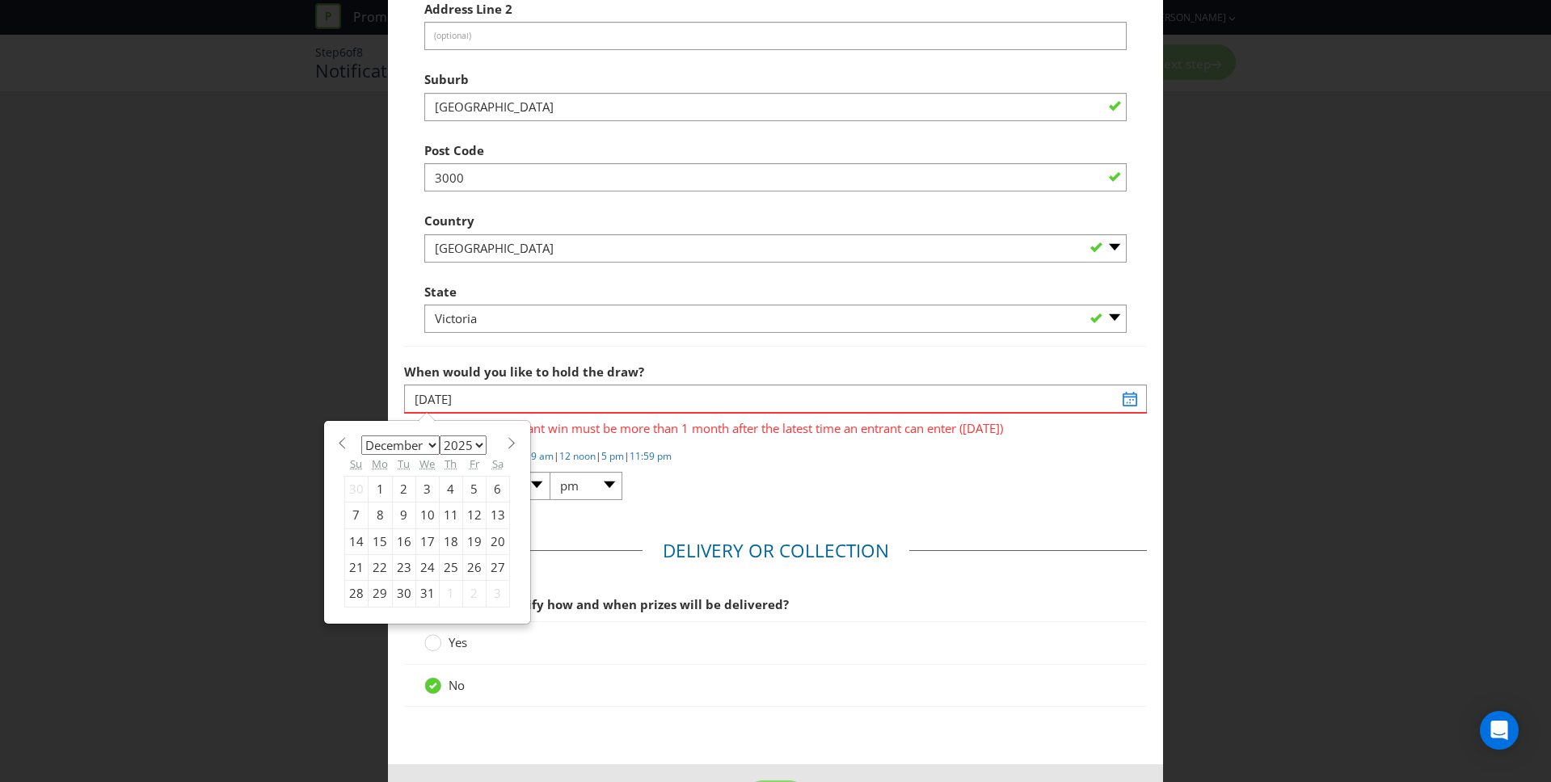
select select "2026"
click at [440, 436] on select "2025 2026 2027 2028 2029 2030 2031 2032 2033 2034 2035" at bounding box center [463, 445] width 47 height 19
click at [398, 449] on select "January February March April May June July August September October November De…" at bounding box center [400, 445] width 78 height 19
select select "0"
click at [361, 436] on select "January February March April May June July August September October November De…" at bounding box center [400, 445] width 78 height 19
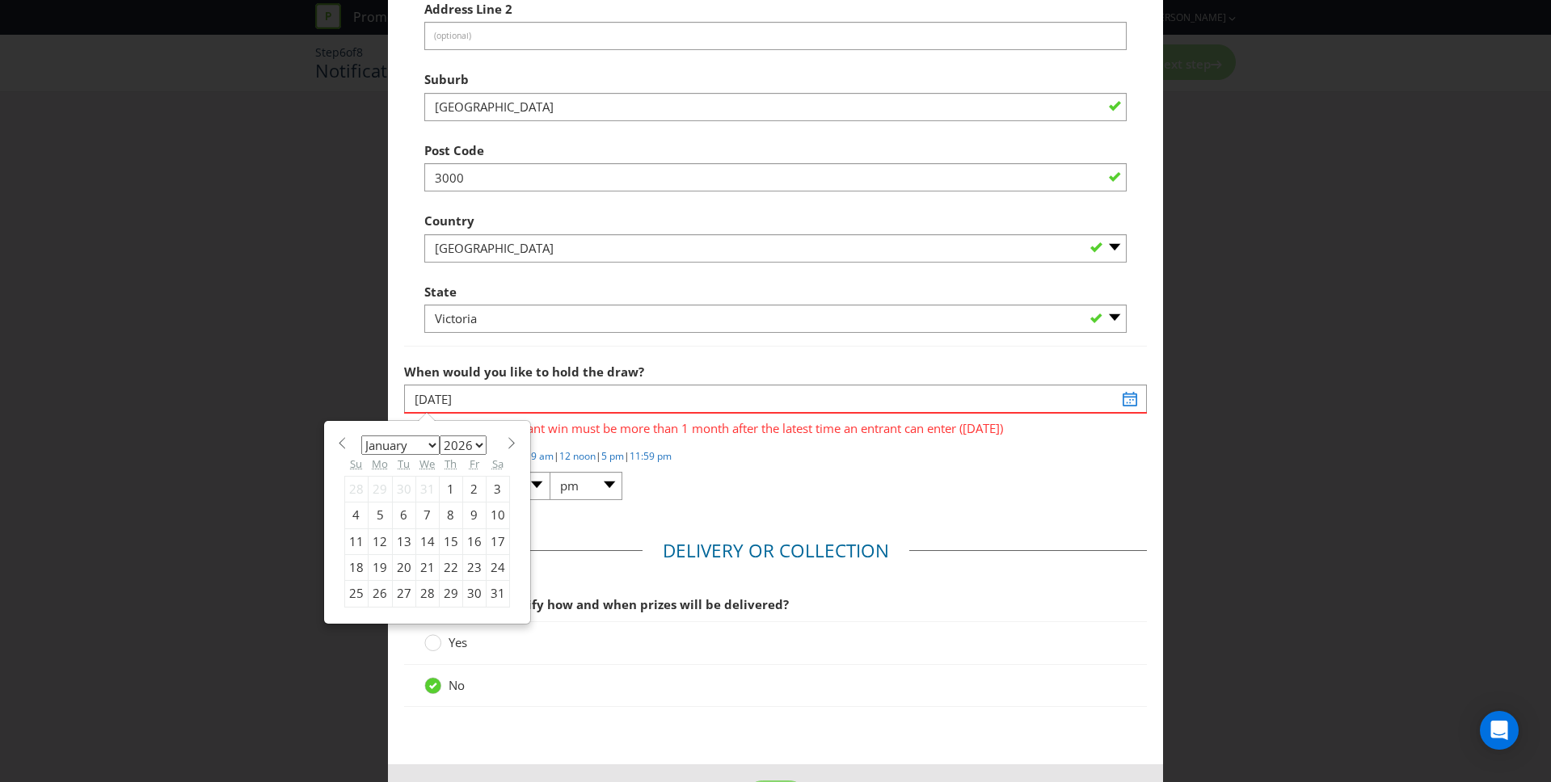
click at [448, 491] on div "1" at bounding box center [450, 489] width 23 height 26
type input "[DATE]"
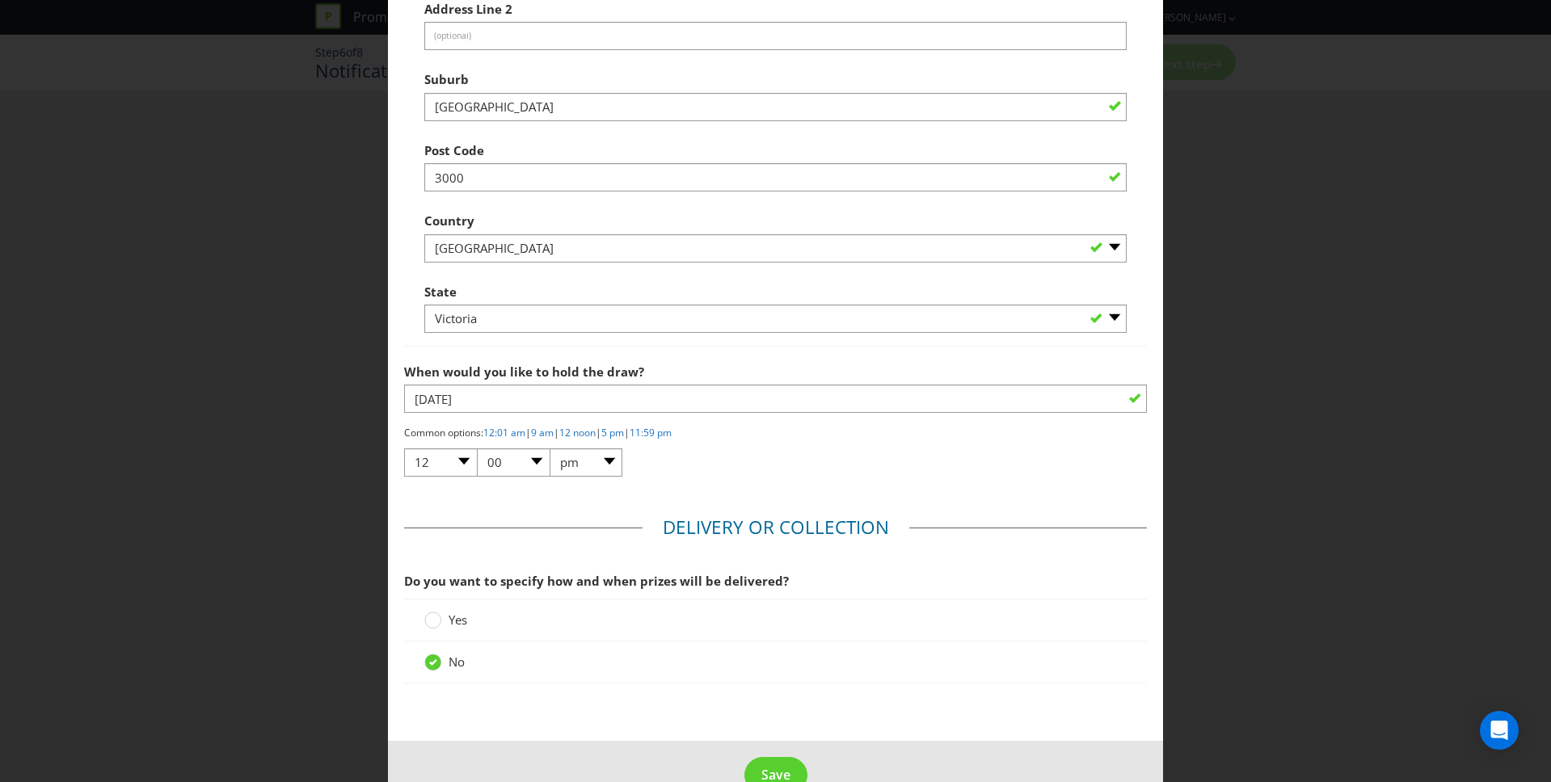
scroll to position [1228, 0]
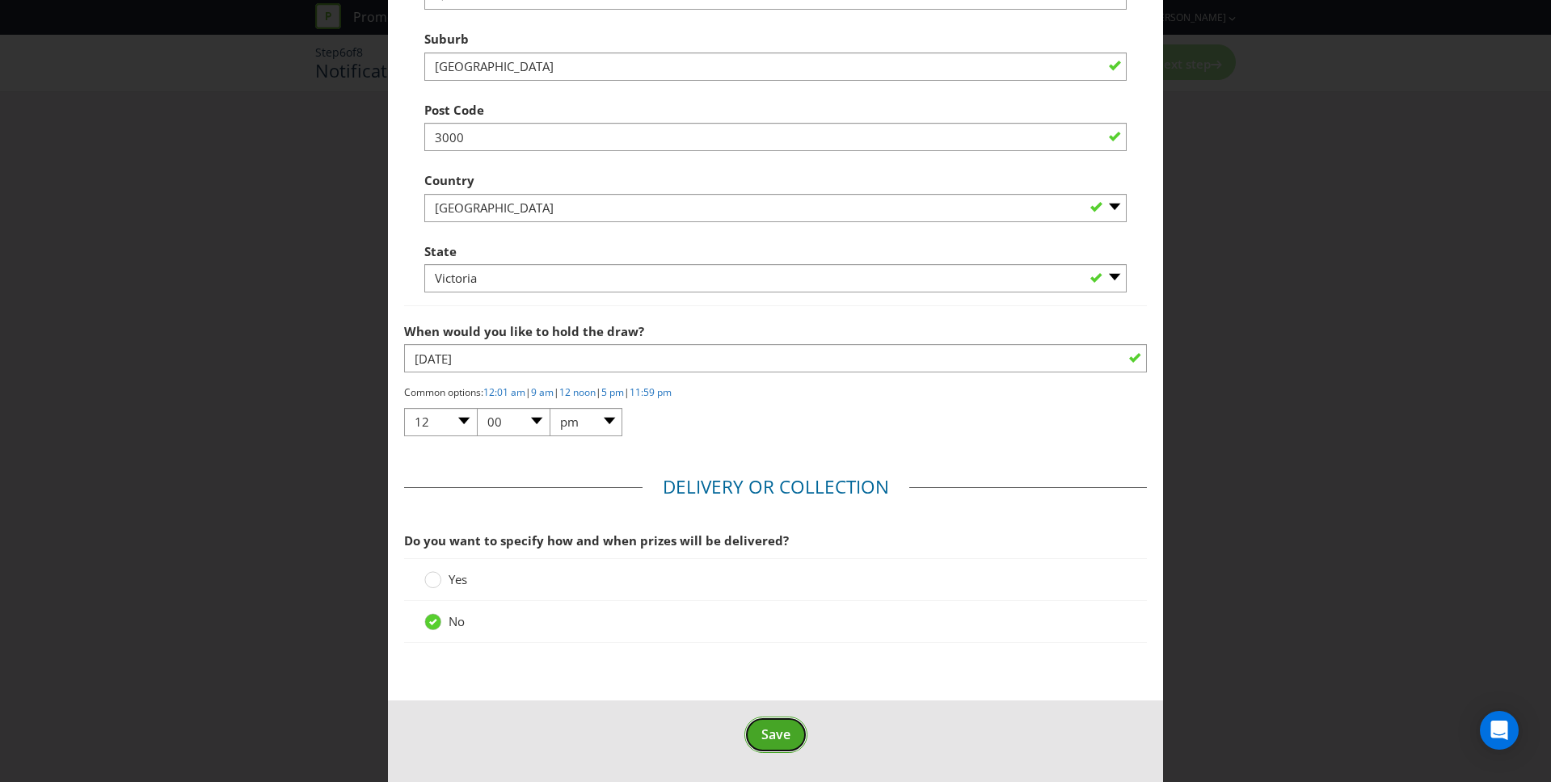
click at [779, 735] on span "Save" at bounding box center [775, 735] width 29 height 18
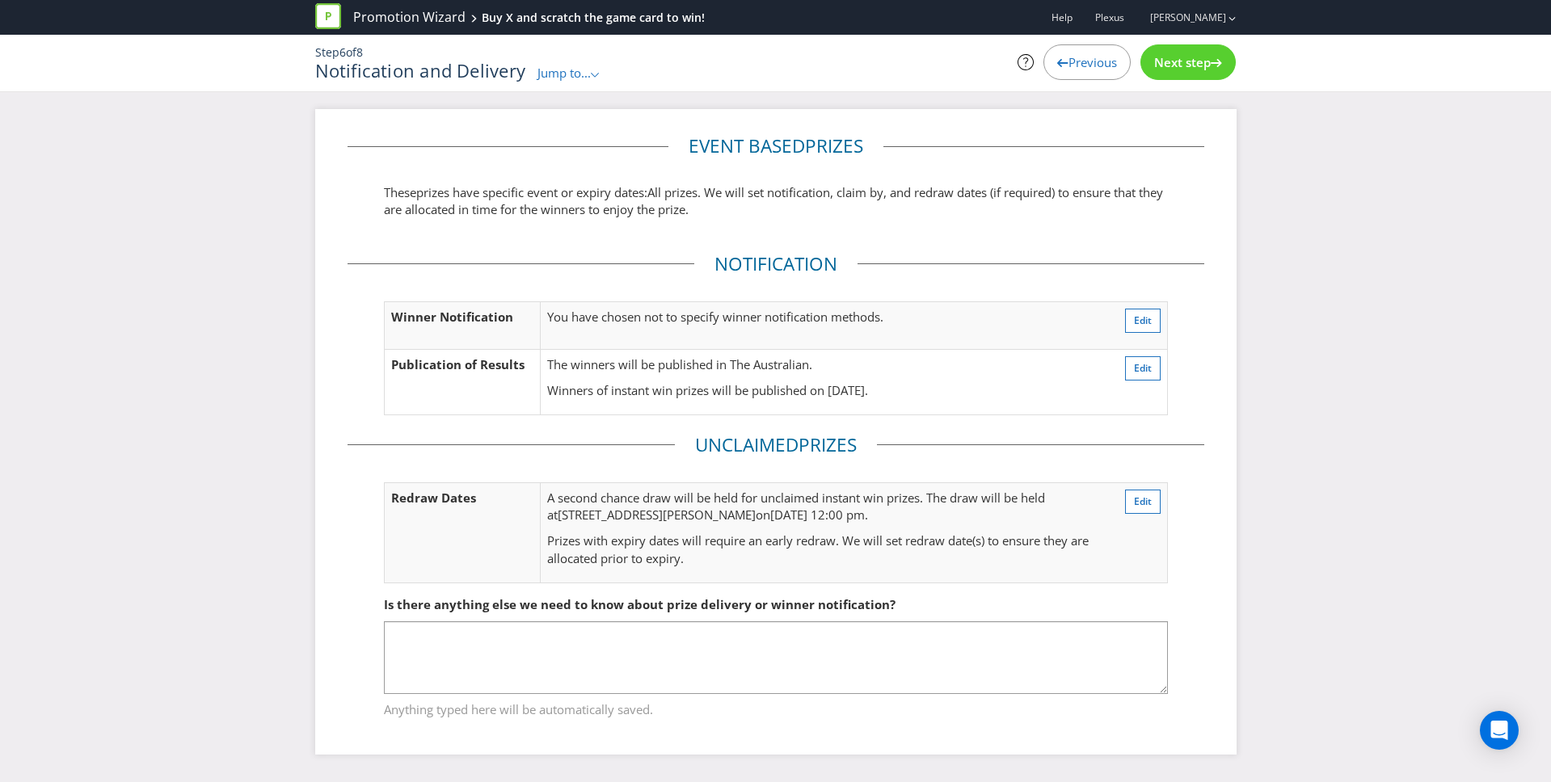
click at [1195, 71] on div "Next step" at bounding box center [1187, 62] width 95 height 36
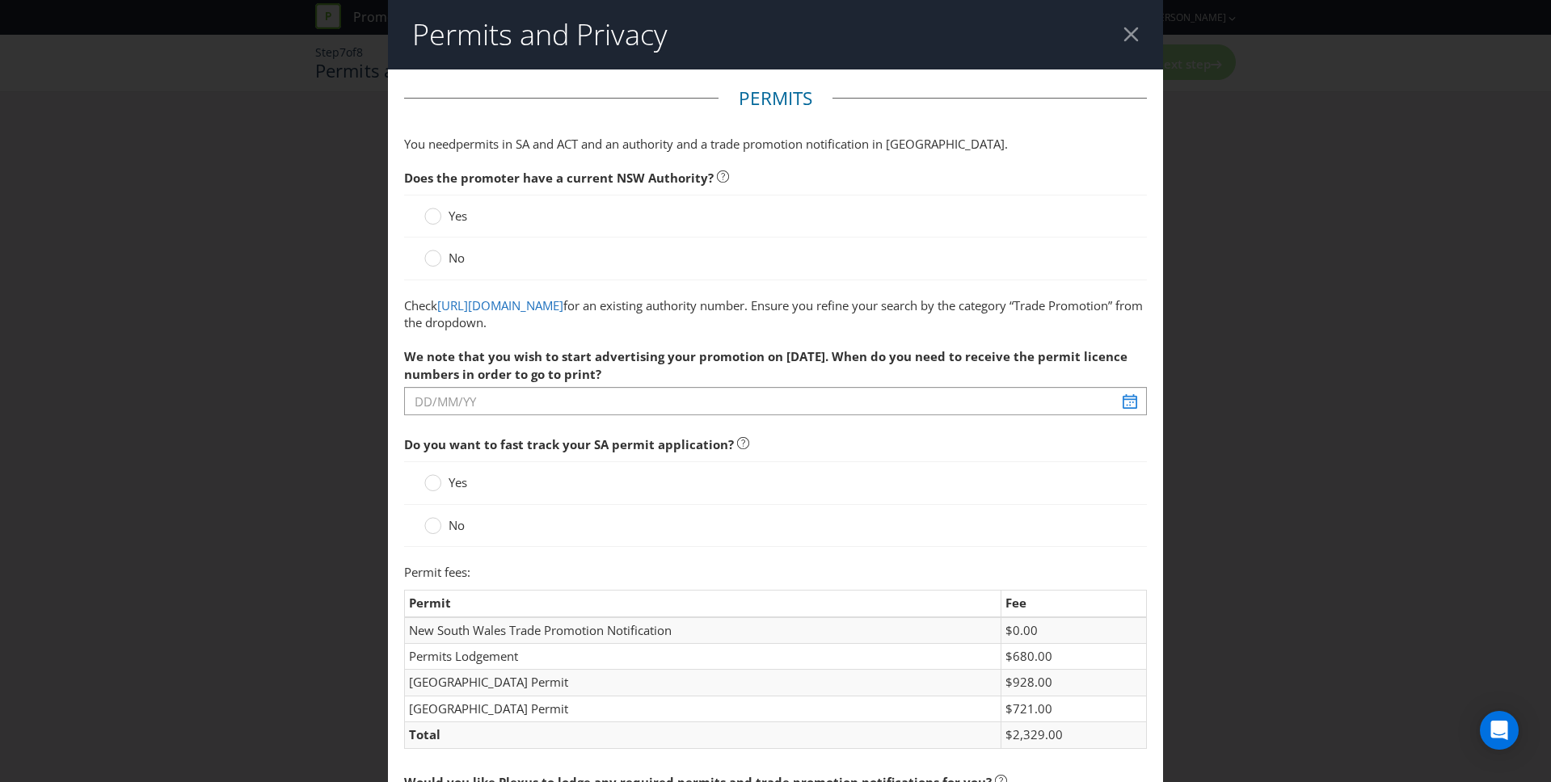
click at [441, 217] on label "Yes" at bounding box center [447, 216] width 46 height 17
click at [0, 0] on input "Yes" at bounding box center [0, 0] width 0 height 0
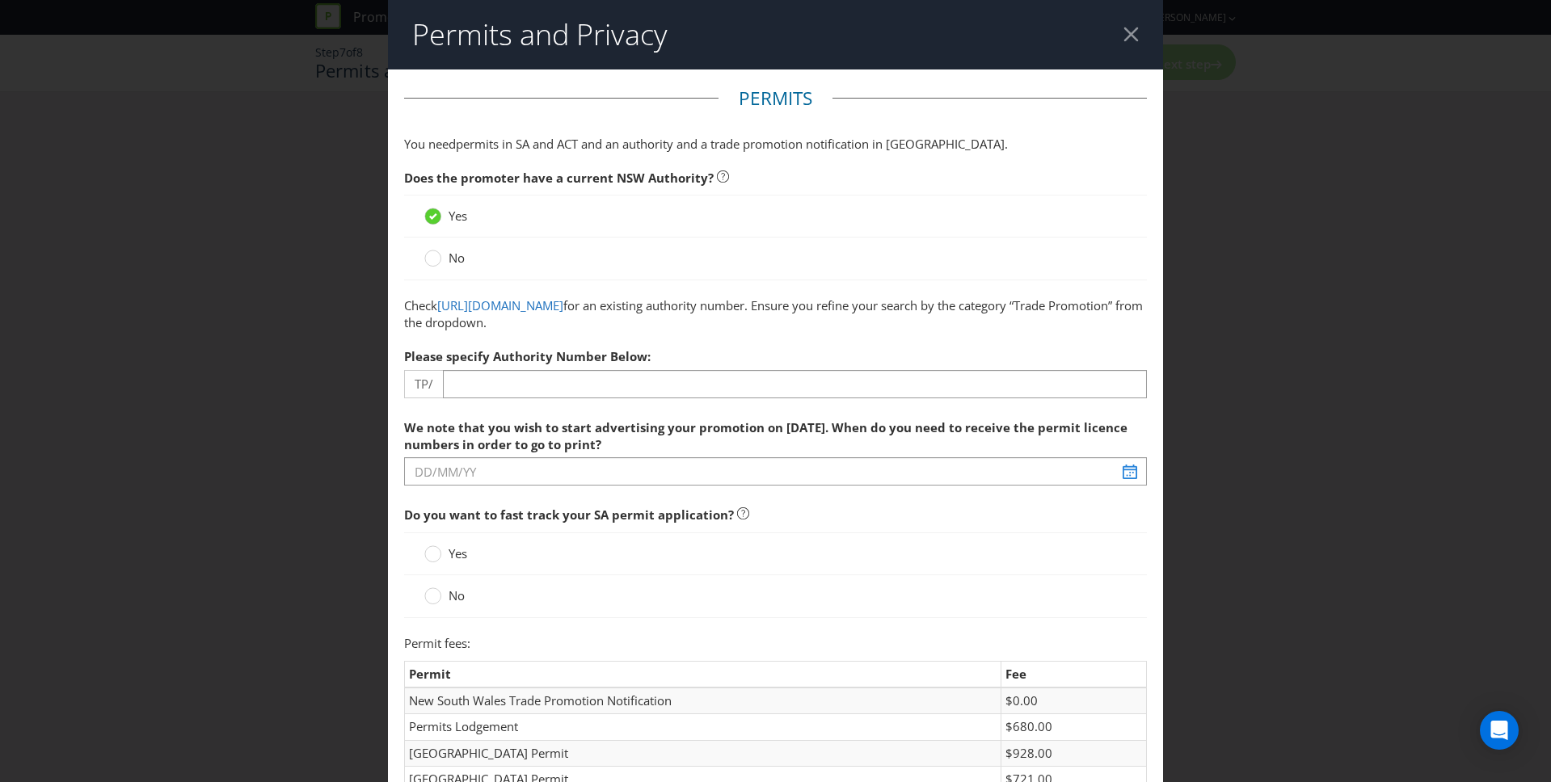
scroll to position [31, 0]
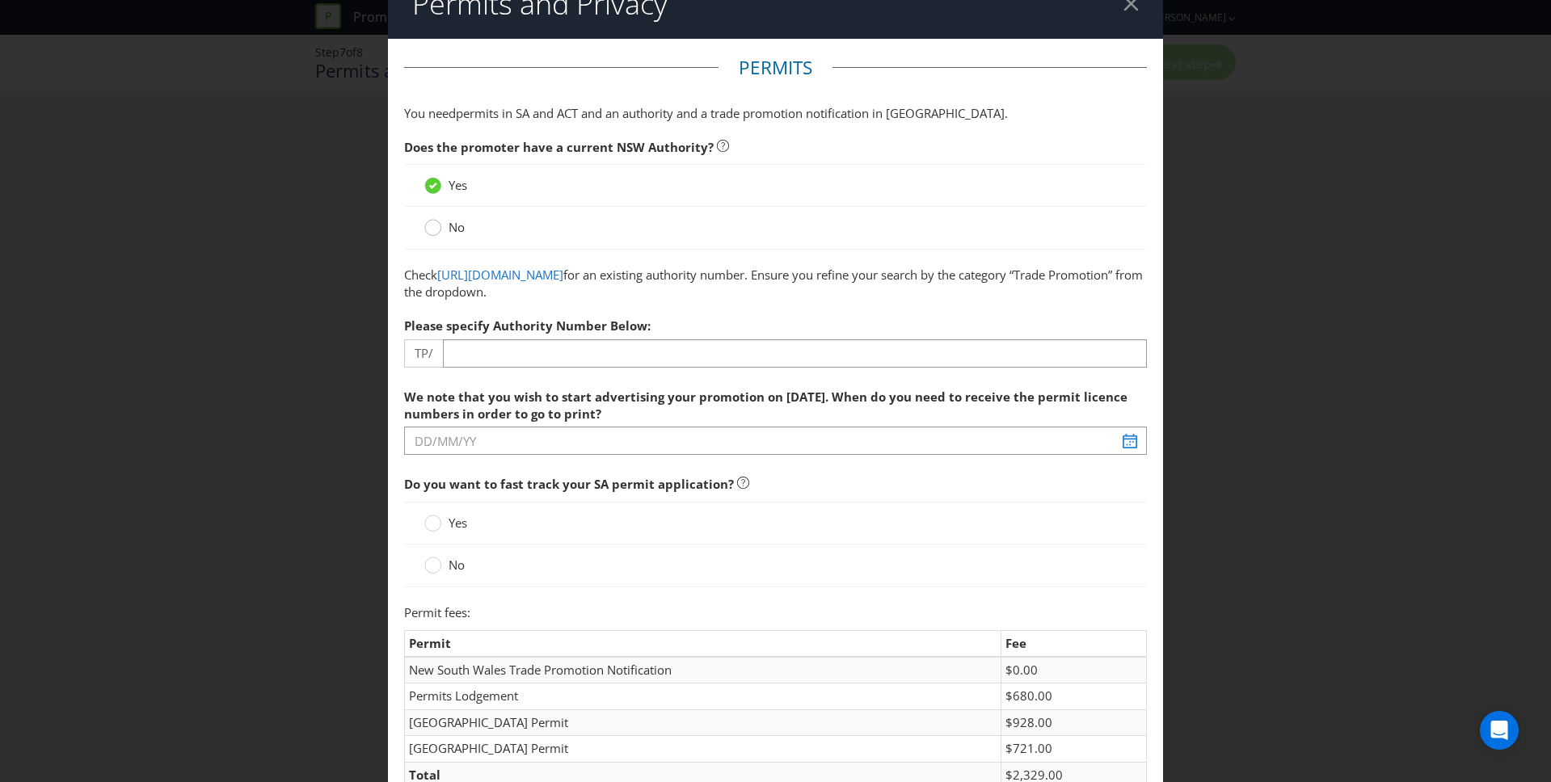
click at [436, 223] on circle at bounding box center [433, 228] width 16 height 16
click at [0, 0] on input "No" at bounding box center [0, 0] width 0 height 0
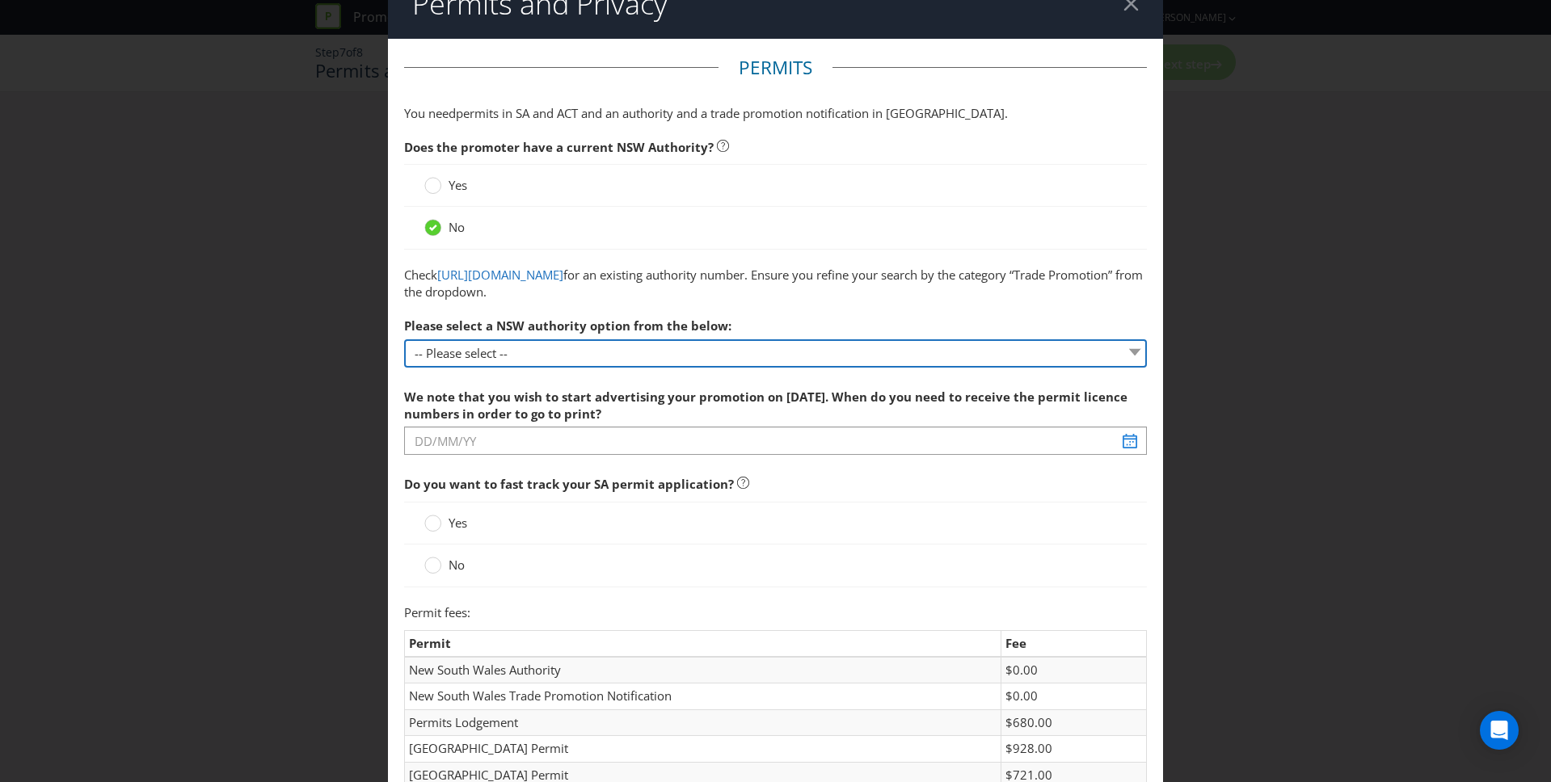
click at [523, 351] on select "-- Please select -- 1 year authority ($468) 3 year authority ($722) 5 year auth…" at bounding box center [776, 353] width 744 height 28
select select "PERMIT_NSW_1_YEAR_AUTHORITY"
click at [404, 339] on select "-- Please select -- 1 year authority ($468) 3 year authority ($722) 5 year auth…" at bounding box center [776, 353] width 744 height 28
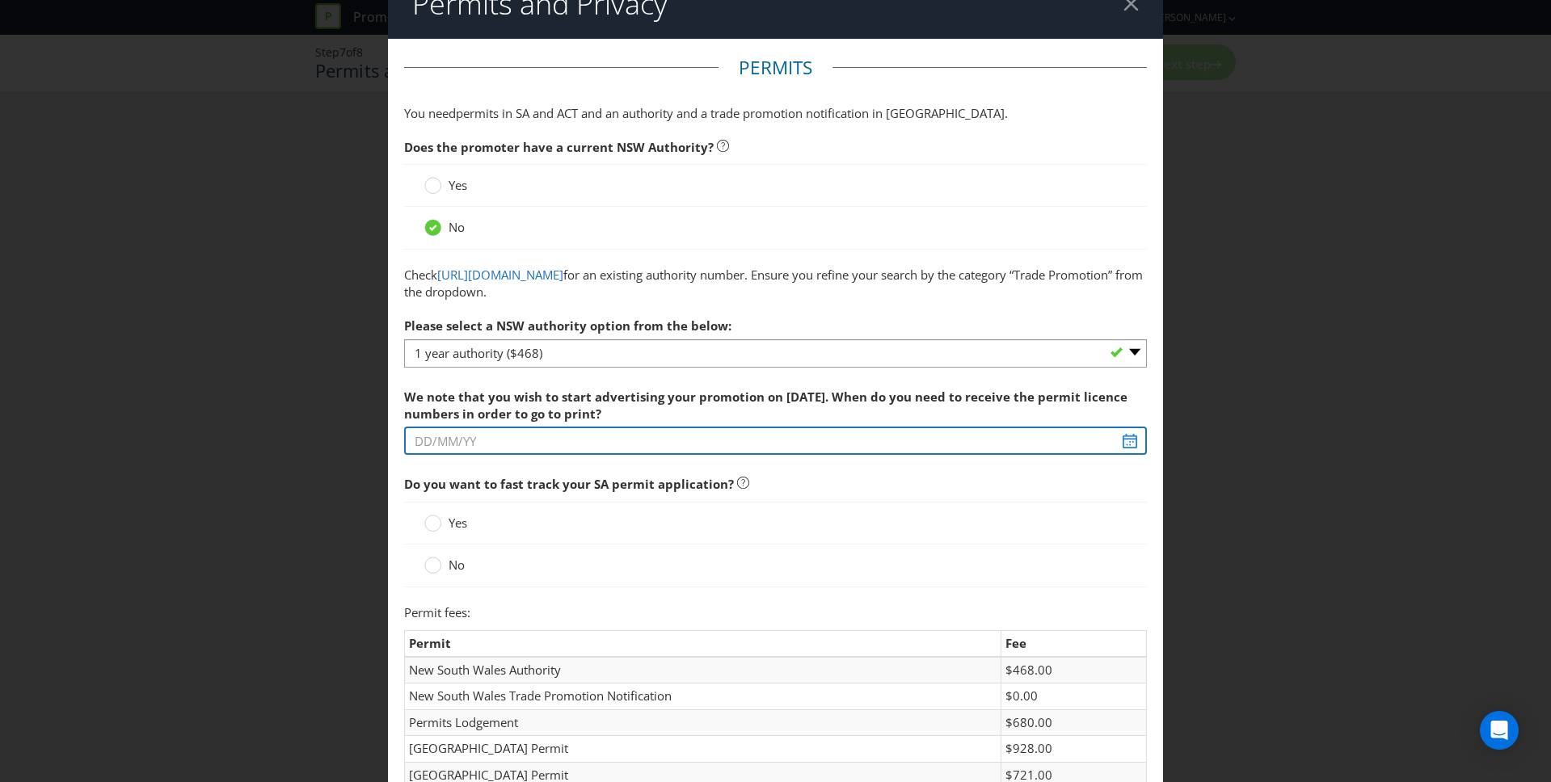
click at [546, 429] on input "text" at bounding box center [776, 441] width 744 height 28
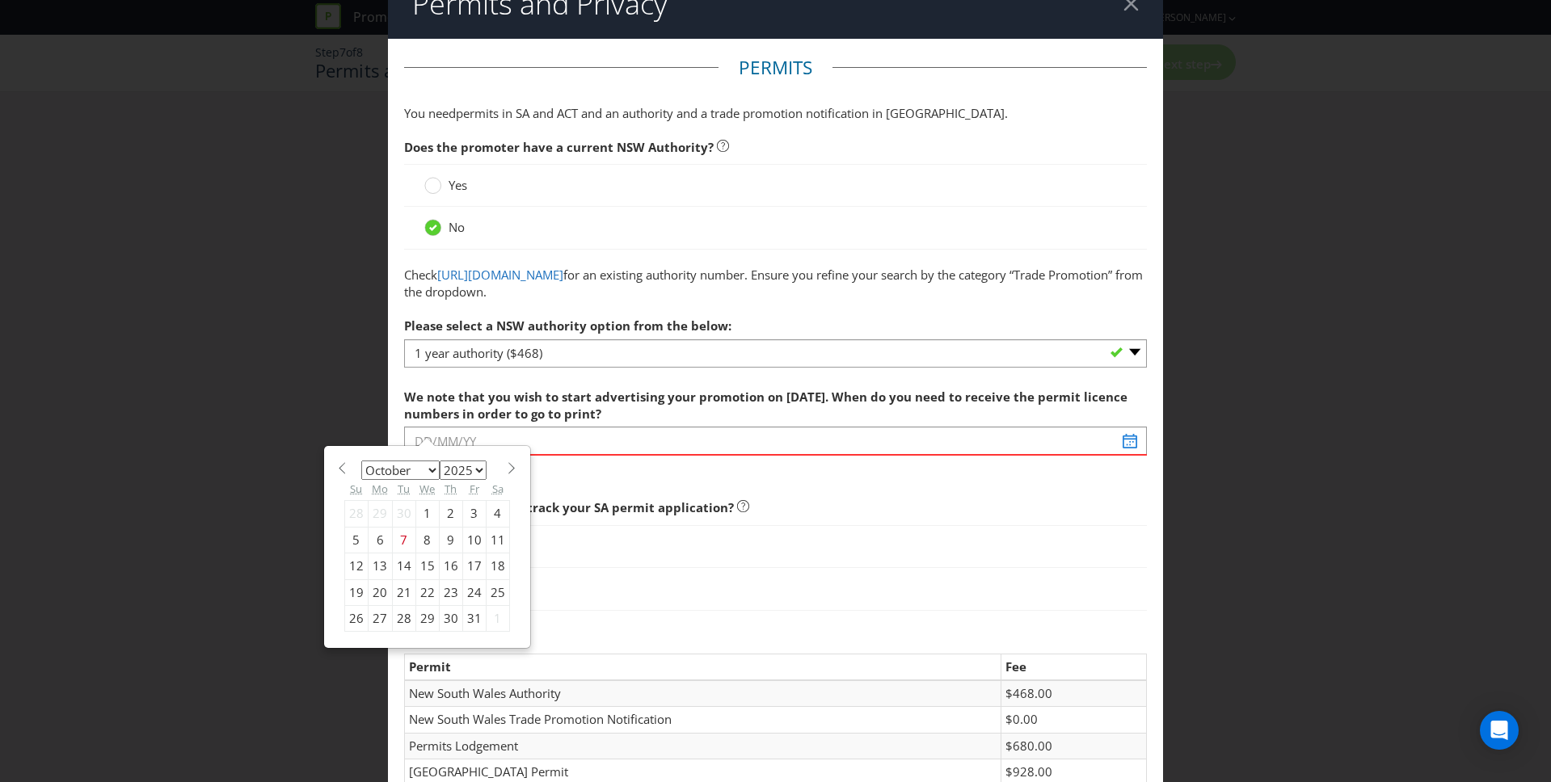
click at [378, 596] on div "20" at bounding box center [380, 592] width 24 height 26
type input "[DATE]"
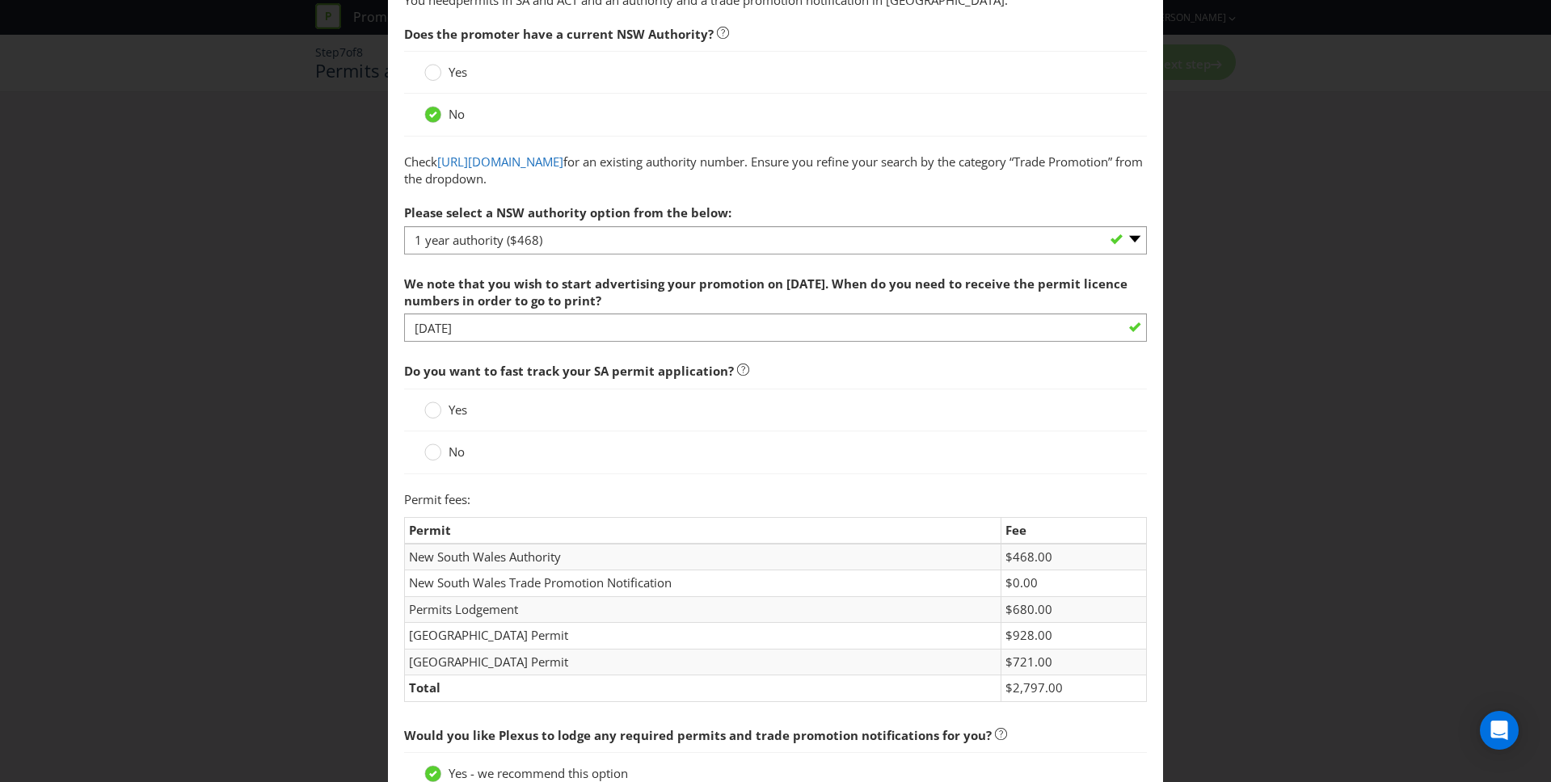
scroll to position [151, 0]
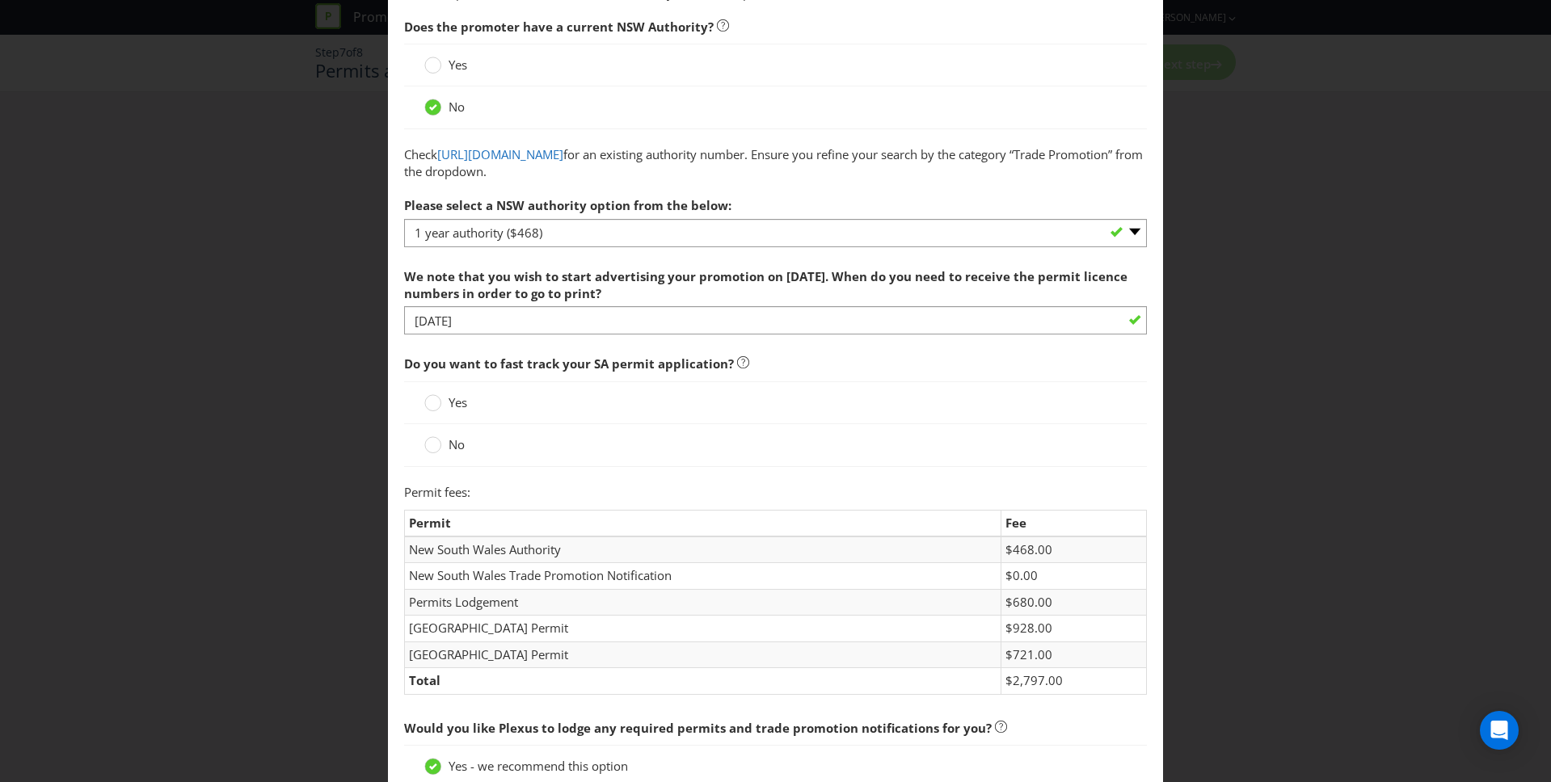
click at [440, 415] on div "Yes" at bounding box center [776, 402] width 744 height 43
click at [437, 410] on icon at bounding box center [432, 402] width 17 height 17
click at [0, 0] on input "Yes" at bounding box center [0, 0] width 0 height 0
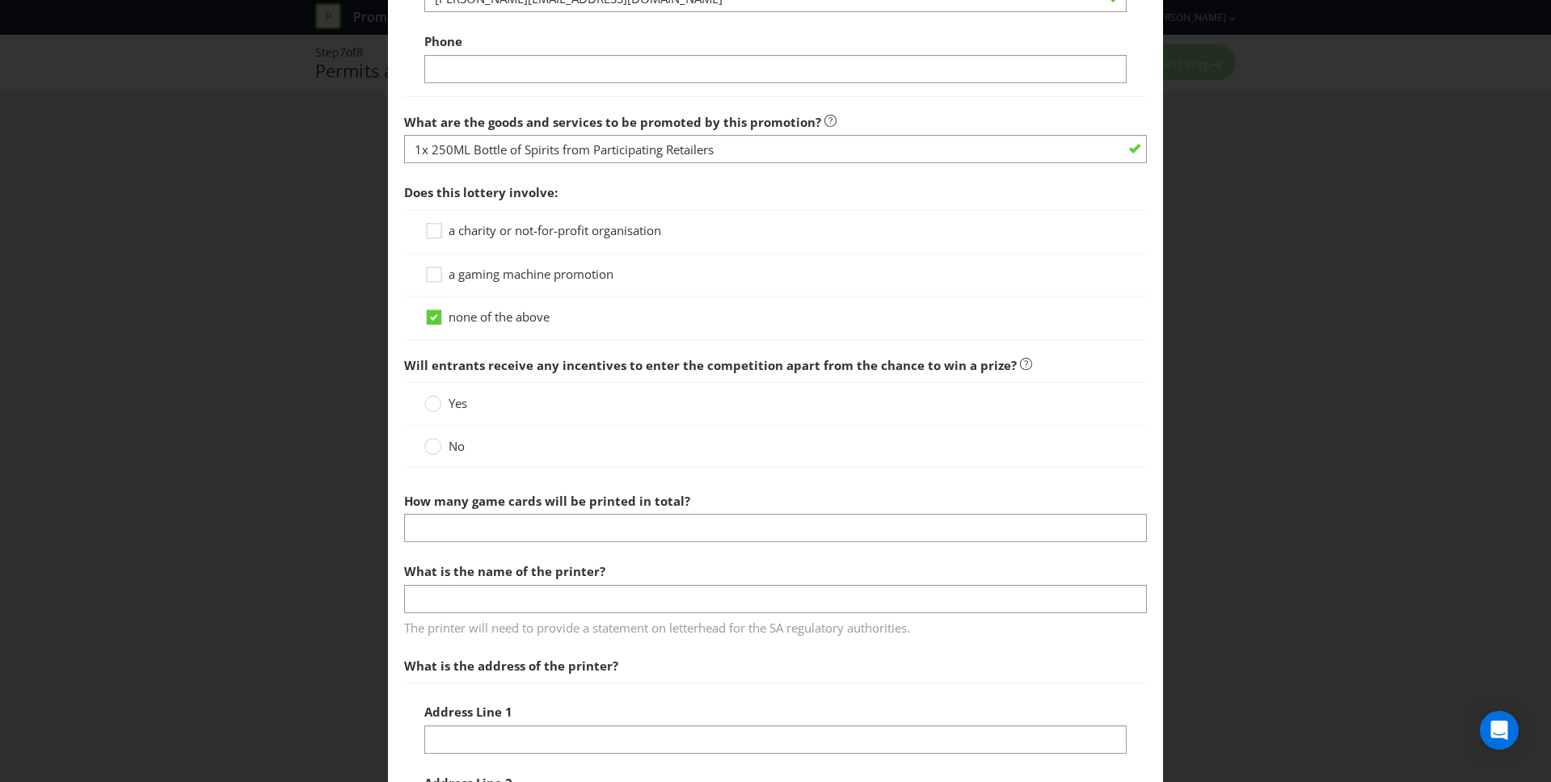
scroll to position [1458, 0]
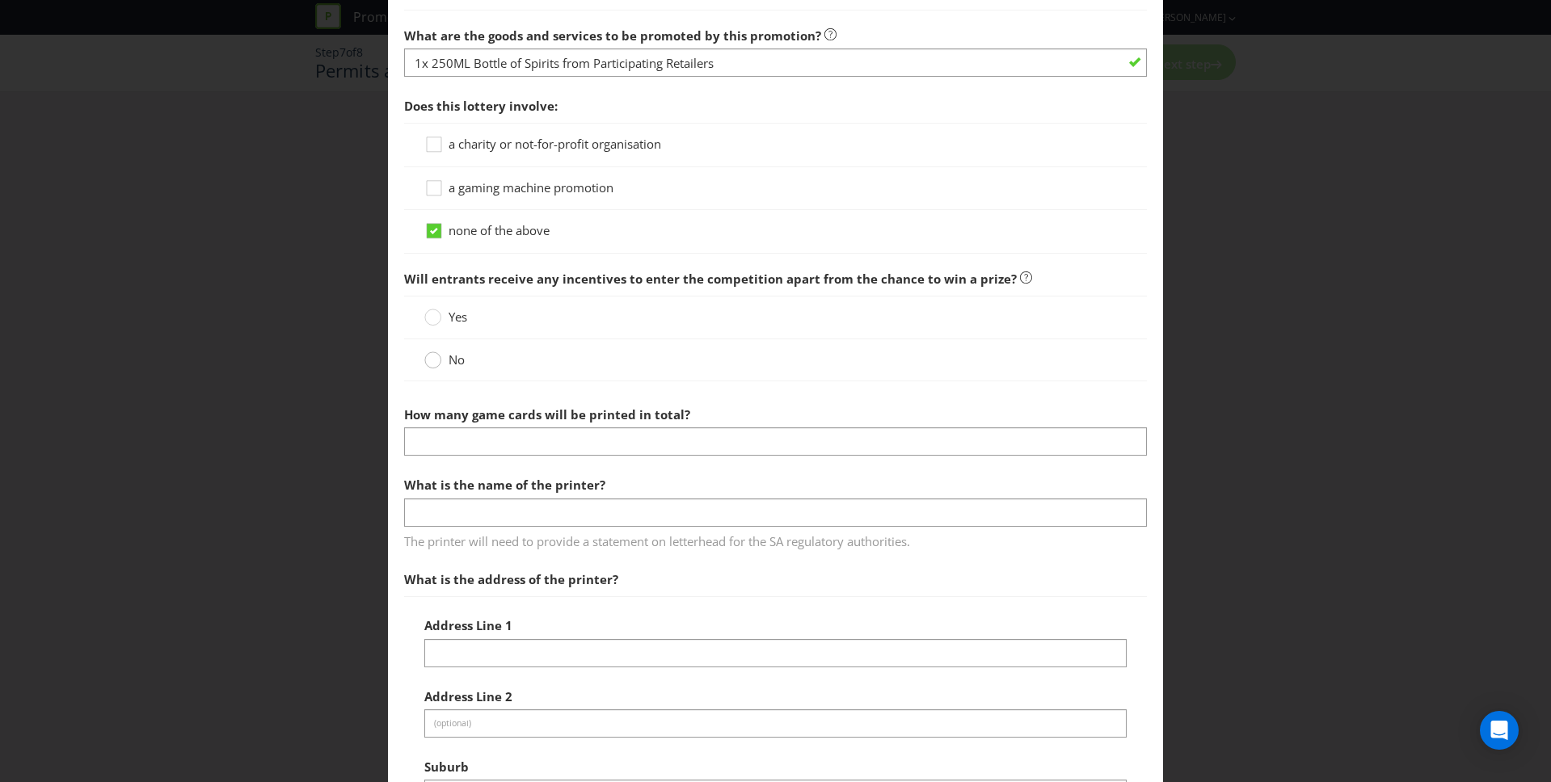
click at [436, 362] on circle at bounding box center [433, 360] width 16 height 16
click at [0, 0] on input "No" at bounding box center [0, 0] width 0 height 0
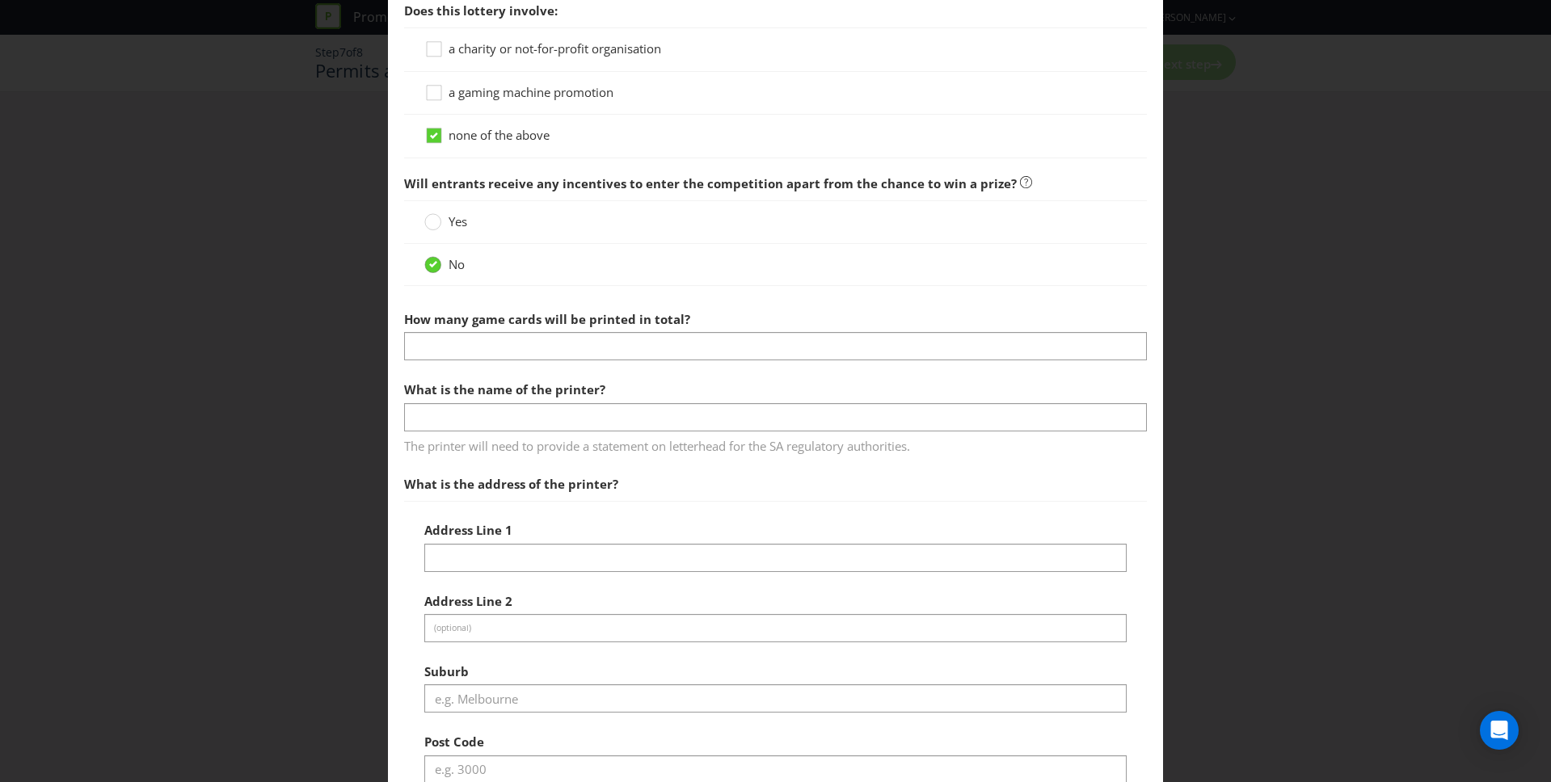
scroll to position [1569, 0]
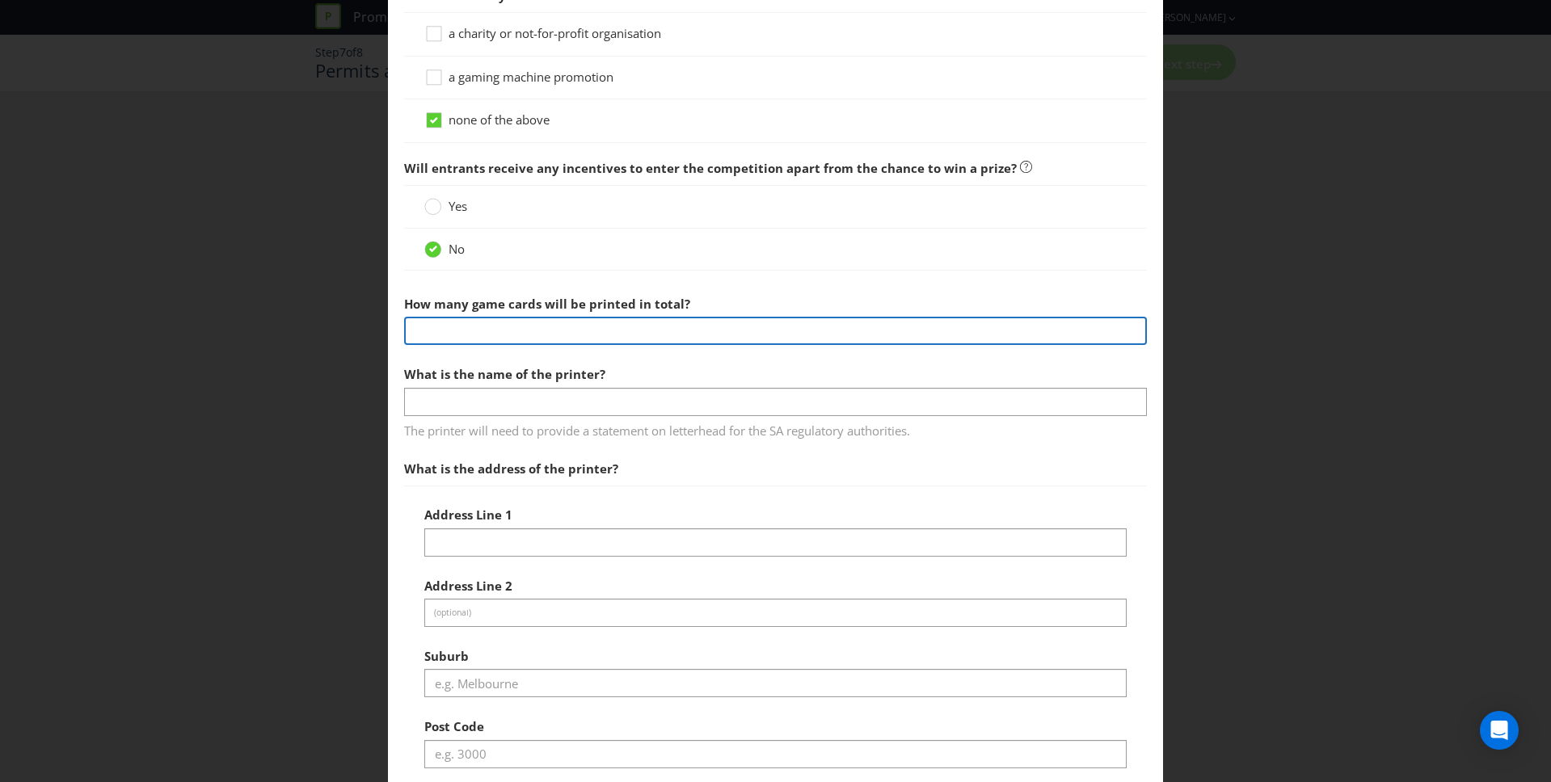
click at [436, 333] on input "number" at bounding box center [776, 331] width 744 height 28
type input "50000"
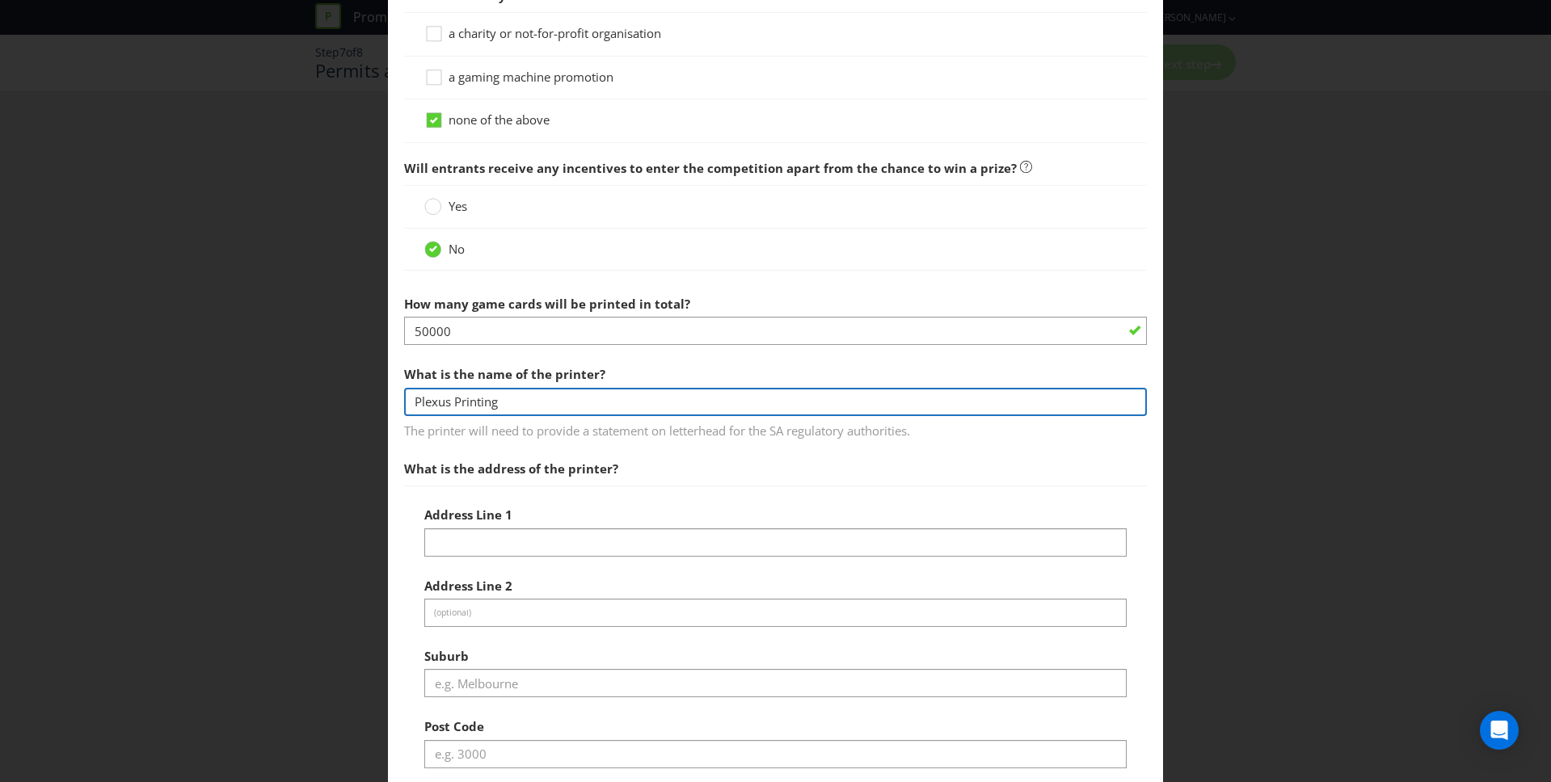
type input "Plexus Printing"
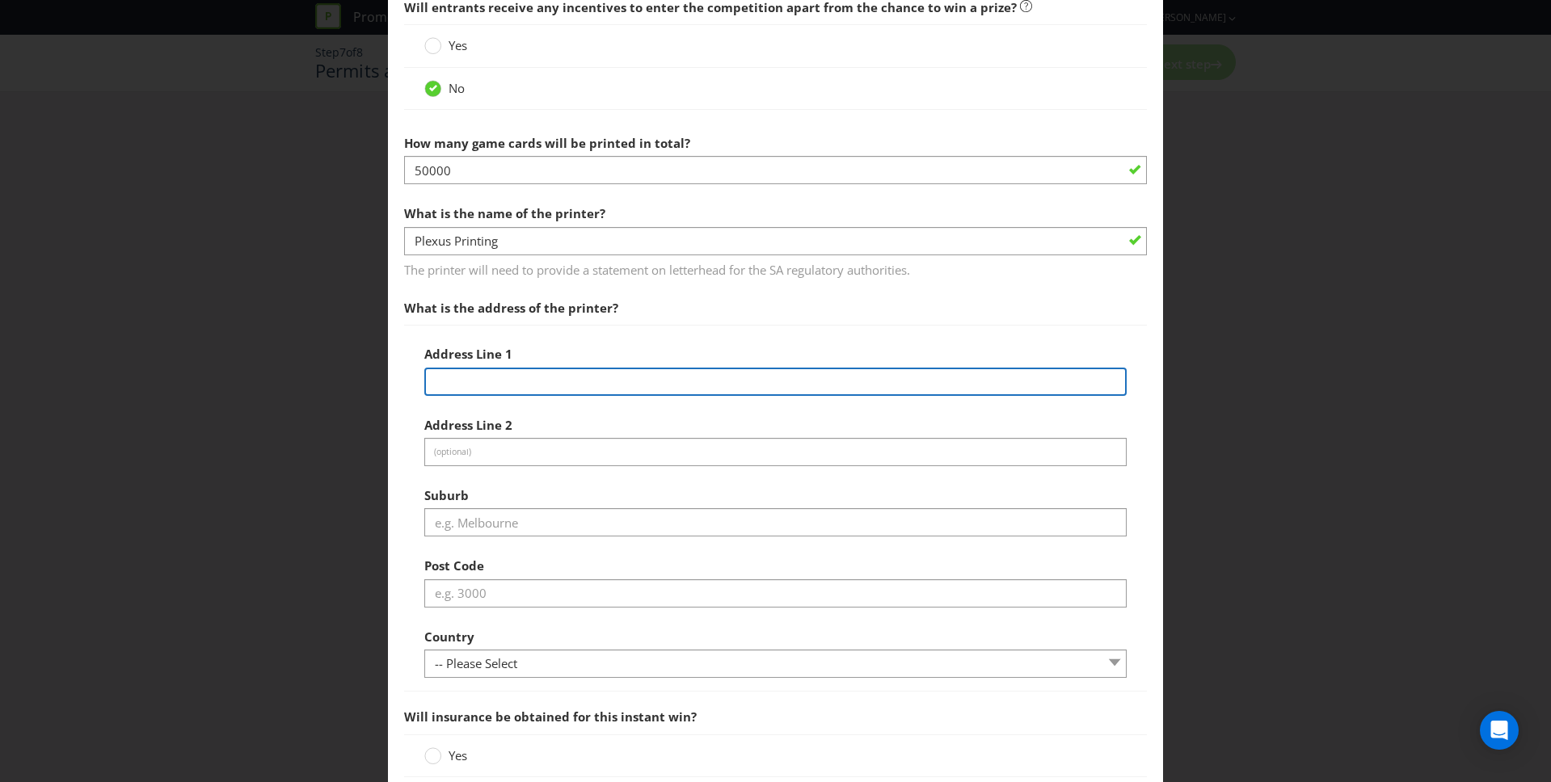
scroll to position [1731, 0]
type input "[STREET_ADDRESS][PERSON_NAME]"
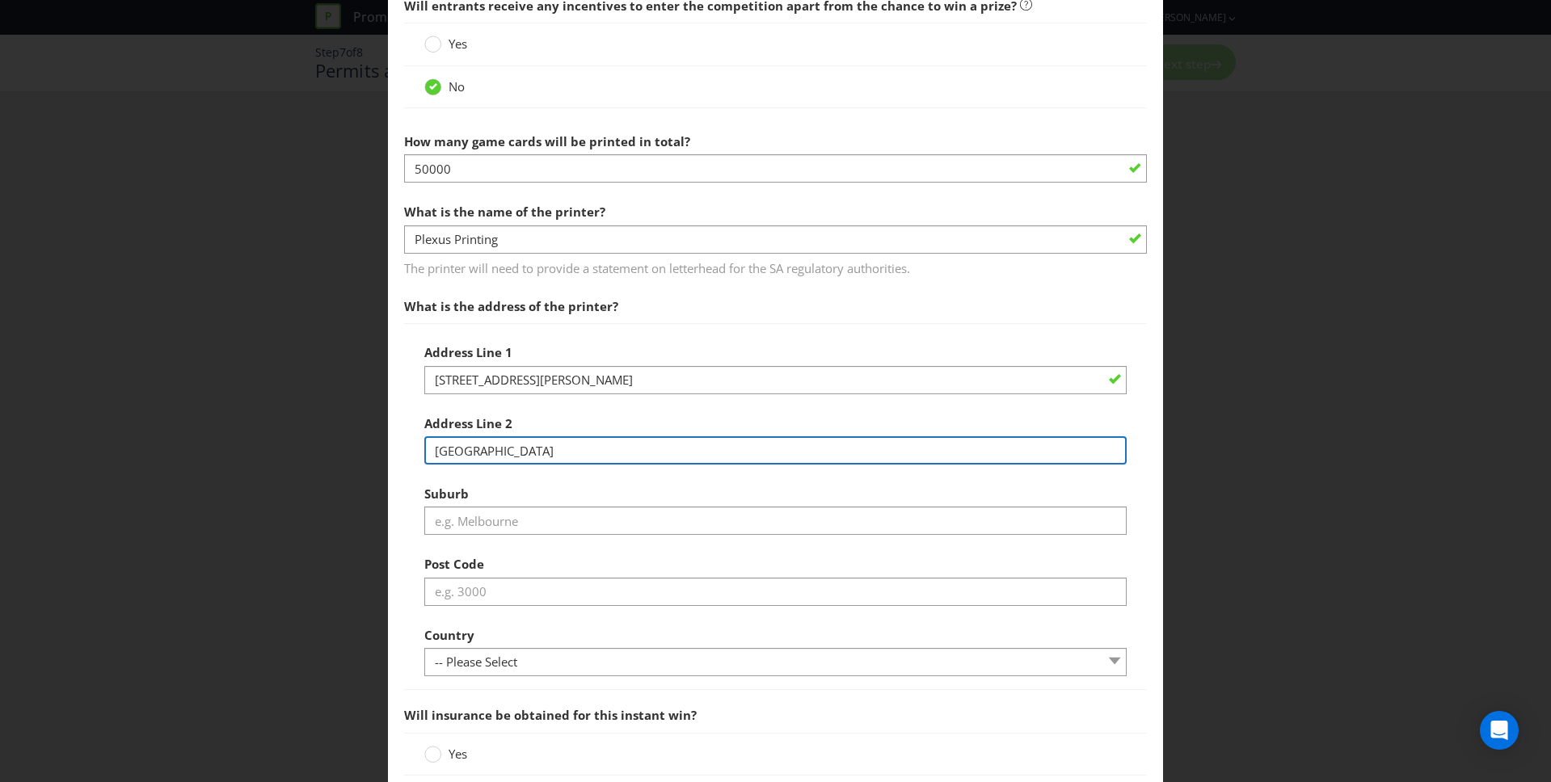
type input "[GEOGRAPHIC_DATA]"
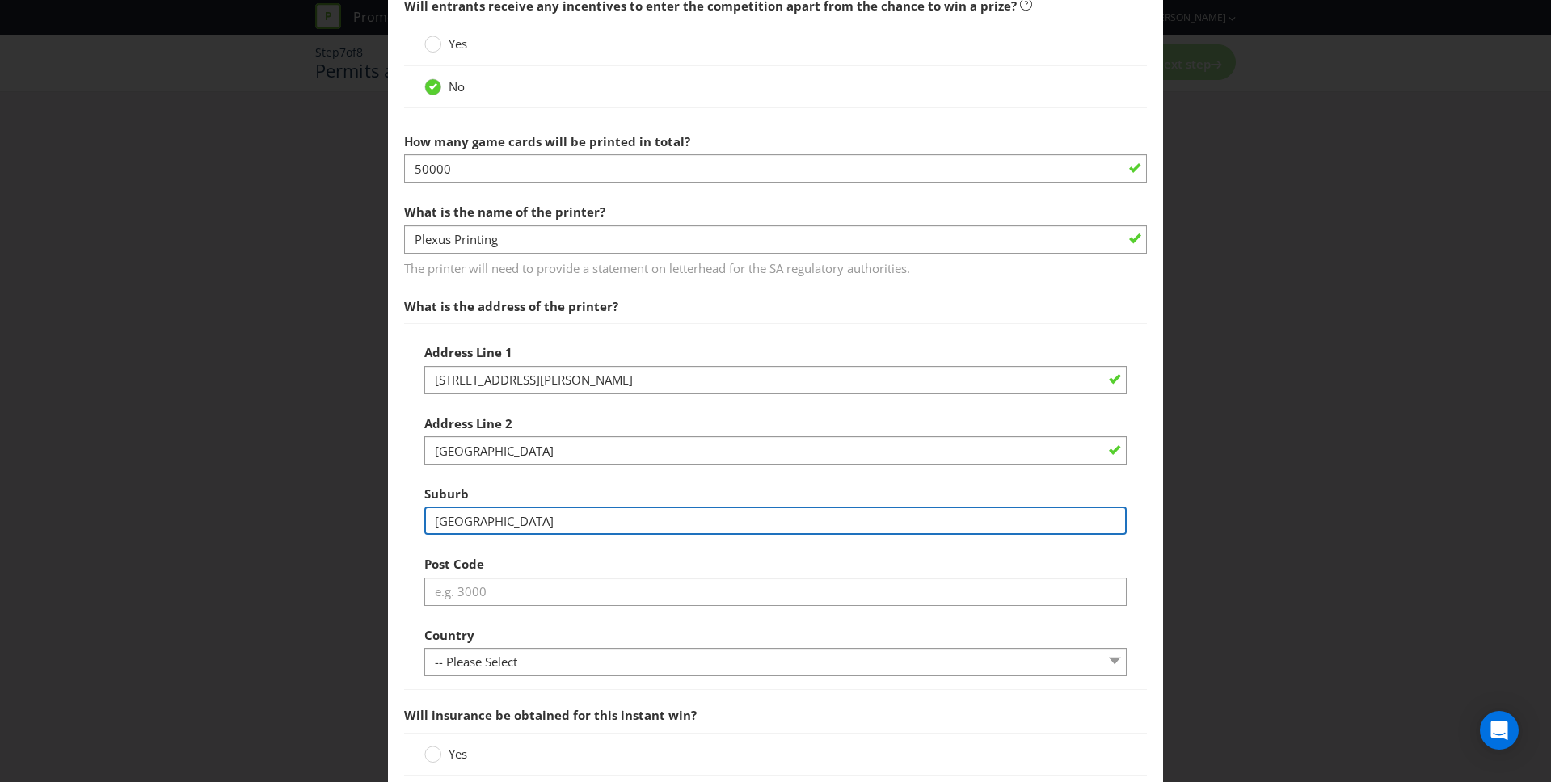
type input "[GEOGRAPHIC_DATA]"
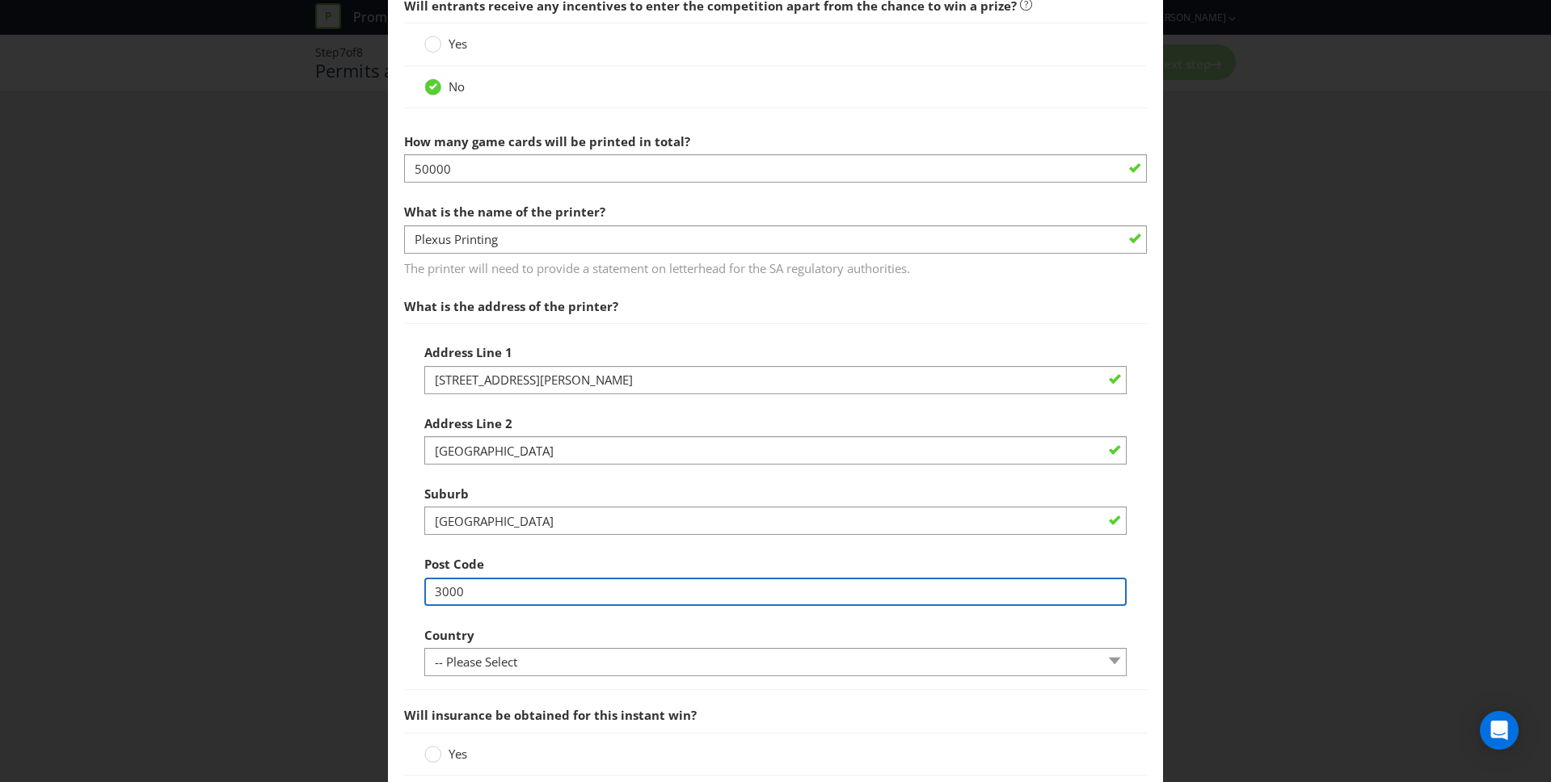
type input "3000"
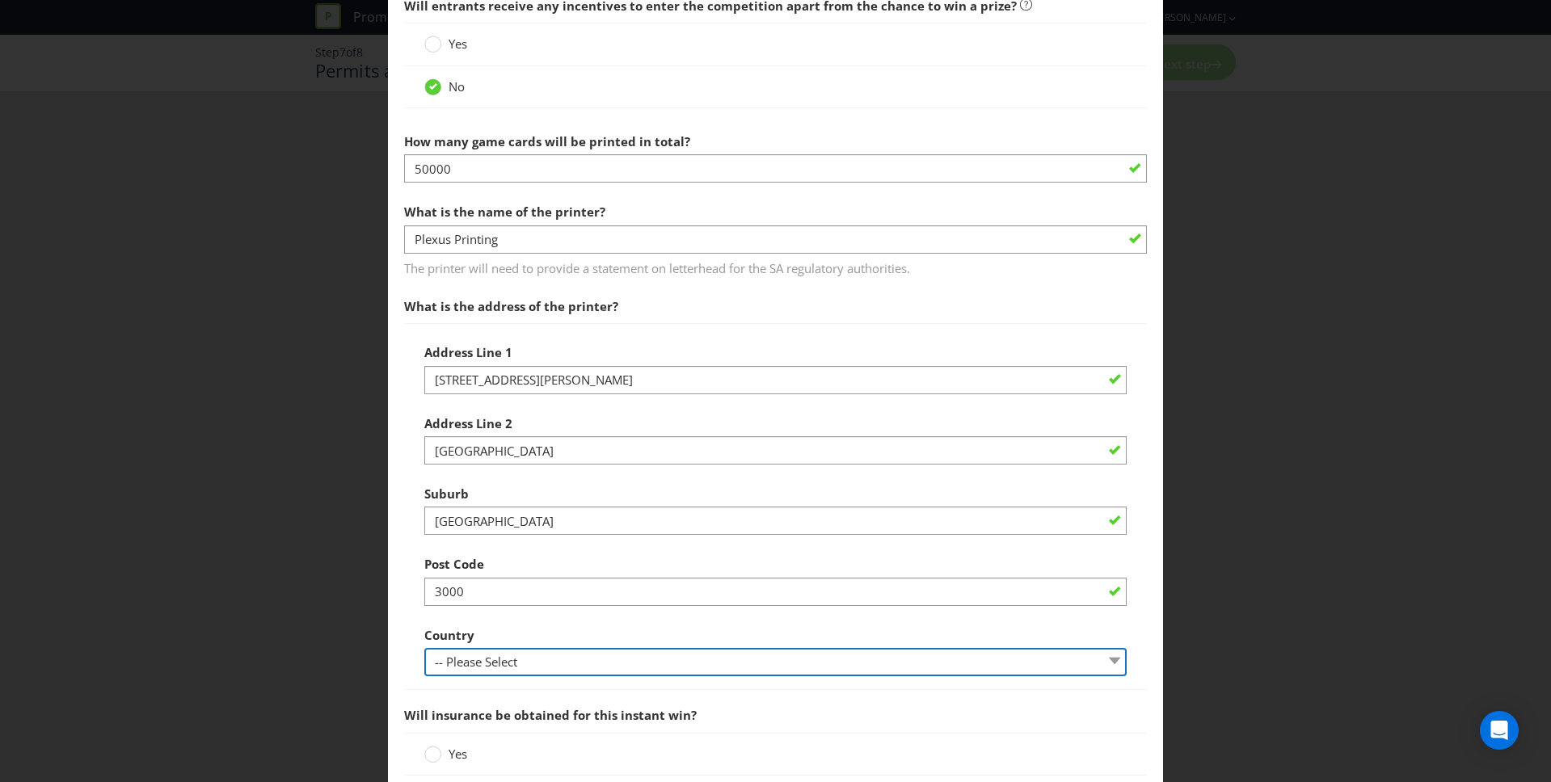
select select "AU"
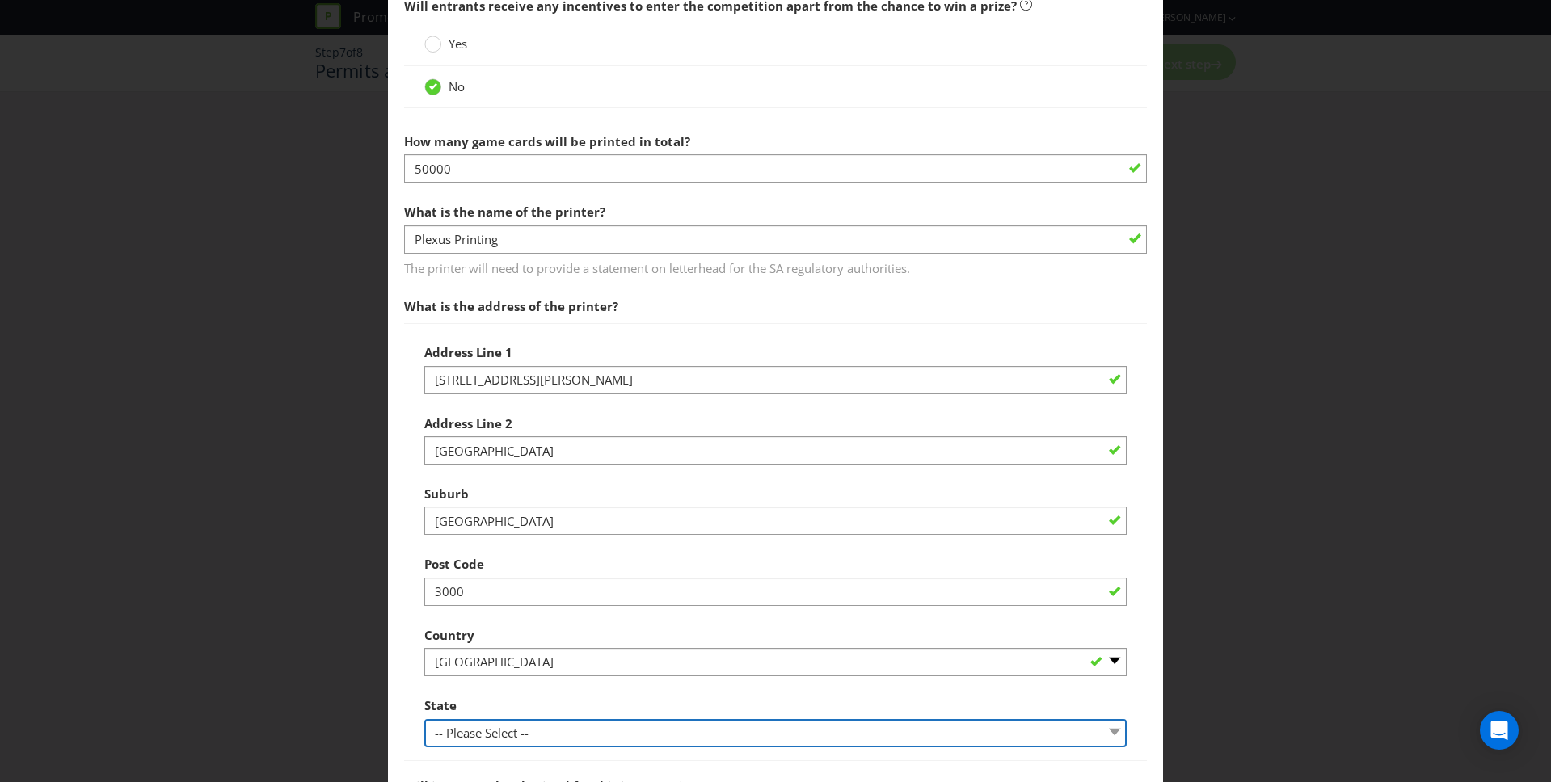
select select "VIC"
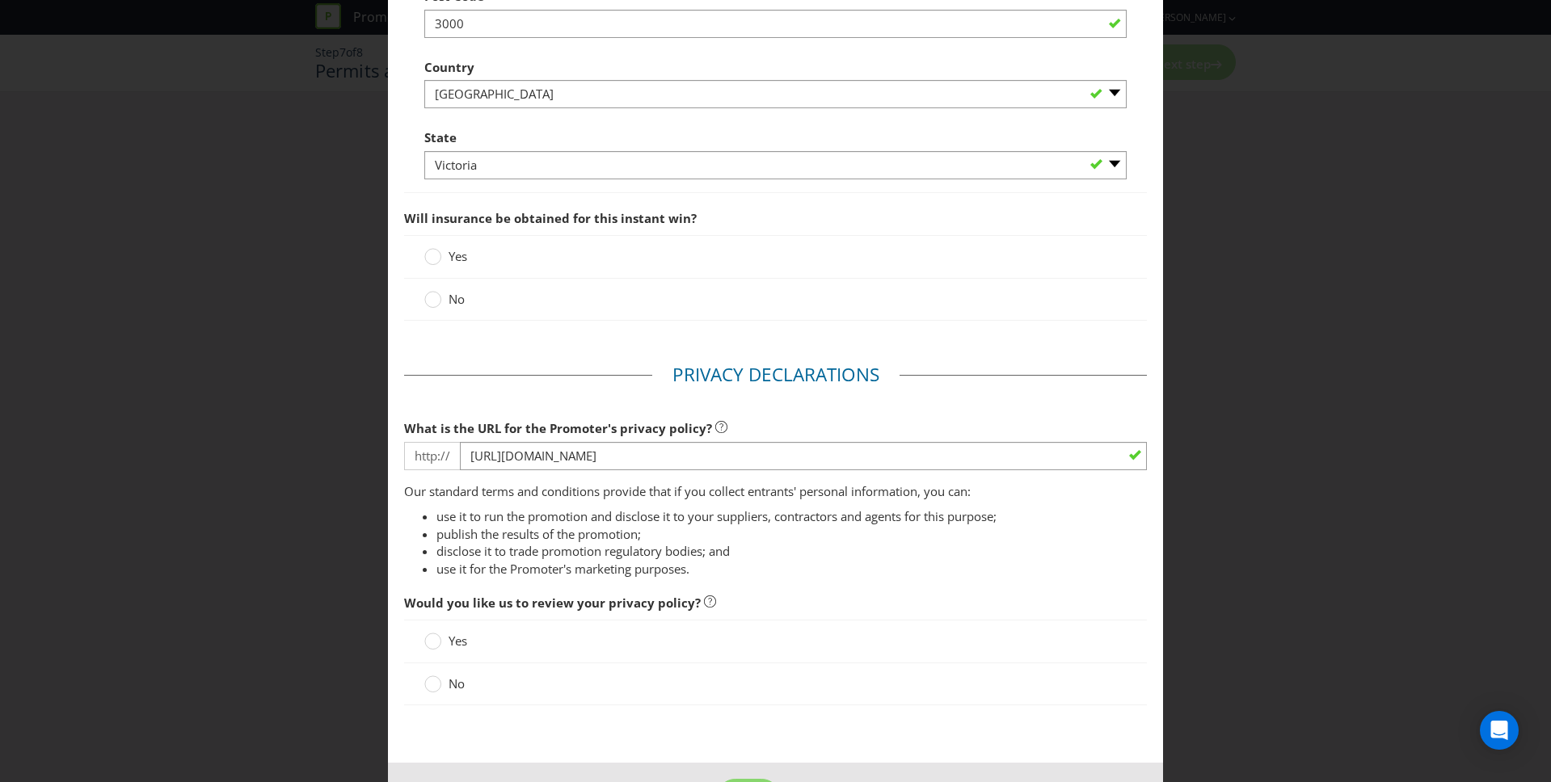
scroll to position [2307, 0]
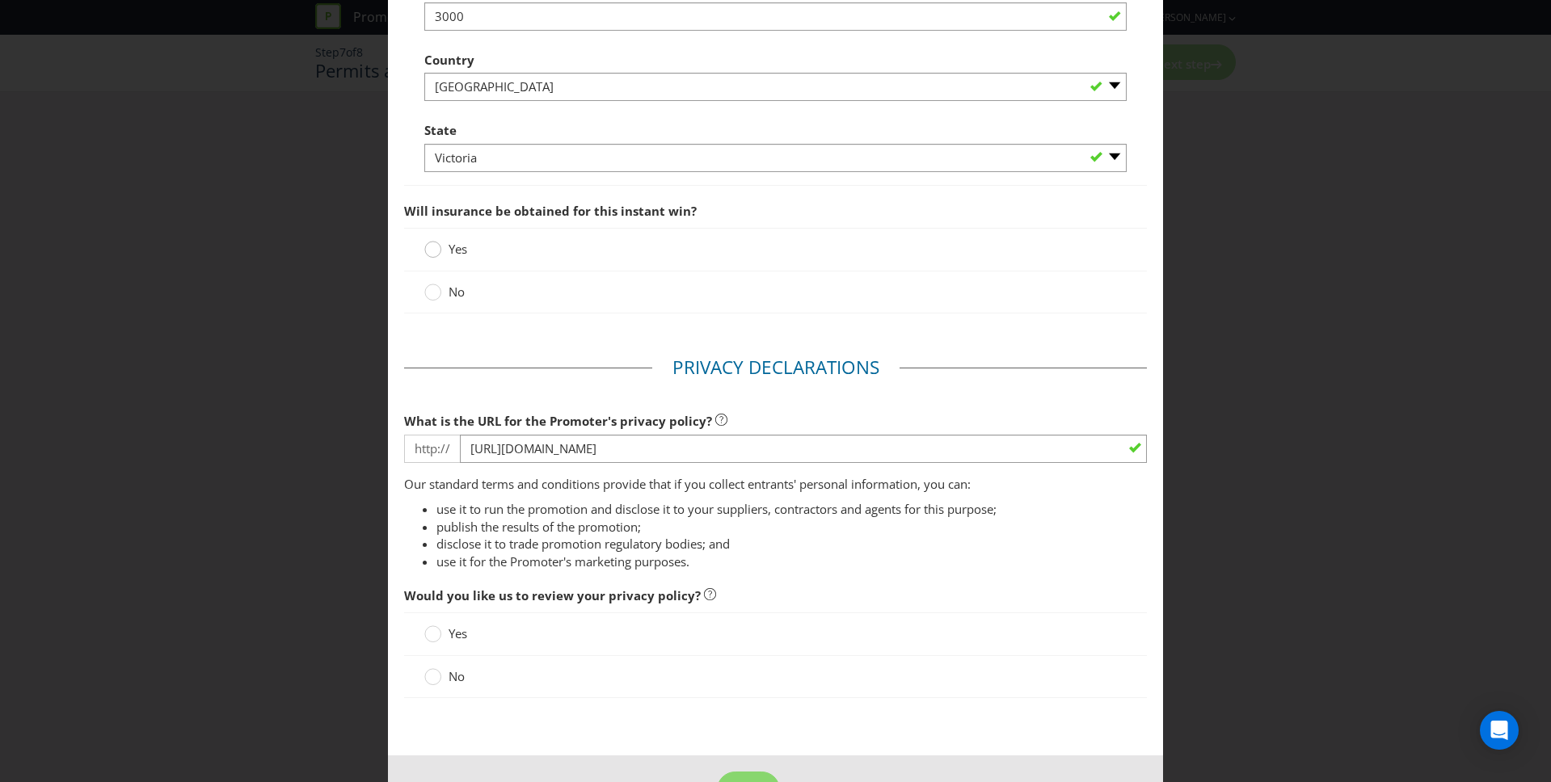
click at [431, 255] on circle at bounding box center [433, 250] width 16 height 16
click at [0, 0] on input "Yes" at bounding box center [0, 0] width 0 height 0
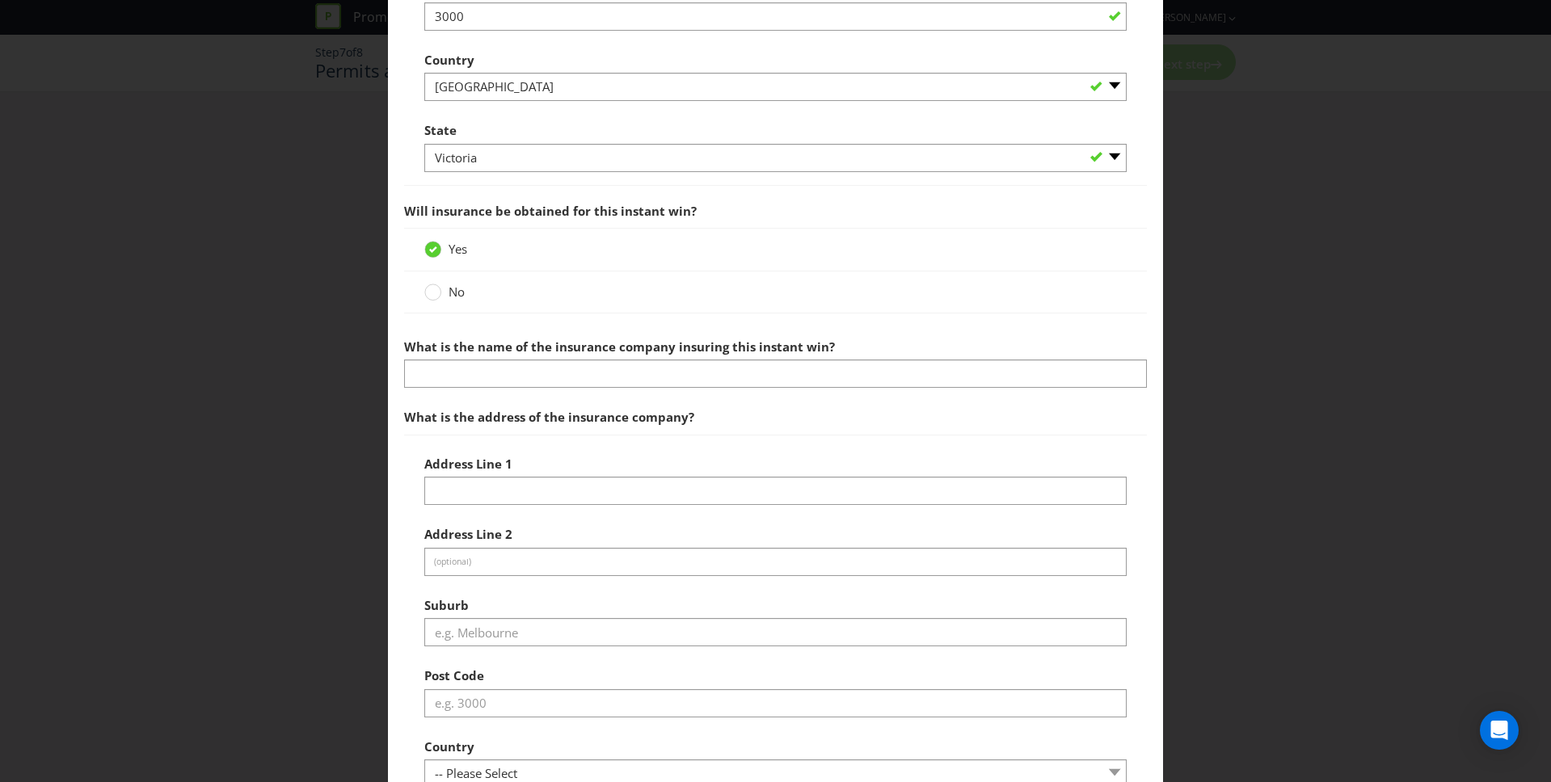
click at [449, 294] on span "No" at bounding box center [457, 292] width 16 height 16
click at [0, 0] on input "No" at bounding box center [0, 0] width 0 height 0
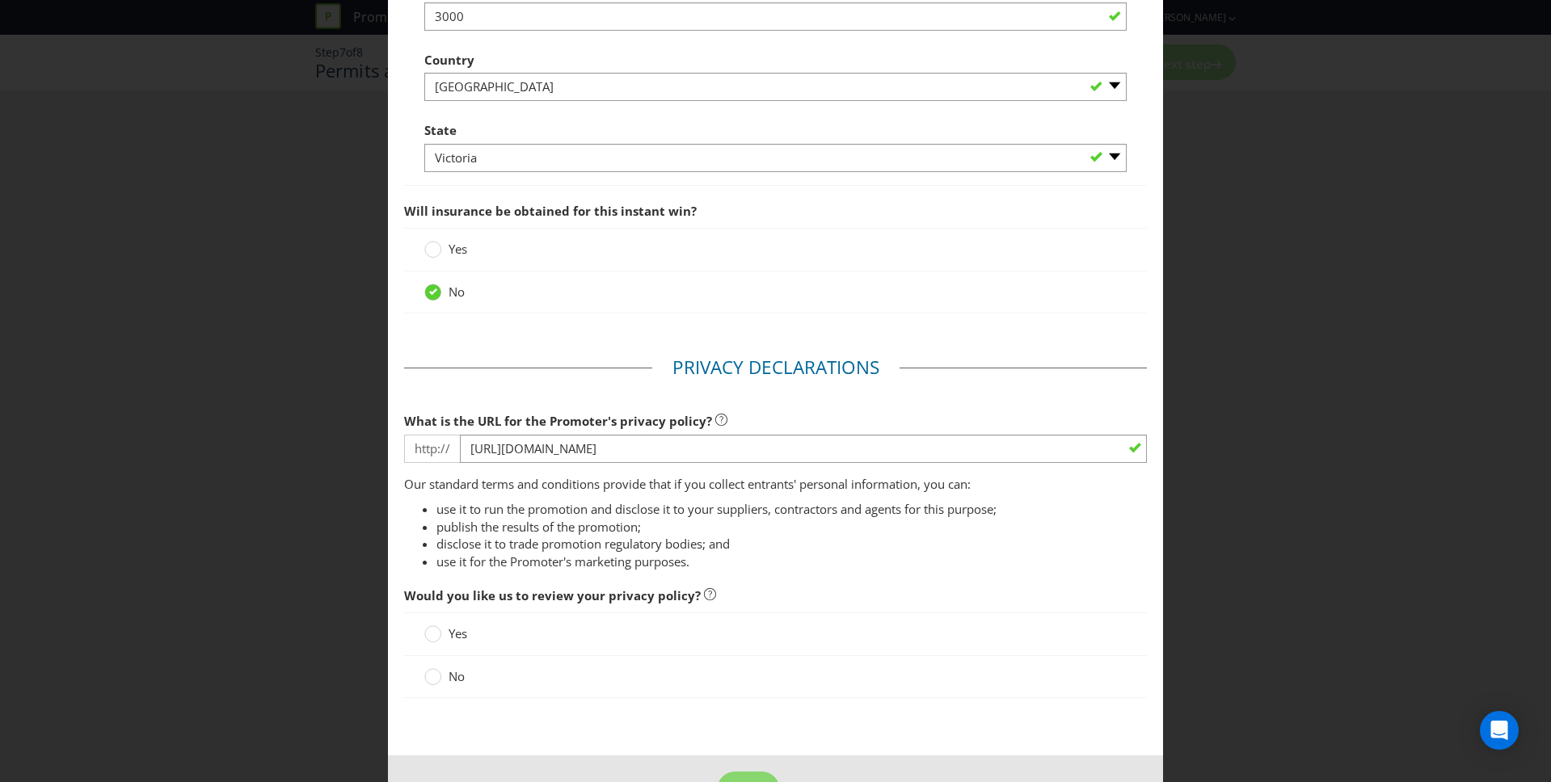
scroll to position [2362, 0]
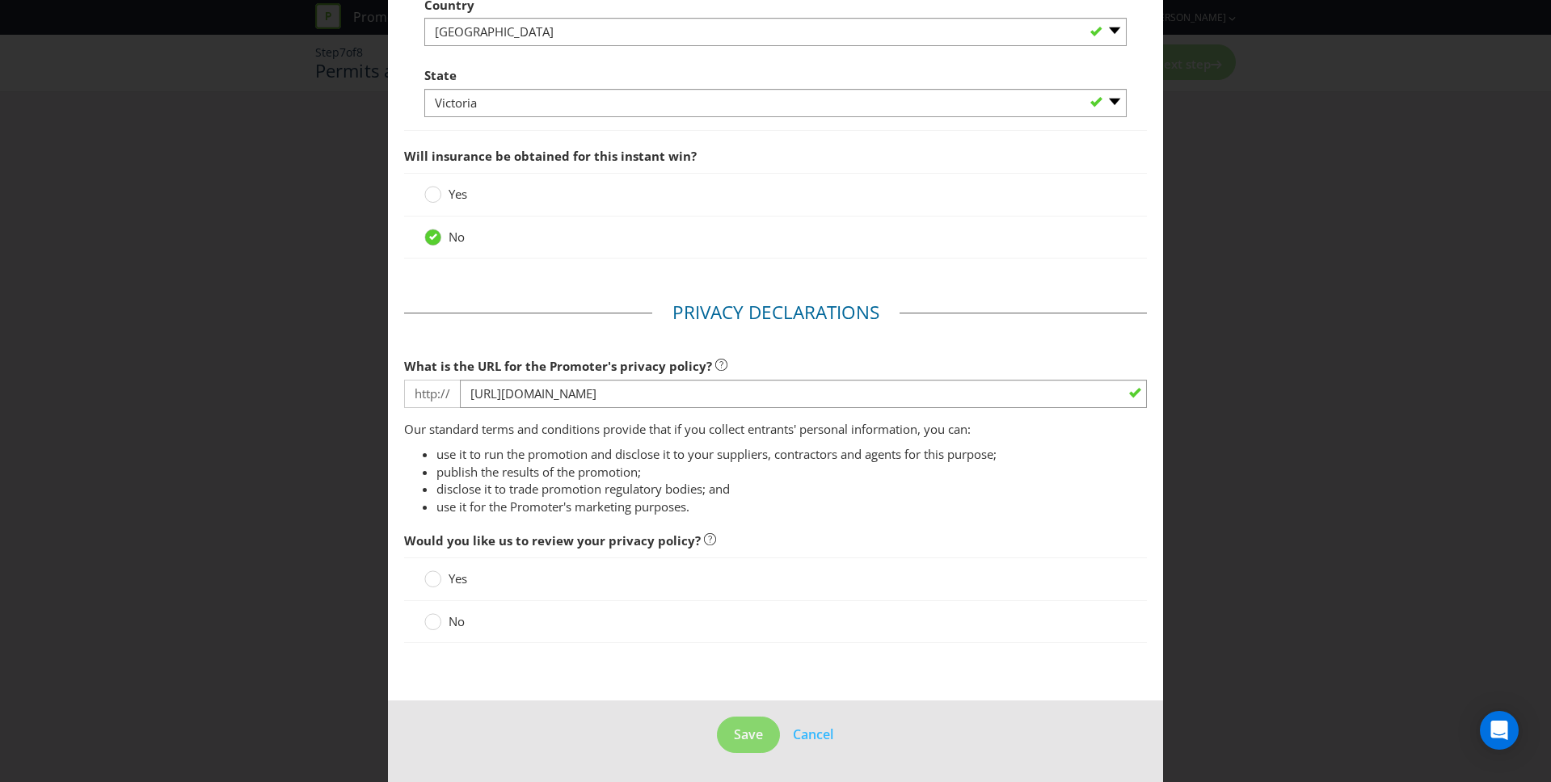
click at [442, 622] on label "No" at bounding box center [446, 621] width 44 height 17
click at [0, 0] on input "No" at bounding box center [0, 0] width 0 height 0
click at [754, 740] on span "Save" at bounding box center [748, 735] width 29 height 18
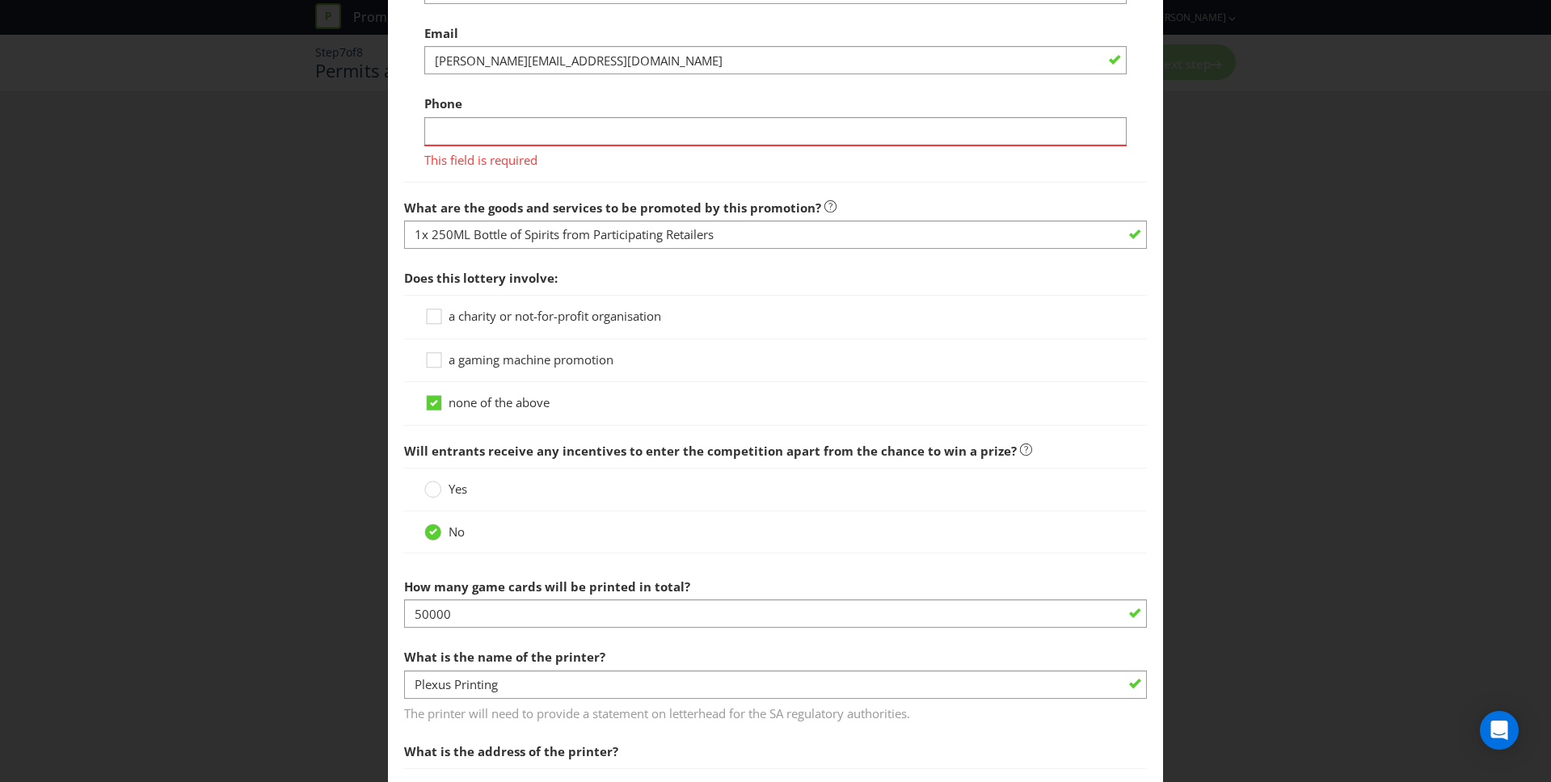
scroll to position [1241, 0]
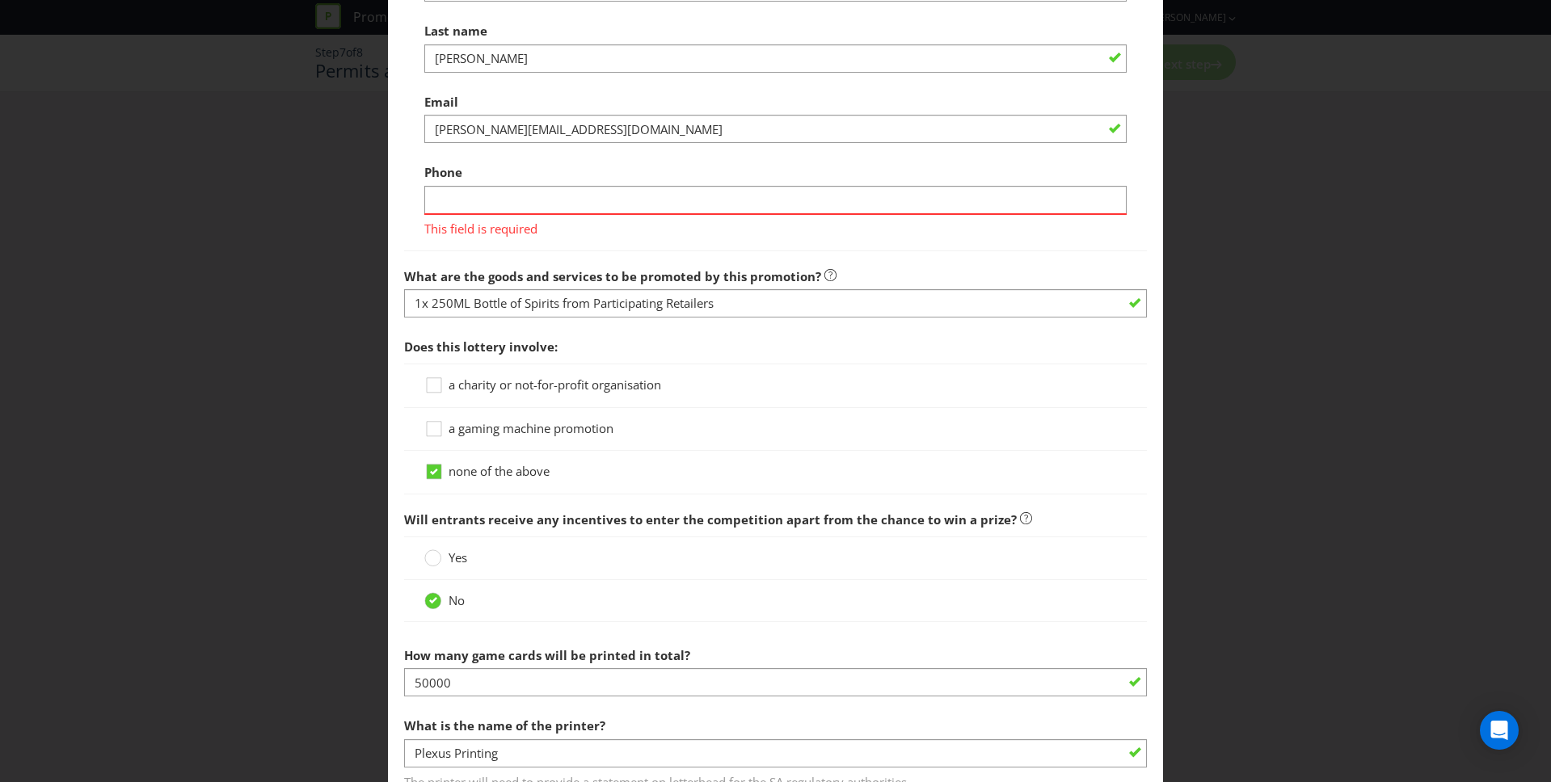
click at [423, 198] on div "Title -- Please select -- Mr Ms Mrs [PERSON_NAME] [PERSON_NAME] (please specify…" at bounding box center [776, 56] width 744 height 390
click at [432, 197] on input "text" at bounding box center [775, 200] width 703 height 28
type input "0400000000"
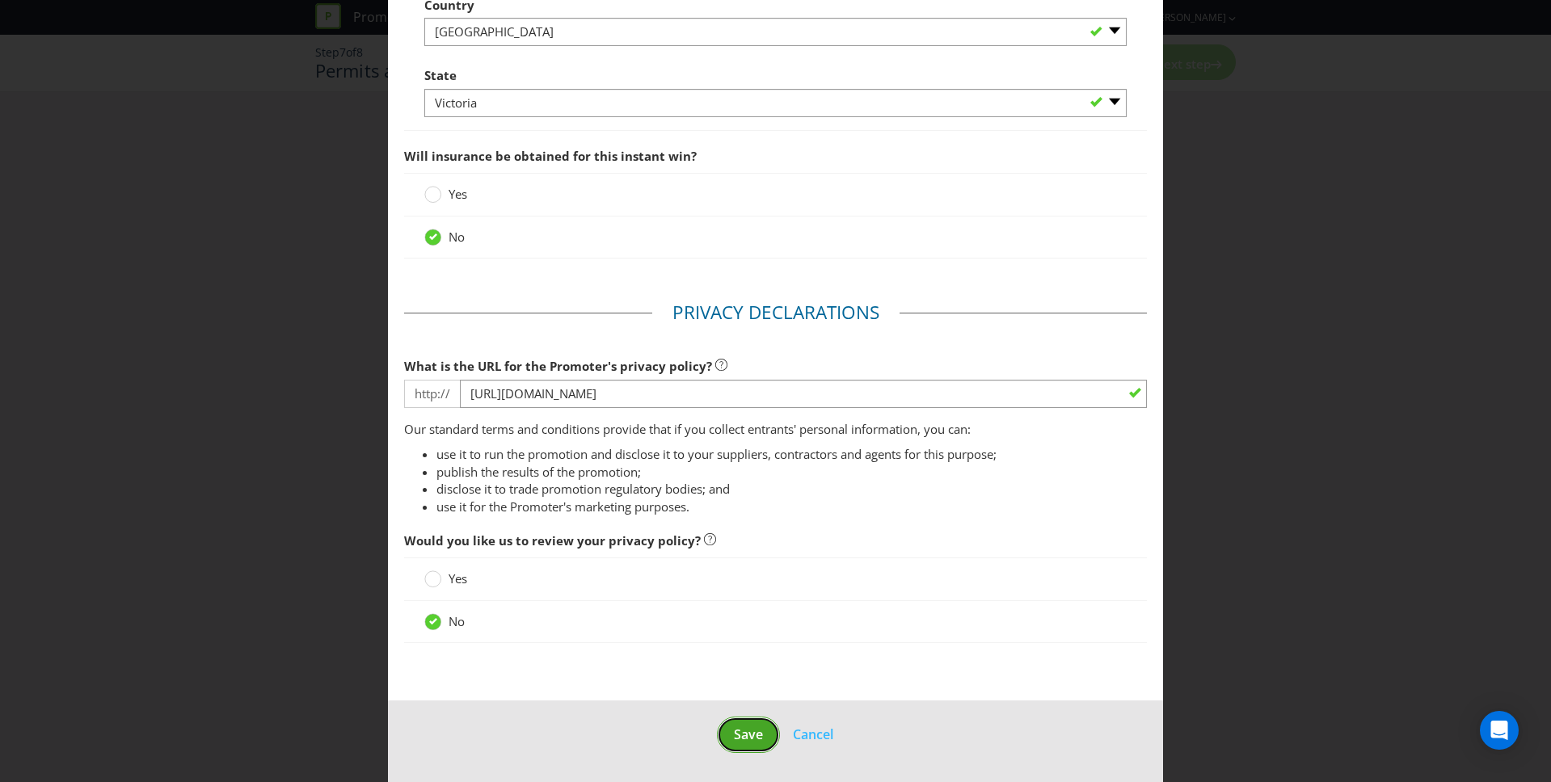
scroll to position [2362, 0]
click at [721, 734] on button "Save" at bounding box center [748, 735] width 63 height 36
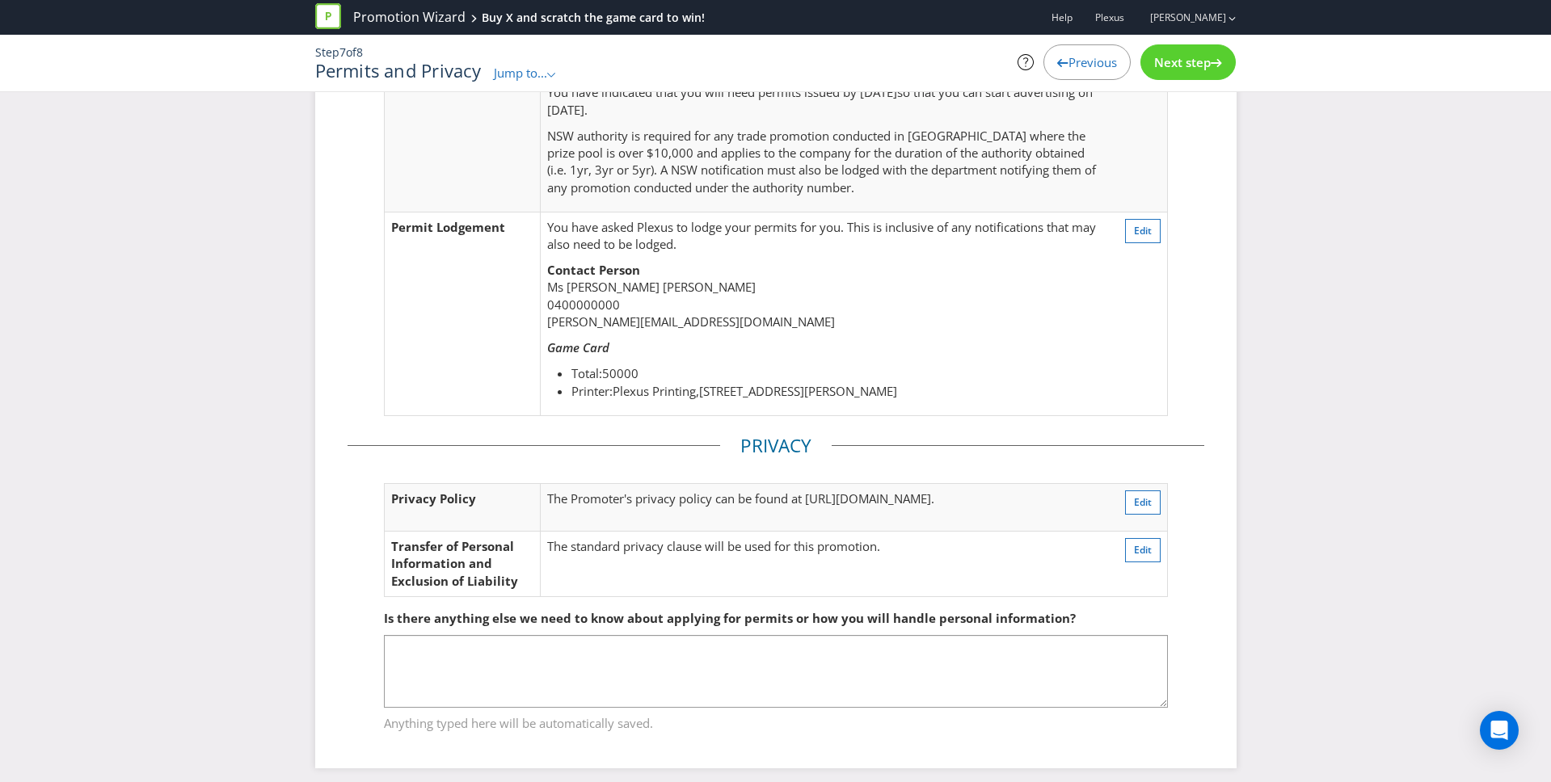
scroll to position [406, 0]
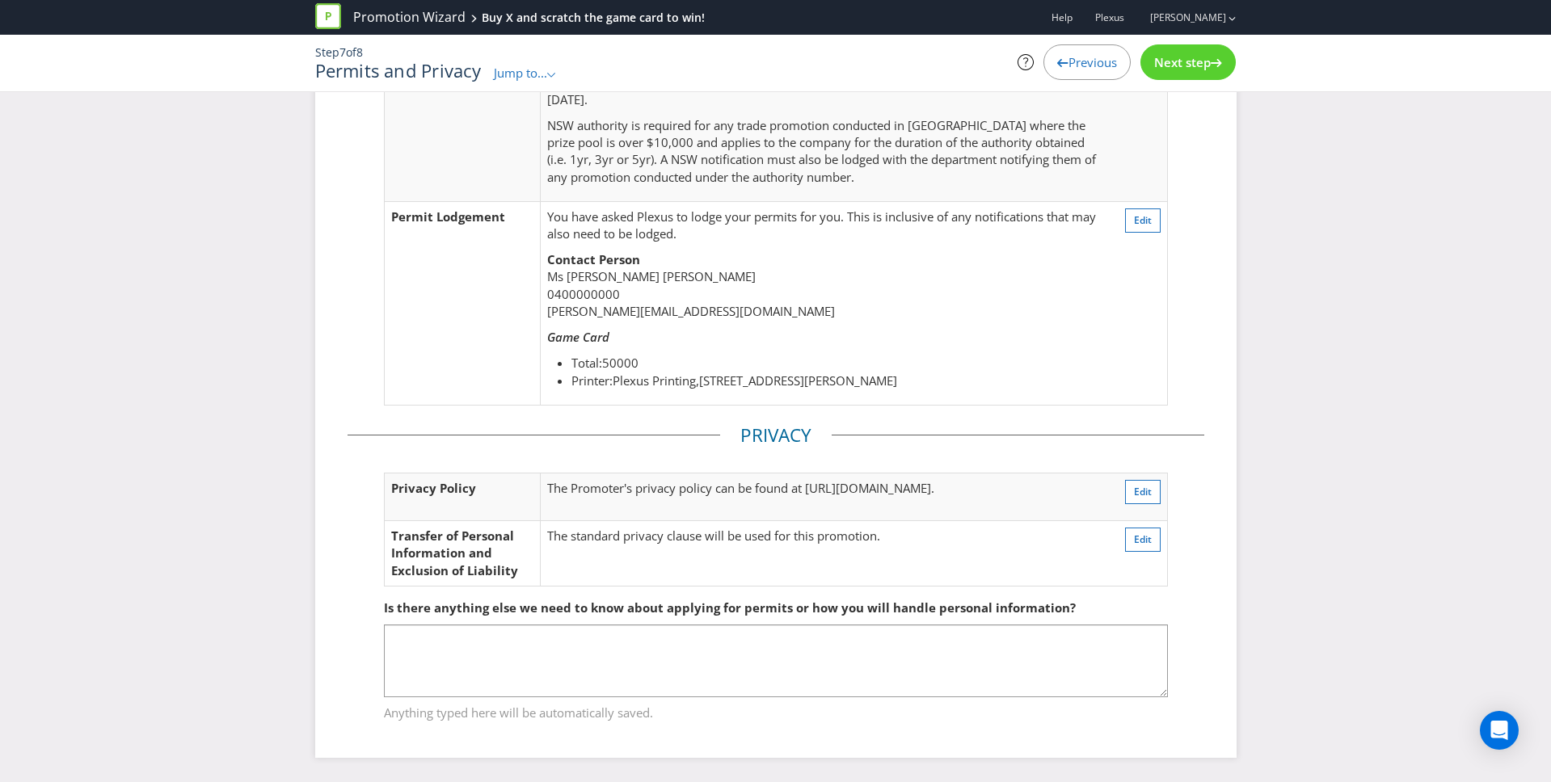
click at [1212, 54] on div at bounding box center [1216, 59] width 11 height 11
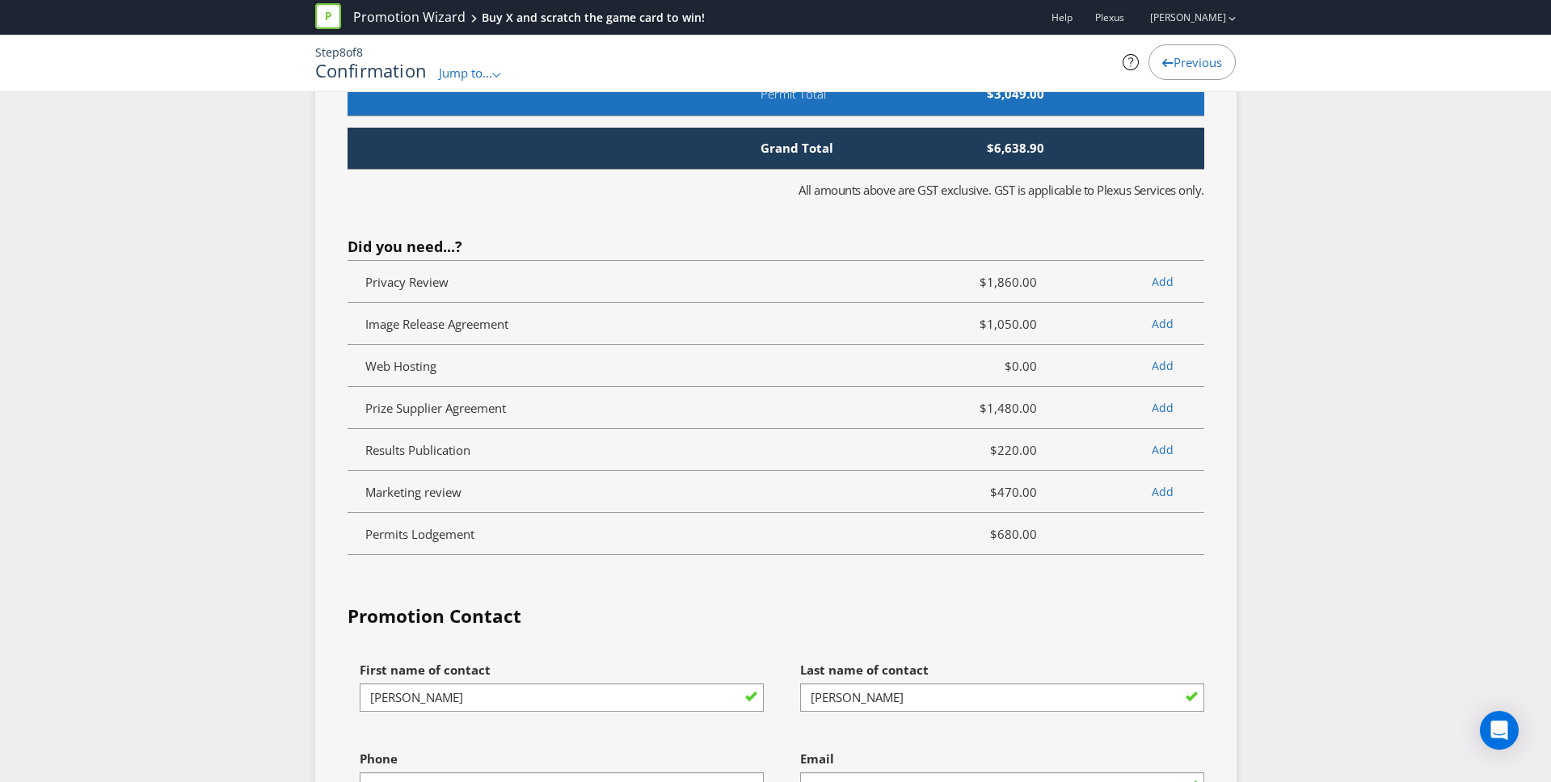
scroll to position [5491, 0]
